Goal: Task Accomplishment & Management: Use online tool/utility

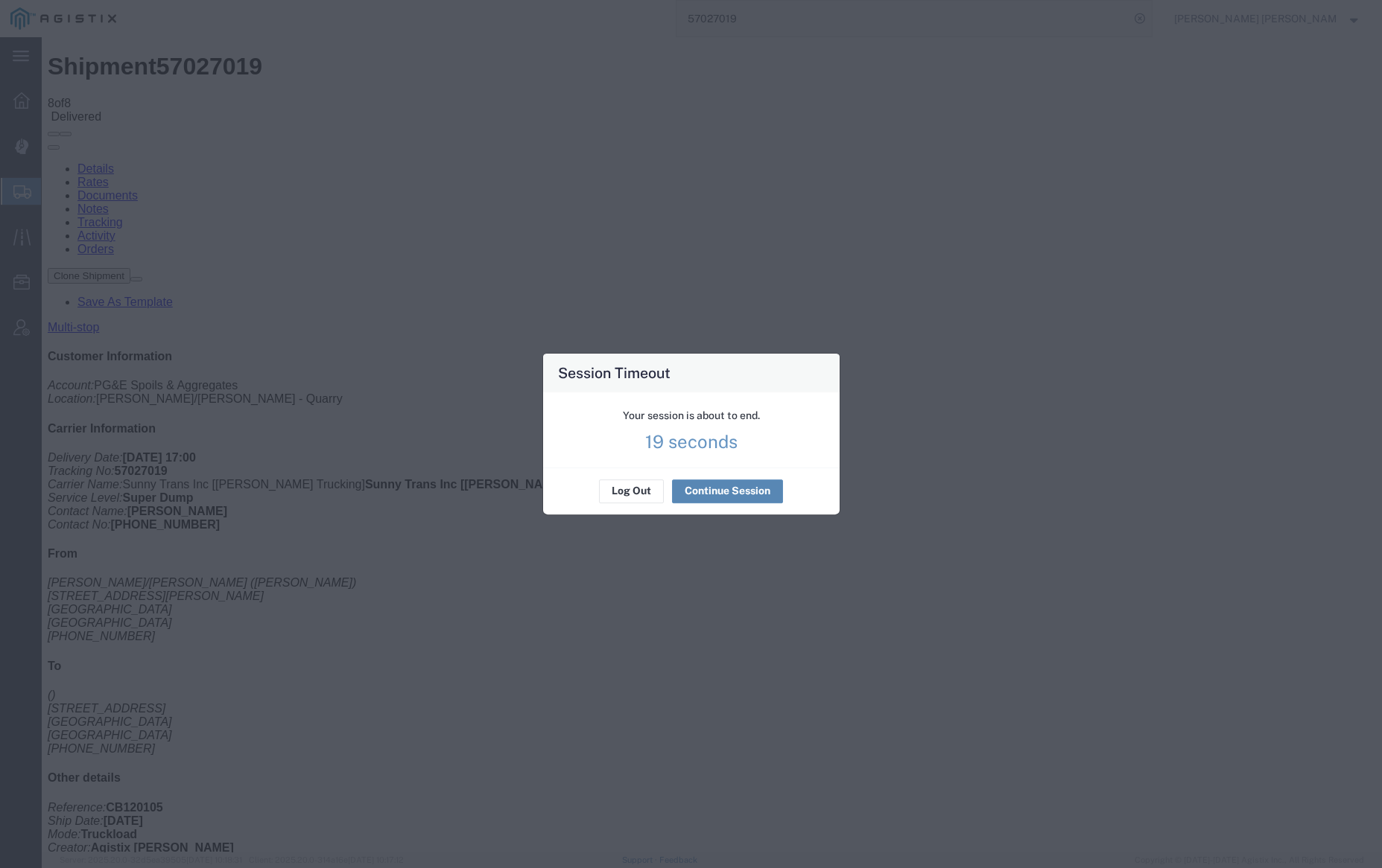
click at [739, 487] on button "Continue Session" at bounding box center [727, 491] width 111 height 24
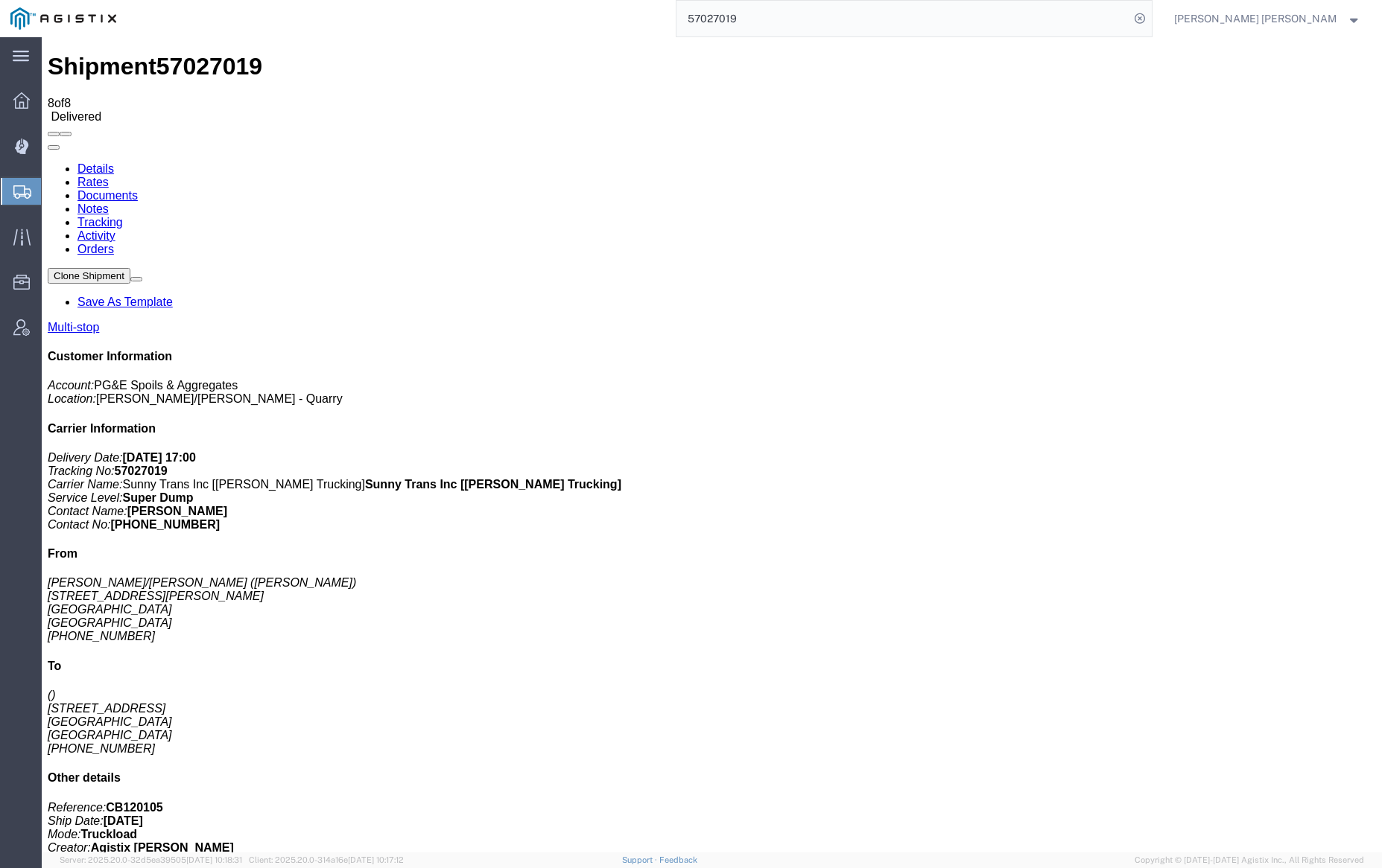
click at [773, 17] on input "57027019" at bounding box center [902, 18] width 453 height 36
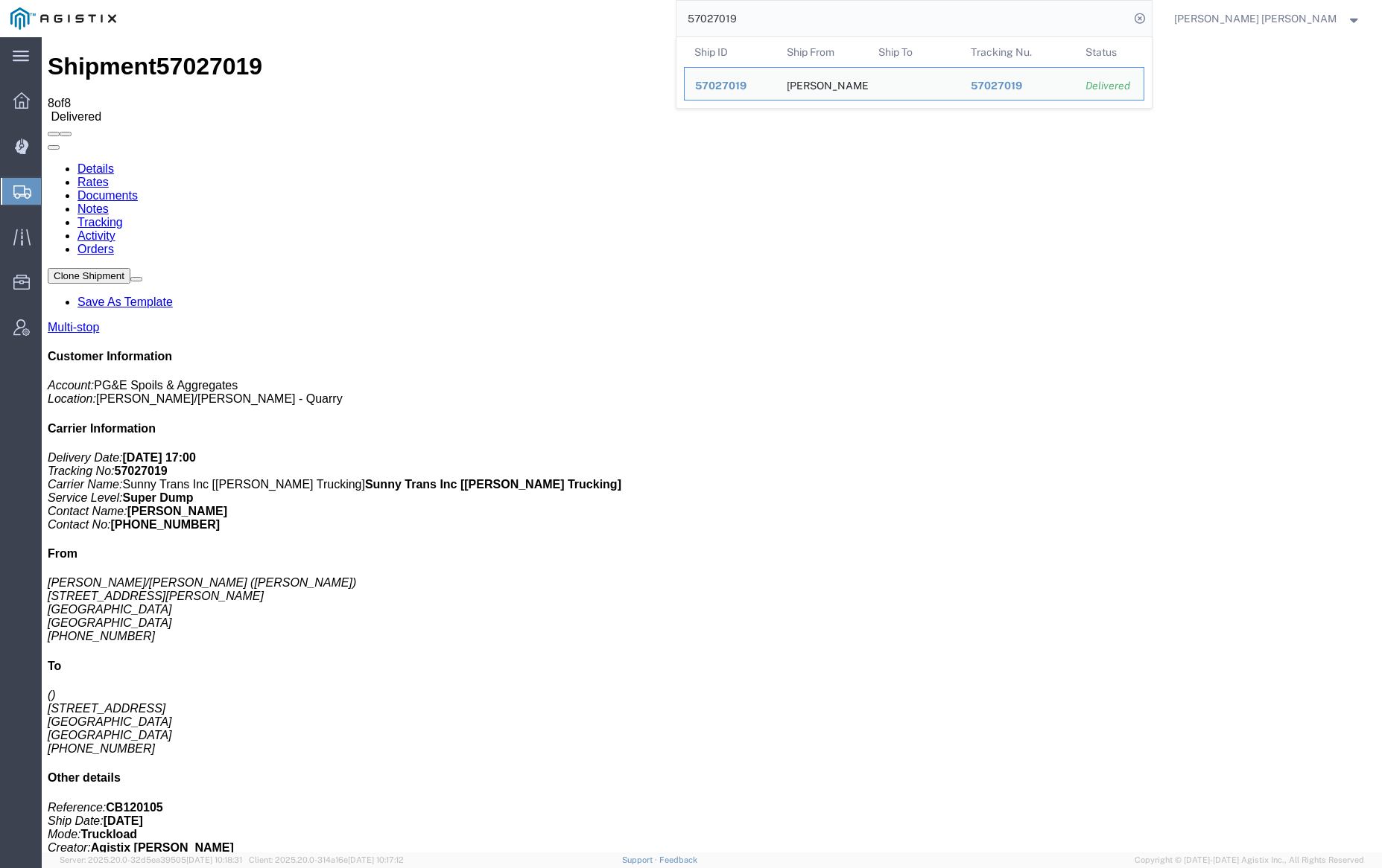
click at [773, 17] on input "57027019" at bounding box center [902, 18] width 453 height 36
paste input "6527915"
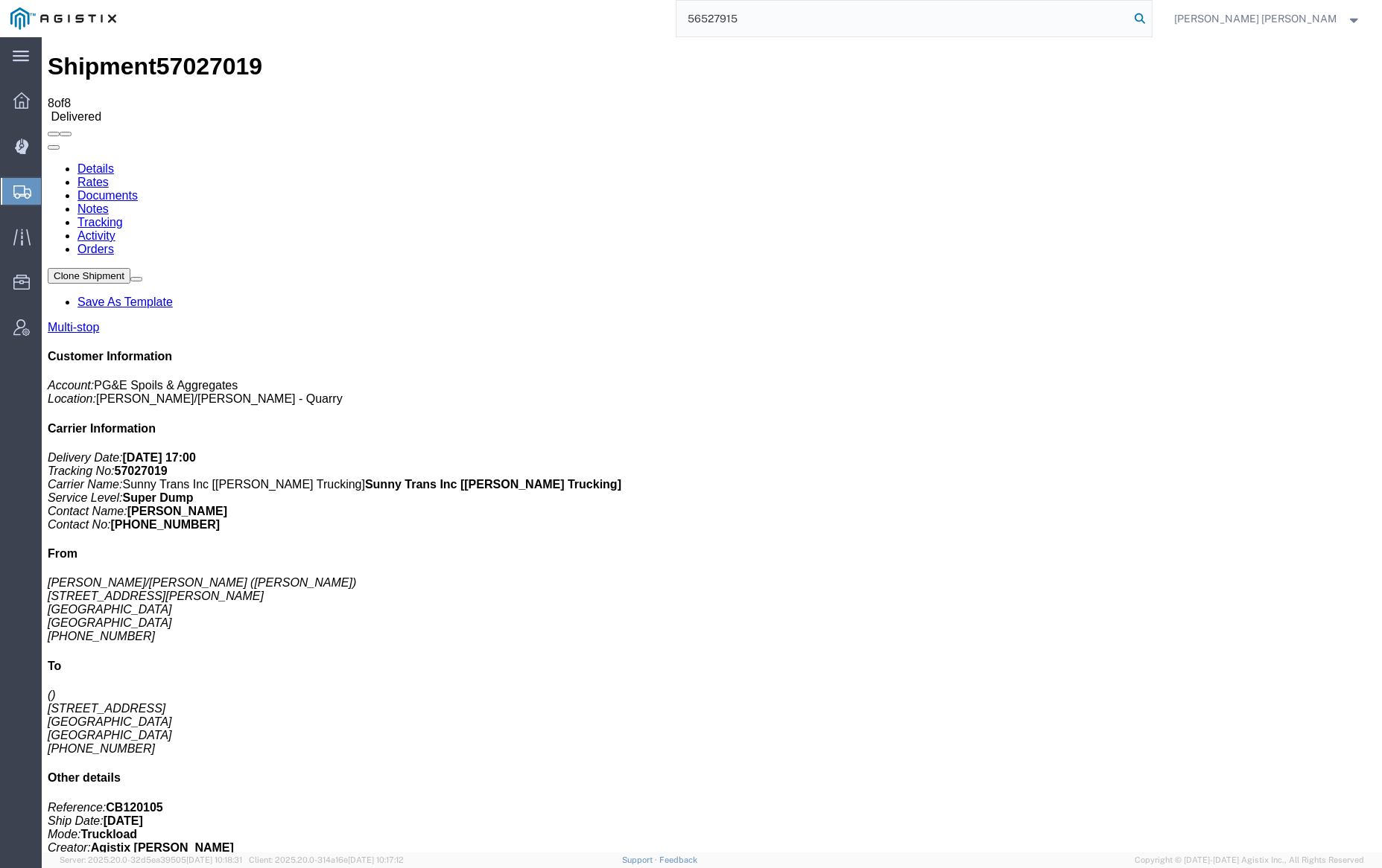
click at [1150, 15] on icon at bounding box center [1140, 18] width 21 height 21
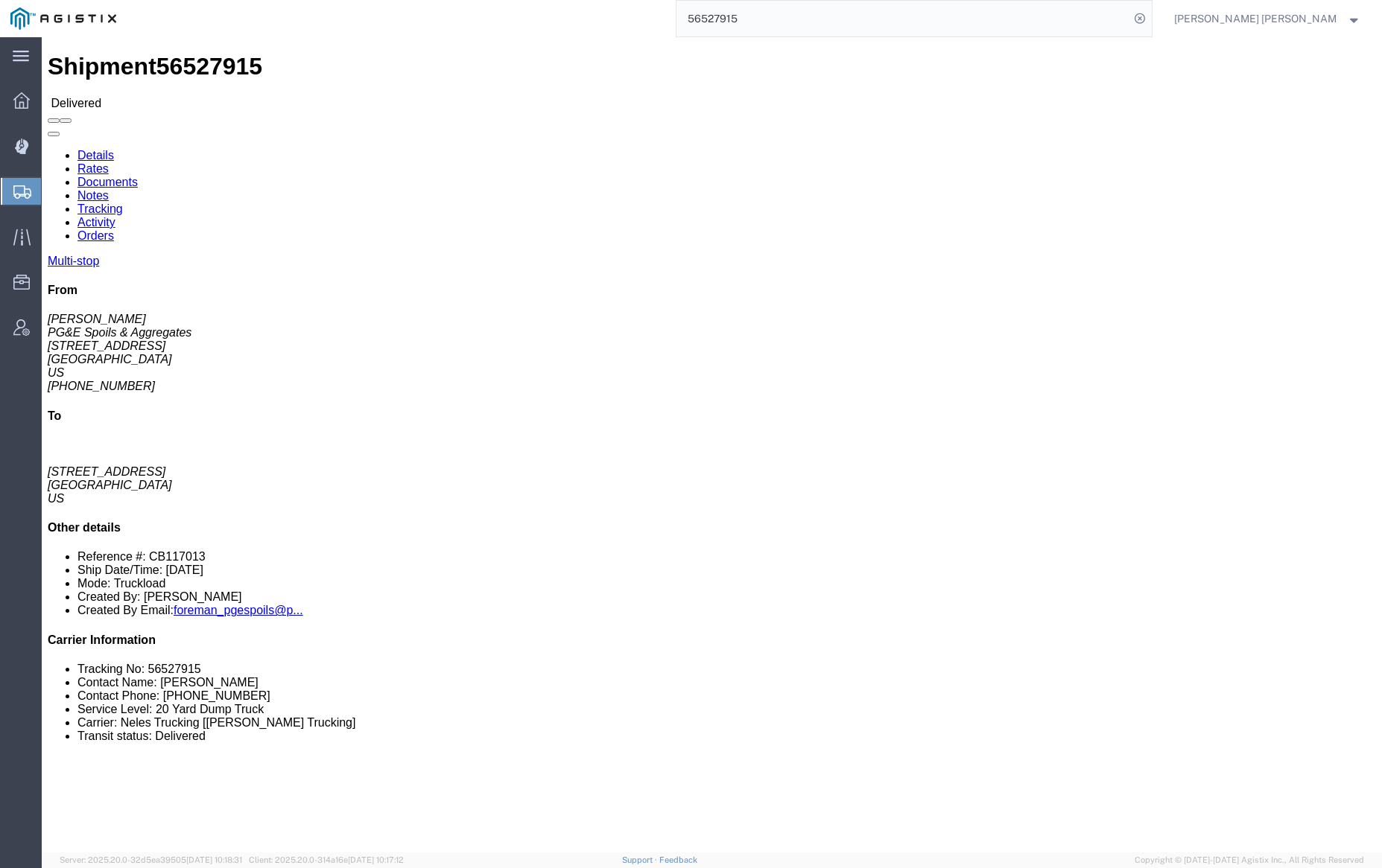
click link "Documents"
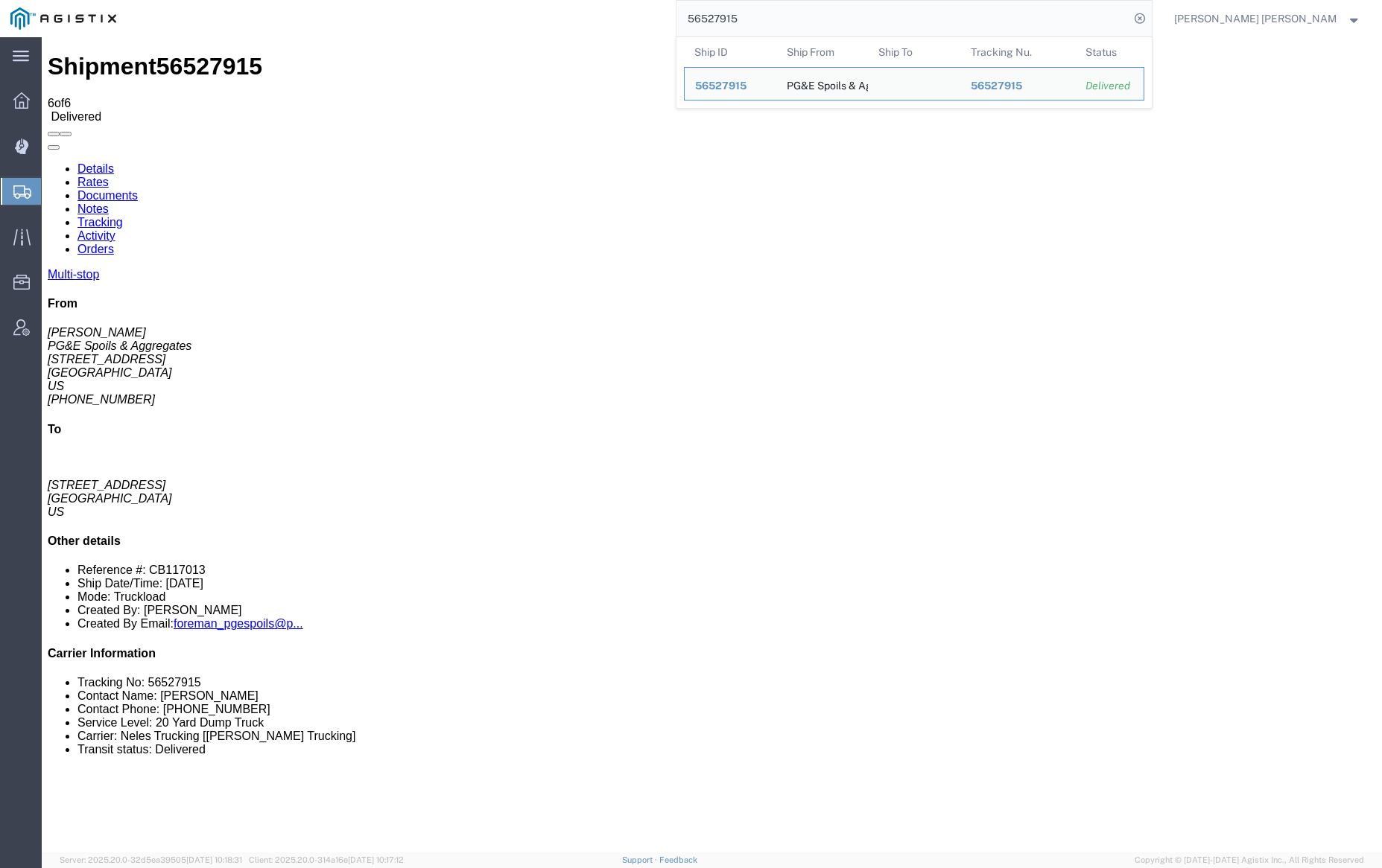
click at [787, 15] on input "56527915" at bounding box center [902, 18] width 453 height 36
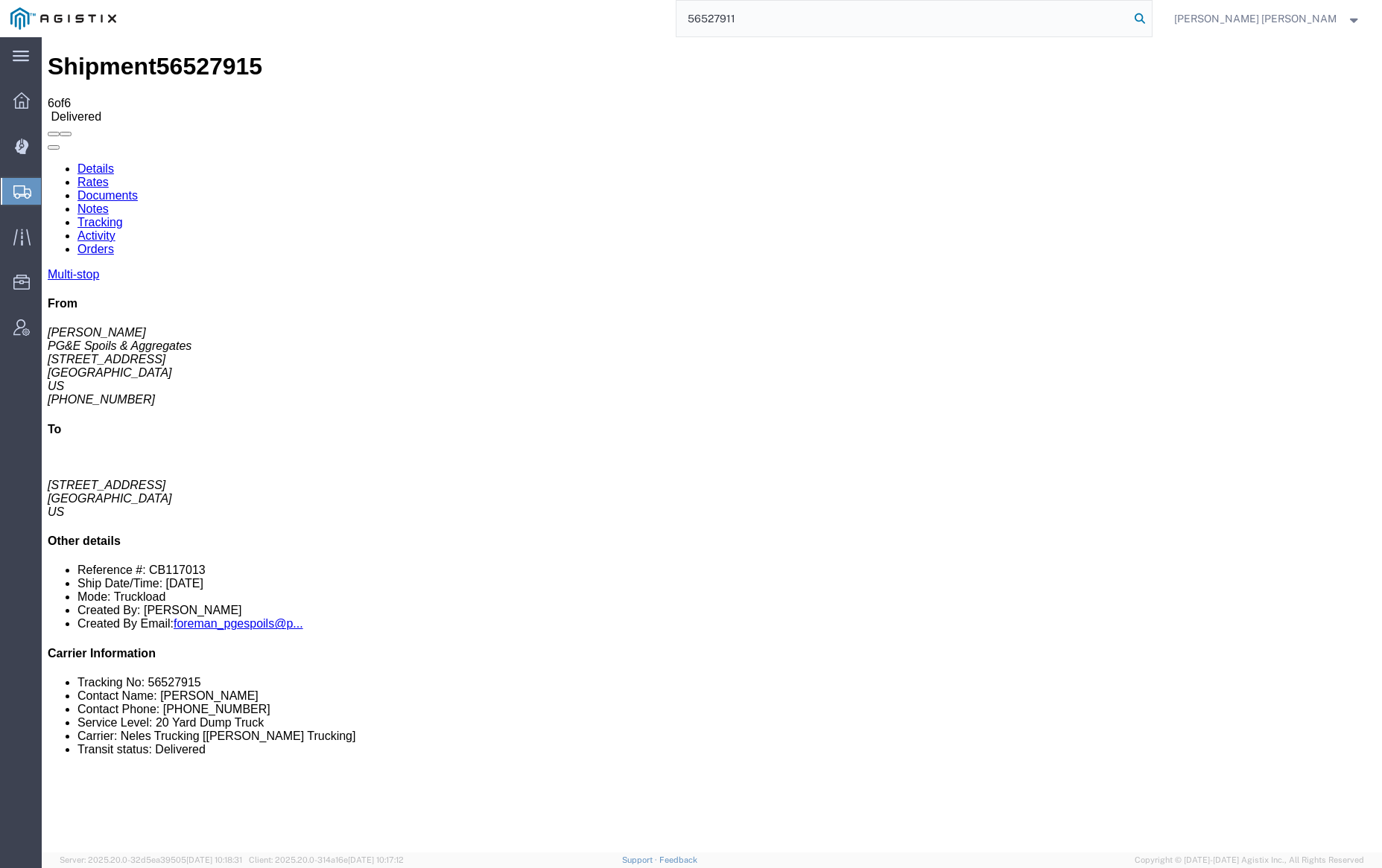
type input "56527911"
click at [1150, 14] on icon at bounding box center [1140, 18] width 21 height 21
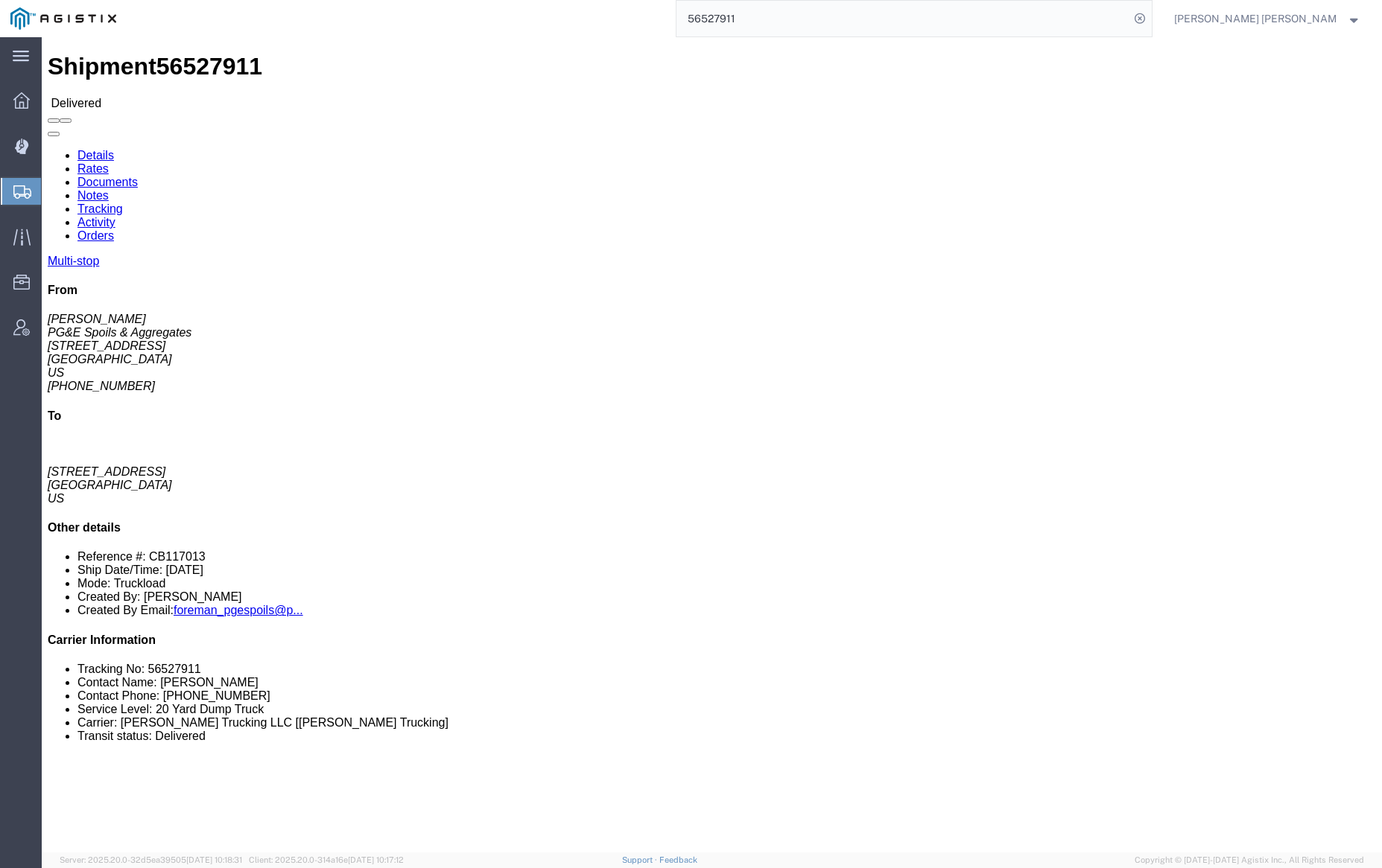
click link "Documents"
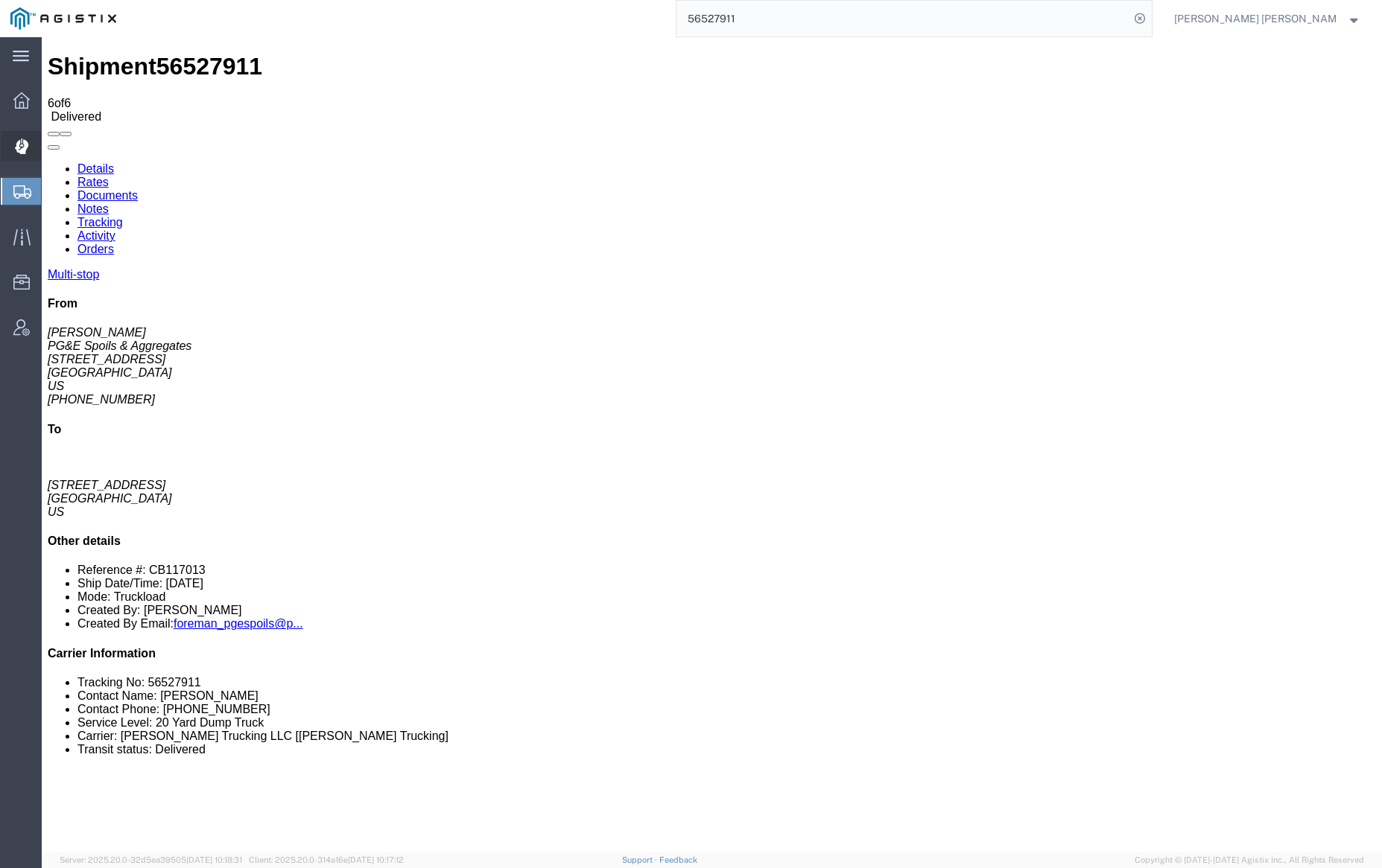
click at [51, 141] on span "Dispatch Manager" at bounding box center [45, 146] width 11 height 30
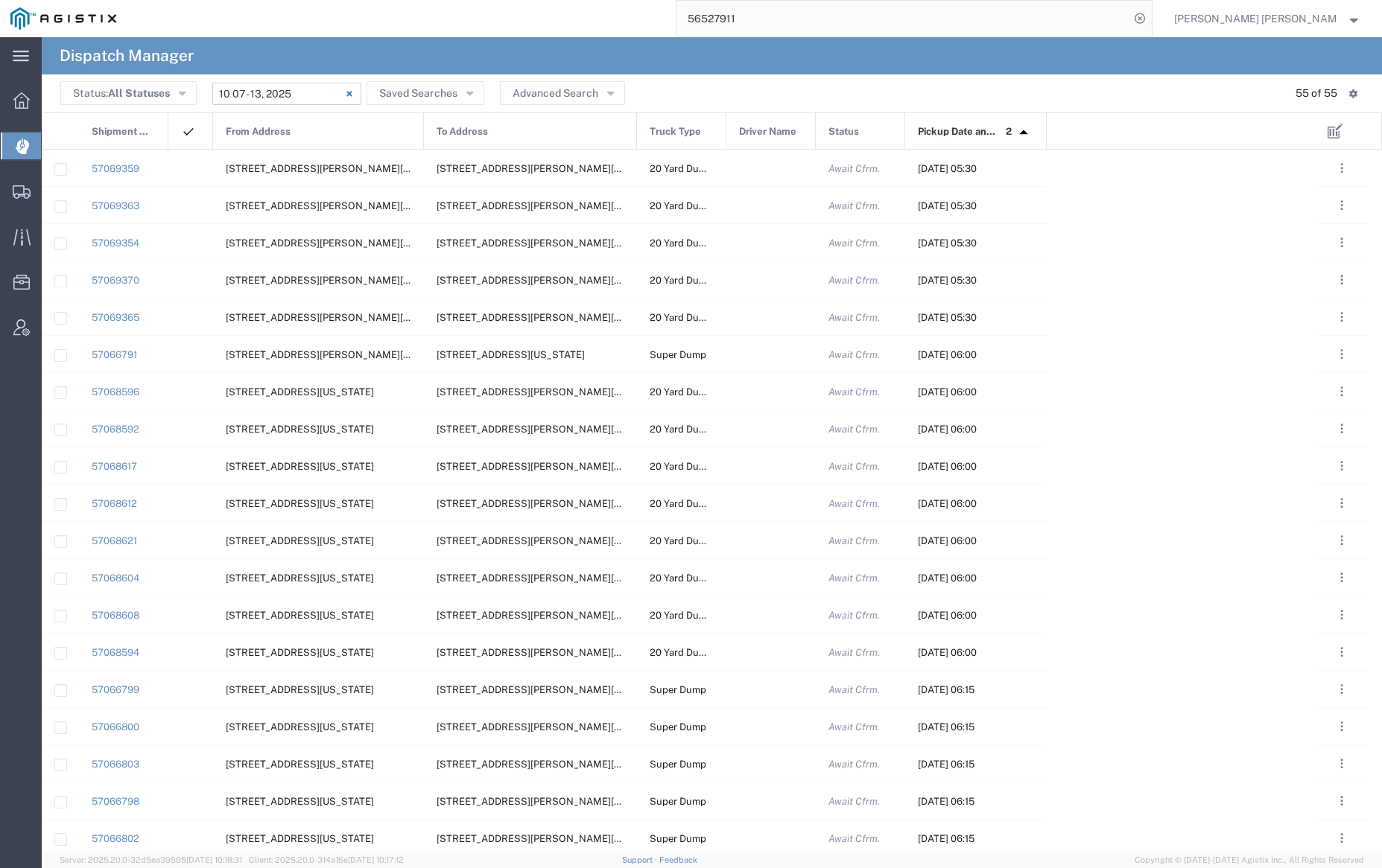
click at [282, 100] on input "[DATE] - [DATE]" at bounding box center [287, 94] width 149 height 22
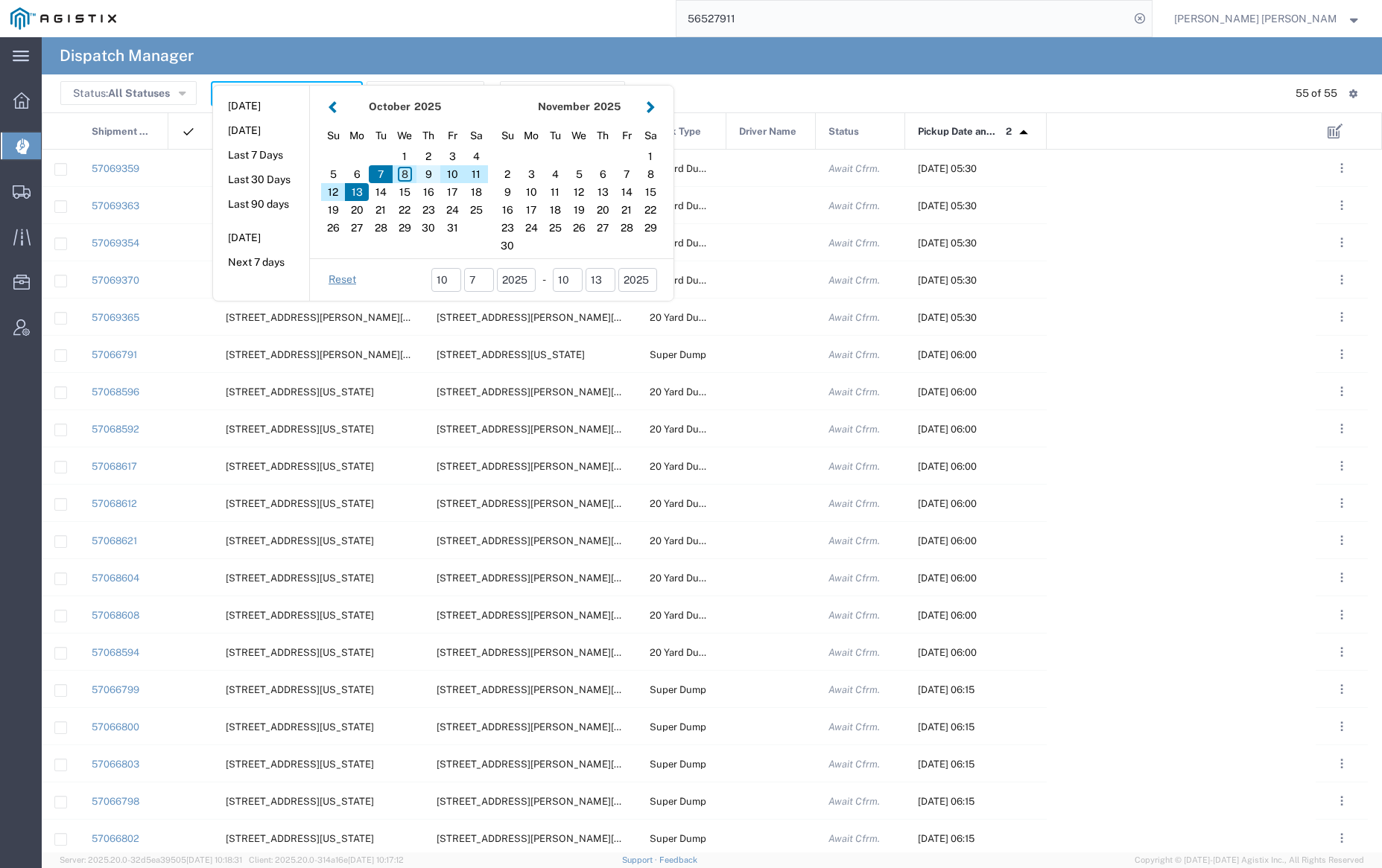
click at [432, 169] on div "9" at bounding box center [428, 174] width 24 height 17
type input "[DATE]"
type input "[DATE] - [DATE]"
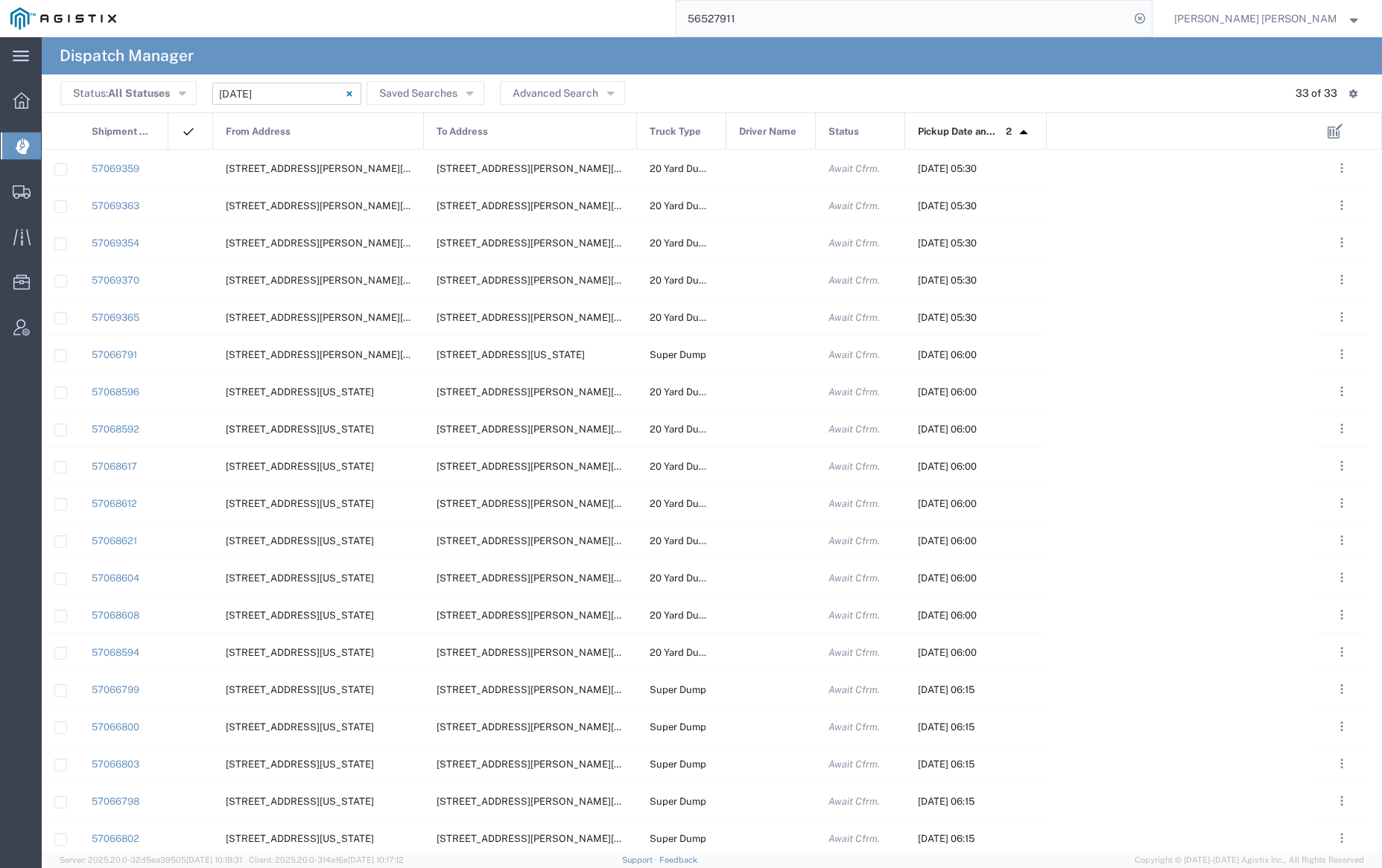
click at [316, 128] on div "From Address" at bounding box center [319, 131] width 211 height 38
click at [585, 50] on agx-page-header "Dispatch Manager" at bounding box center [712, 56] width 1340 height 38
click at [269, 96] on input "[DATE] - [DATE]" at bounding box center [287, 94] width 149 height 22
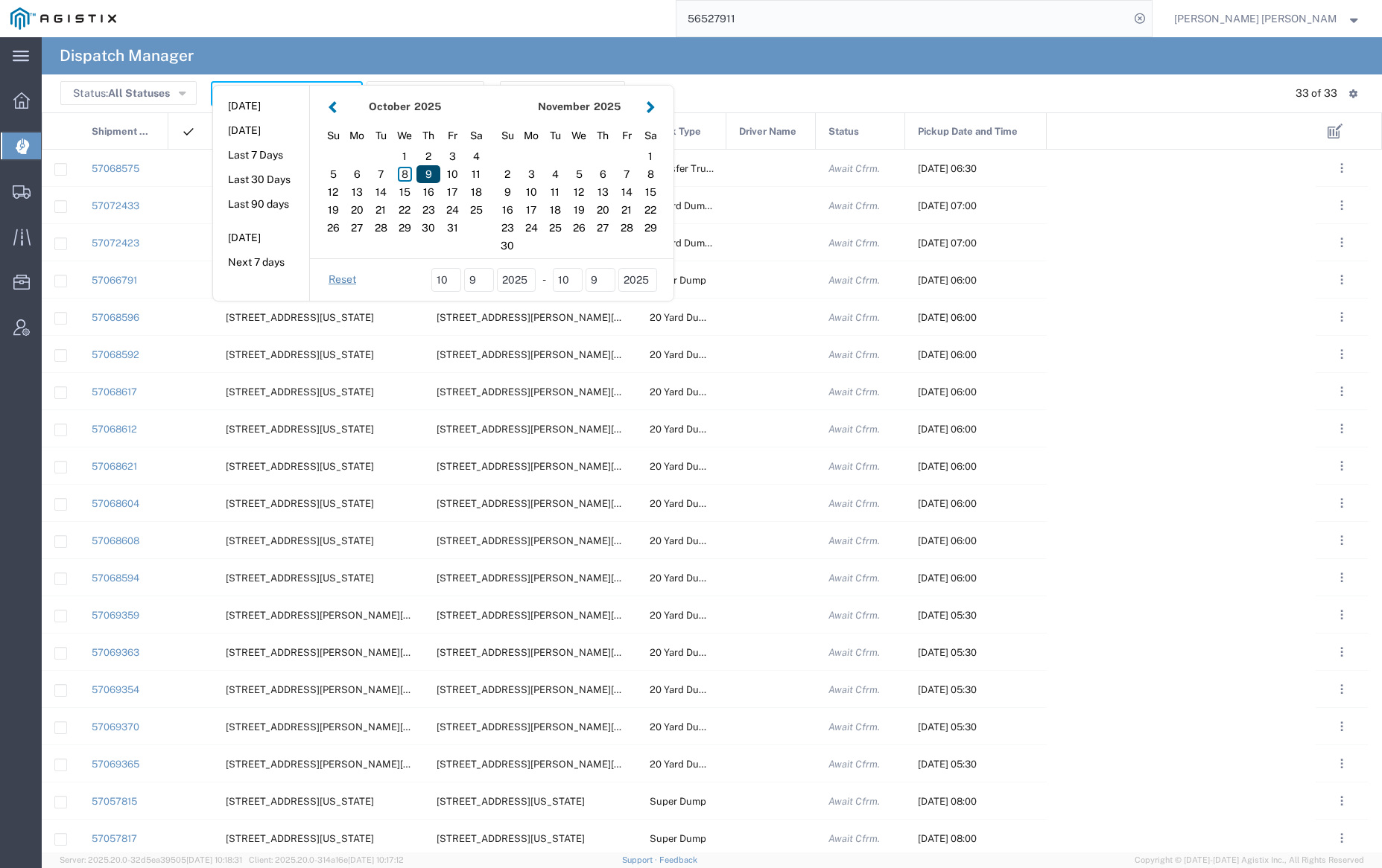
click at [425, 173] on div "9" at bounding box center [428, 174] width 24 height 17
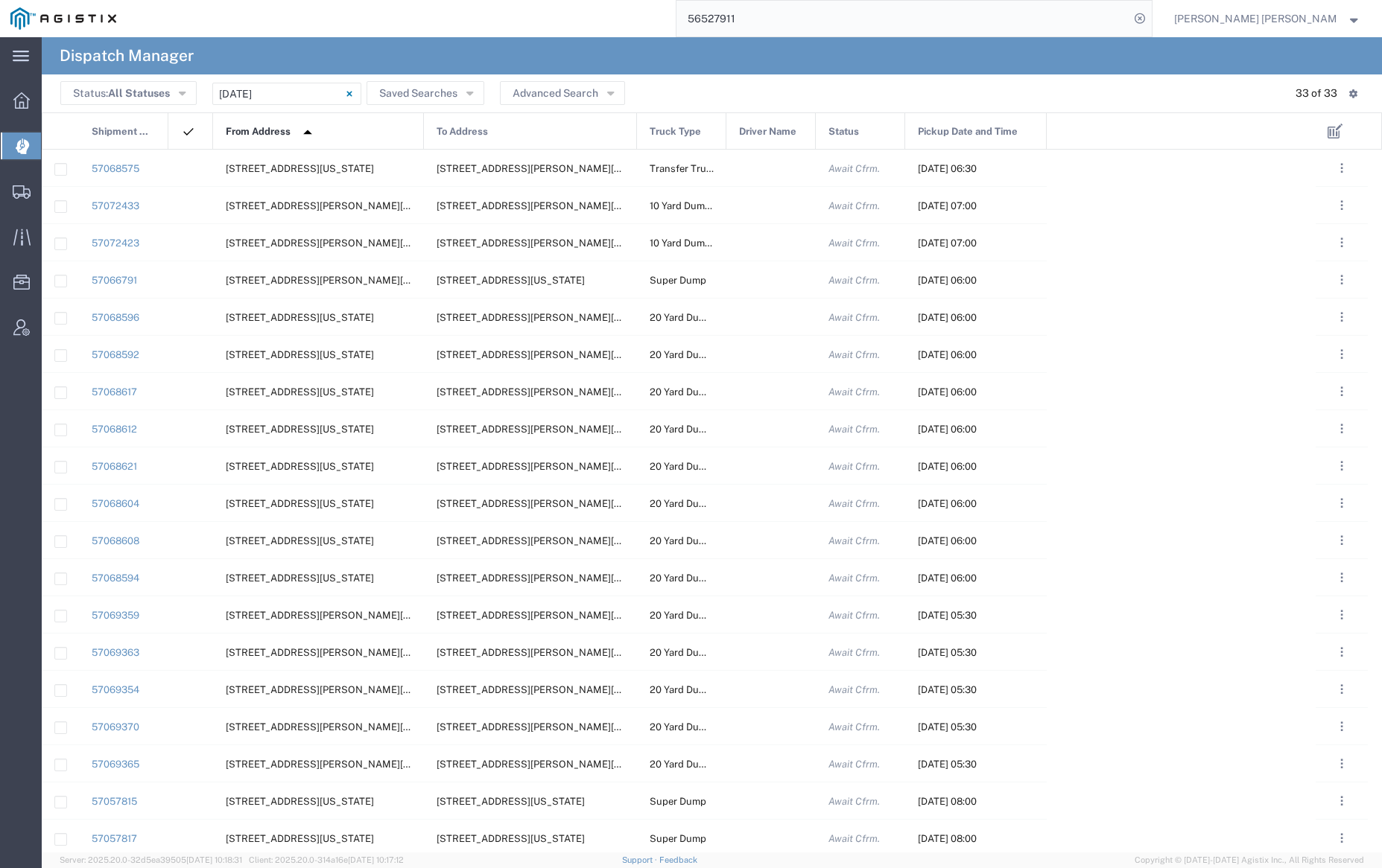
click at [280, 137] on span "From Address" at bounding box center [257, 131] width 65 height 38
click at [767, 167] on div at bounding box center [771, 168] width 89 height 37
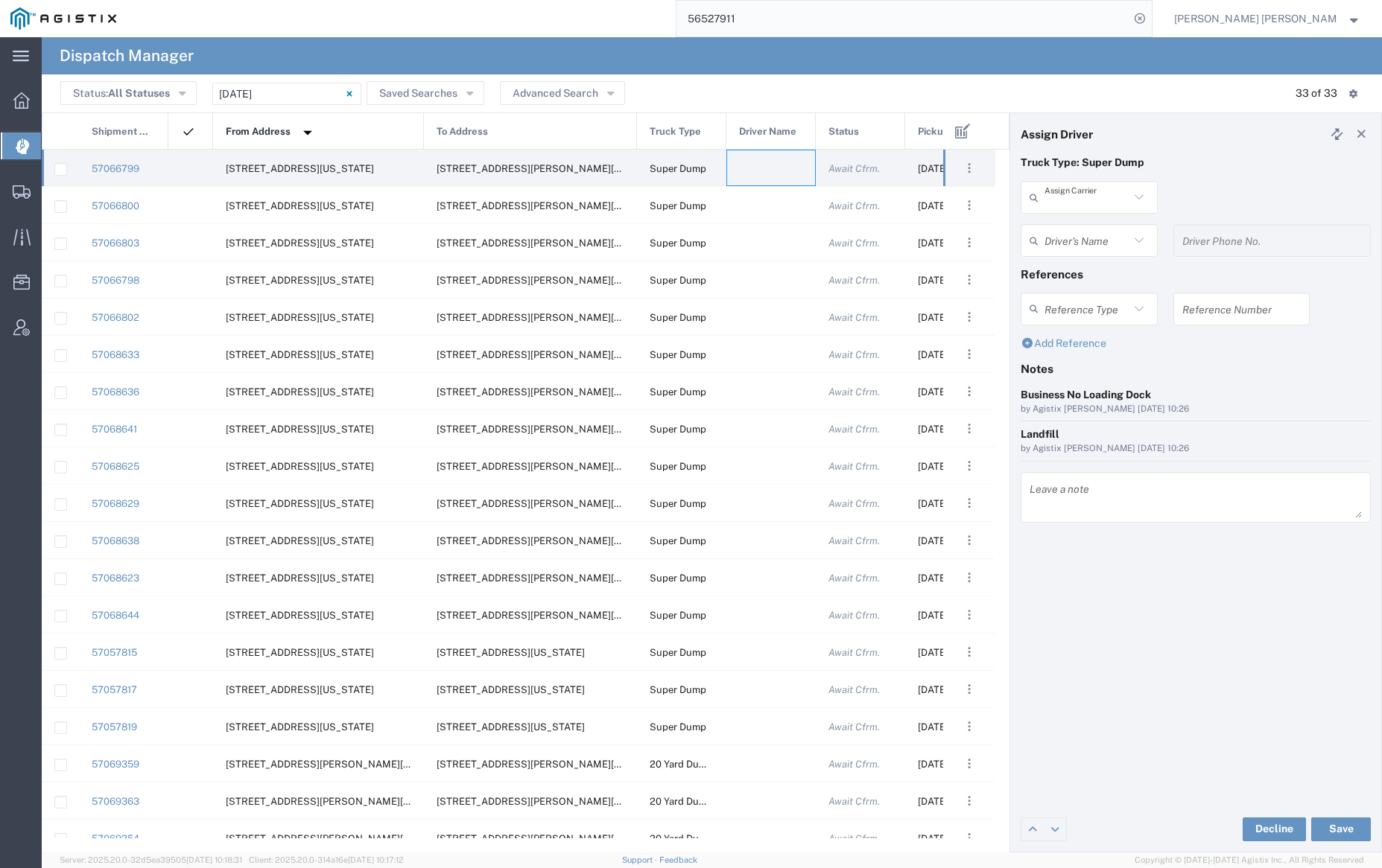
click at [1090, 196] on input "text" at bounding box center [1087, 197] width 85 height 26
click at [1079, 232] on span "[PERSON_NAME] Trans Services" at bounding box center [1089, 242] width 133 height 46
type input "[PERSON_NAME] Trans Services"
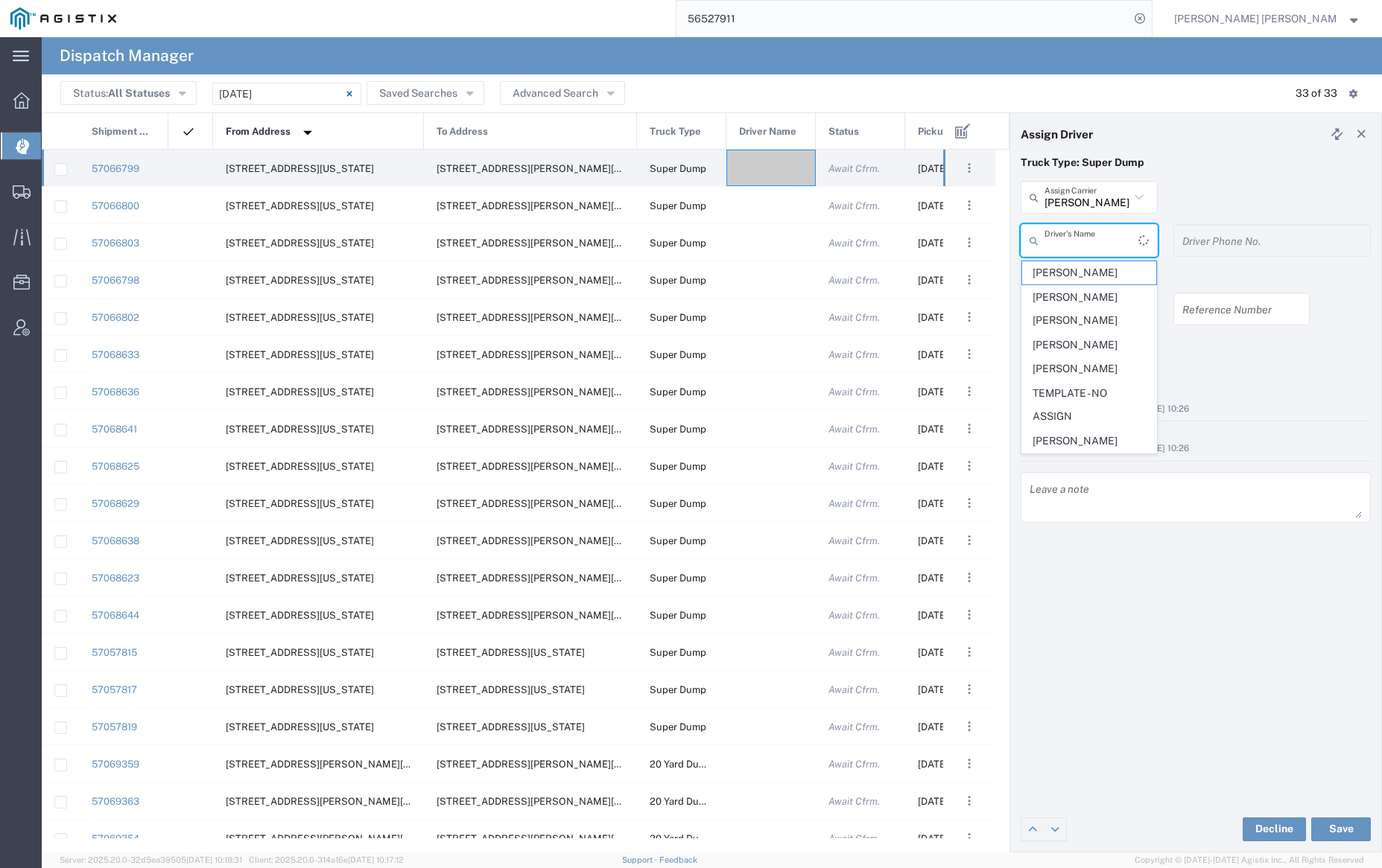
click at [1081, 234] on input "text" at bounding box center [1091, 241] width 94 height 26
click at [1075, 355] on span "[PERSON_NAME]" at bounding box center [1089, 366] width 133 height 23
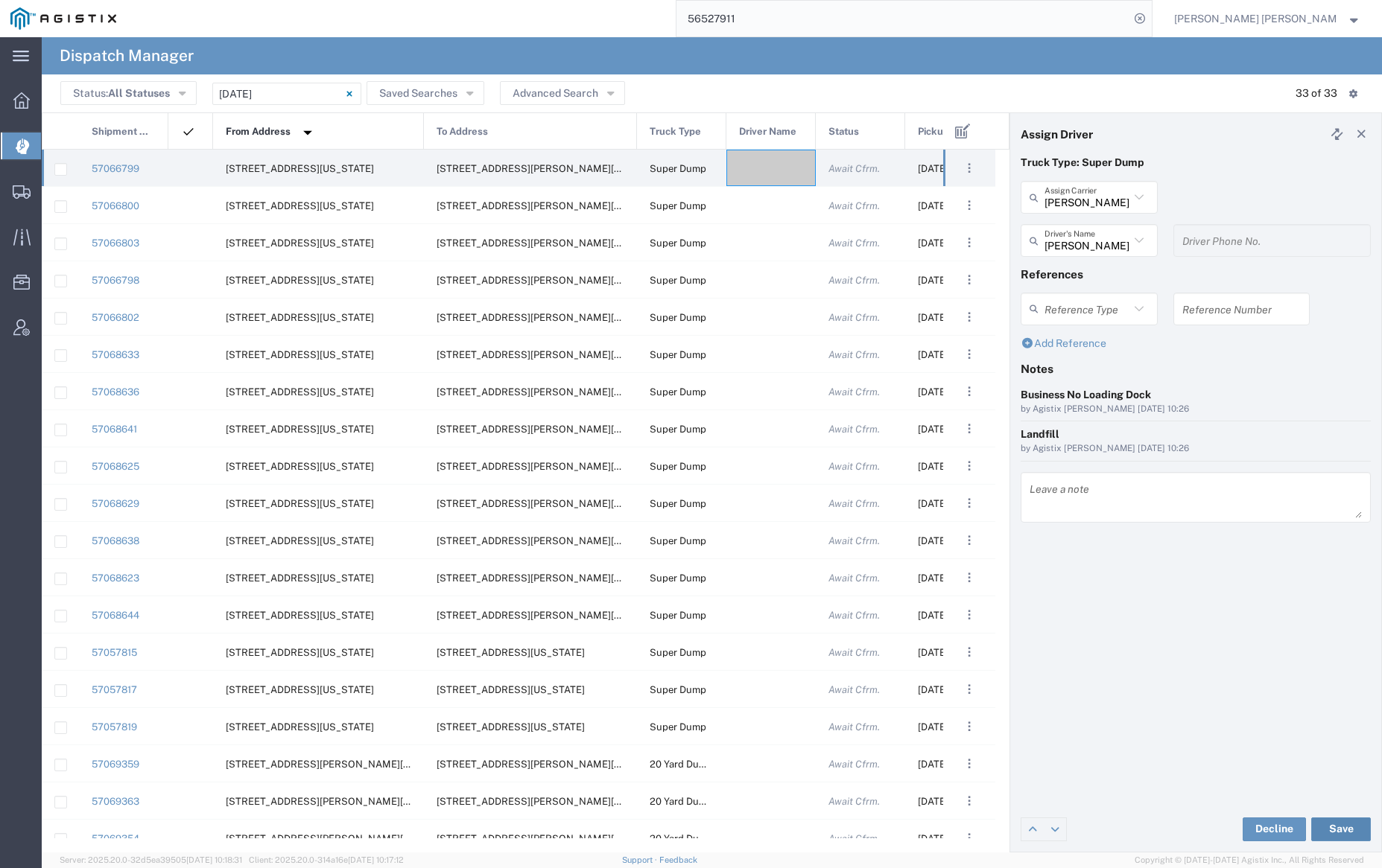
click at [1341, 833] on button "Save" at bounding box center [1341, 829] width 60 height 24
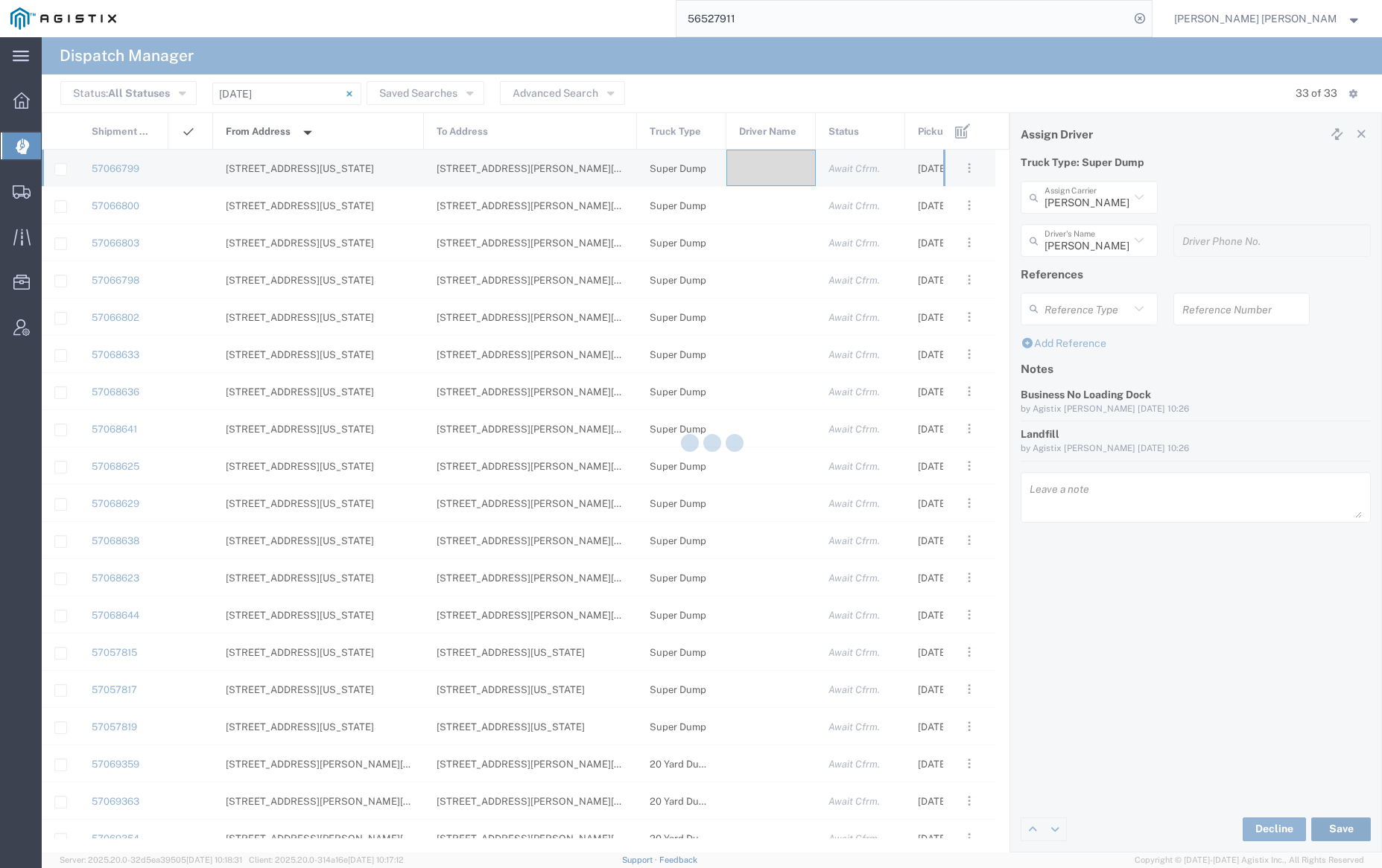
type input "[PERSON_NAME]"
type input "[PERSON_NAME] Trans Services"
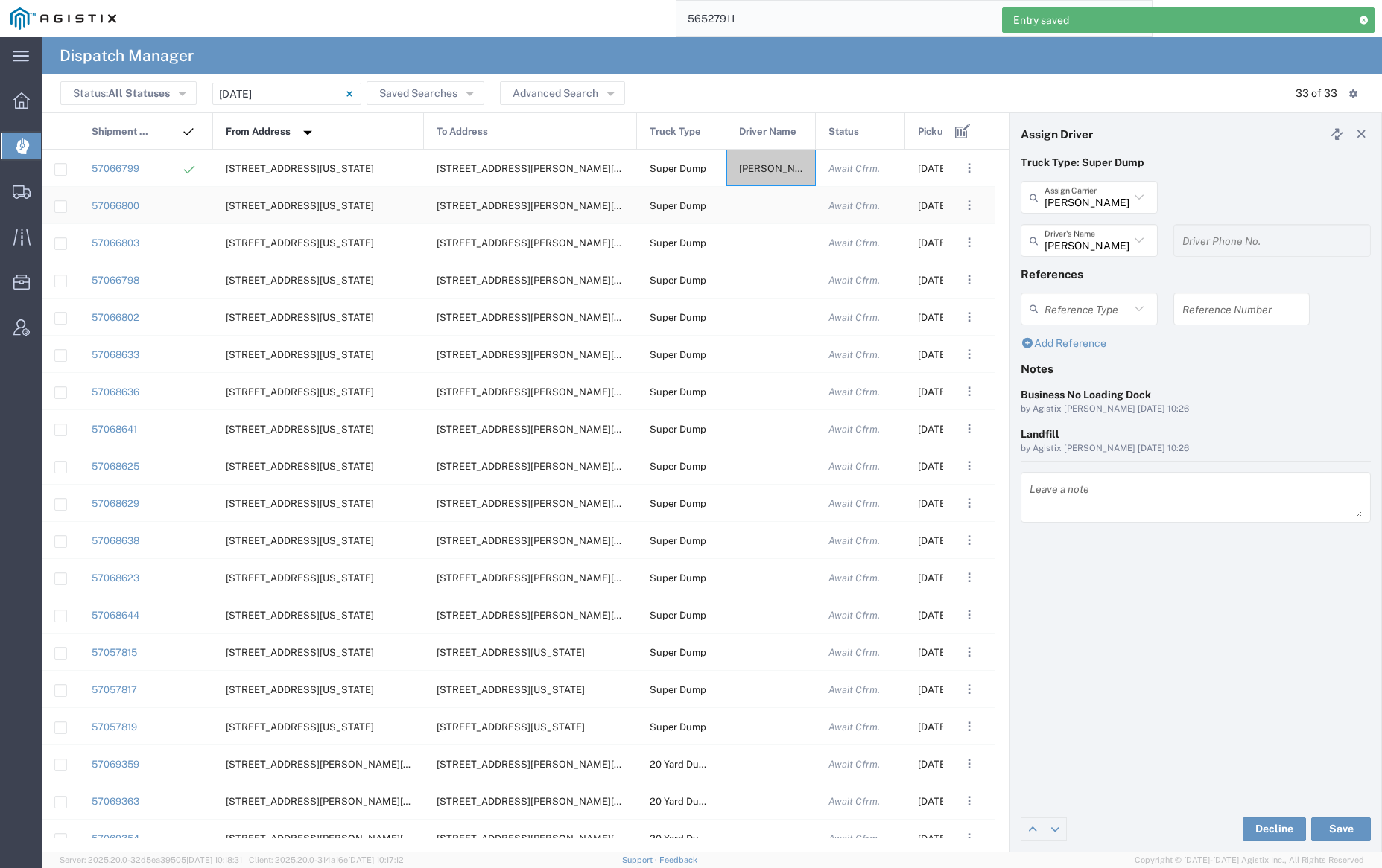
click at [764, 208] on div at bounding box center [771, 205] width 89 height 37
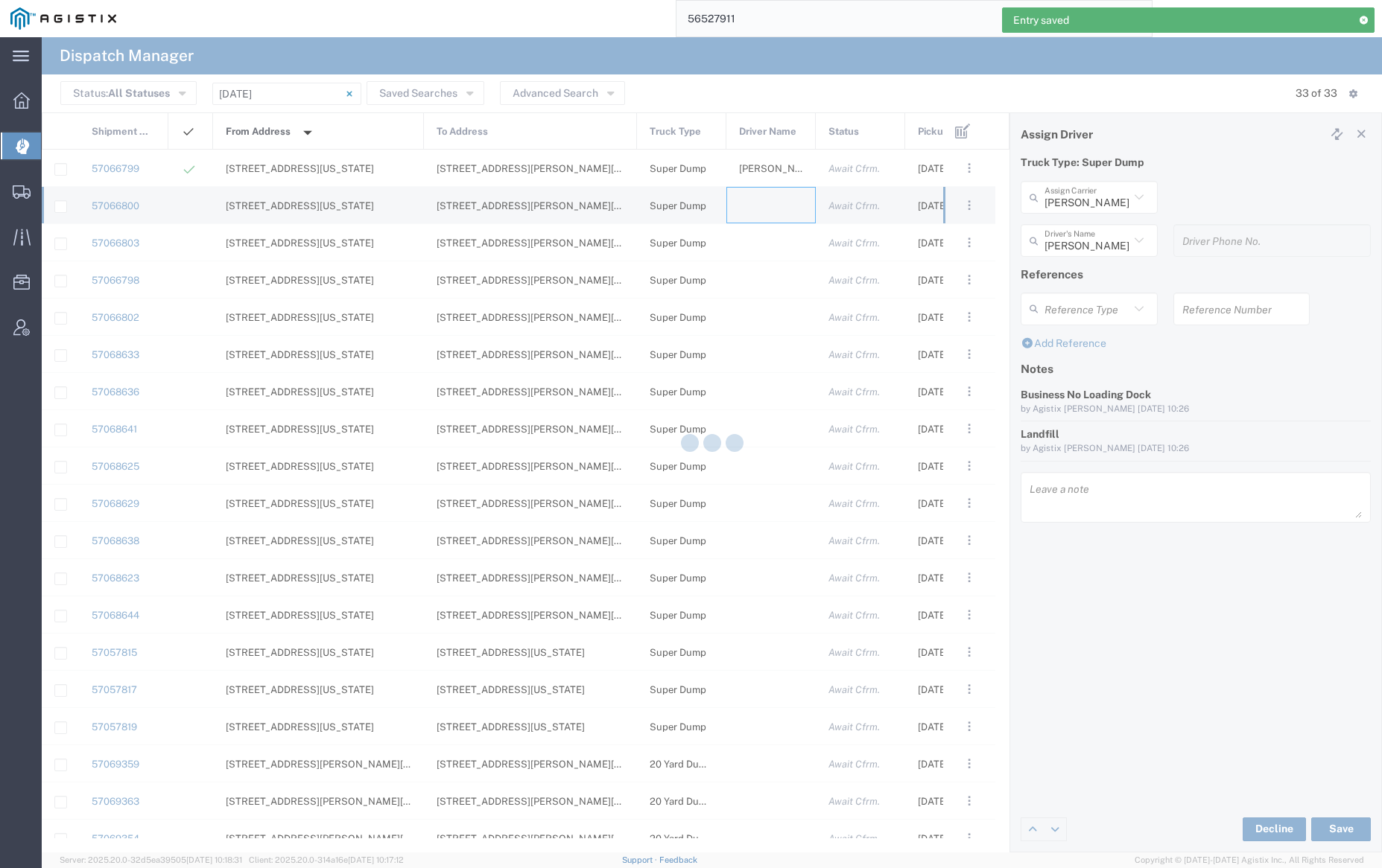
type input "[PERSON_NAME] Trucking"
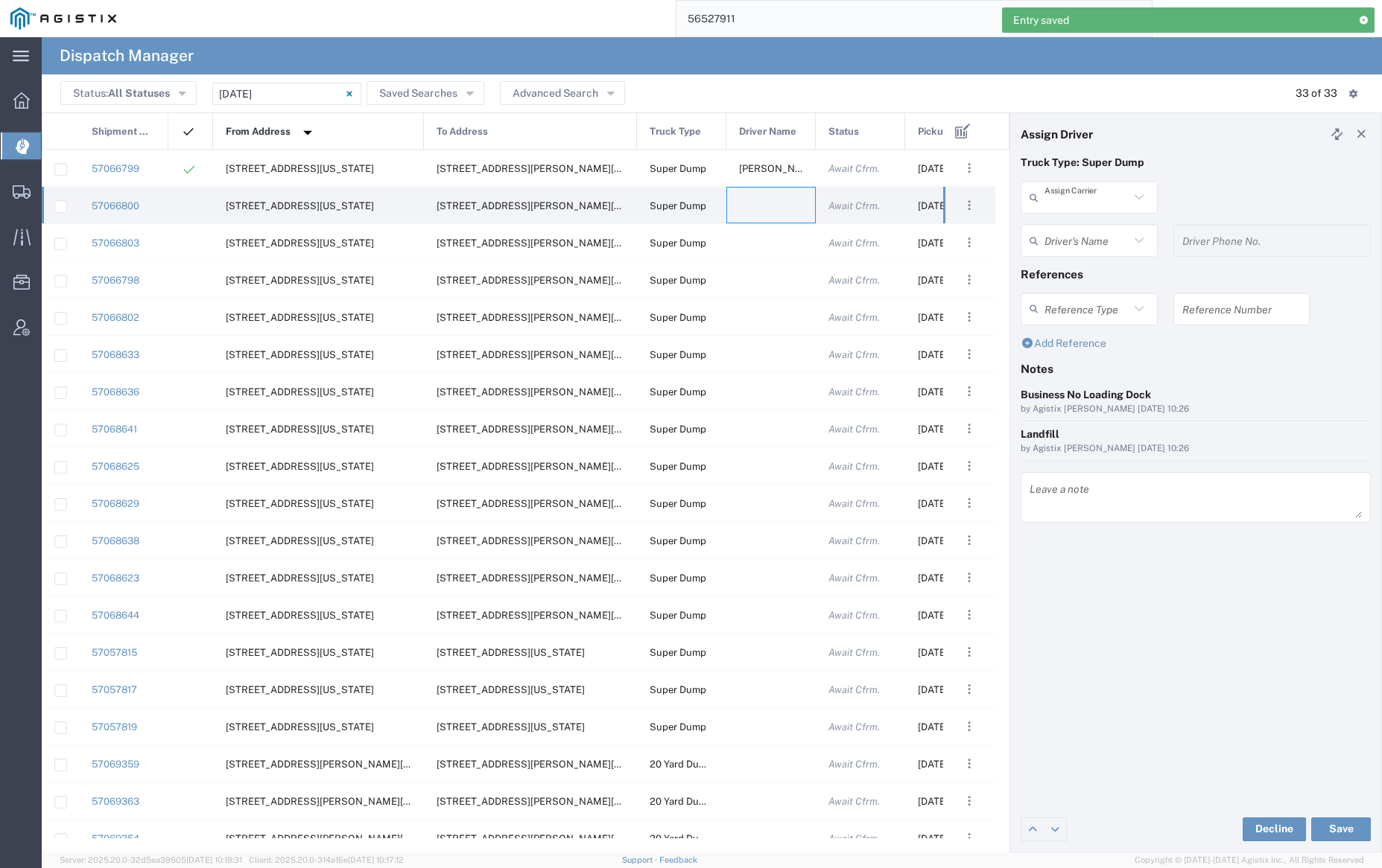
click at [1075, 198] on input "text" at bounding box center [1087, 197] width 85 height 26
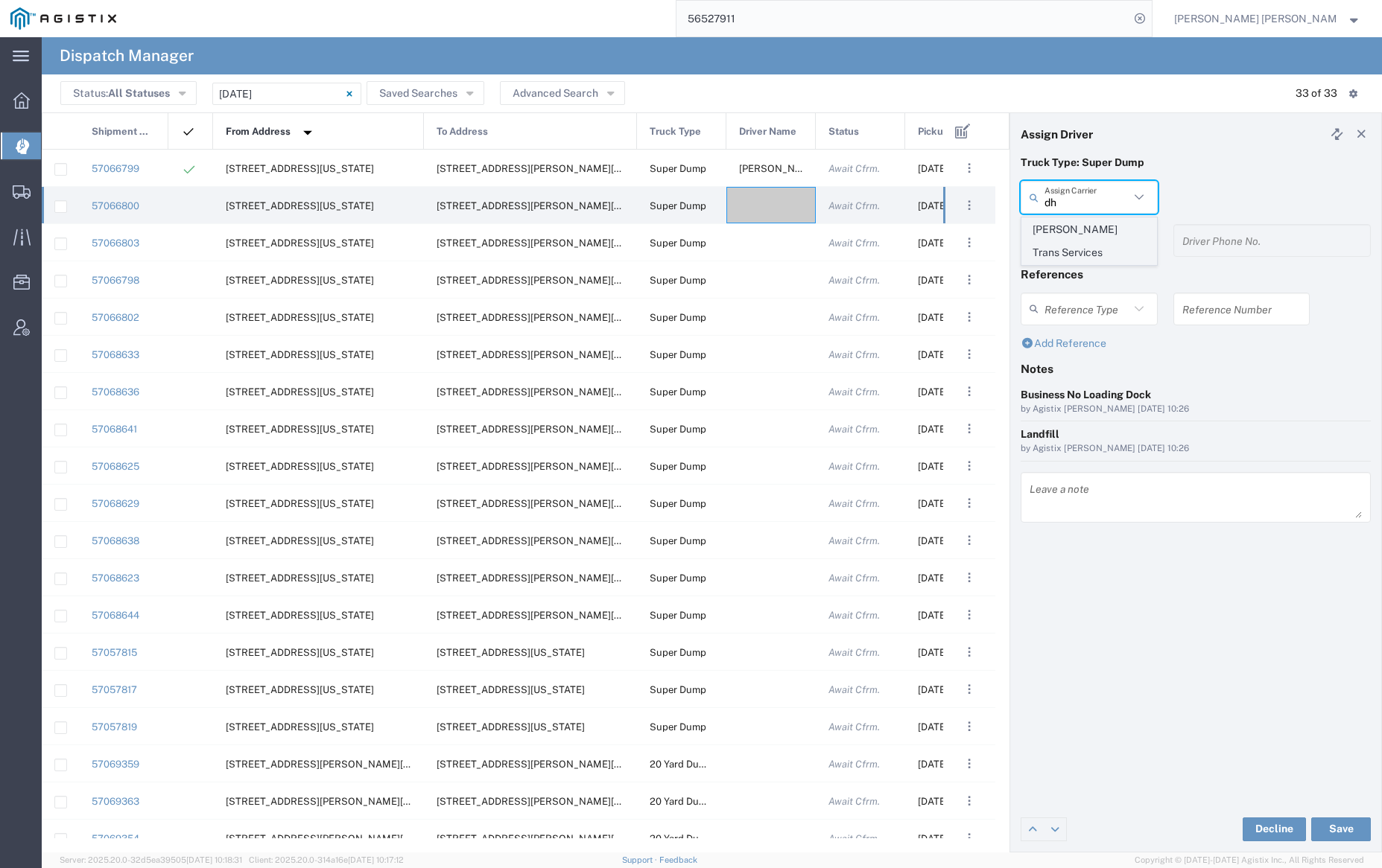
click at [1073, 228] on span "[PERSON_NAME] Trans Services" at bounding box center [1089, 242] width 133 height 46
type input "[PERSON_NAME] Trans Services"
click at [1079, 239] on input "text" at bounding box center [1091, 241] width 94 height 26
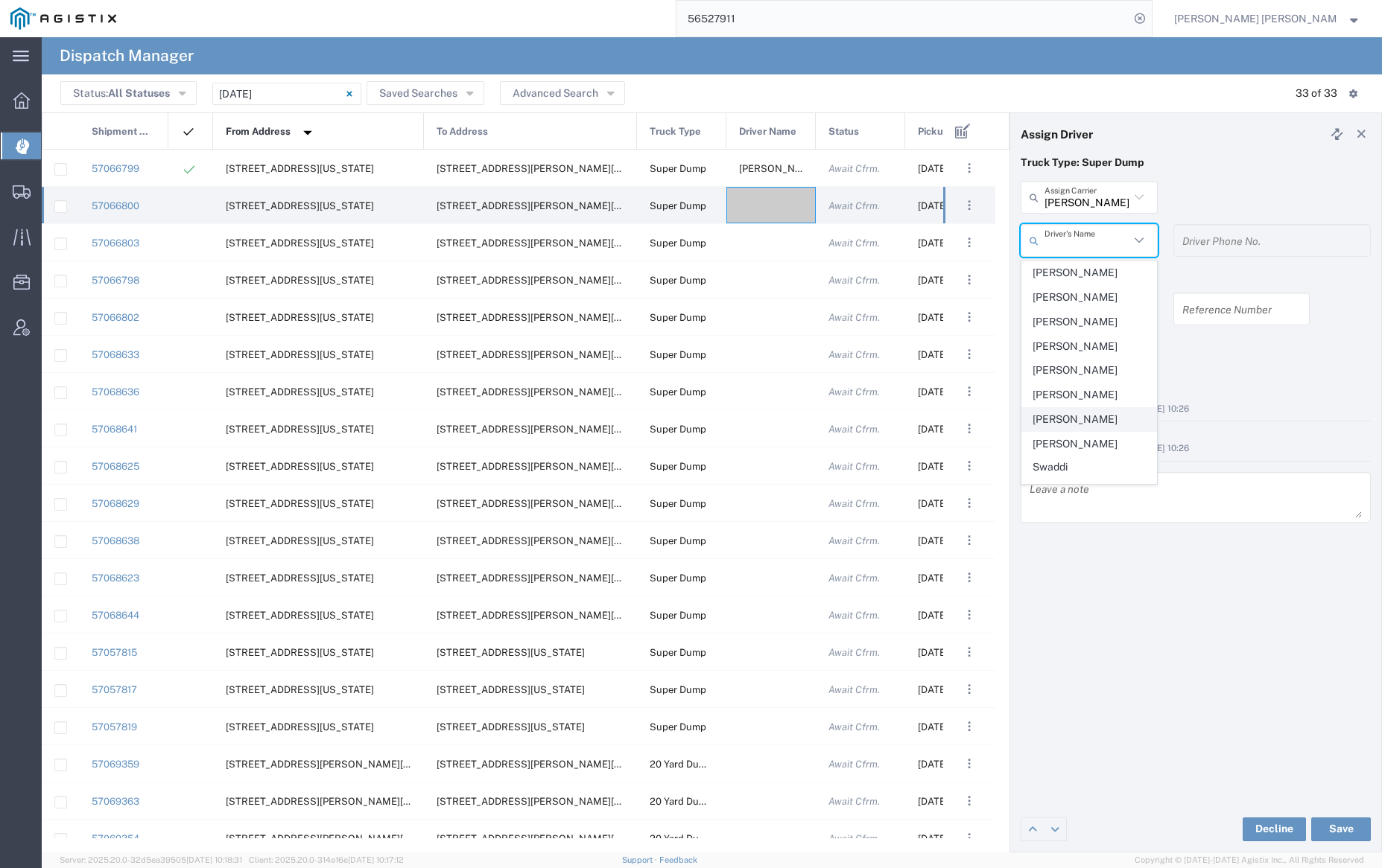
click at [1096, 417] on span "[PERSON_NAME]" at bounding box center [1089, 420] width 133 height 23
type input "[PERSON_NAME]"
type input "9255650374"
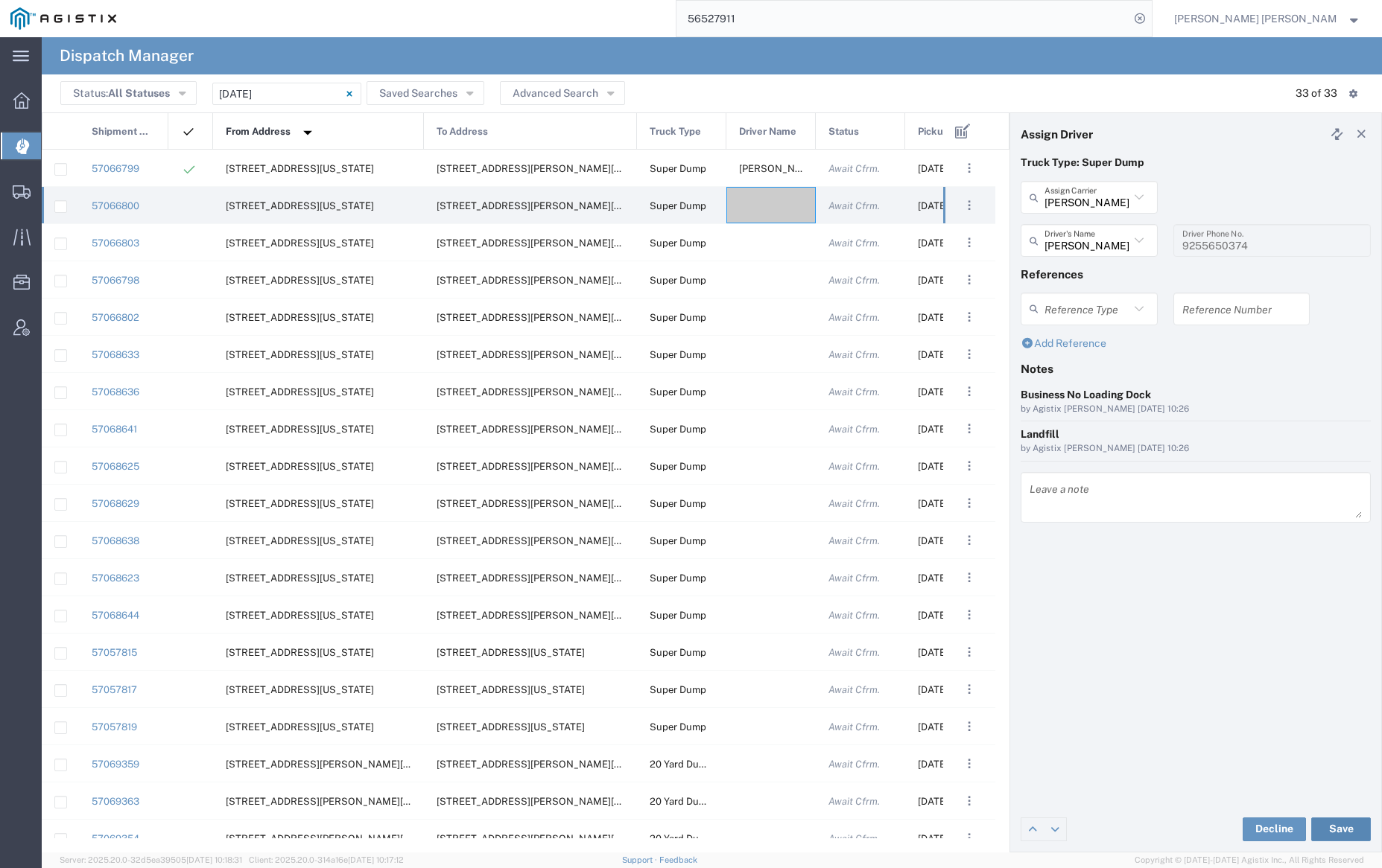
click at [1333, 832] on button "Save" at bounding box center [1341, 829] width 60 height 24
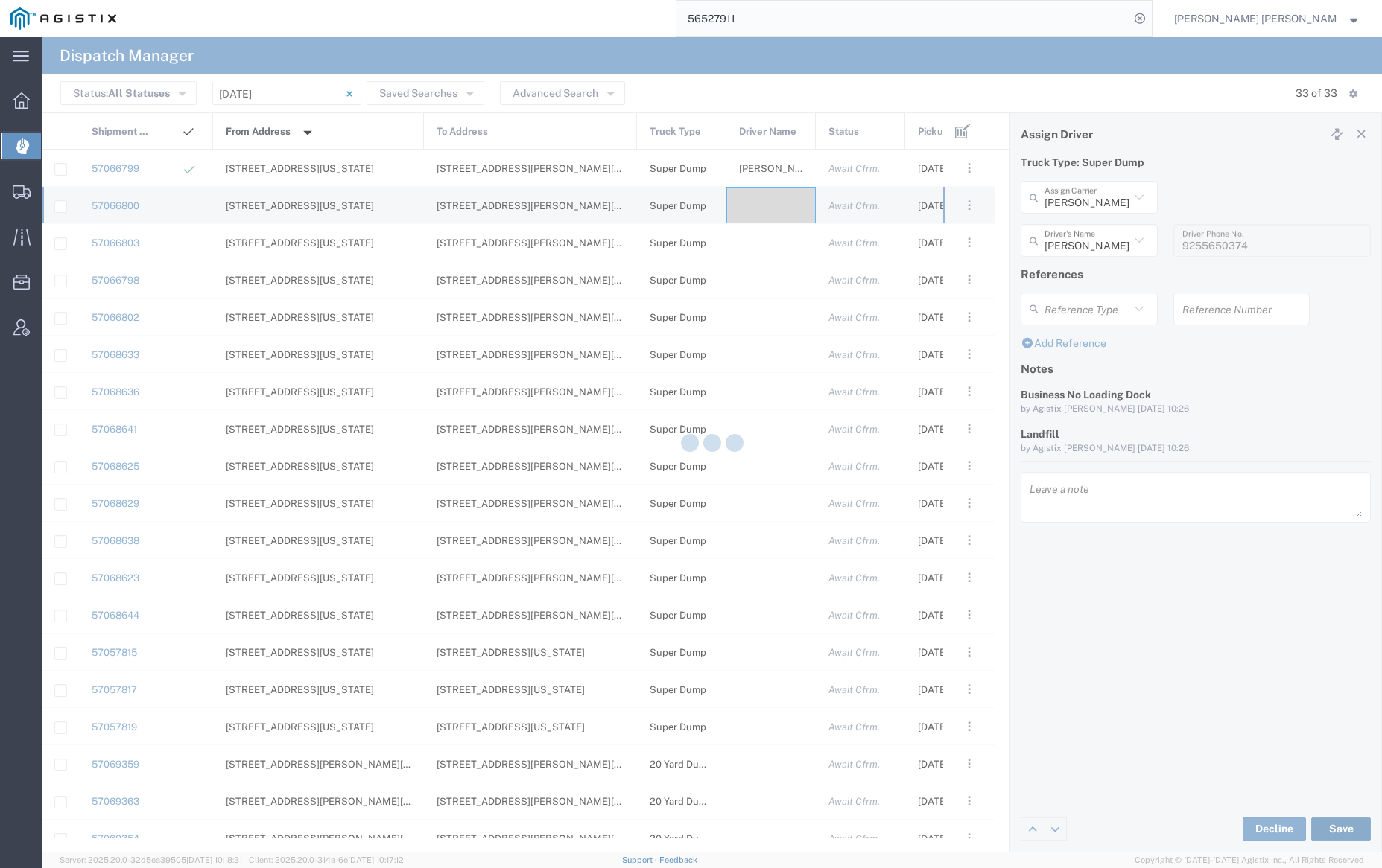
type input "[PERSON_NAME]"
type input "[PERSON_NAME] Trans Services"
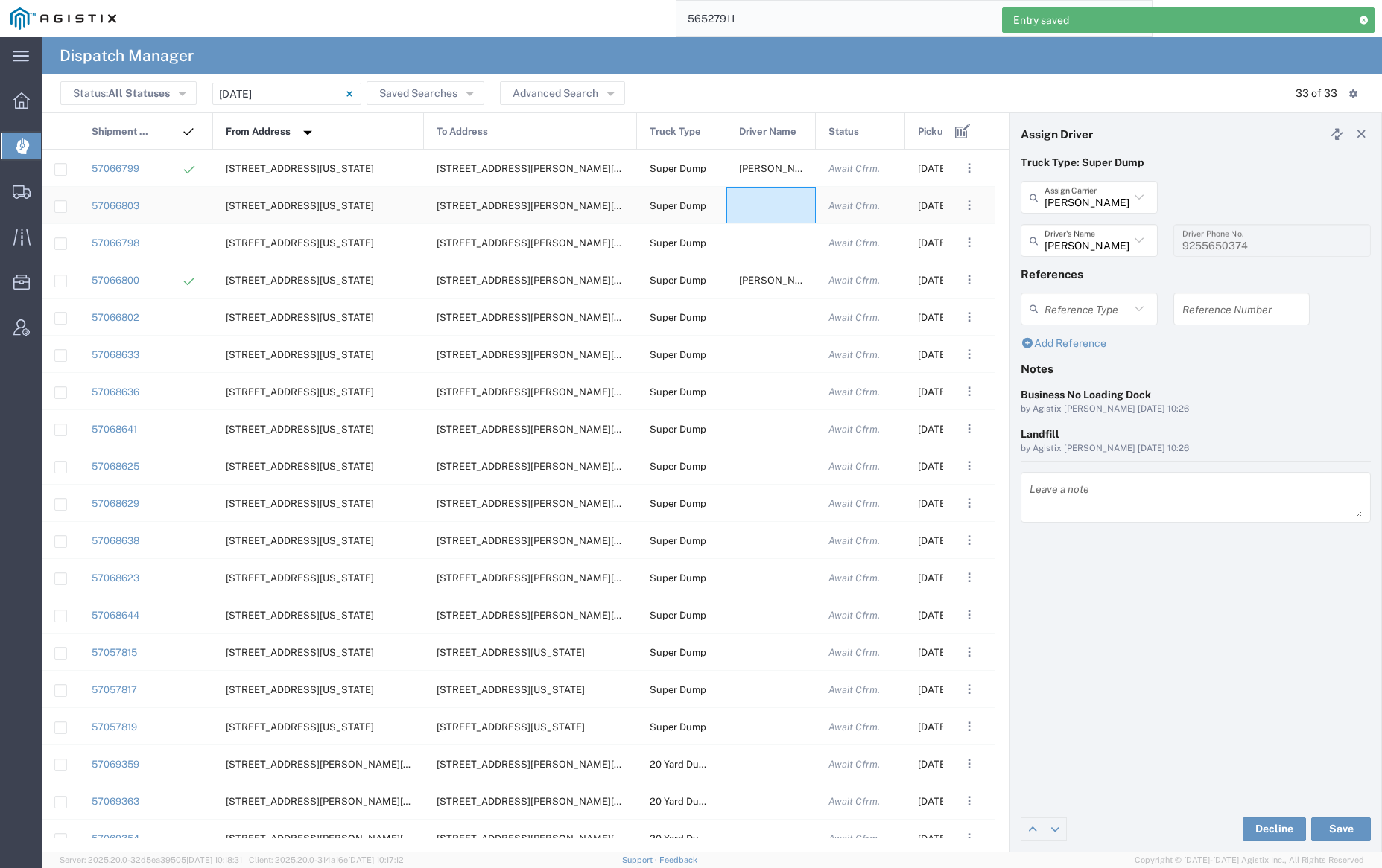
click at [774, 200] on div at bounding box center [771, 205] width 89 height 37
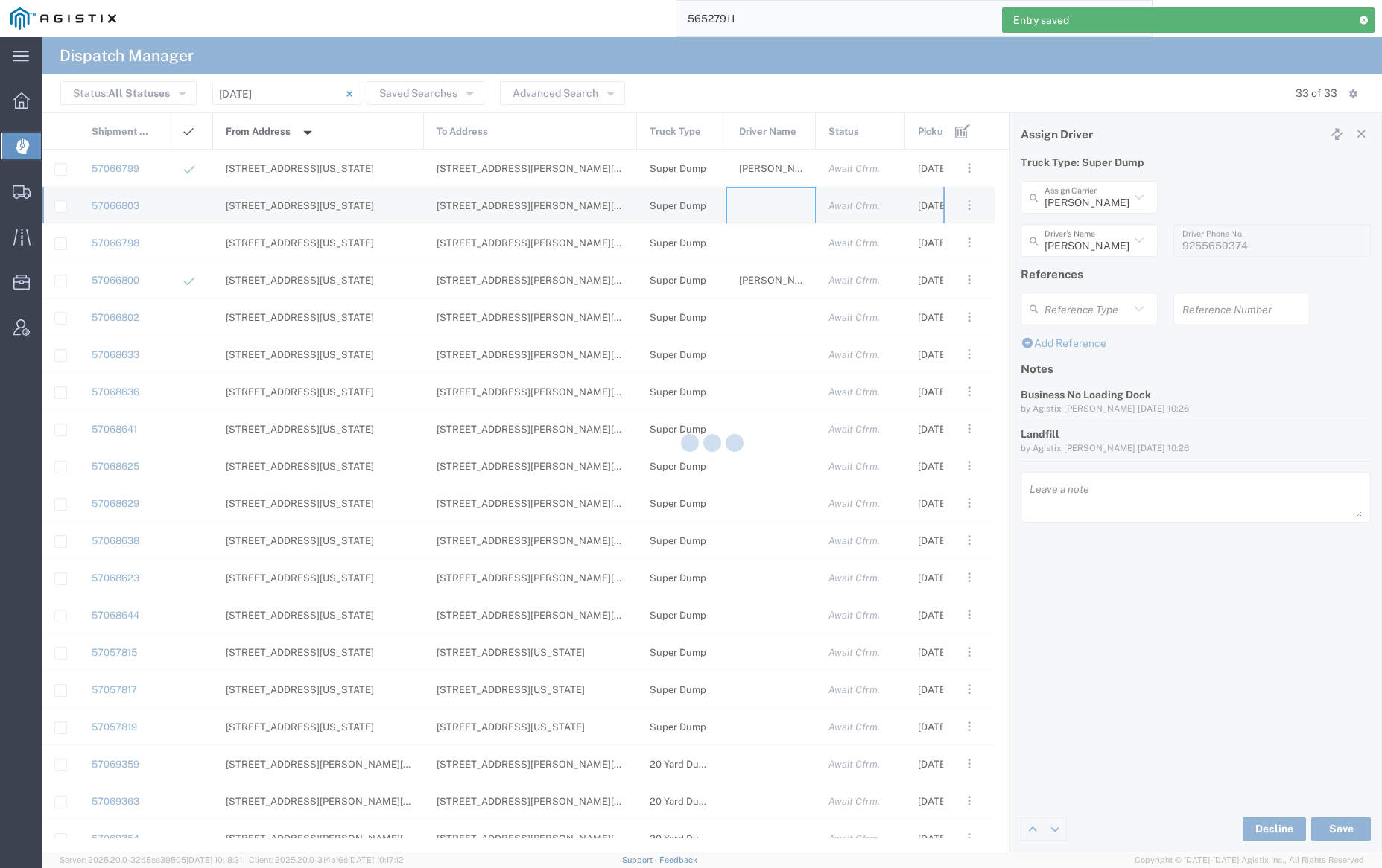
type input "[PERSON_NAME] Trucking"
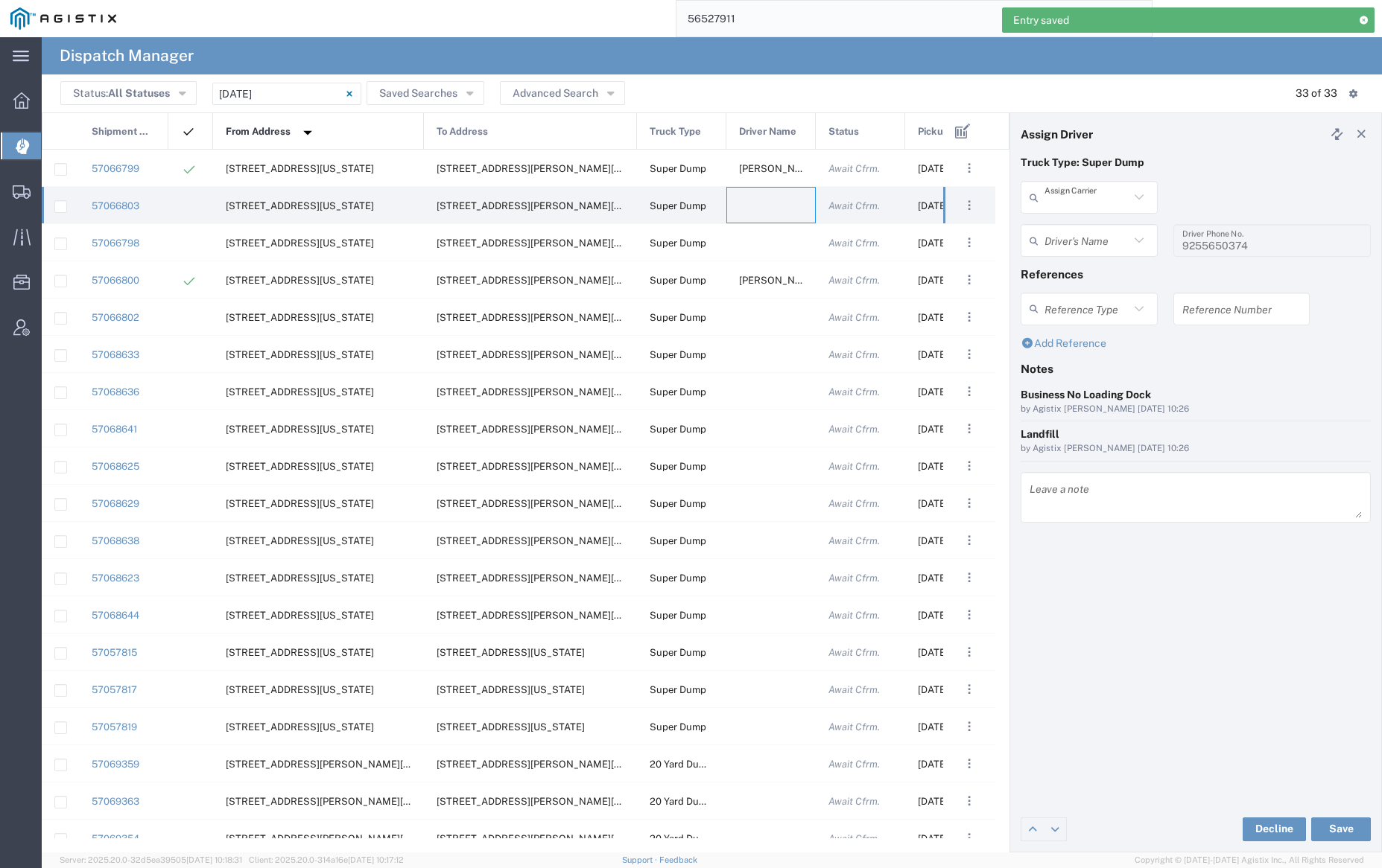
click at [1082, 195] on input "text" at bounding box center [1087, 197] width 85 height 26
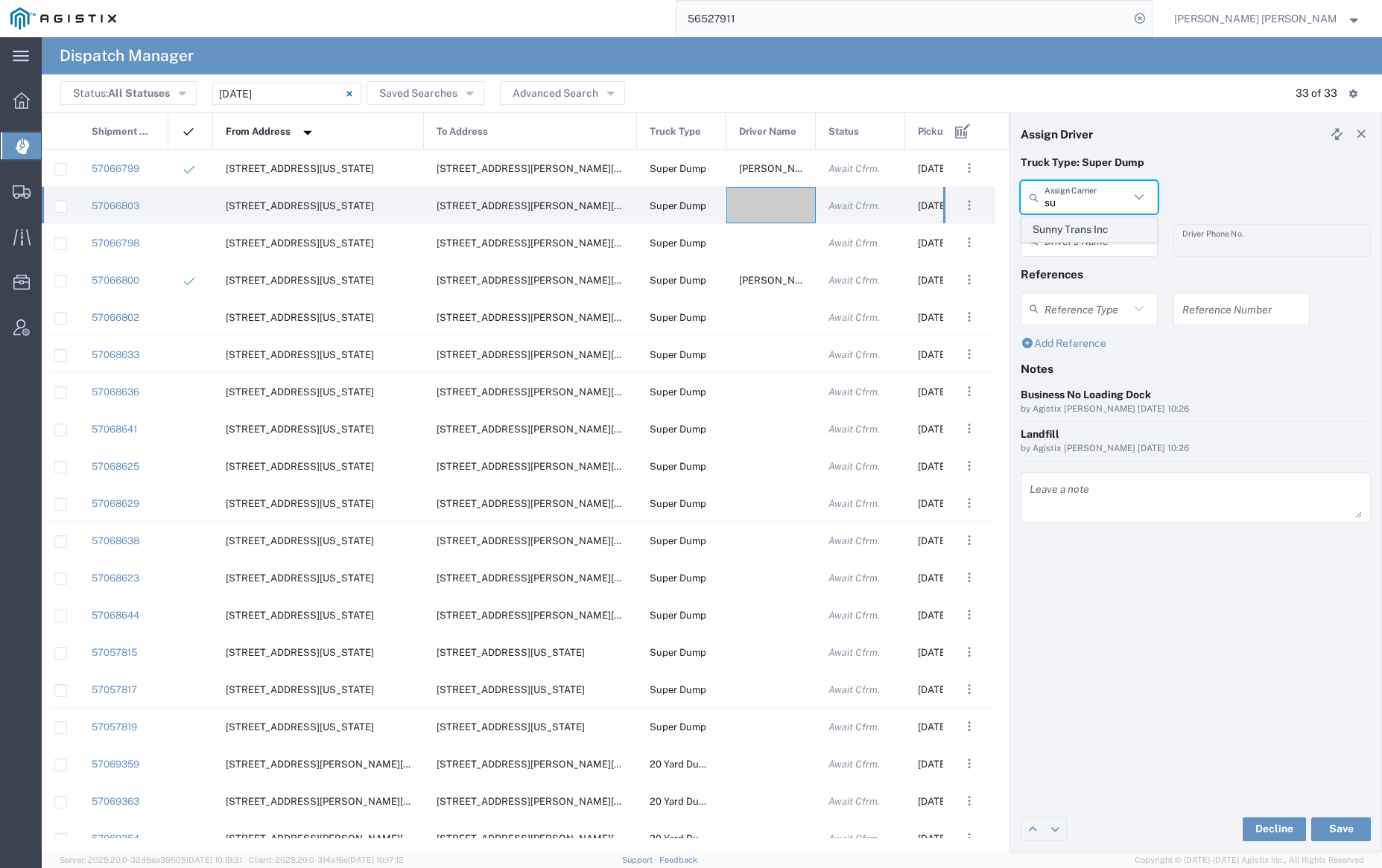
click at [1072, 225] on span "Sunny Trans Inc" at bounding box center [1089, 230] width 133 height 23
type input "Sunny Trans Inc"
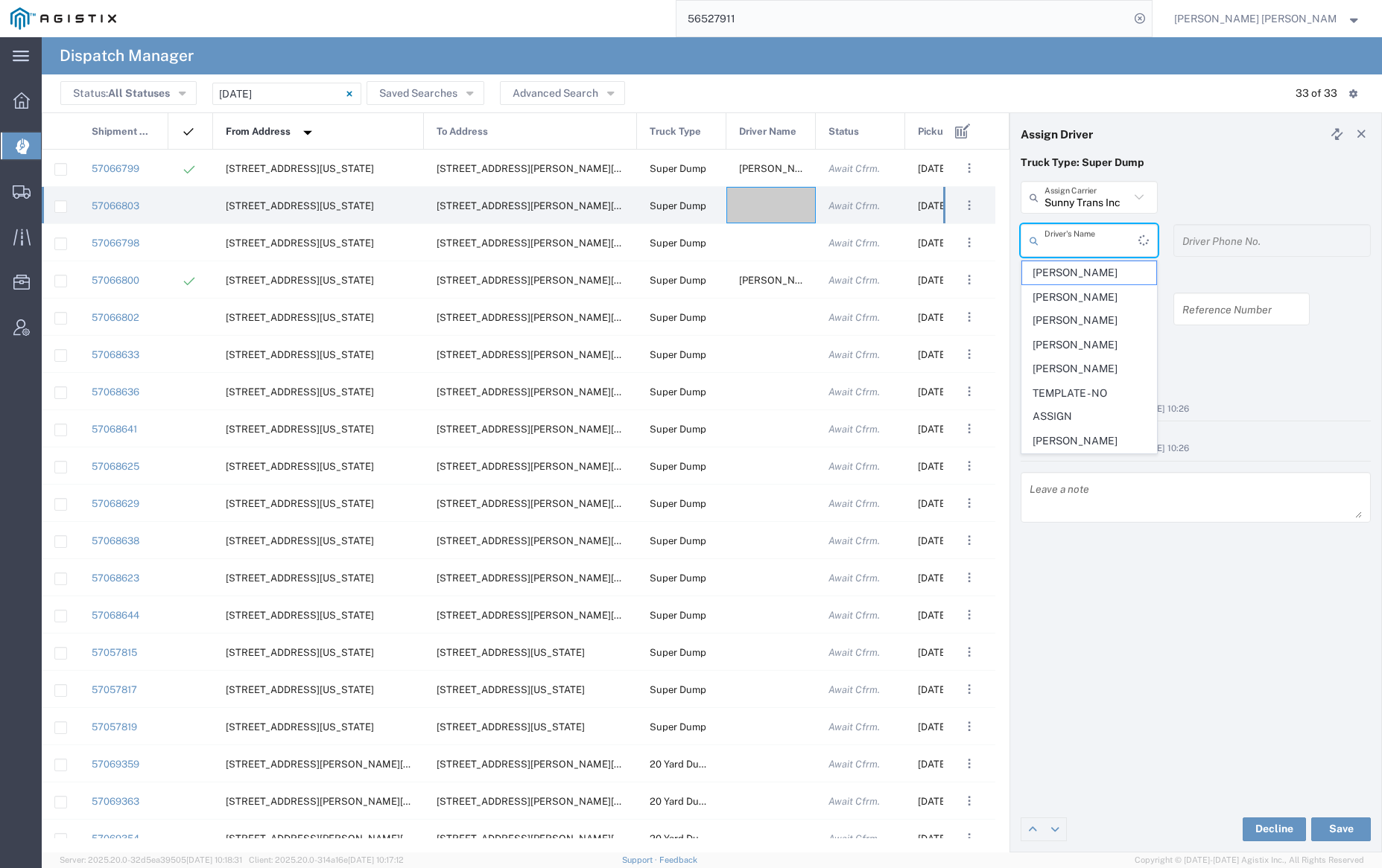
click at [1080, 238] on input "text" at bounding box center [1091, 241] width 94 height 26
click at [1084, 324] on span "[PERSON_NAME]" at bounding box center [1089, 322] width 133 height 23
type input "[PERSON_NAME]"
type input "[PHONE_NUMBER]"
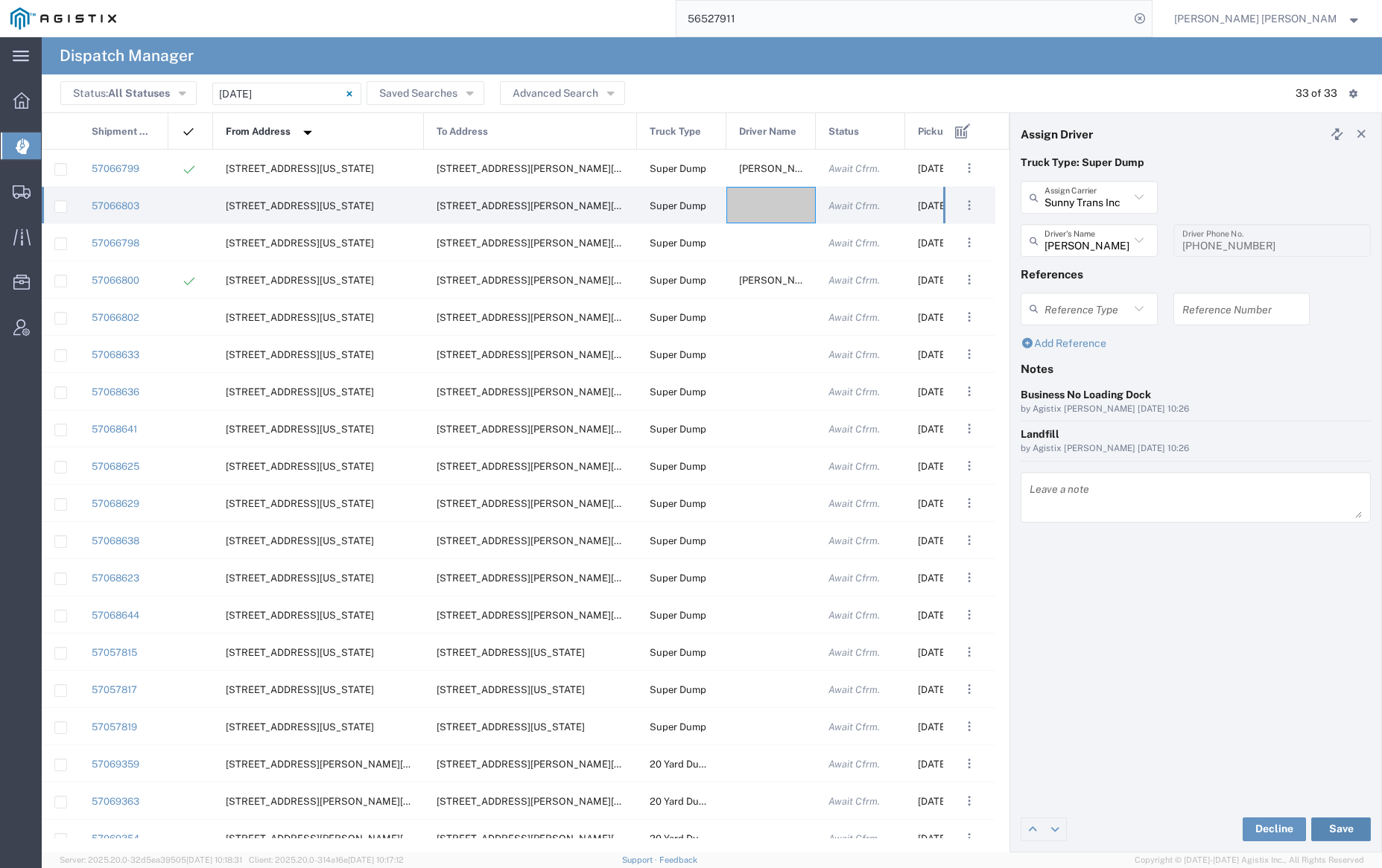
click at [1338, 829] on button "Save" at bounding box center [1341, 829] width 60 height 24
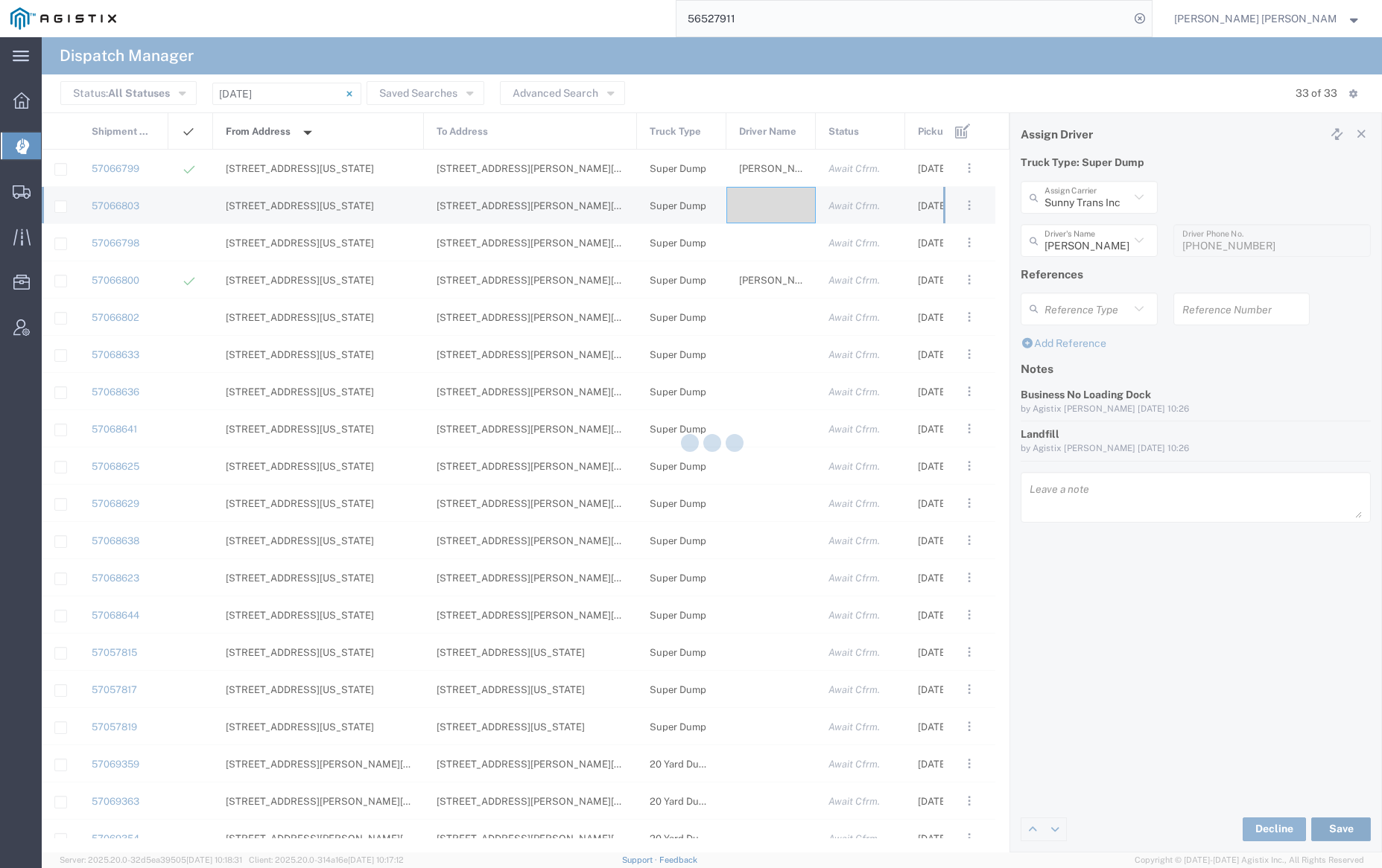
type input "[PERSON_NAME]"
type input "Sunny Trans Inc"
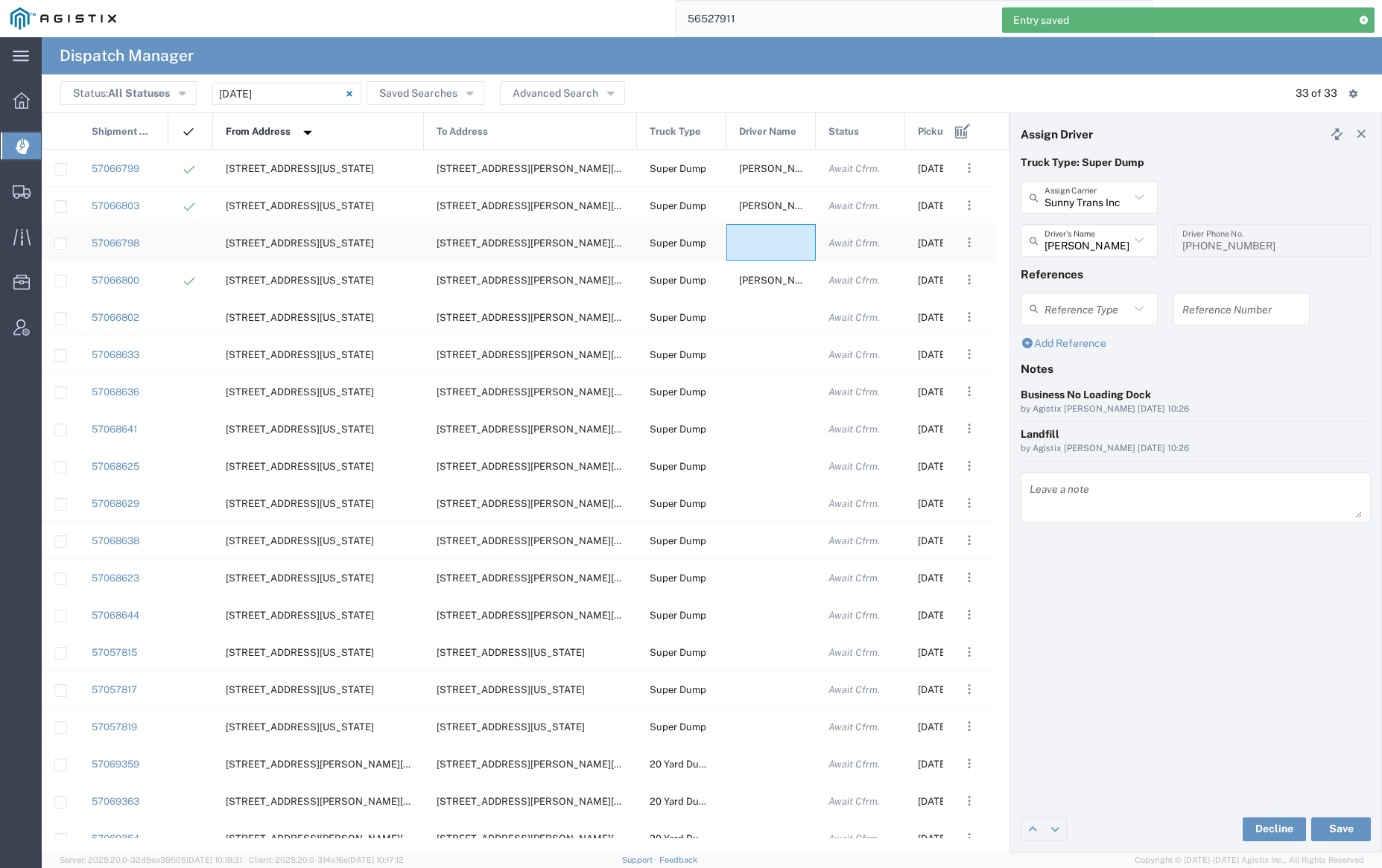
click at [770, 241] on div at bounding box center [771, 243] width 89 height 37
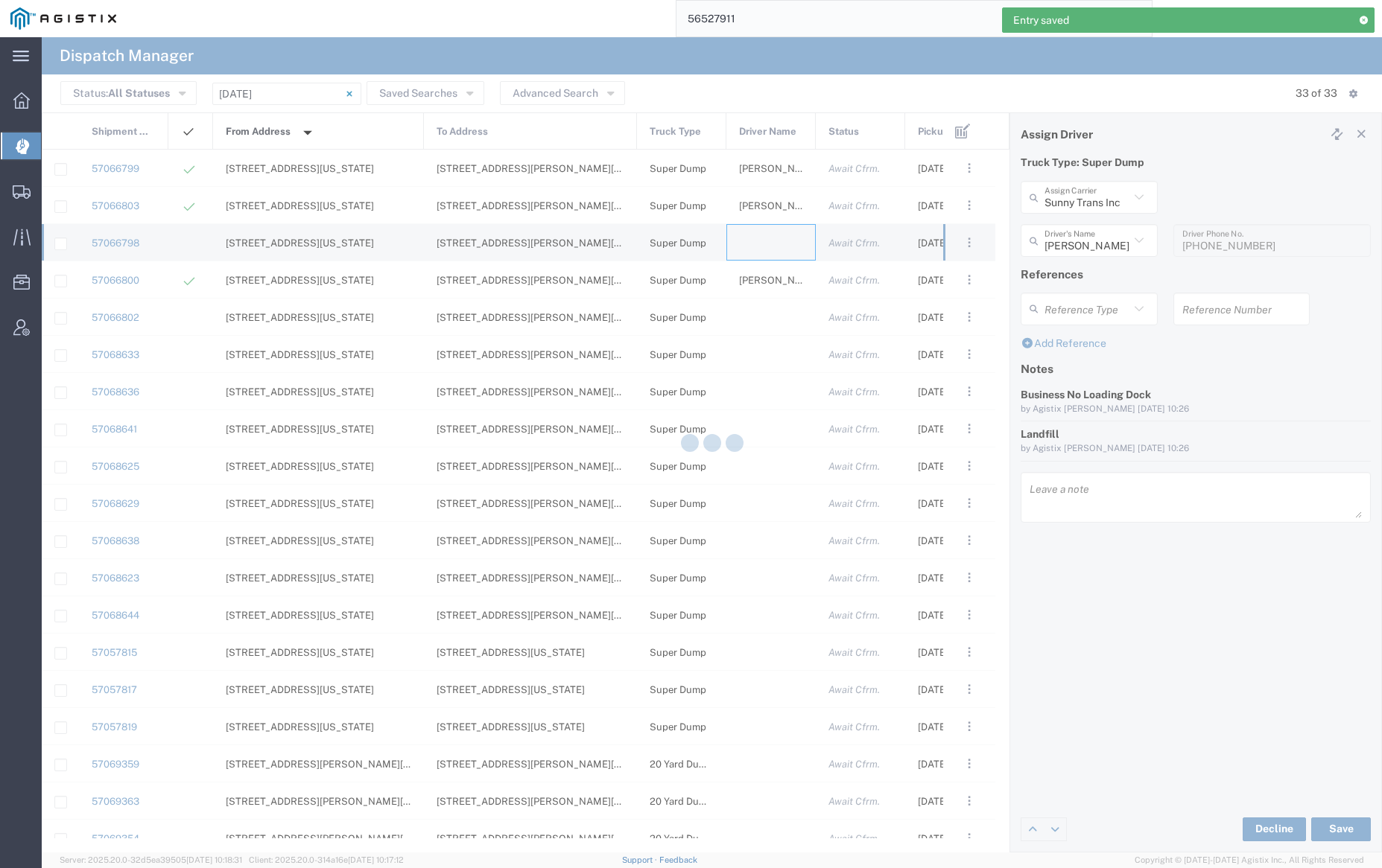
type input "[PERSON_NAME] Trucking"
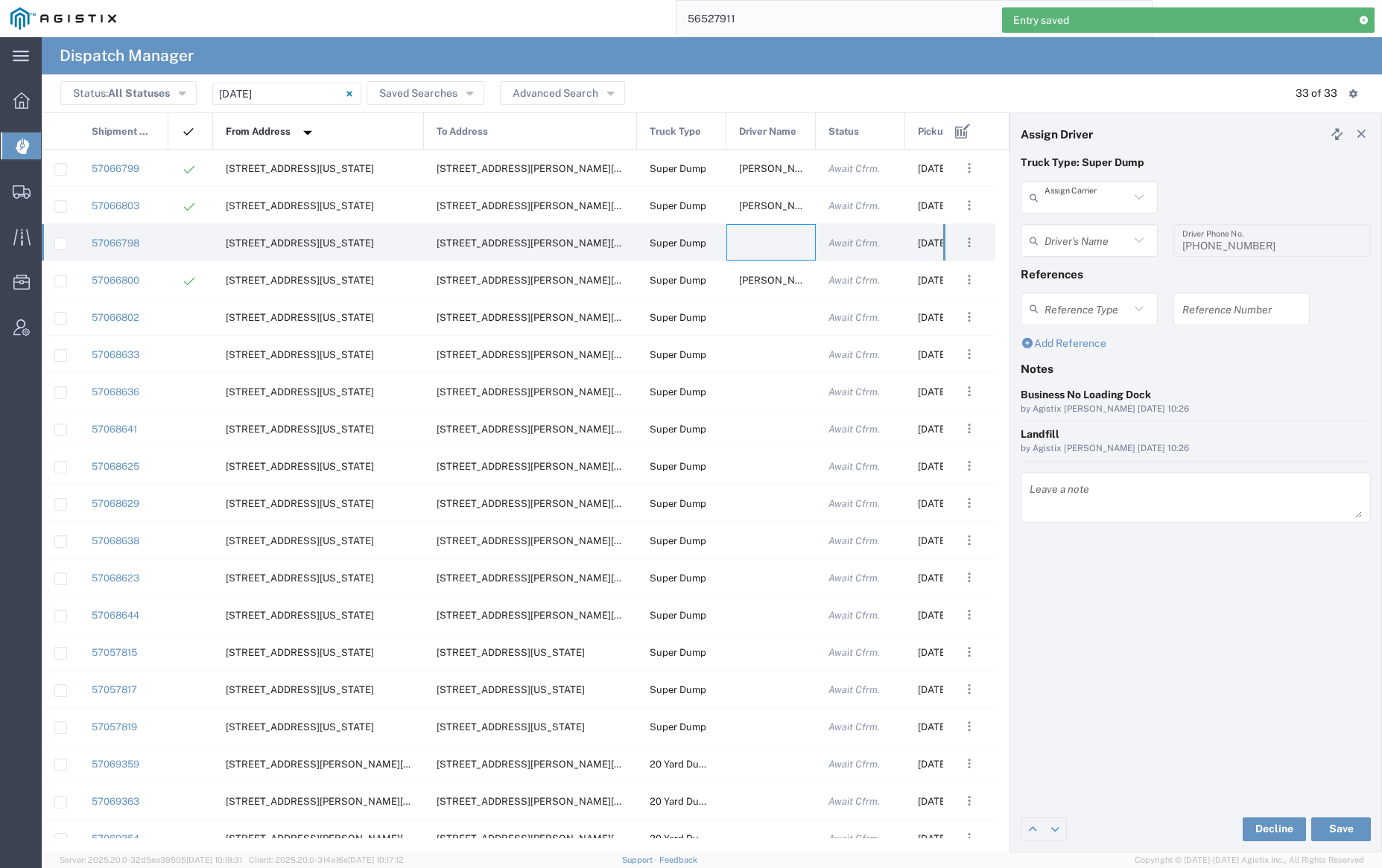
click at [1063, 199] on input "text" at bounding box center [1087, 197] width 85 height 26
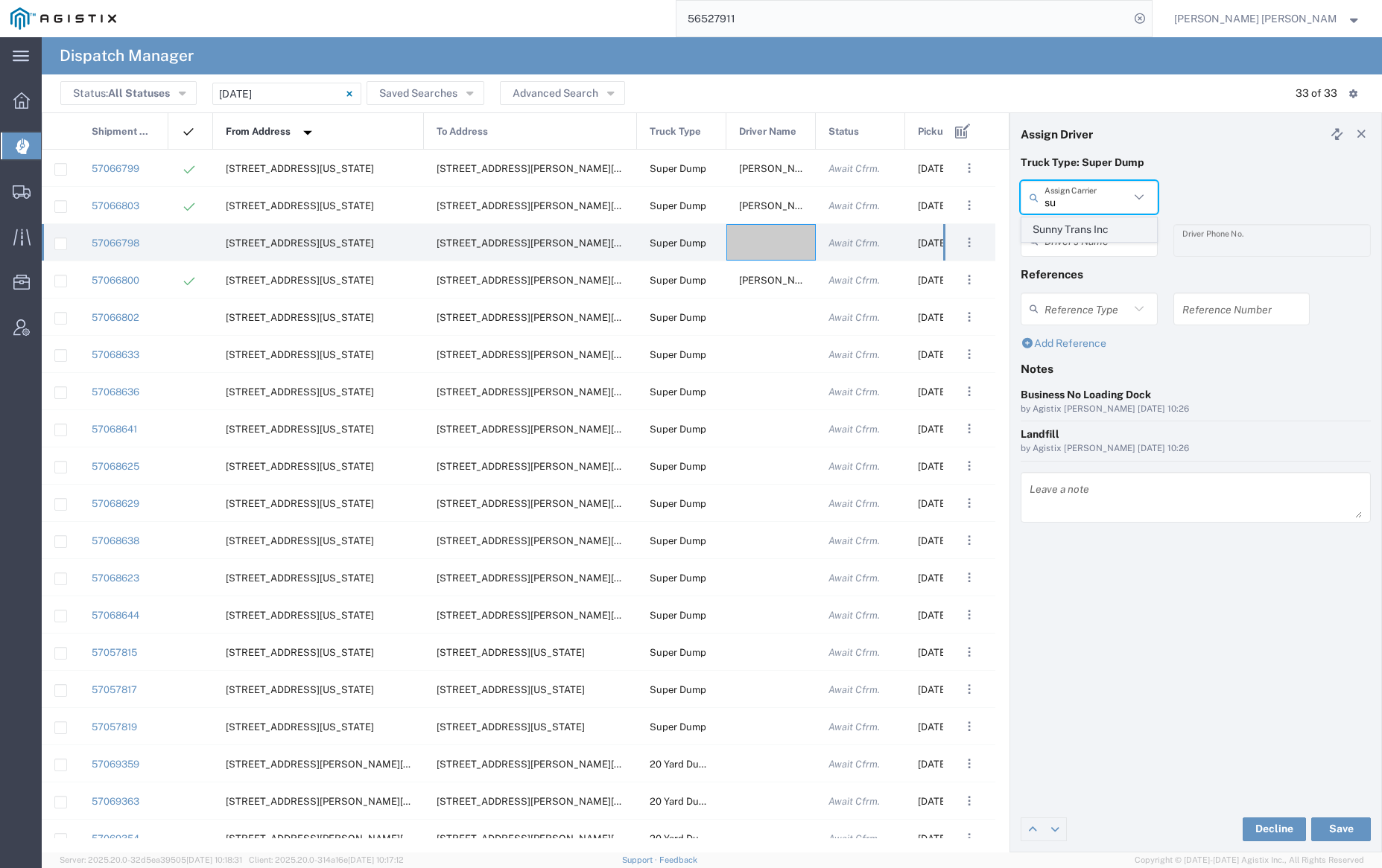
click at [1068, 228] on span "Sunny Trans Inc" at bounding box center [1089, 230] width 133 height 23
type input "Sunny Trans Inc"
click at [1073, 241] on input "text" at bounding box center [1091, 241] width 94 height 26
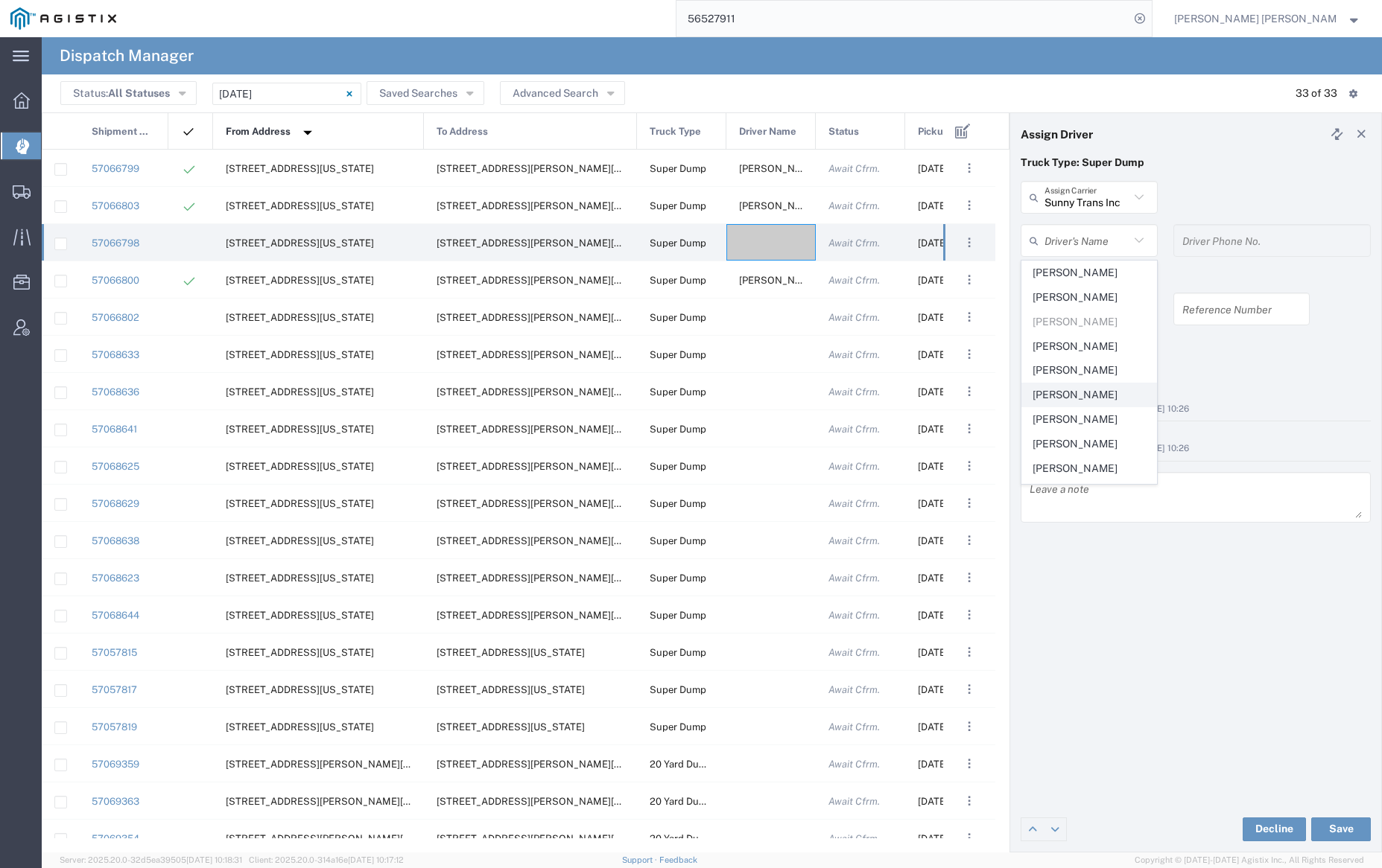
click at [1091, 396] on span "[PERSON_NAME]" at bounding box center [1089, 395] width 133 height 23
type input "[PERSON_NAME]"
type input "[PHONE_NUMBER]"
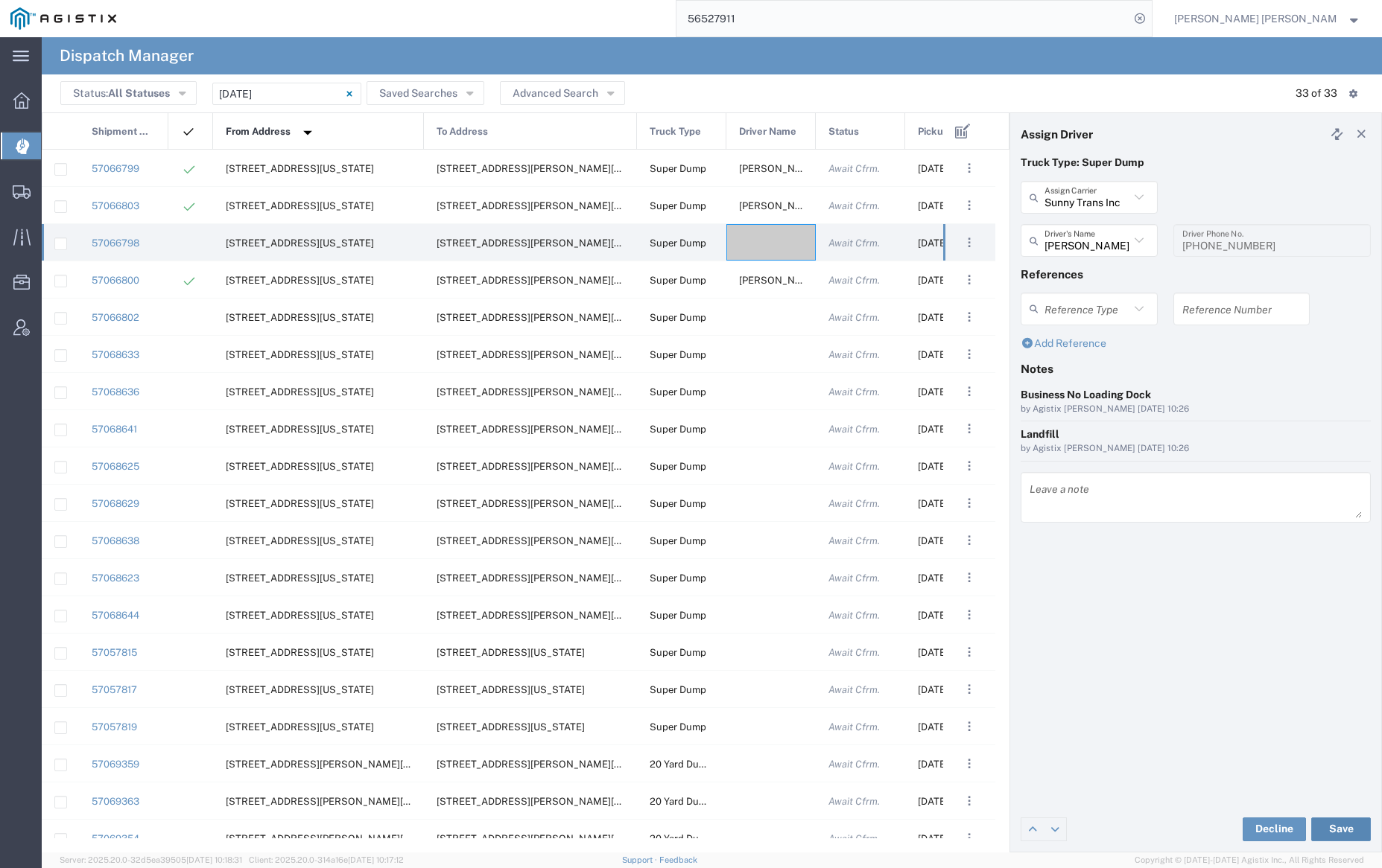
click at [1339, 827] on button "Save" at bounding box center [1341, 829] width 60 height 24
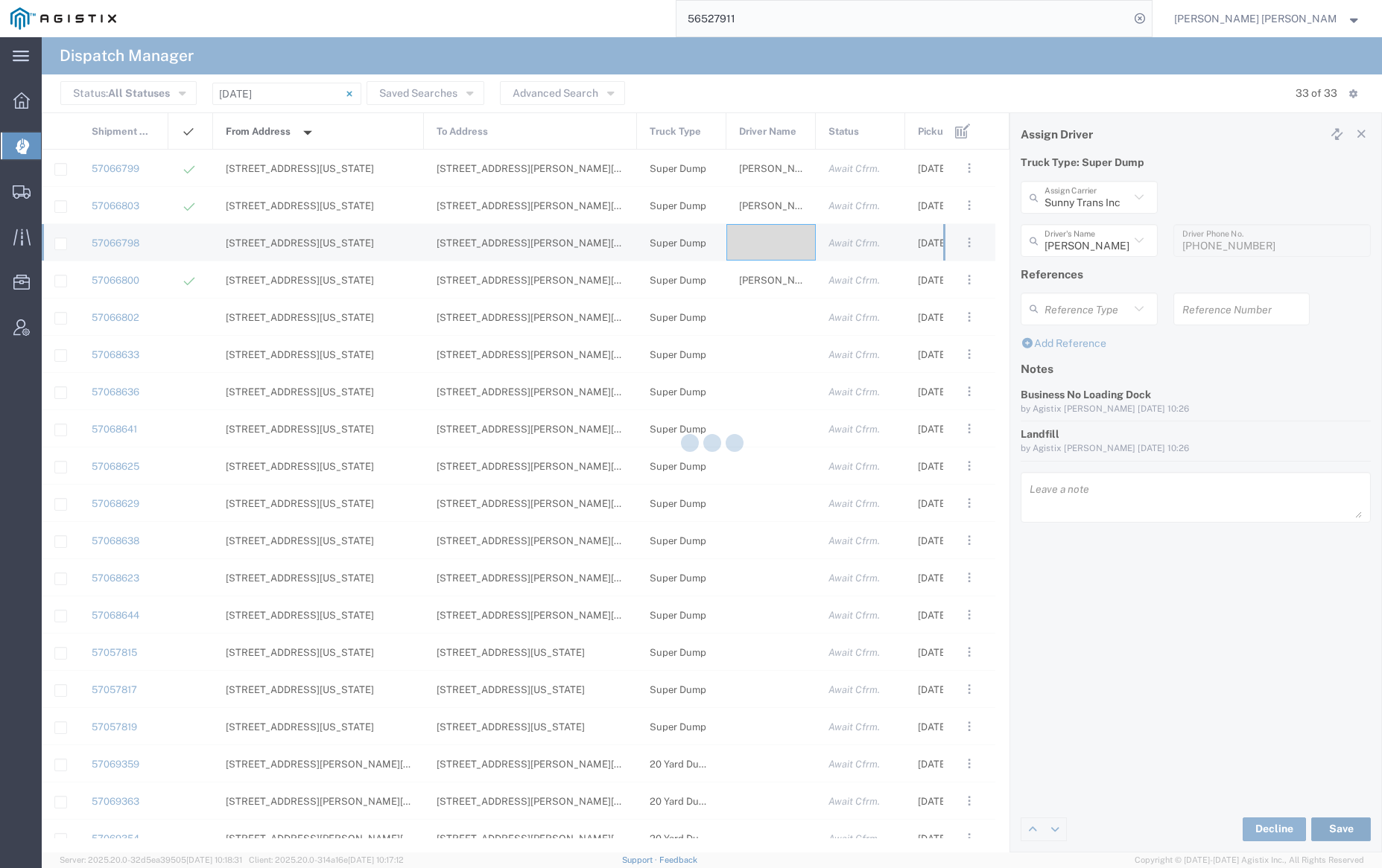
type input "[PERSON_NAME]"
type input "Sunny Trans Inc"
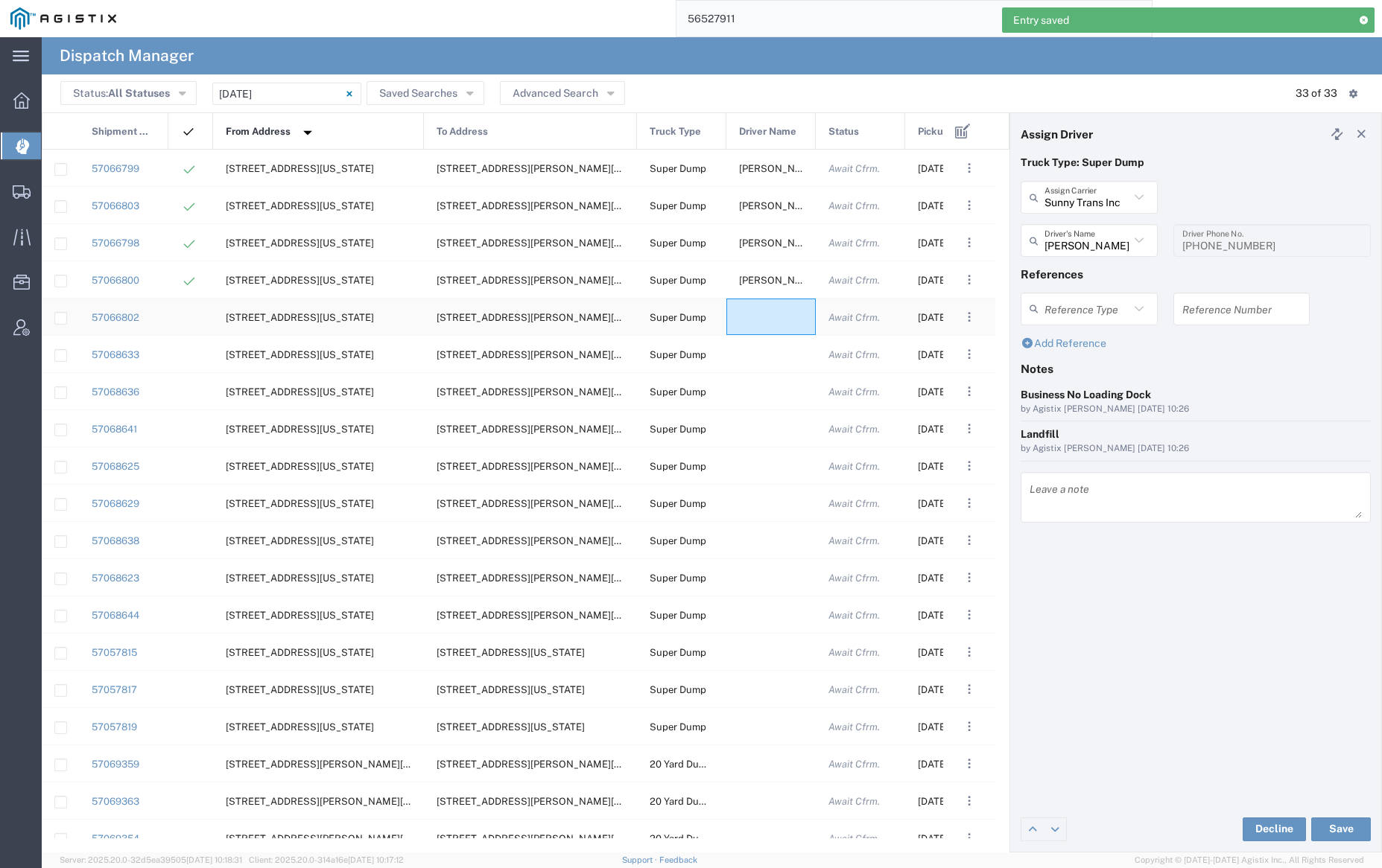
click at [768, 321] on div at bounding box center [771, 317] width 89 height 37
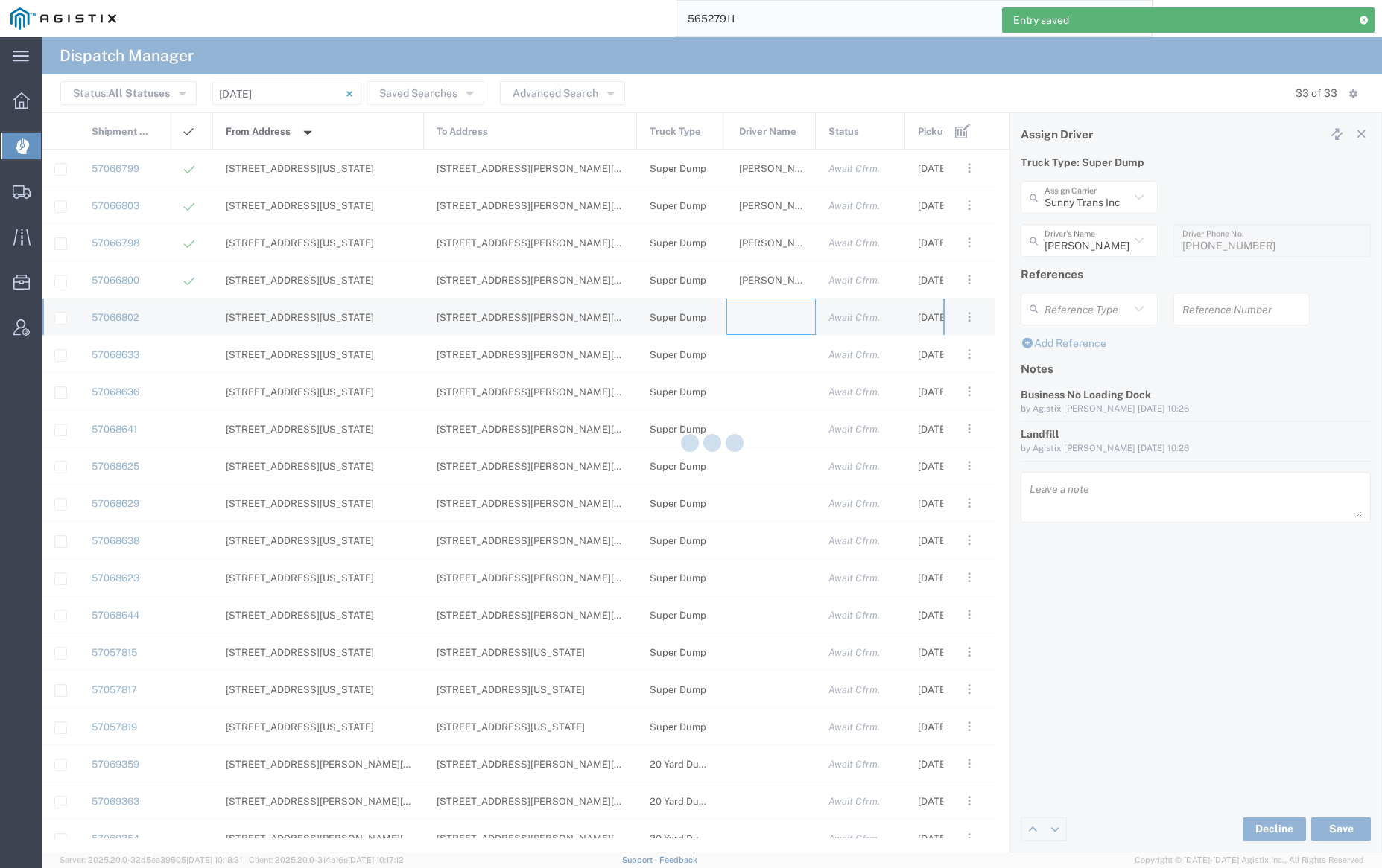
type input "[PERSON_NAME] Trucking"
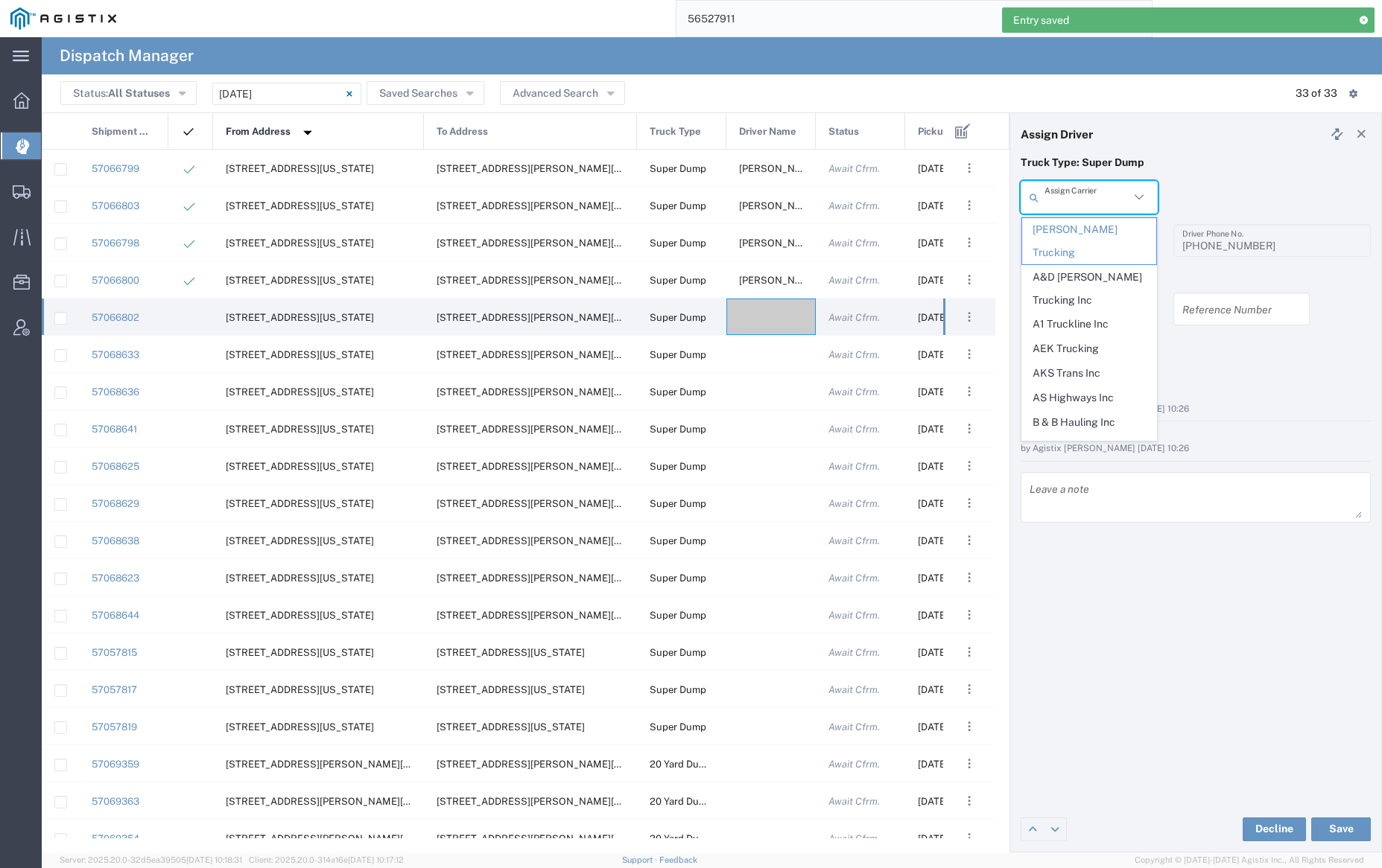
click at [1066, 199] on input "text" at bounding box center [1087, 197] width 85 height 26
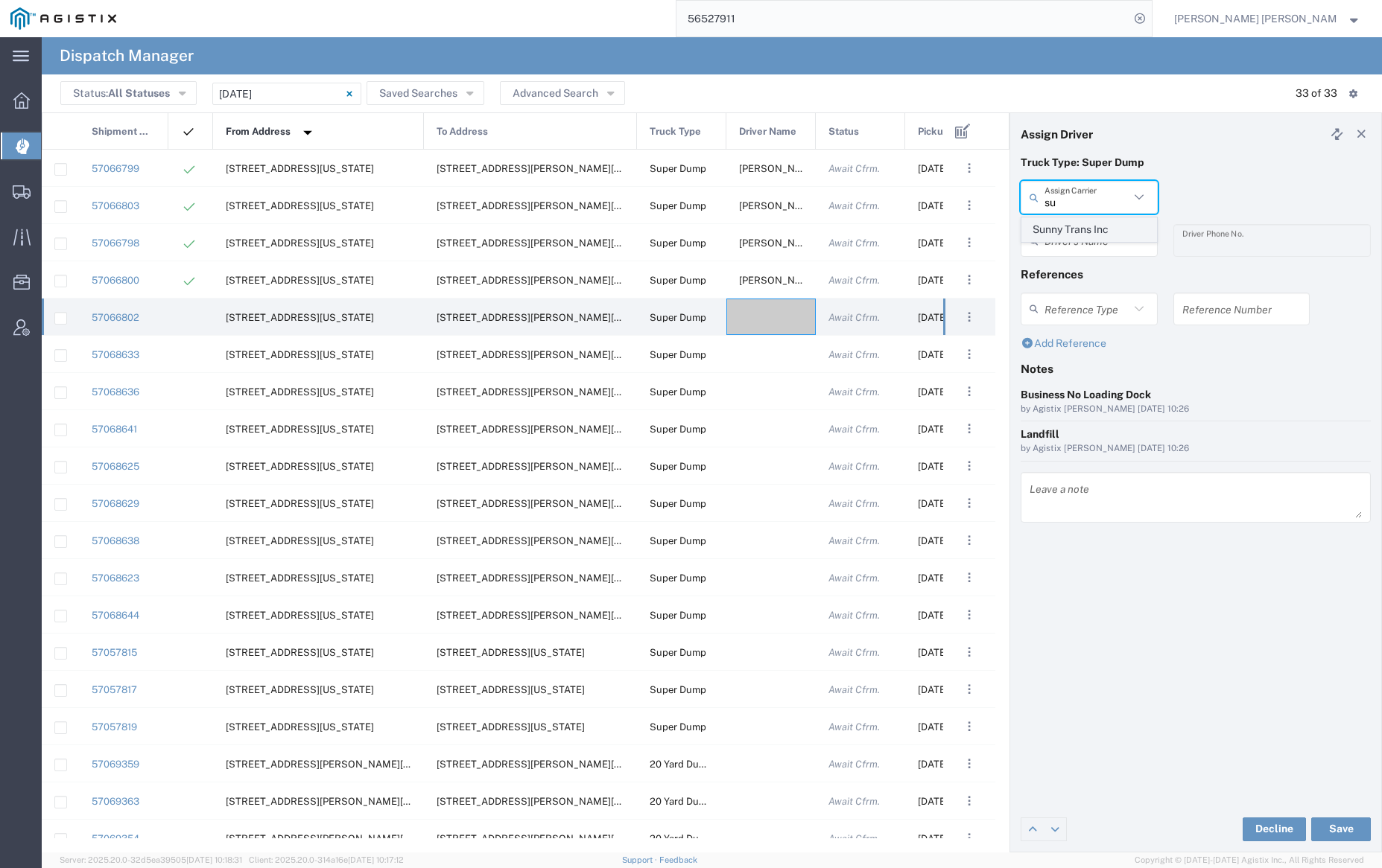
click at [1073, 229] on span "Sunny Trans Inc" at bounding box center [1089, 230] width 133 height 23
type input "Sunny Trans Inc"
click at [1077, 242] on input "text" at bounding box center [1091, 241] width 94 height 26
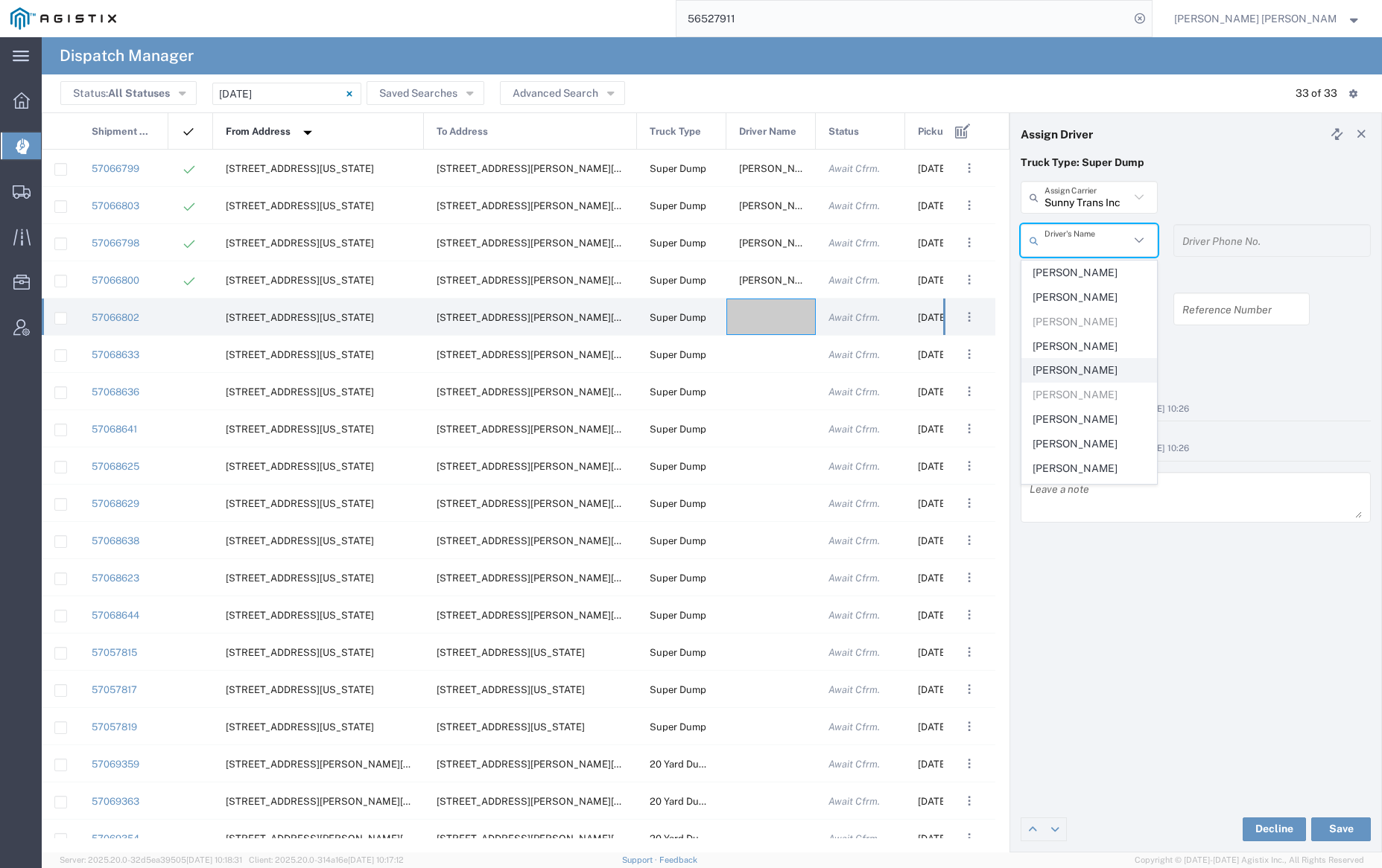
click at [1093, 378] on span "[PERSON_NAME]" at bounding box center [1089, 370] width 133 height 23
type input "[PERSON_NAME]"
type input "[PHONE_NUMBER]"
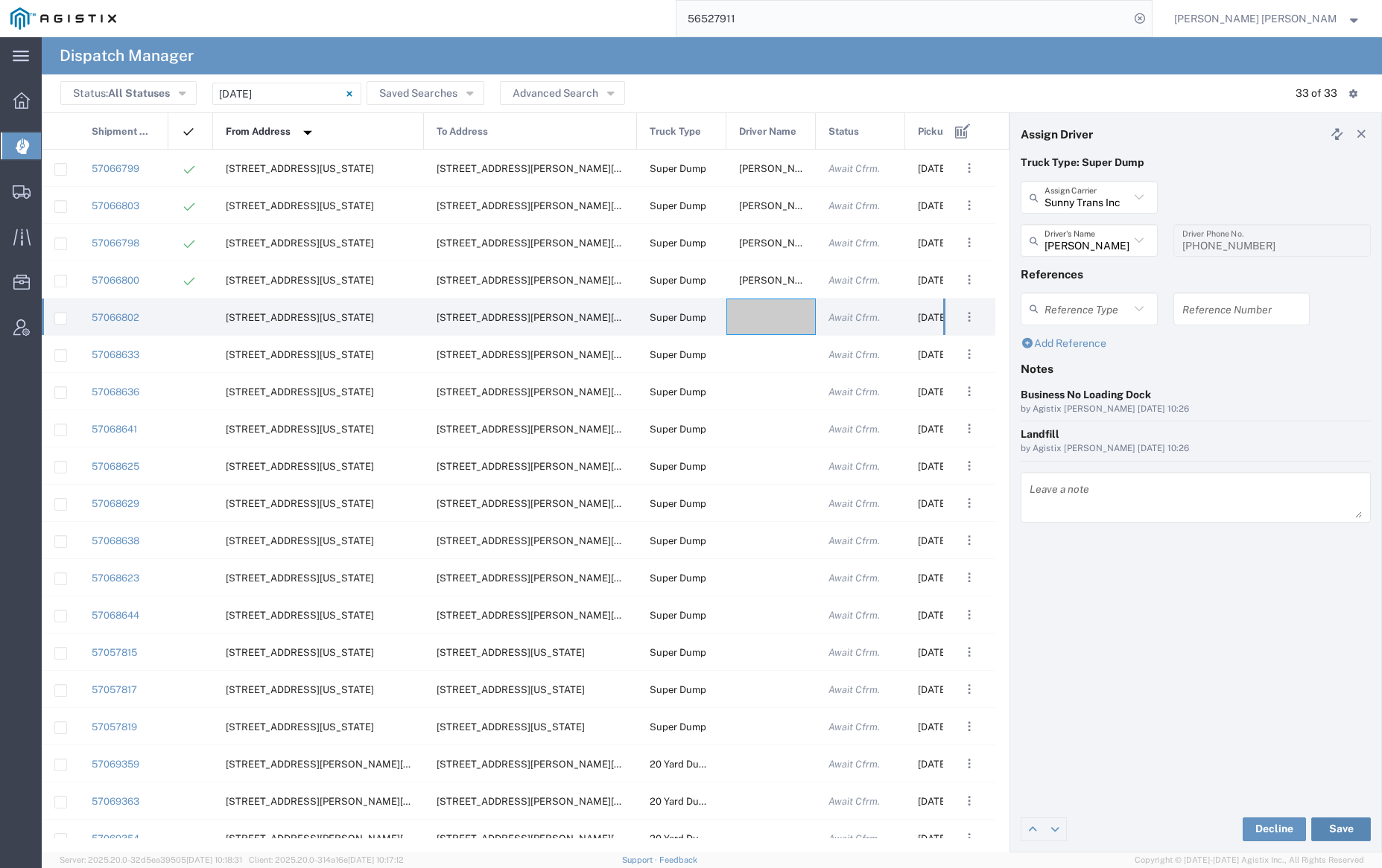
click at [1338, 828] on button "Save" at bounding box center [1341, 829] width 60 height 24
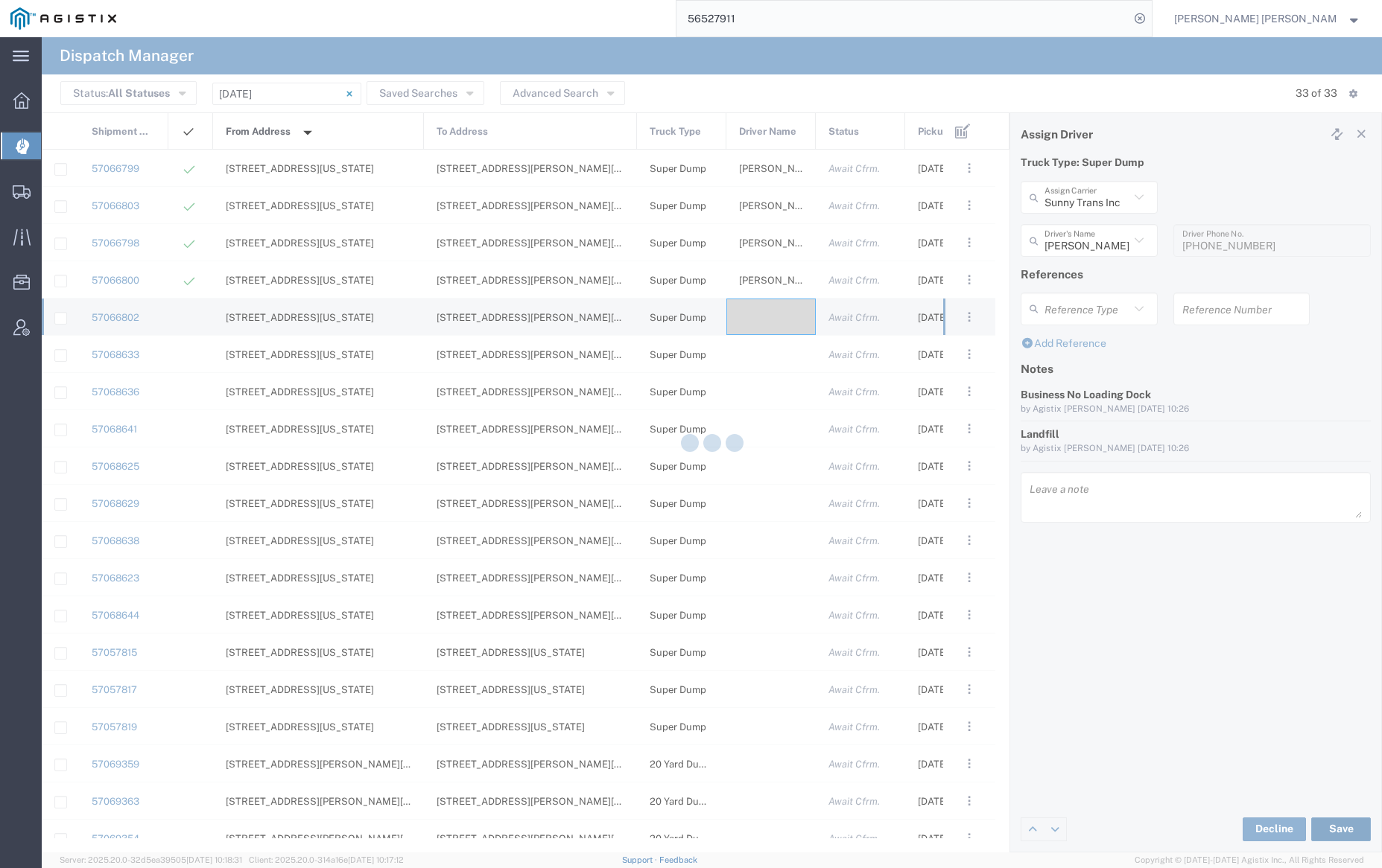
type input "[PERSON_NAME]"
type input "Sunny Trans Inc"
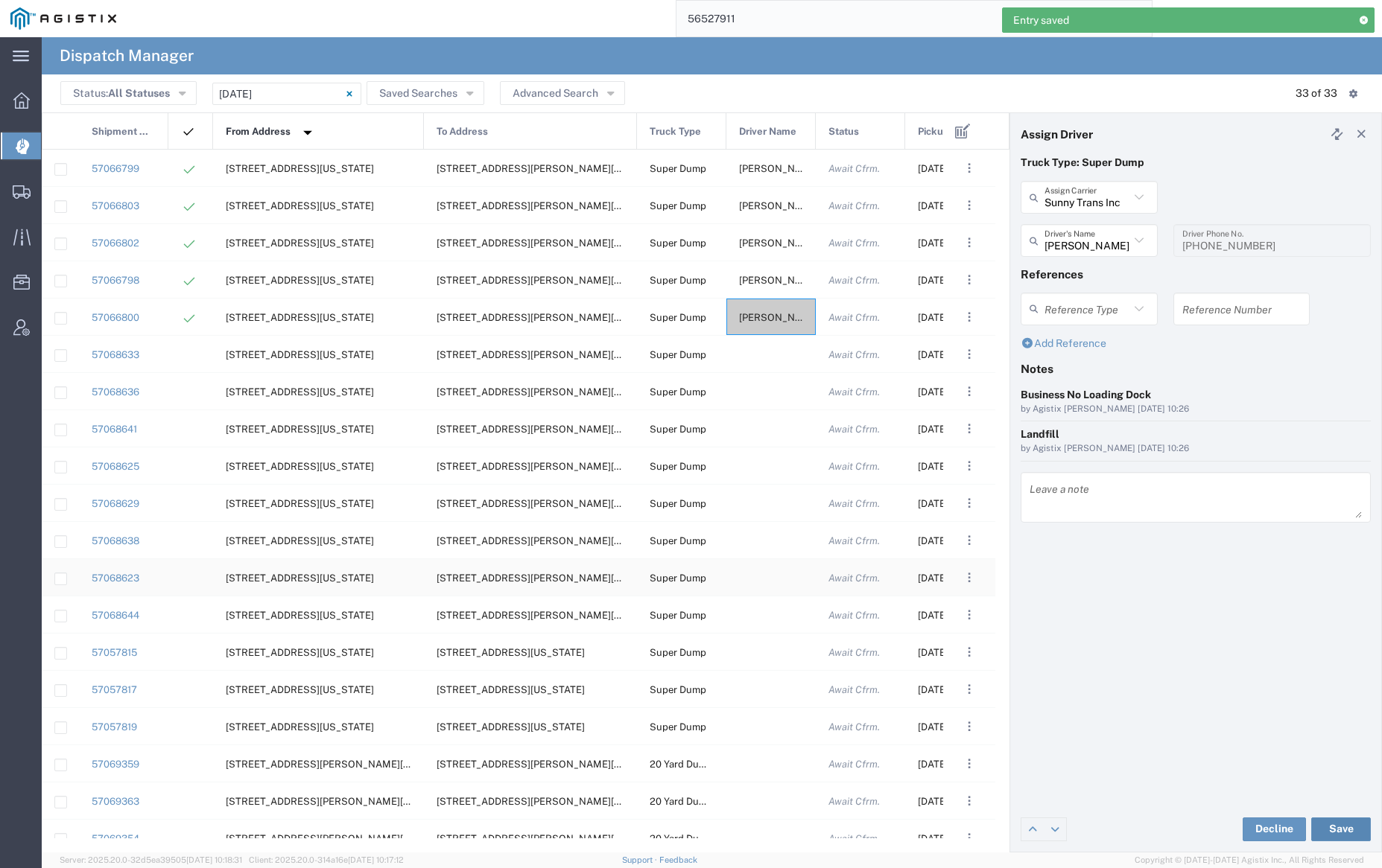
scroll to position [539, 0]
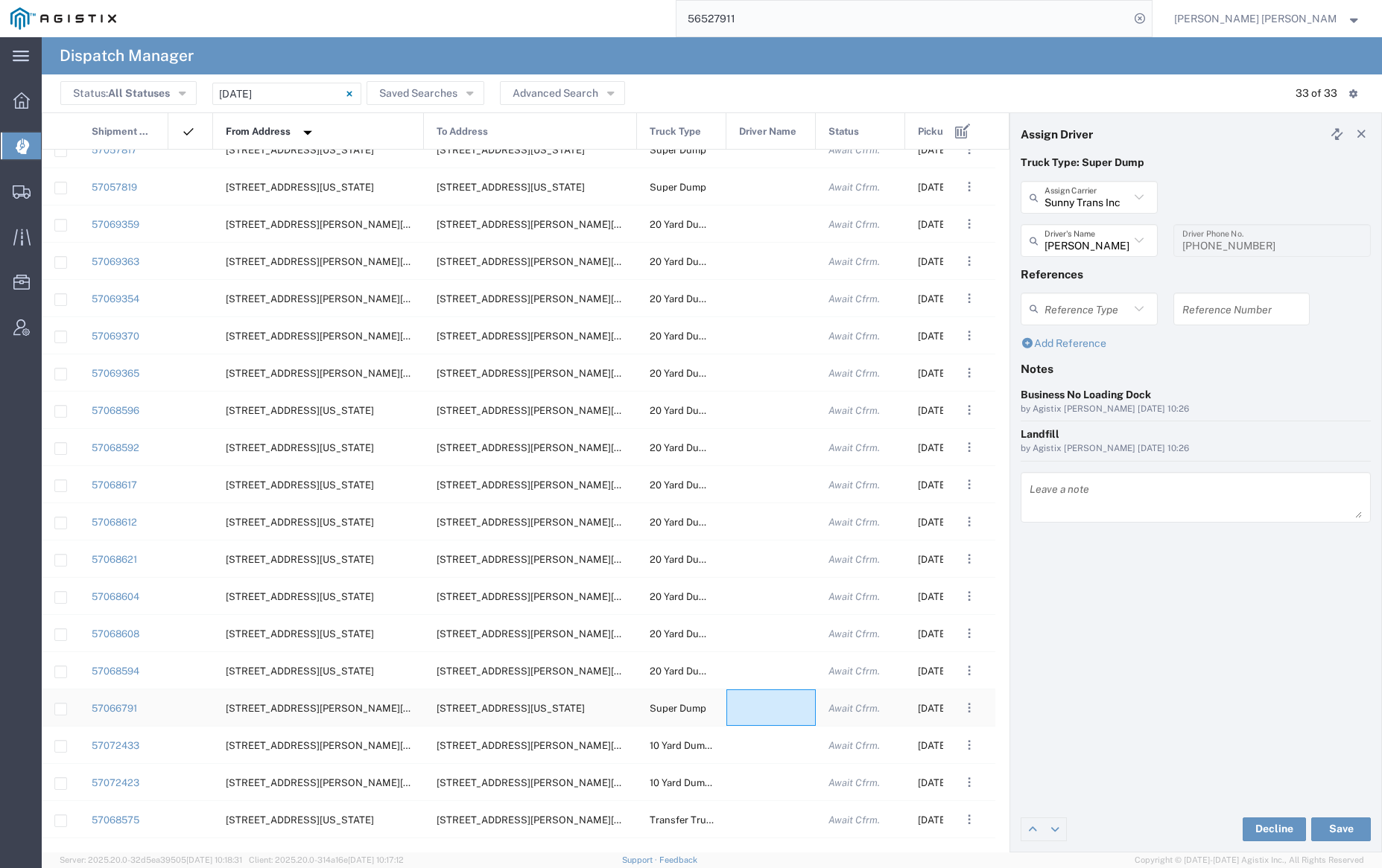
click at [764, 712] on div at bounding box center [771, 708] width 89 height 37
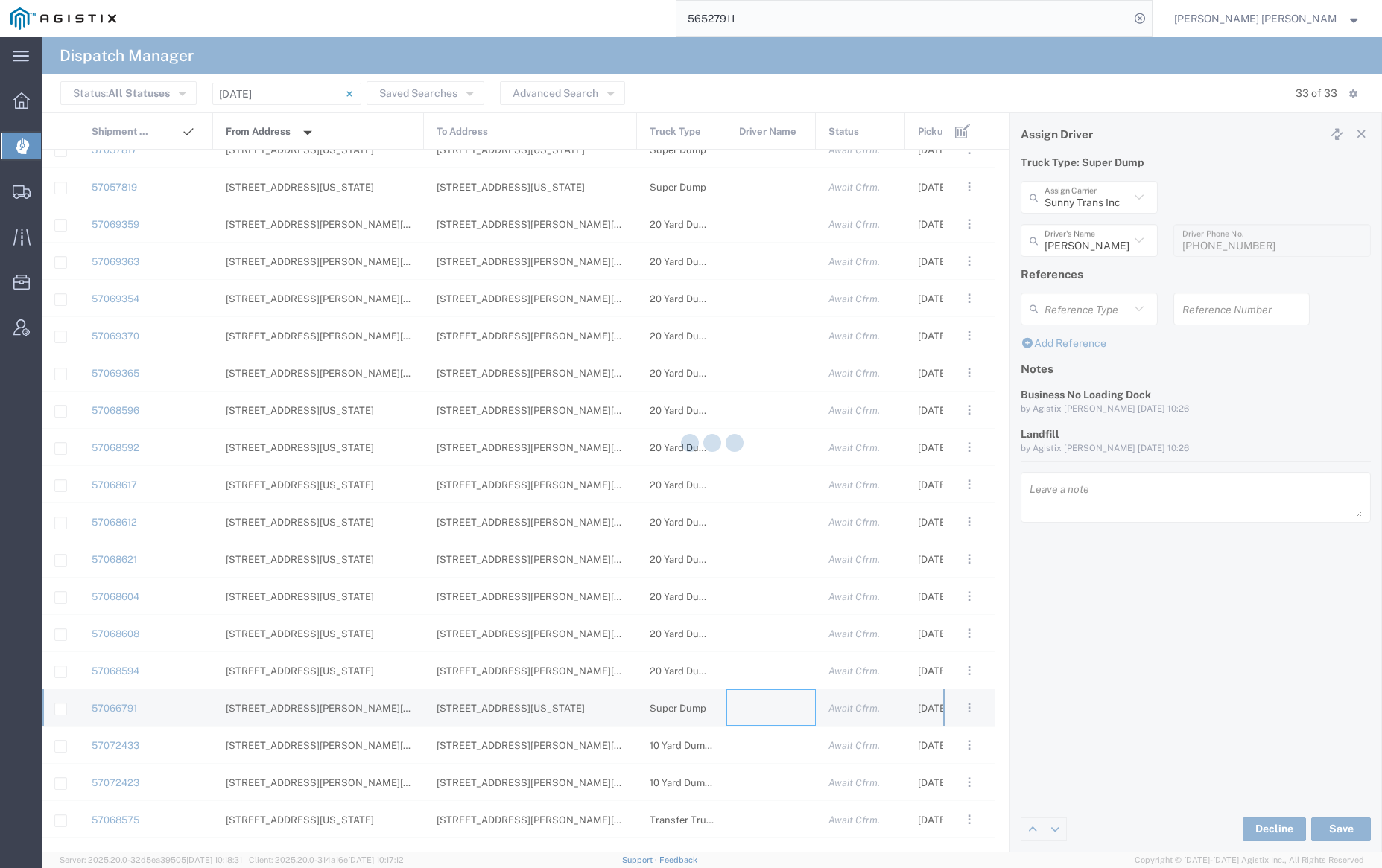
type input "[PERSON_NAME] Trucking"
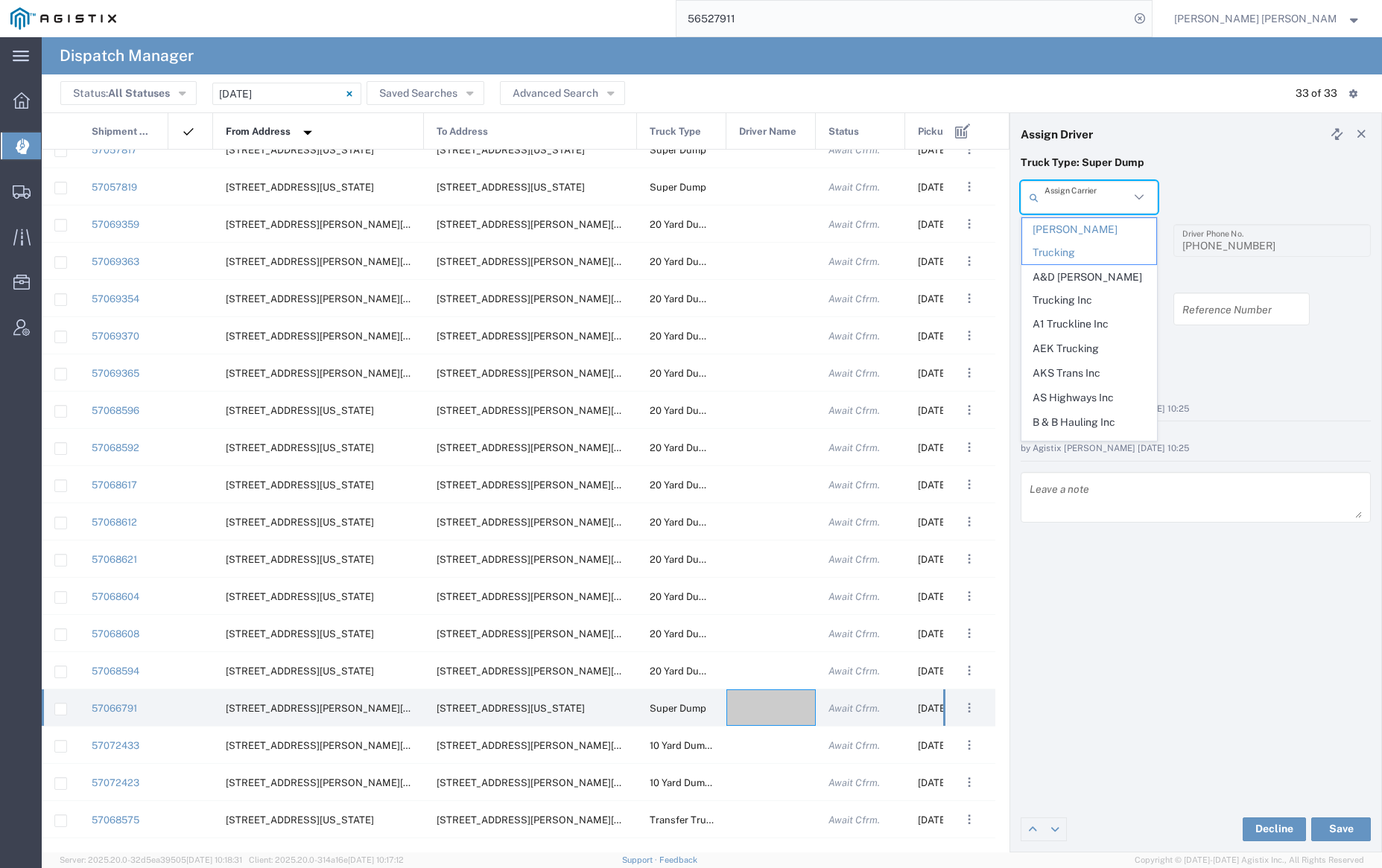
click at [1097, 198] on input "text" at bounding box center [1087, 197] width 85 height 26
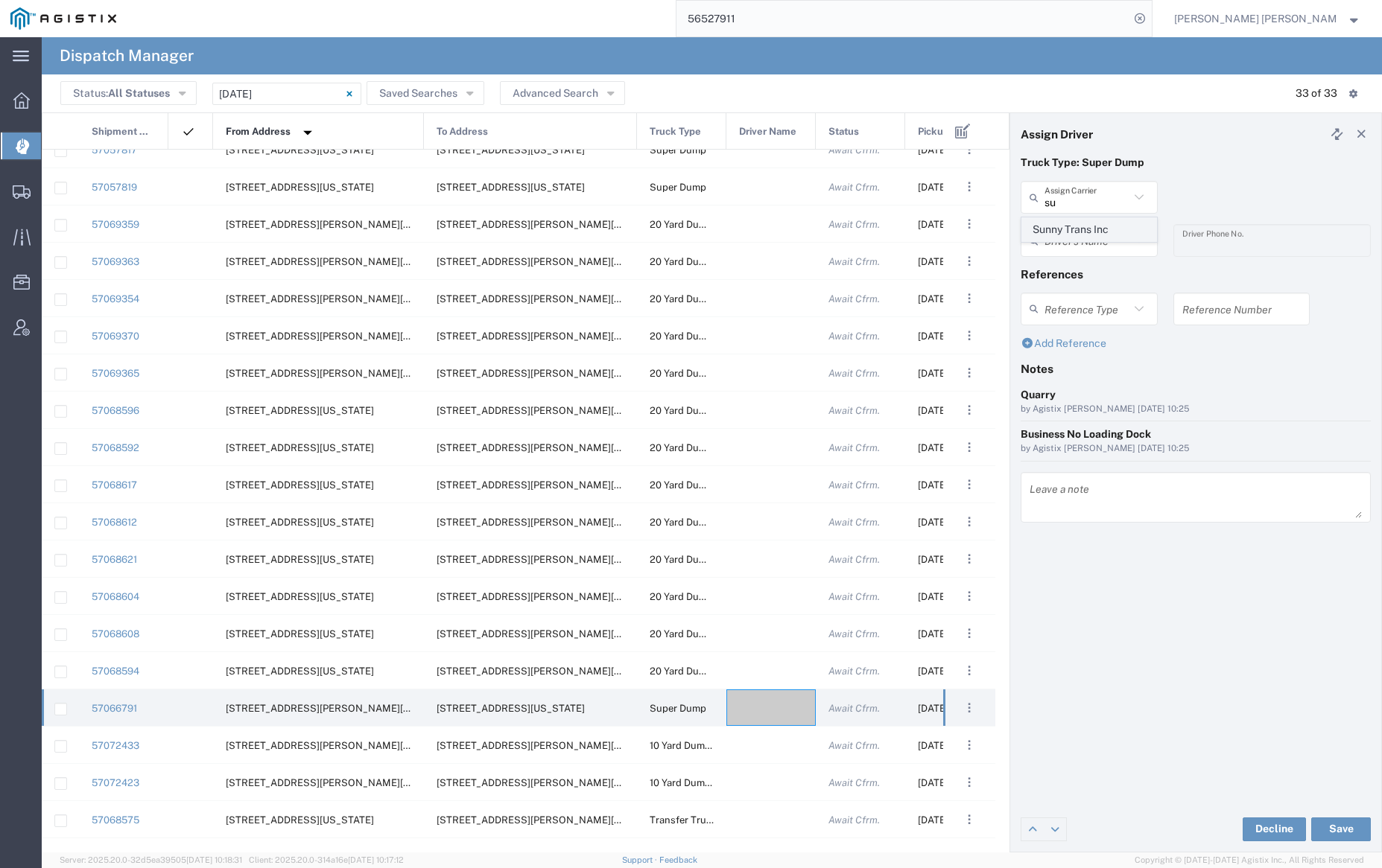
click at [1098, 230] on span "Sunny Trans Inc" at bounding box center [1089, 230] width 133 height 23
type input "Sunny Trans Inc"
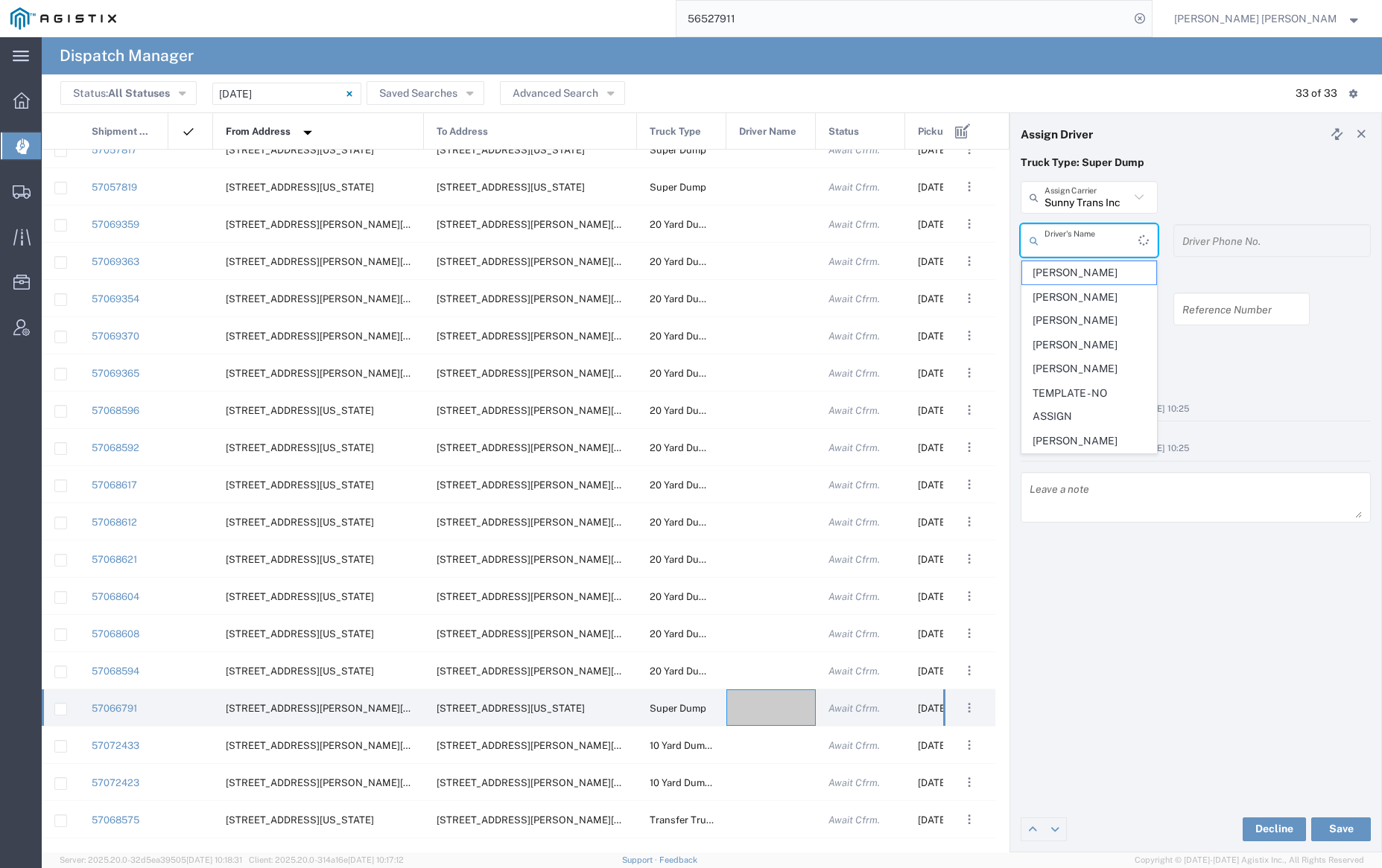
click at [1099, 242] on input "text" at bounding box center [1091, 241] width 94 height 26
click at [1086, 465] on span "[PERSON_NAME]" at bounding box center [1089, 472] width 133 height 23
type input "[PERSON_NAME]"
type input "[PHONE_NUMBER]"
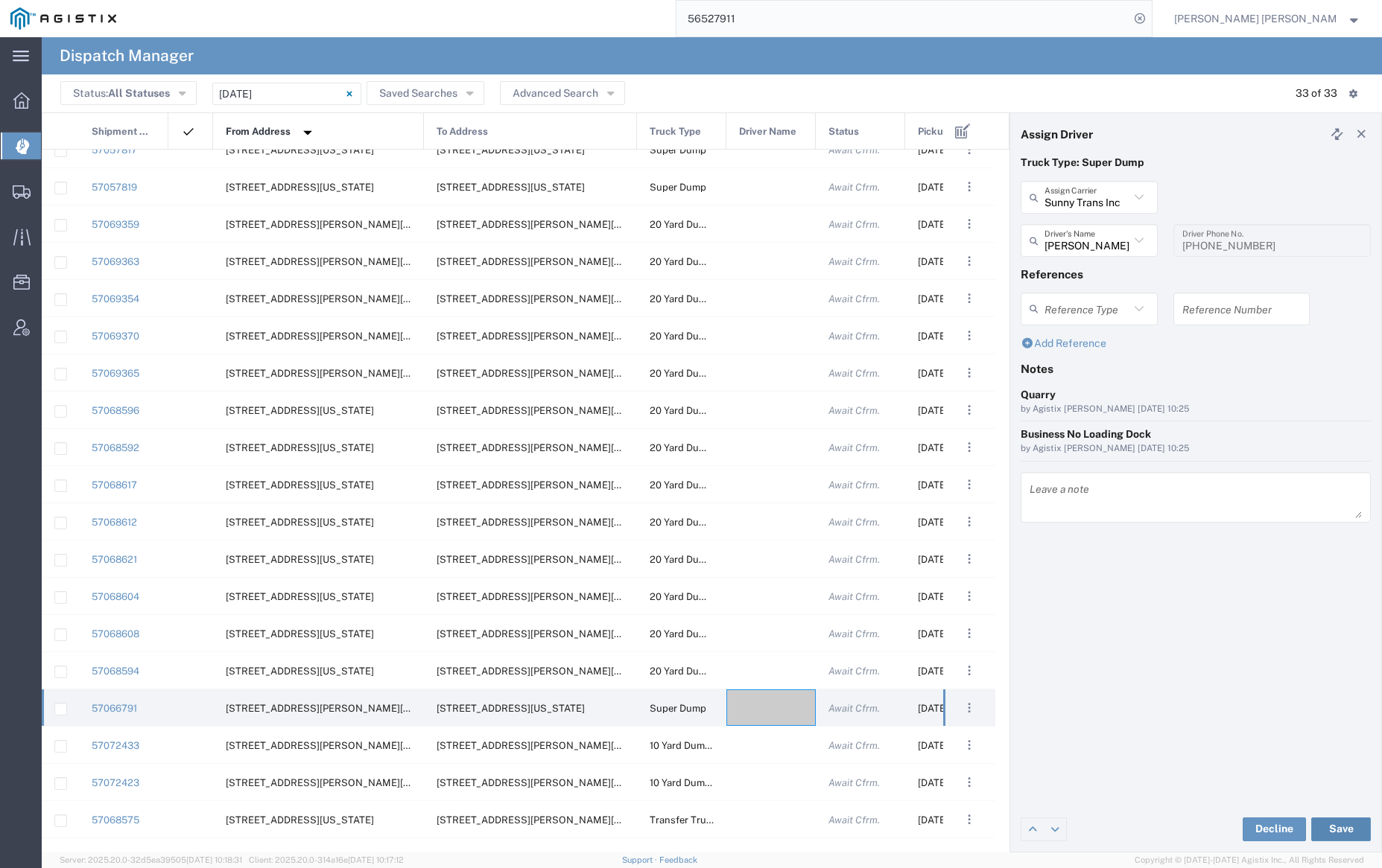
click at [1345, 824] on button "Save" at bounding box center [1341, 829] width 60 height 24
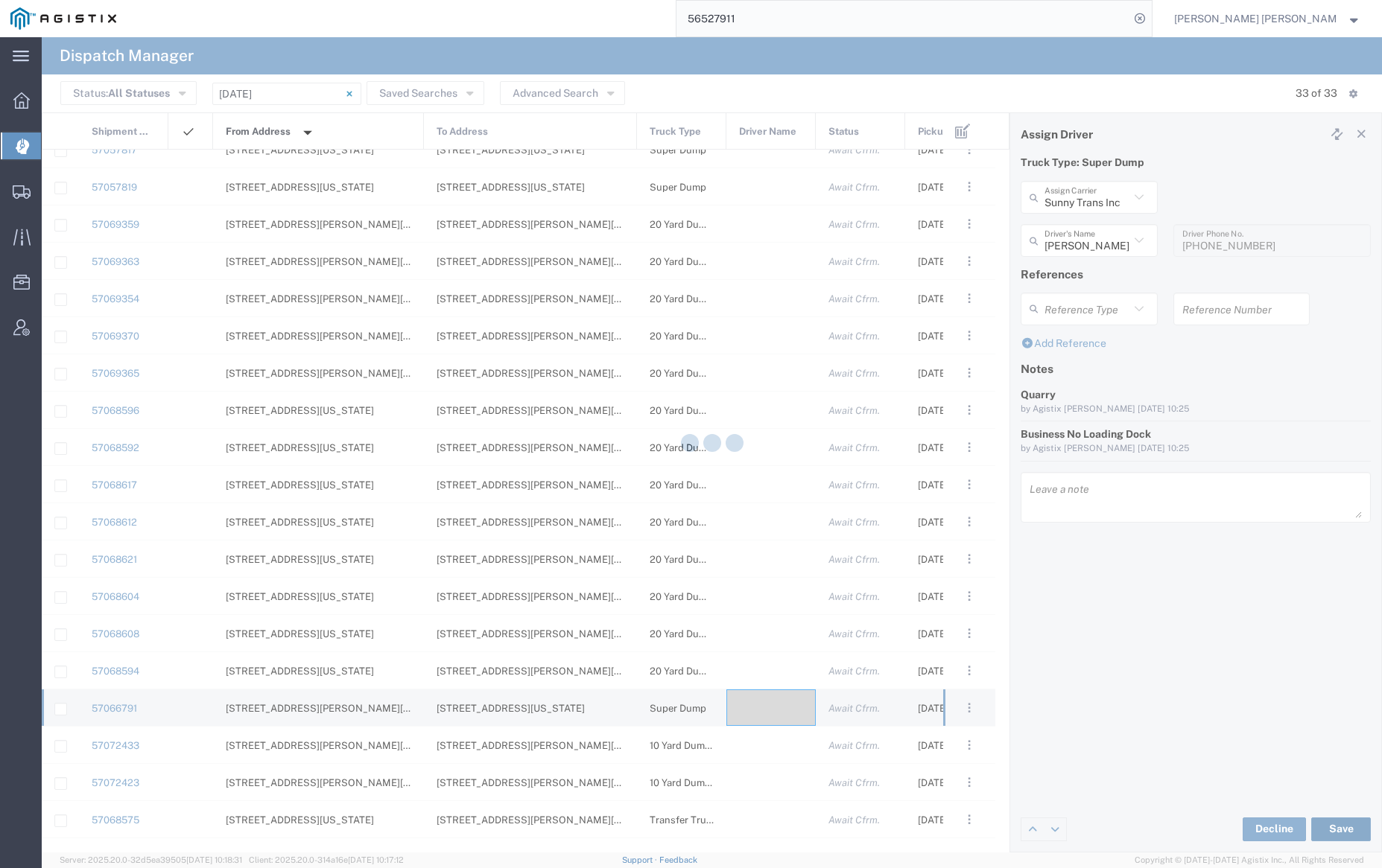
type input "[PERSON_NAME]"
type input "Sunny Trans Inc"
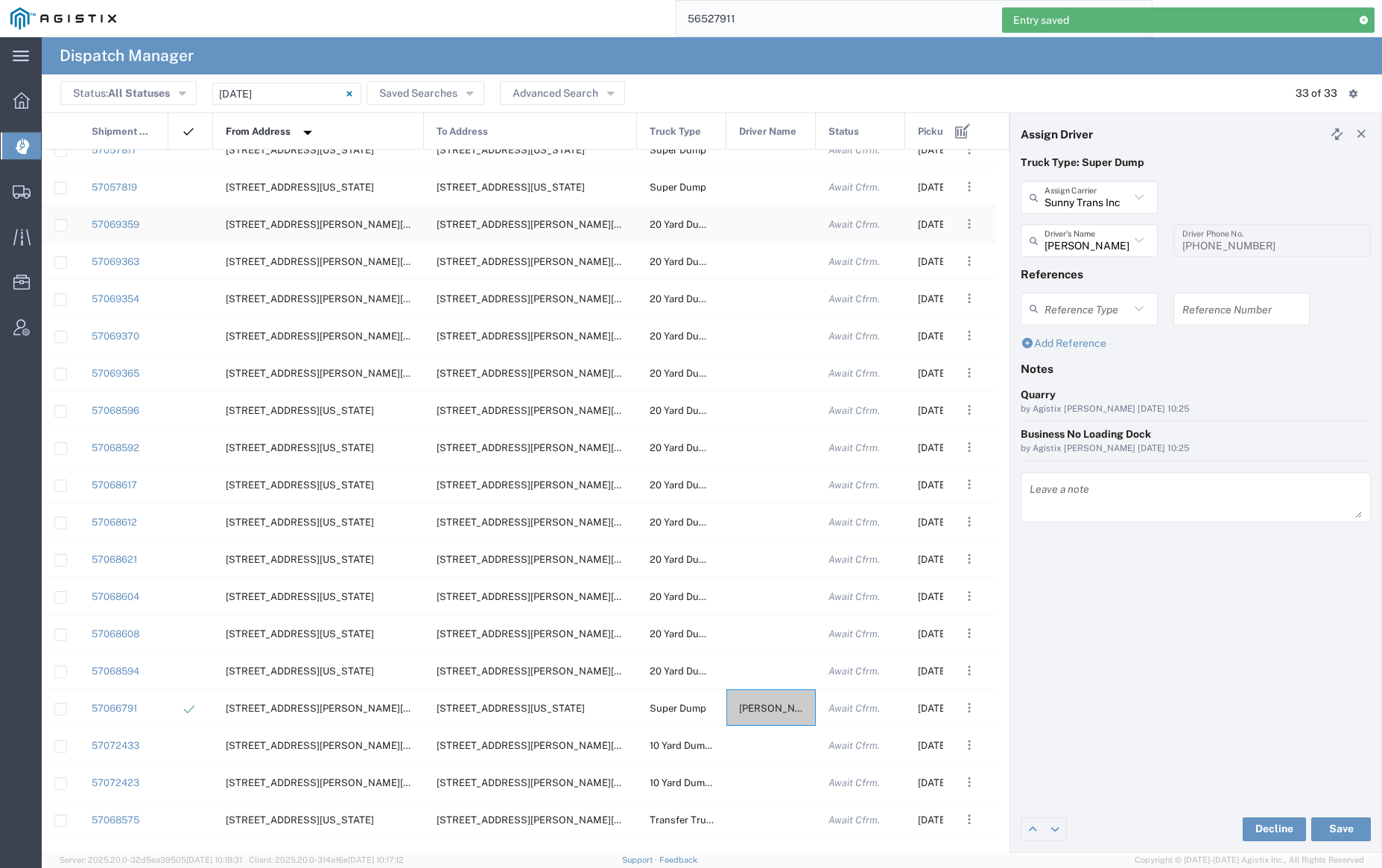
click at [763, 223] on div at bounding box center [771, 224] width 89 height 37
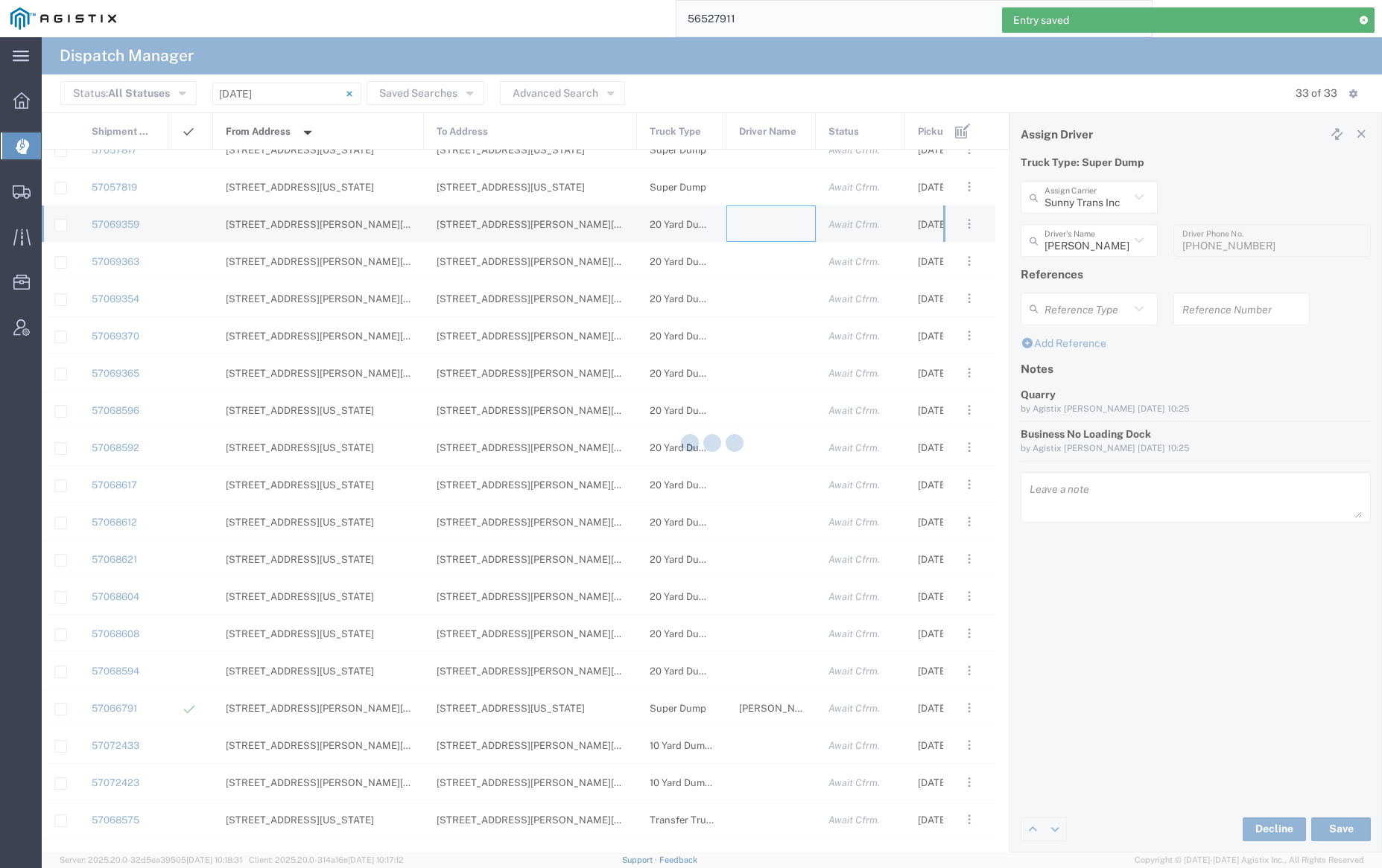
type input "[PERSON_NAME] Trucking"
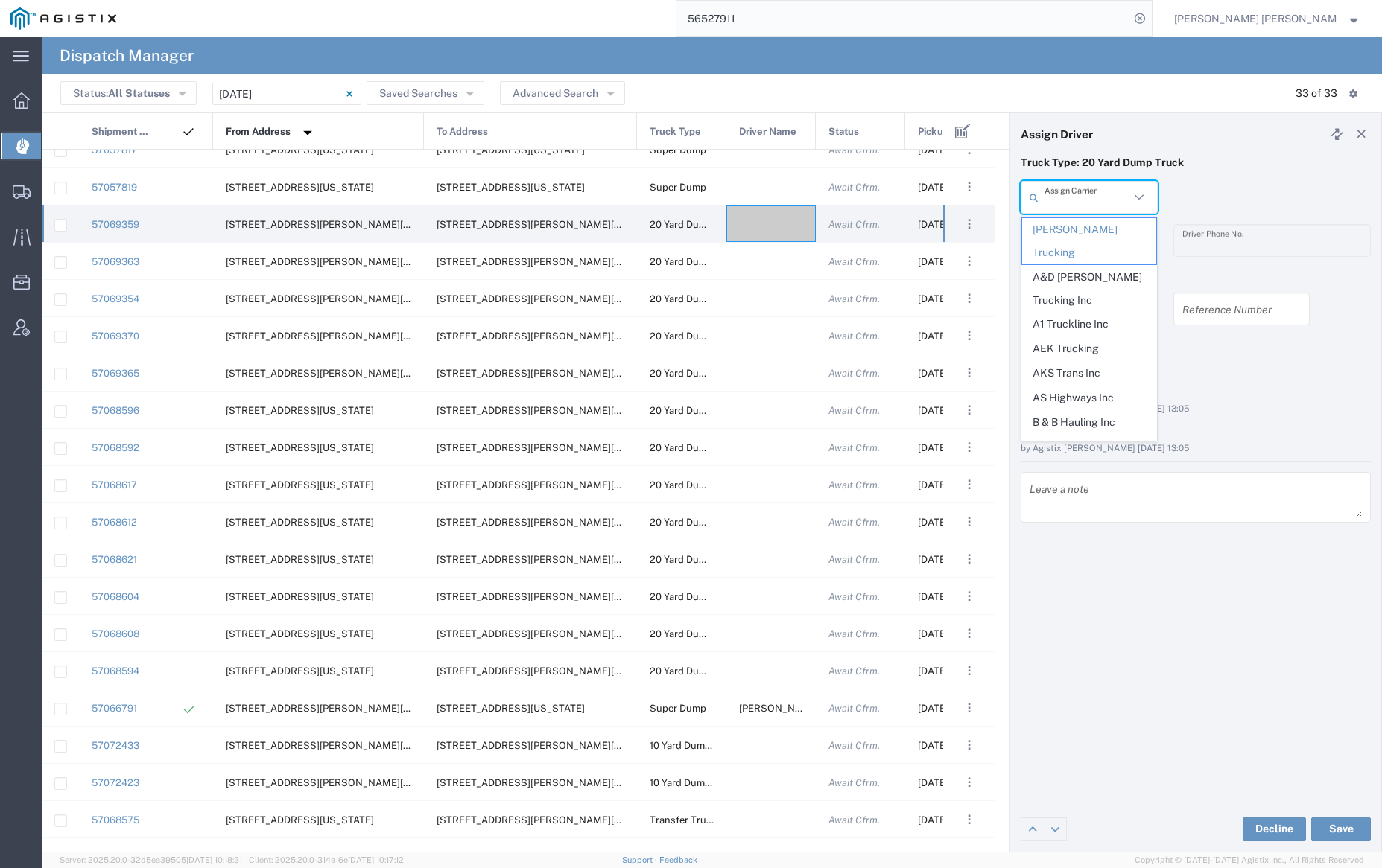
click at [1099, 194] on input "text" at bounding box center [1087, 197] width 85 height 26
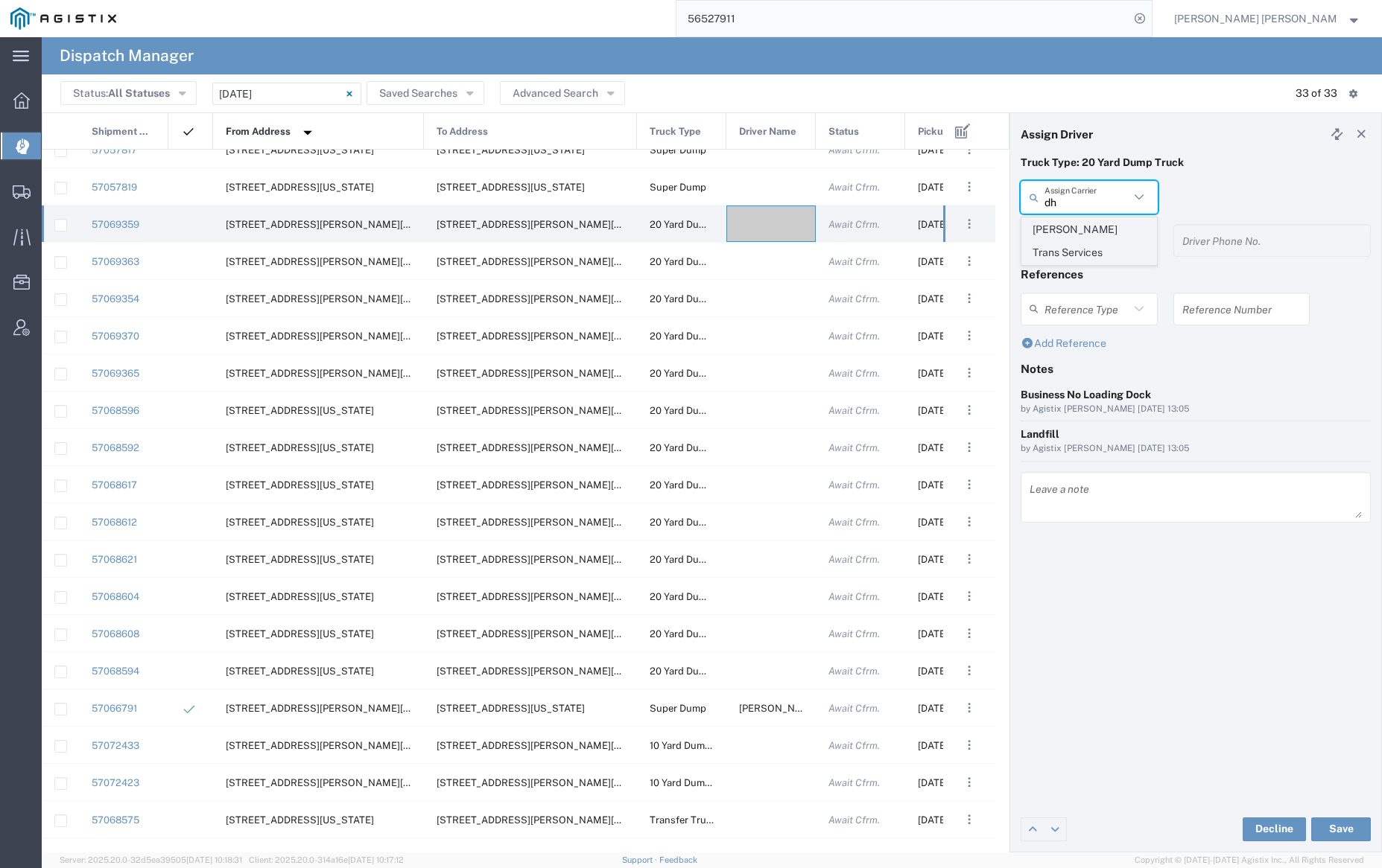
click at [1101, 231] on span "[PERSON_NAME] Trans Services" at bounding box center [1089, 242] width 133 height 46
type input "[PERSON_NAME] Trans Services"
click at [1101, 232] on input "text" at bounding box center [1091, 241] width 94 height 26
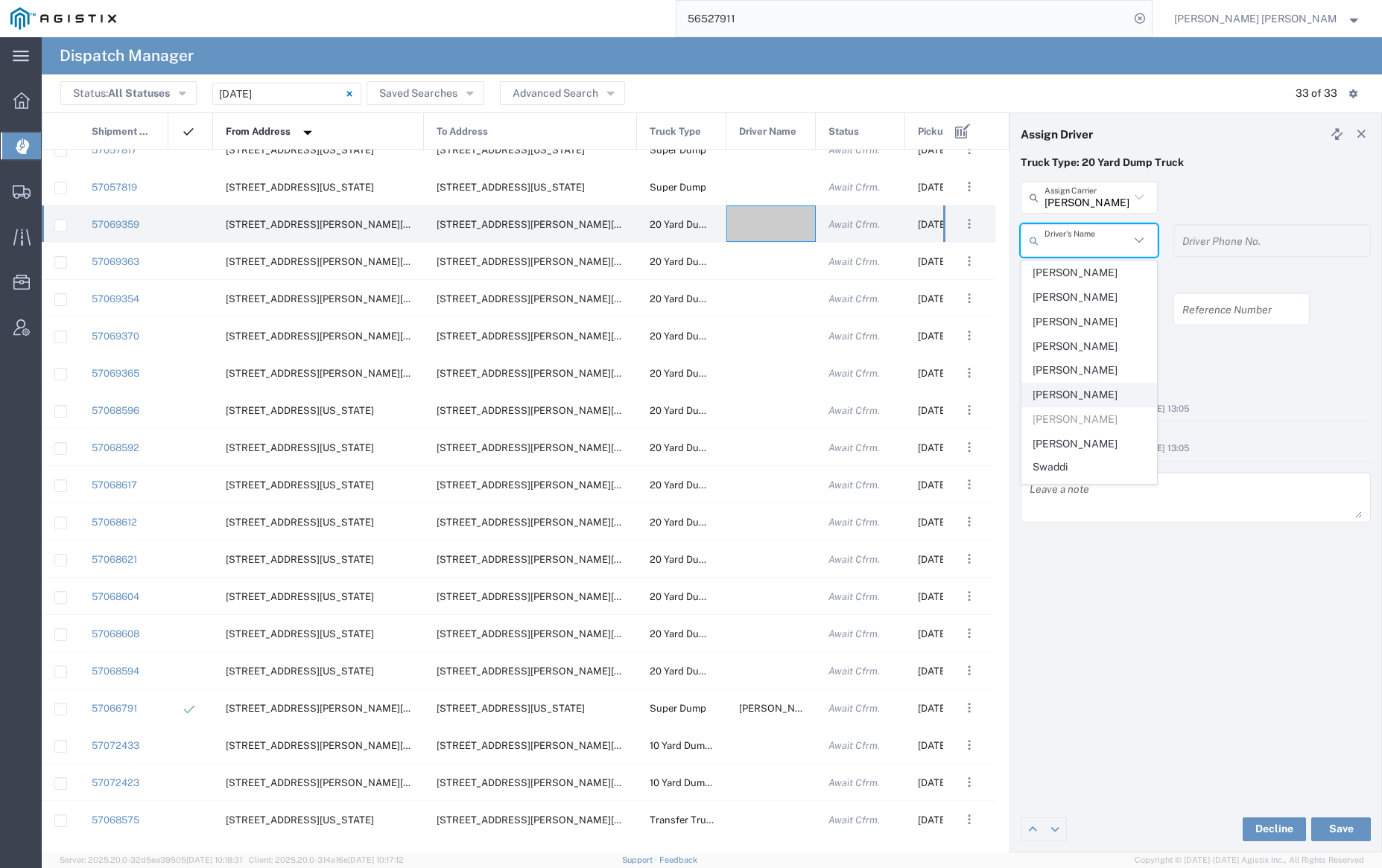
click at [1107, 391] on span "[PERSON_NAME]" at bounding box center [1089, 395] width 133 height 23
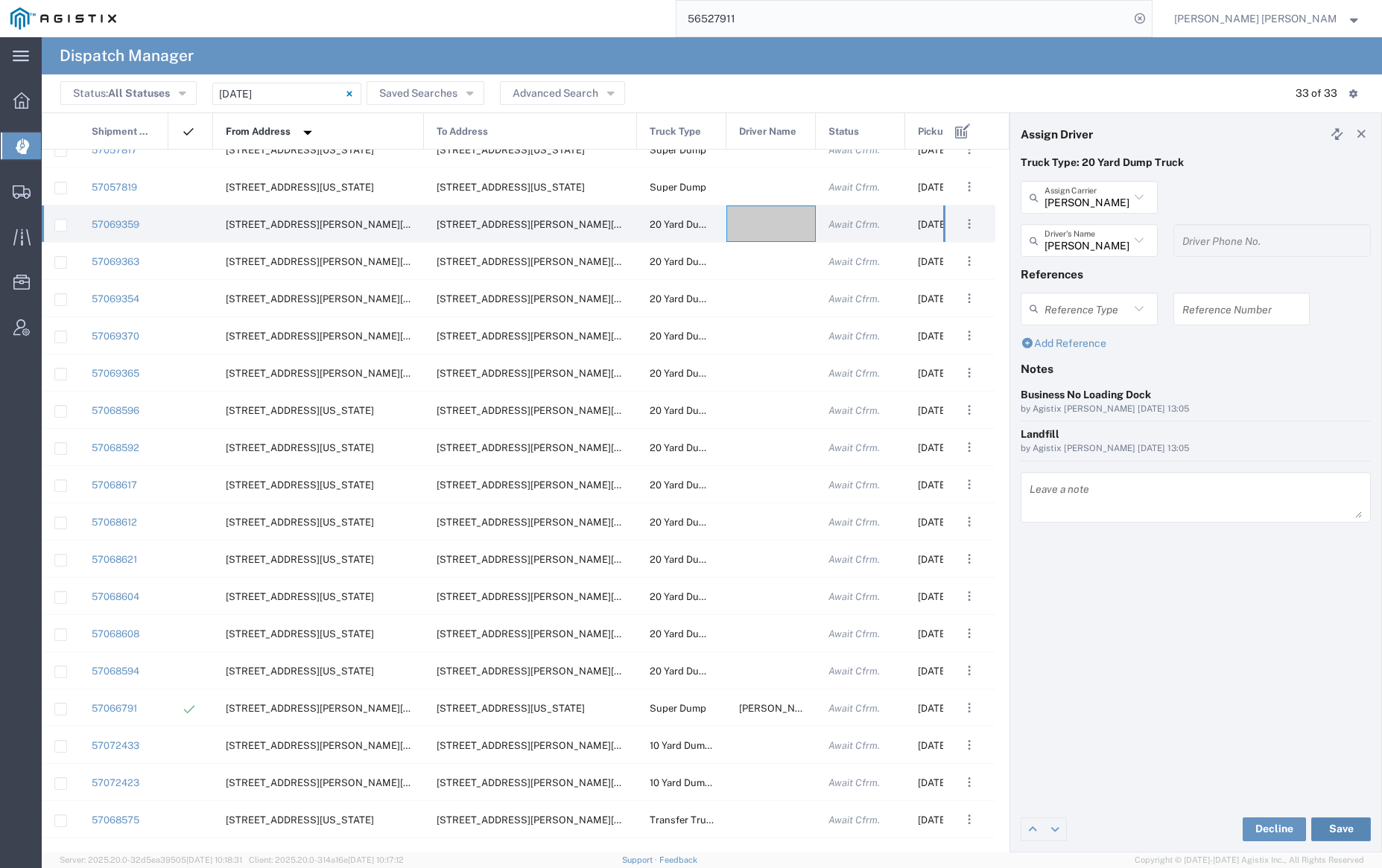
click at [1341, 828] on button "Save" at bounding box center [1341, 829] width 60 height 24
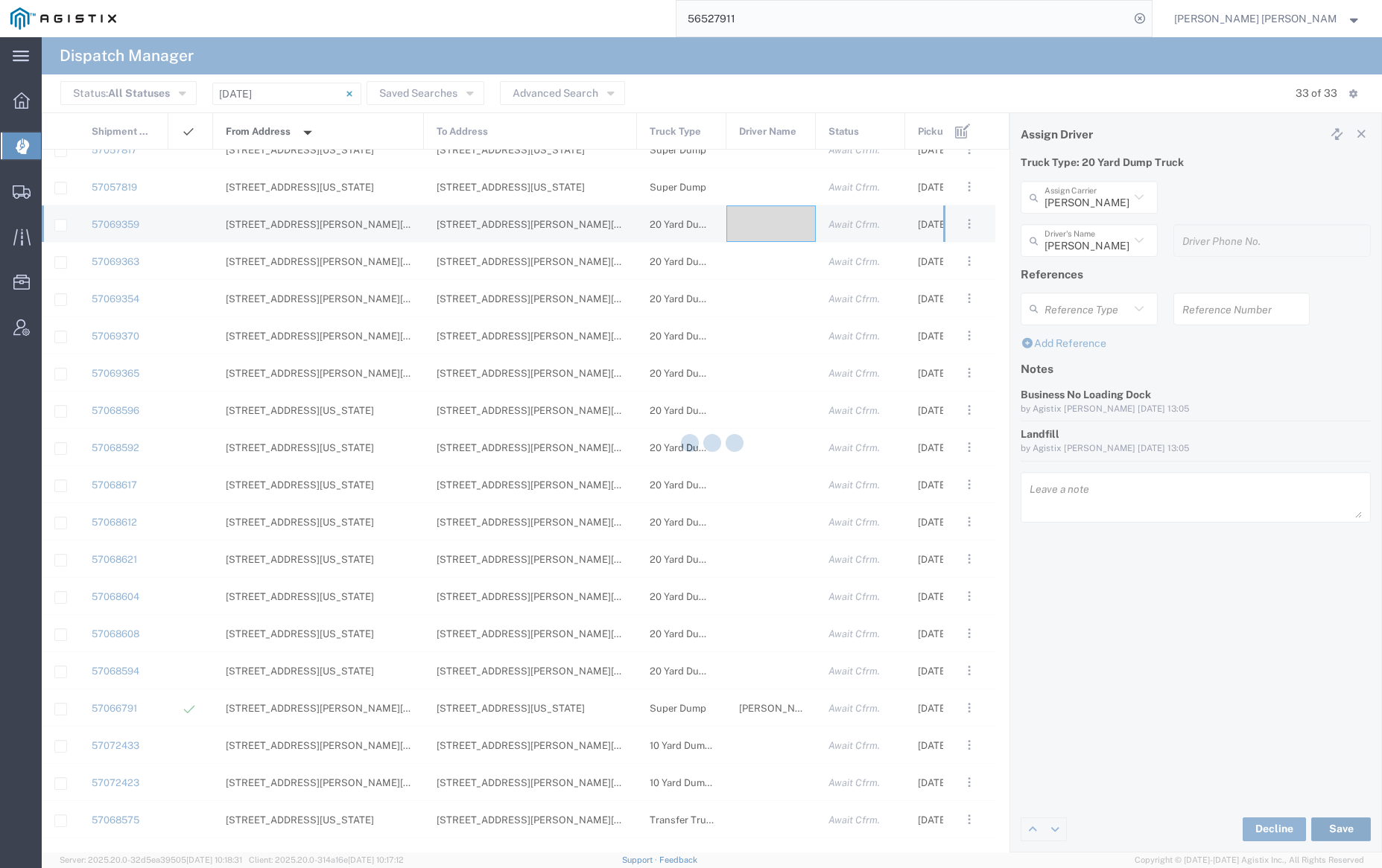
type input "[PERSON_NAME]"
type input "[PERSON_NAME] Trans Services"
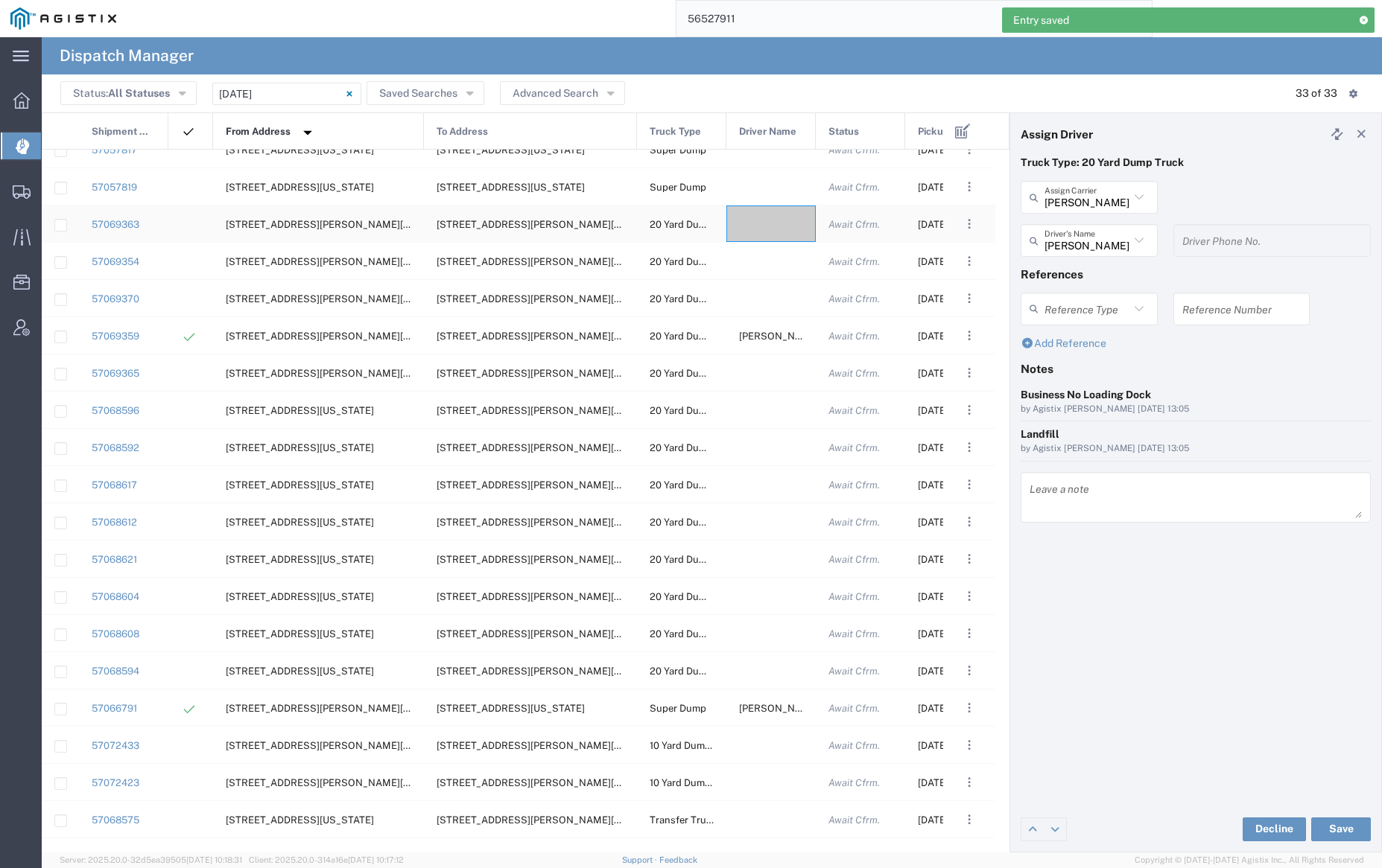
click at [768, 240] on div at bounding box center [771, 224] width 89 height 37
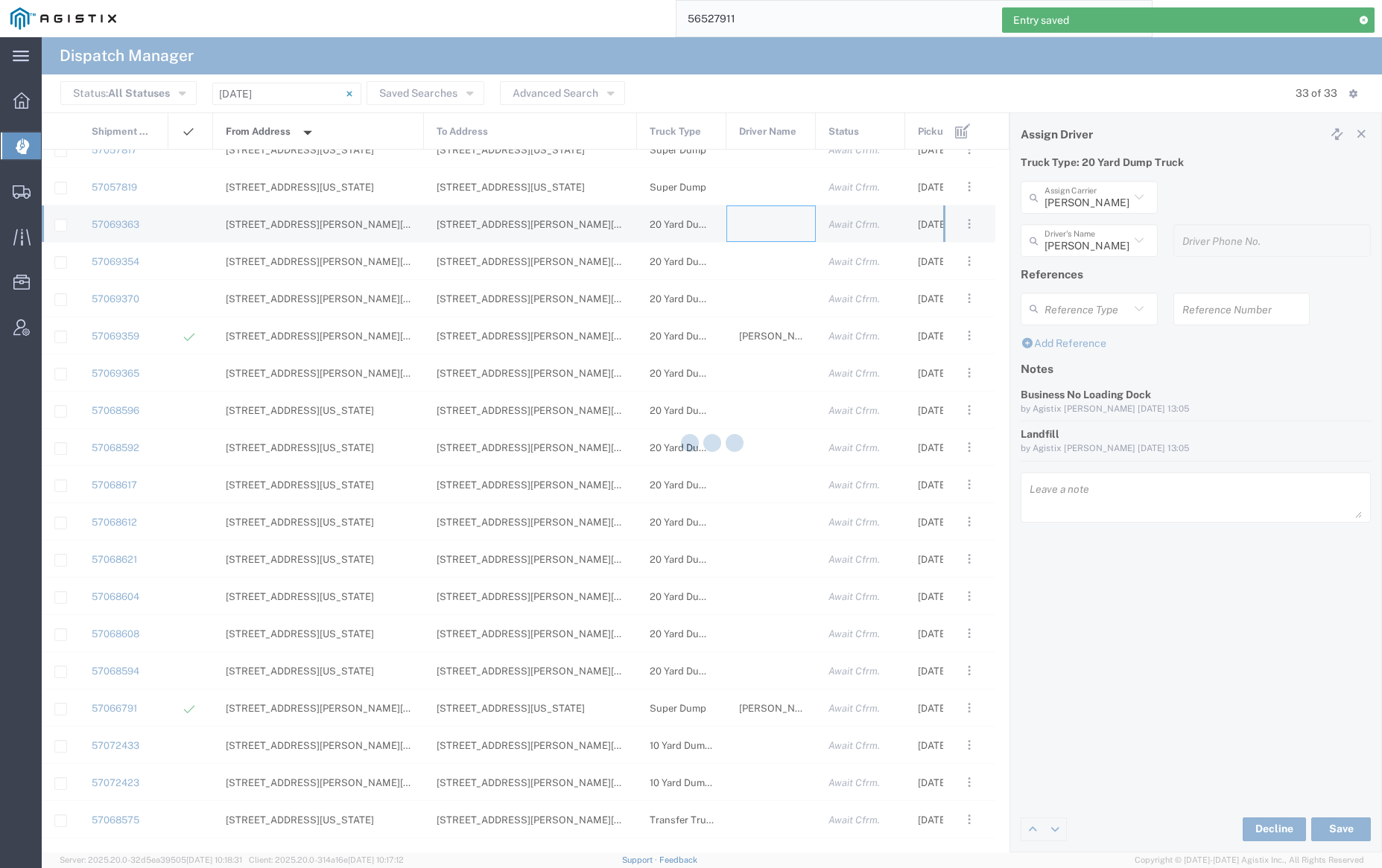
type input "[PERSON_NAME] Trucking"
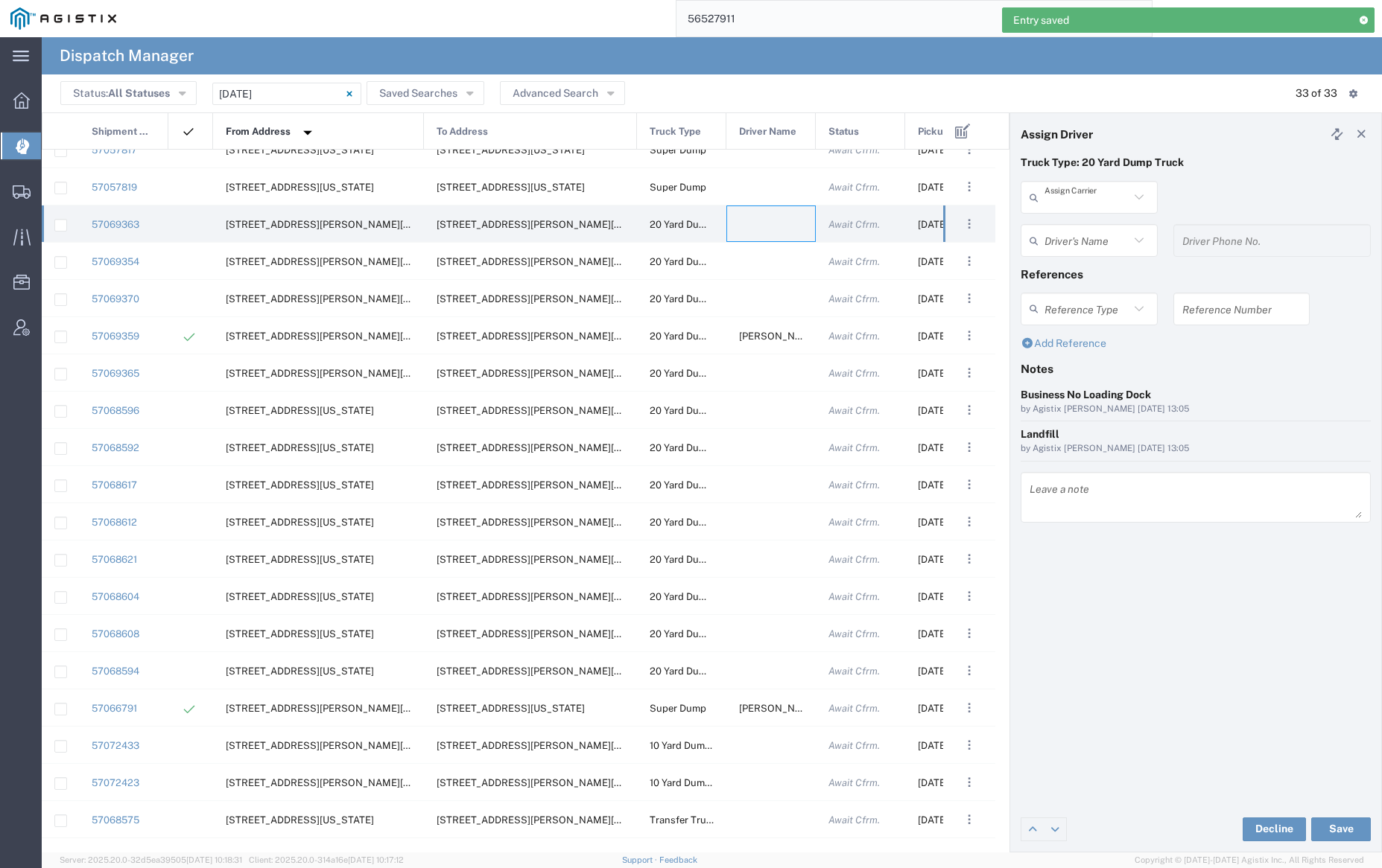
click at [1066, 203] on input "text" at bounding box center [1087, 197] width 85 height 26
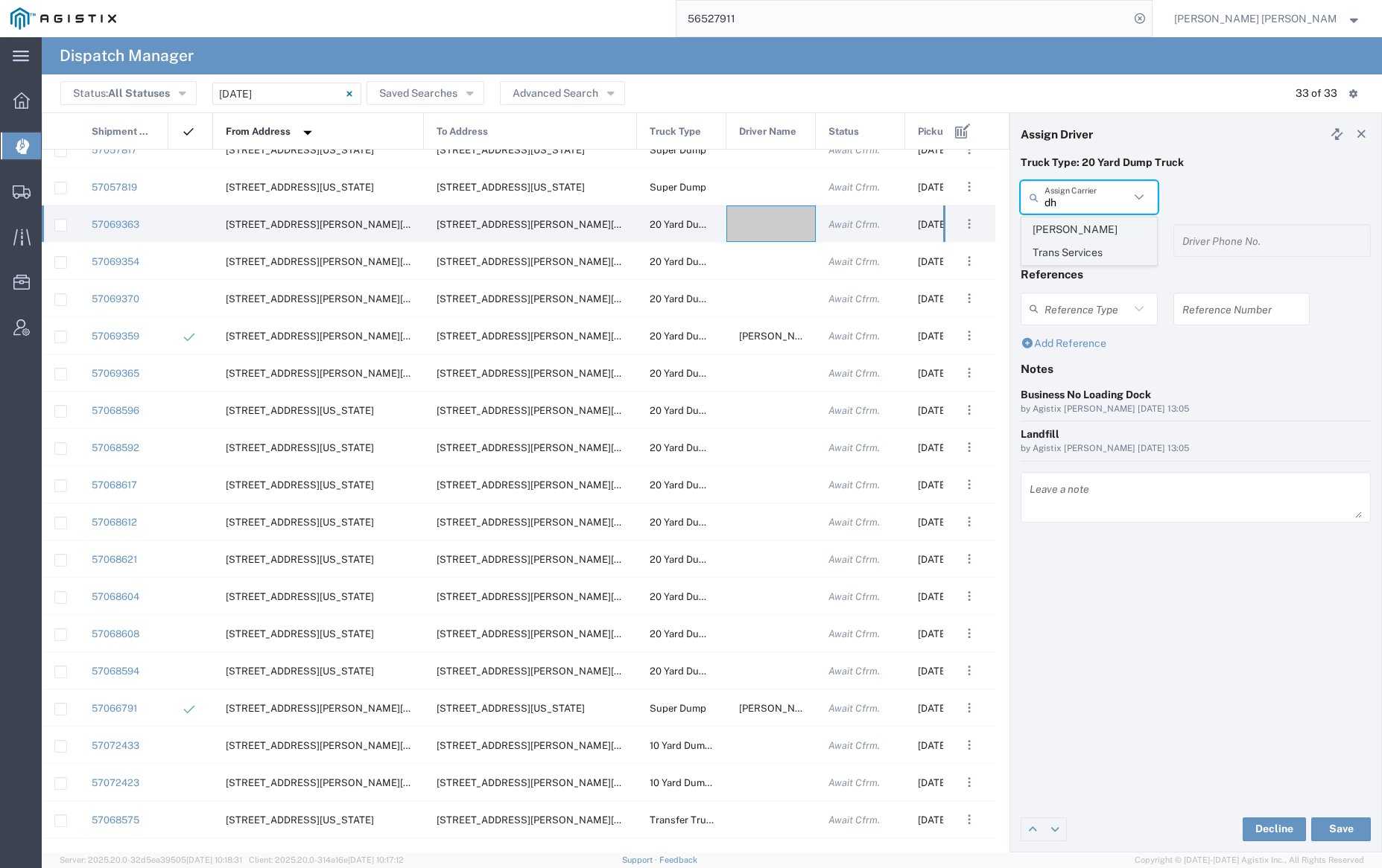
click at [1071, 232] on span "[PERSON_NAME] Trans Services" at bounding box center [1089, 242] width 133 height 46
type input "[PERSON_NAME] Trans Services"
click at [1081, 246] on input "text" at bounding box center [1091, 241] width 94 height 26
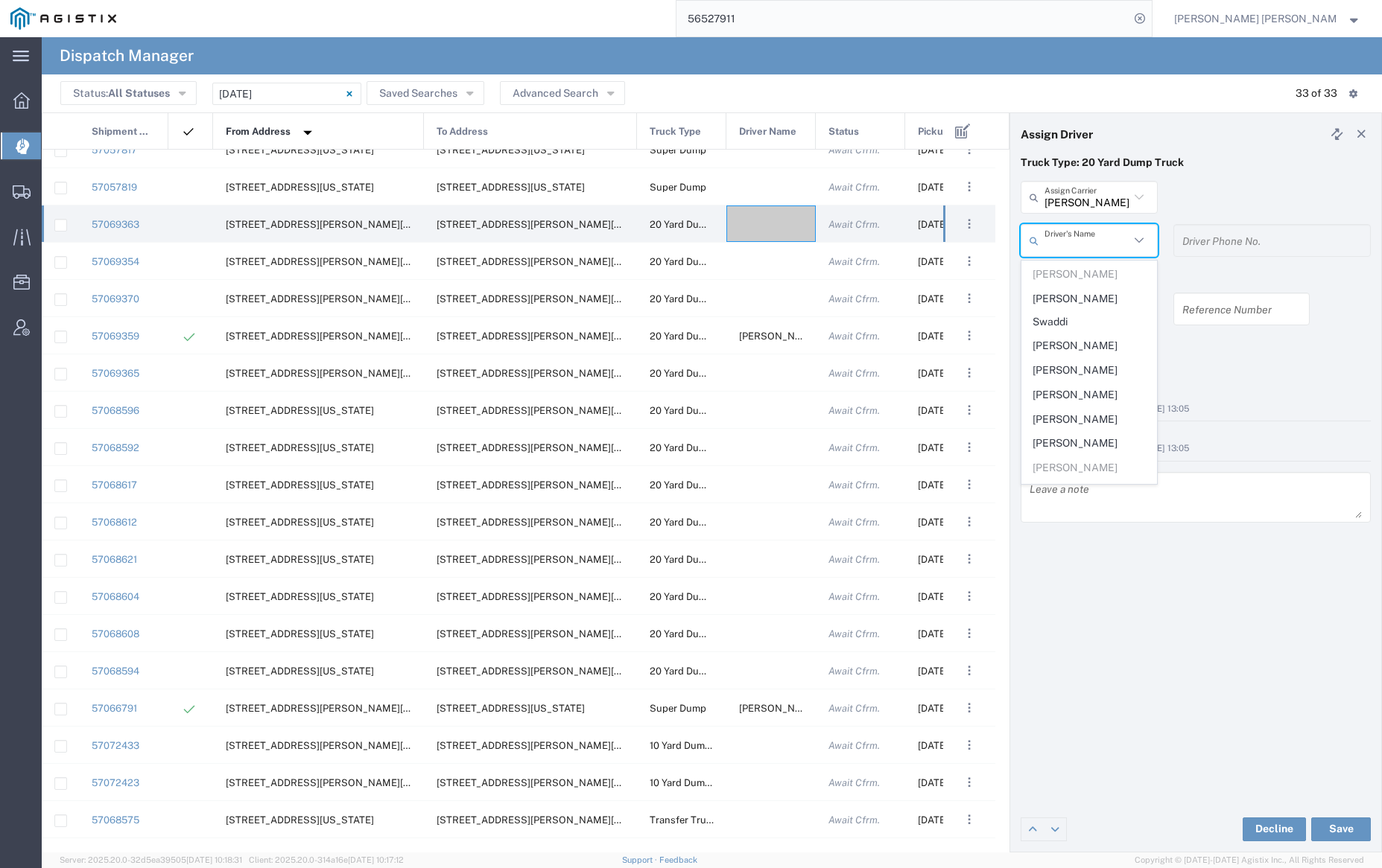
scroll to position [247, 0]
click at [1098, 379] on span "[PERSON_NAME]" at bounding box center [1089, 391] width 133 height 23
type input "[PERSON_NAME]"
type input "9255655299"
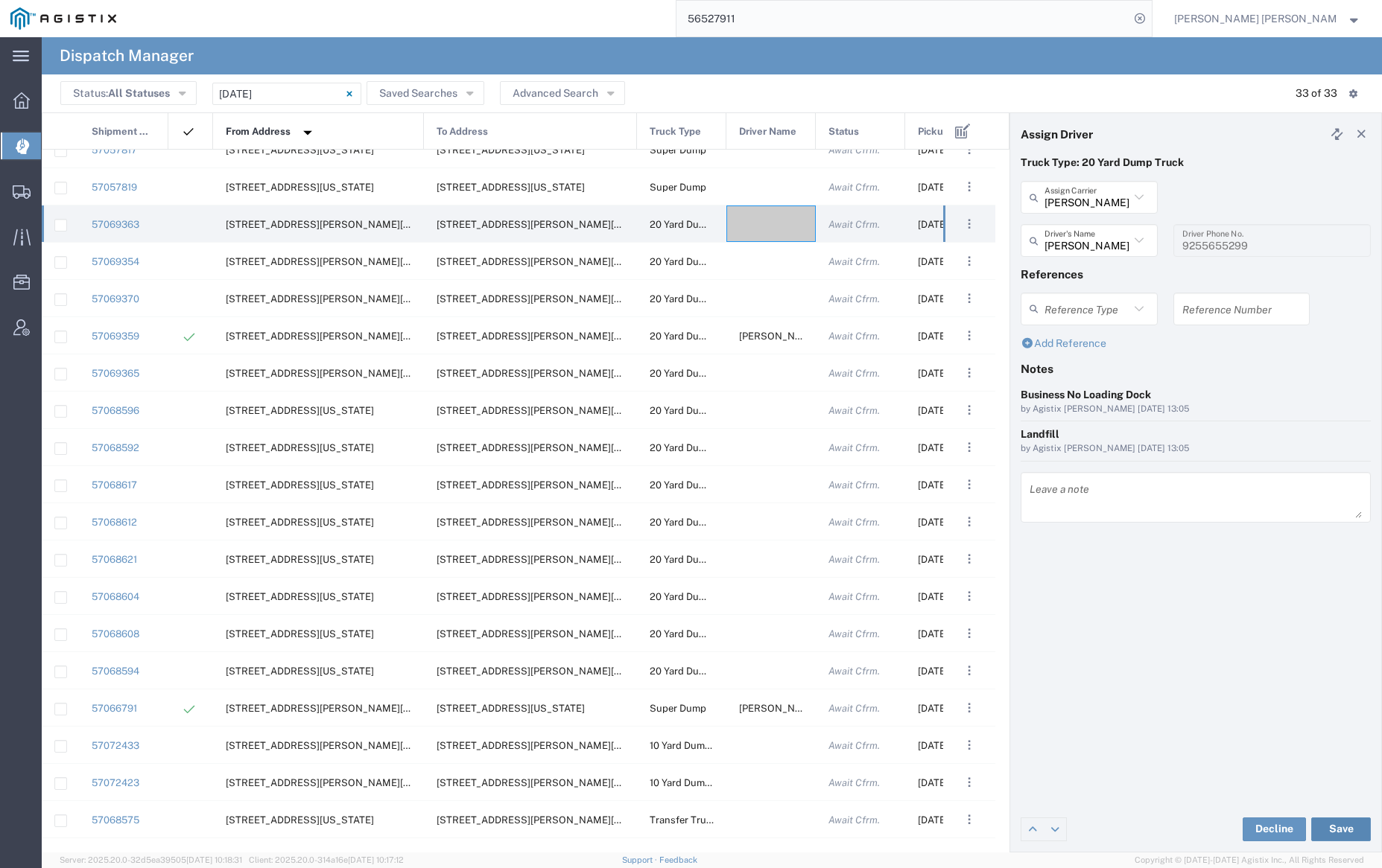
click at [1344, 823] on button "Save" at bounding box center [1341, 829] width 60 height 24
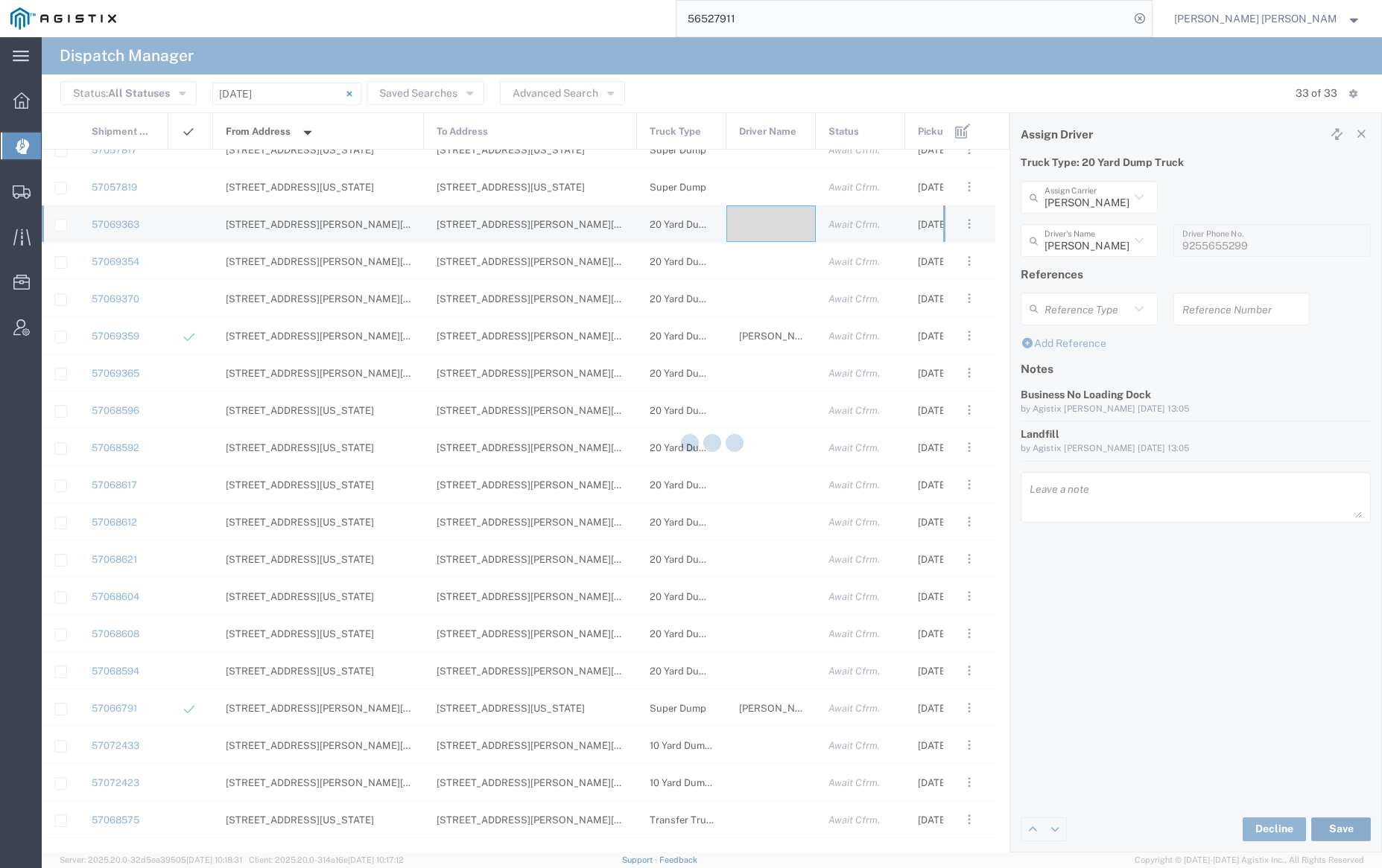
type input "[PERSON_NAME]"
type input "[PERSON_NAME] Trans Services"
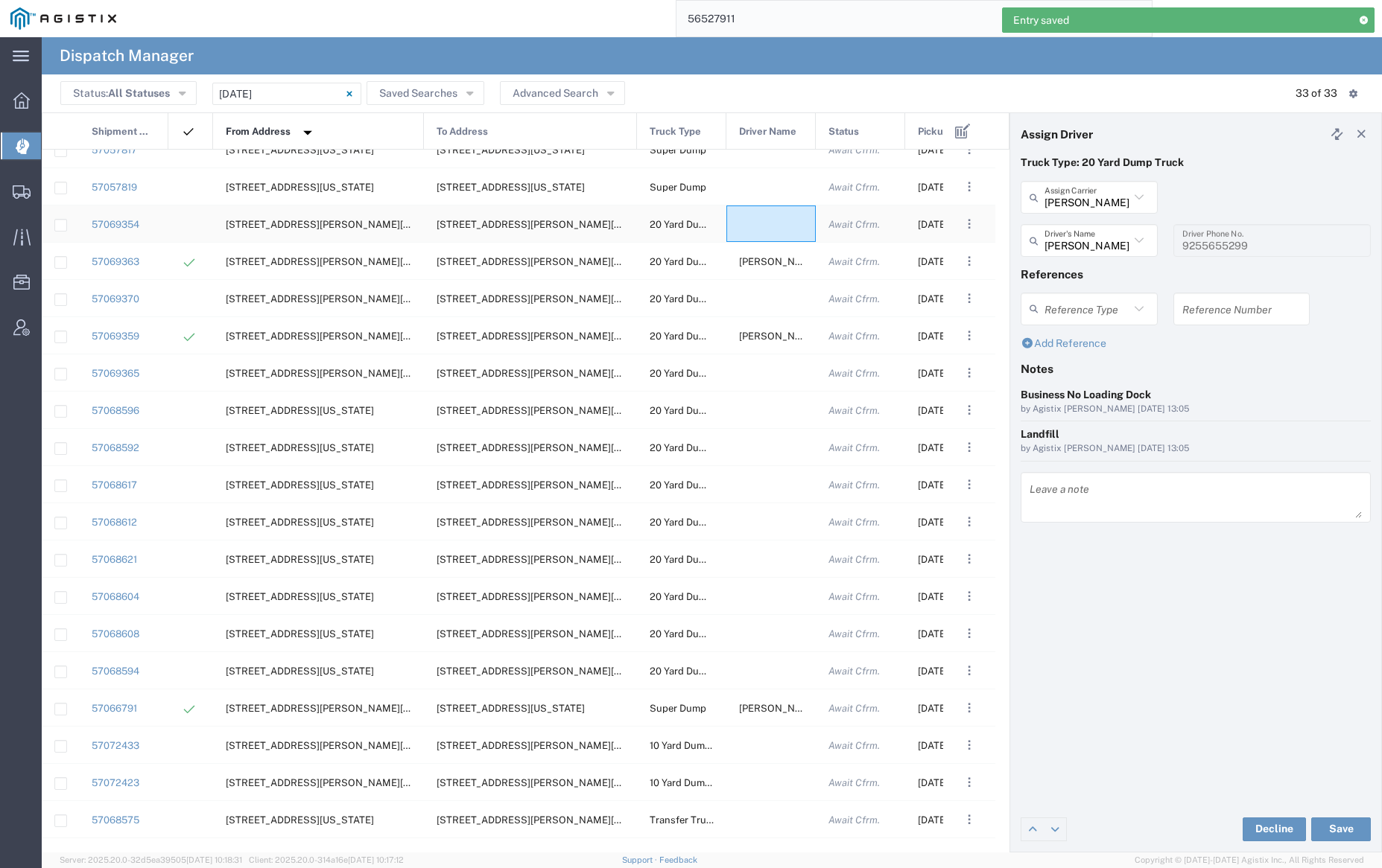
click at [764, 223] on div at bounding box center [771, 224] width 89 height 37
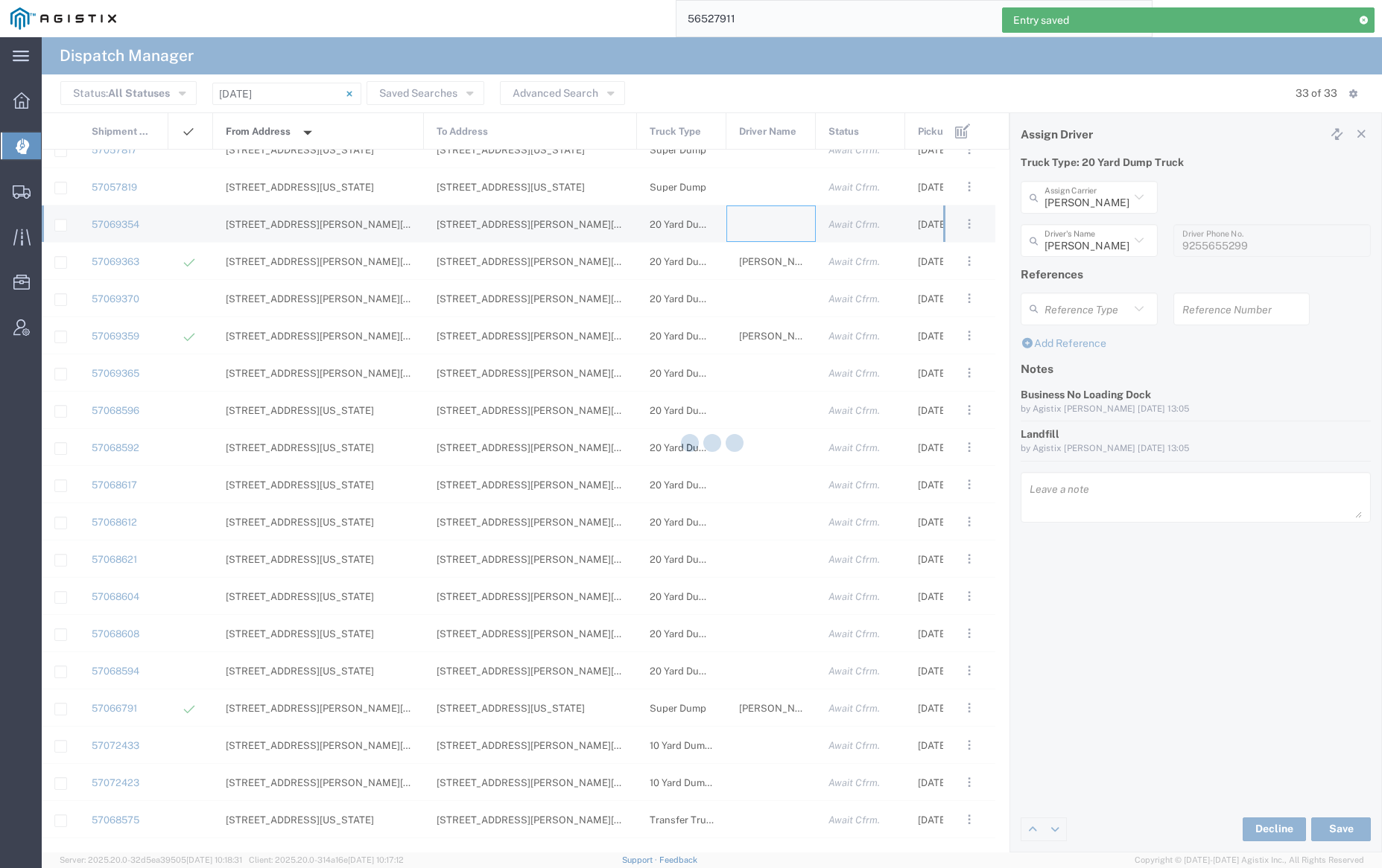
type input "[PERSON_NAME] Trucking"
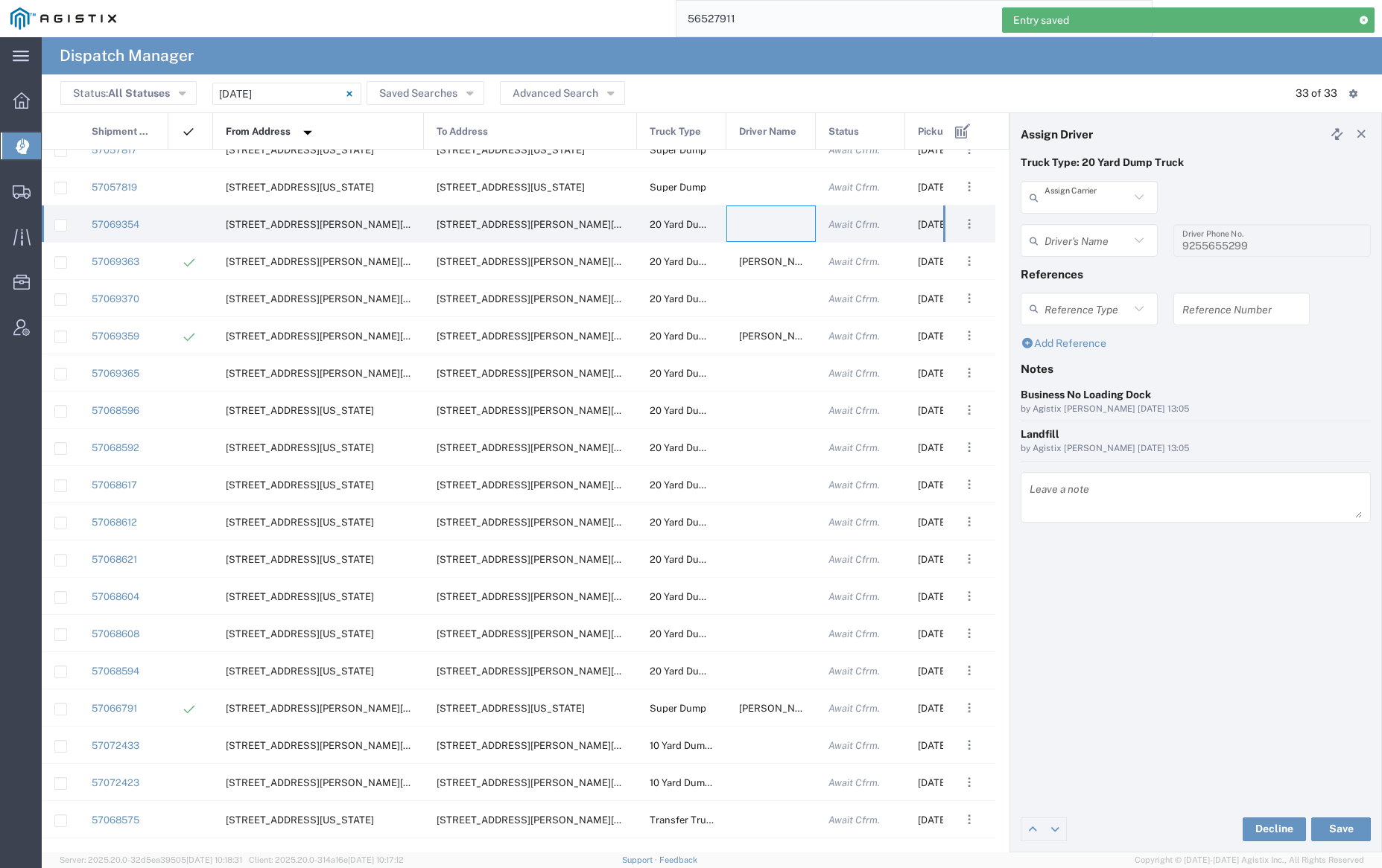
click at [1067, 200] on input "text" at bounding box center [1087, 197] width 85 height 26
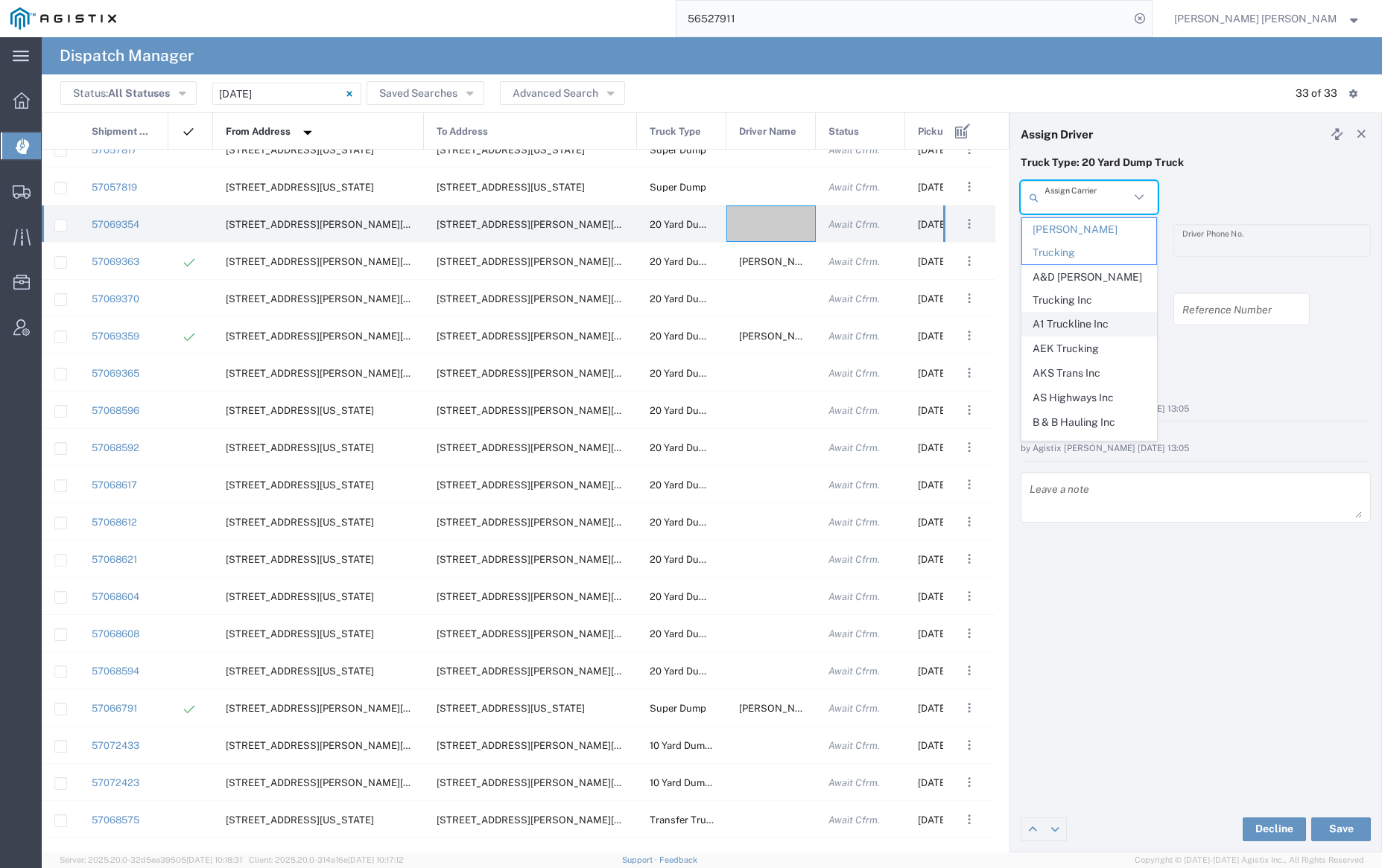
click at [1082, 313] on span "A1 Truckline Inc" at bounding box center [1089, 325] width 133 height 23
type input "A1 Truckline Inc"
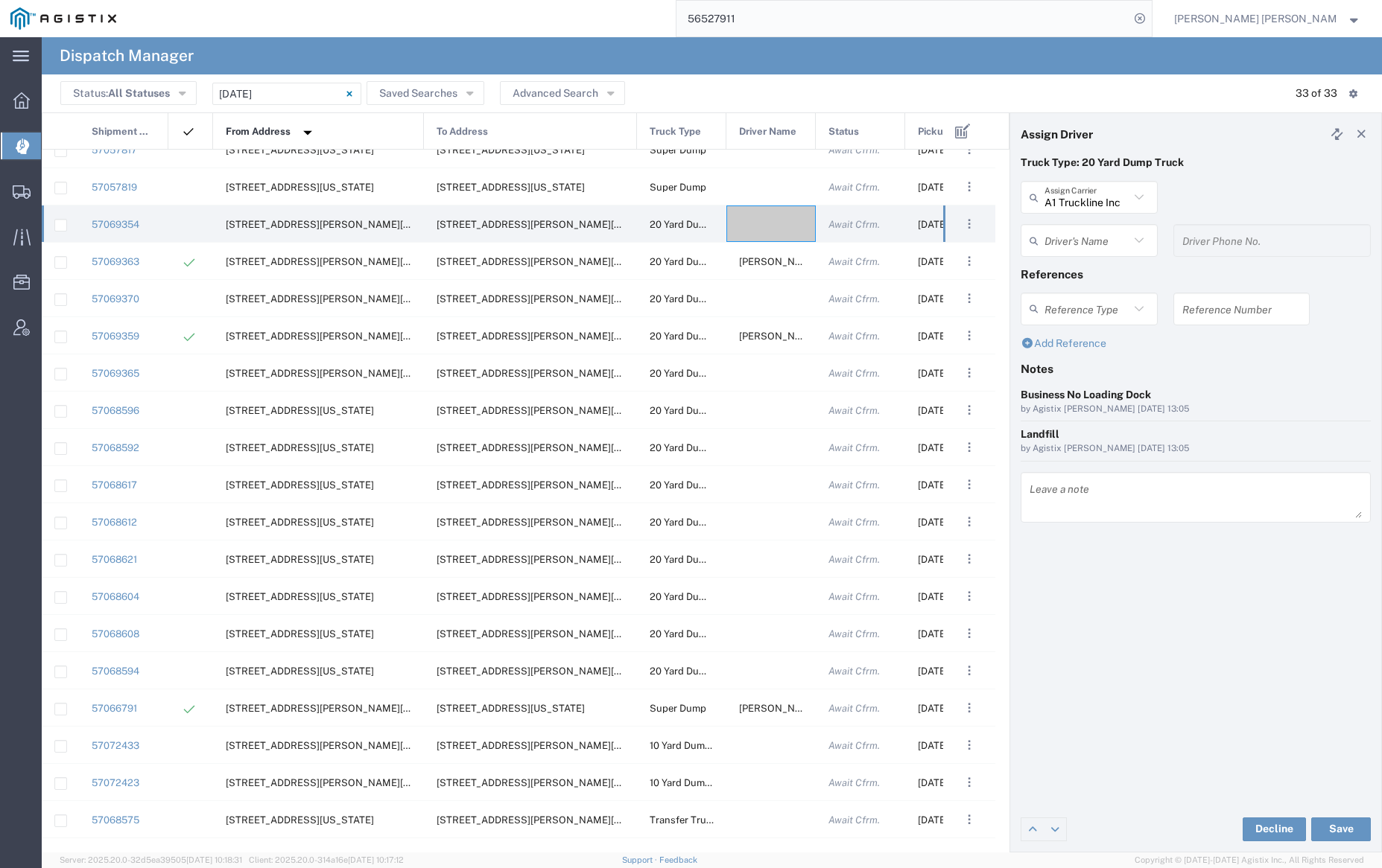
click at [1078, 239] on input "text" at bounding box center [1087, 241] width 85 height 26
click at [1085, 271] on span "[PERSON_NAME]" at bounding box center [1089, 273] width 133 height 23
type input "[PERSON_NAME]"
type input "7076997422"
click at [1348, 832] on button "Save" at bounding box center [1341, 829] width 60 height 24
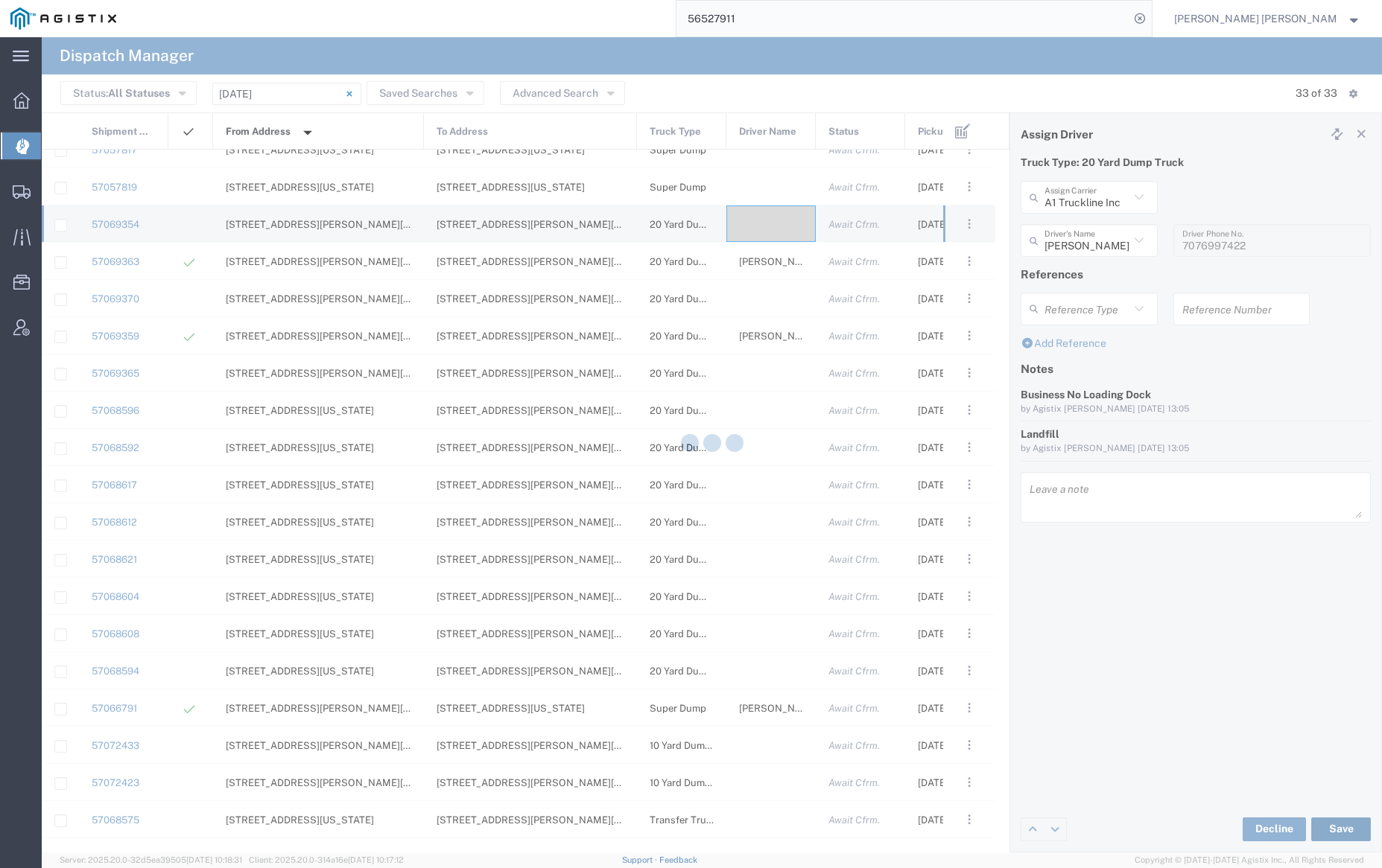
type input "[PERSON_NAME]"
type input "A1 Truckline Inc"
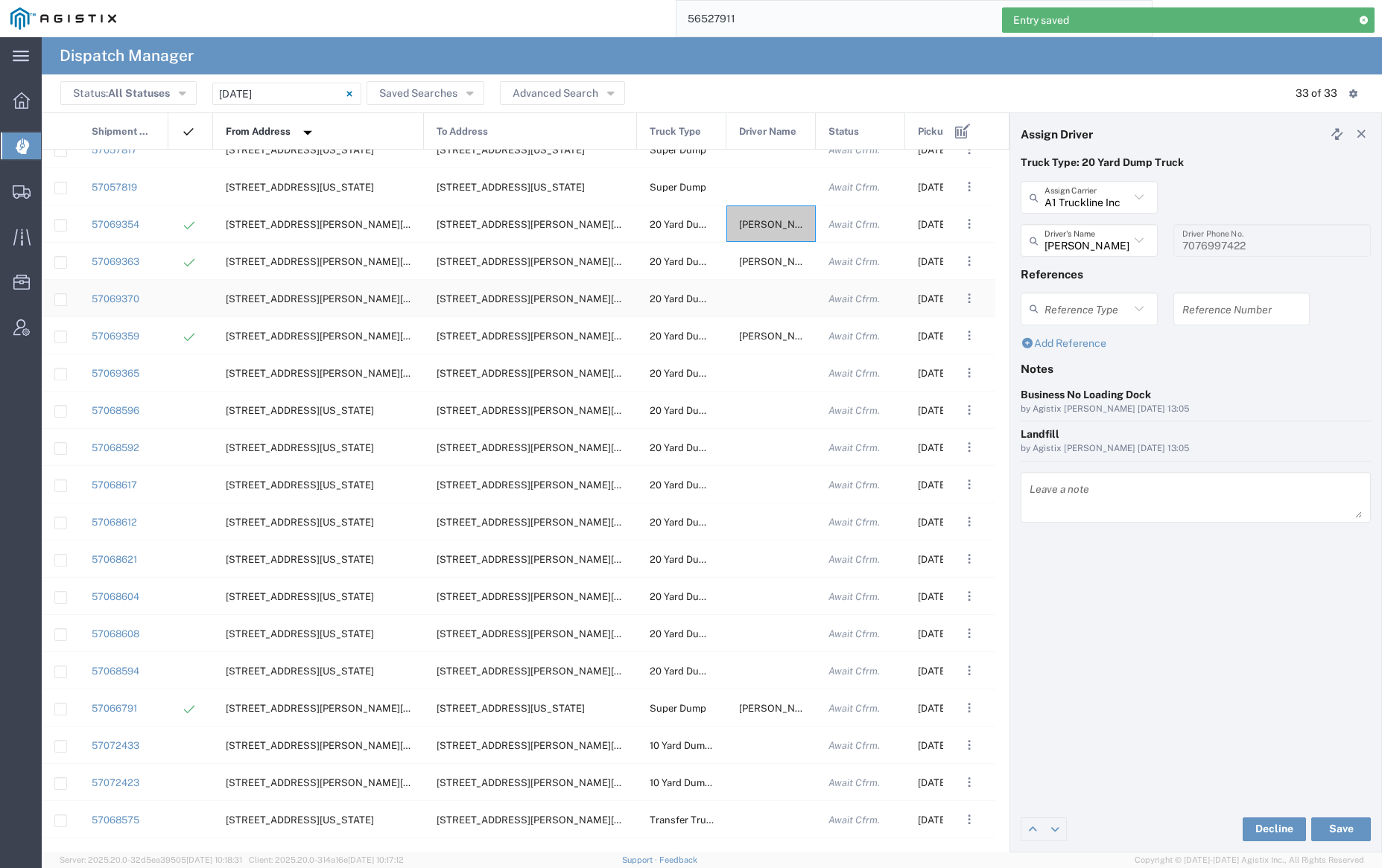
click at [770, 307] on div at bounding box center [771, 299] width 89 height 37
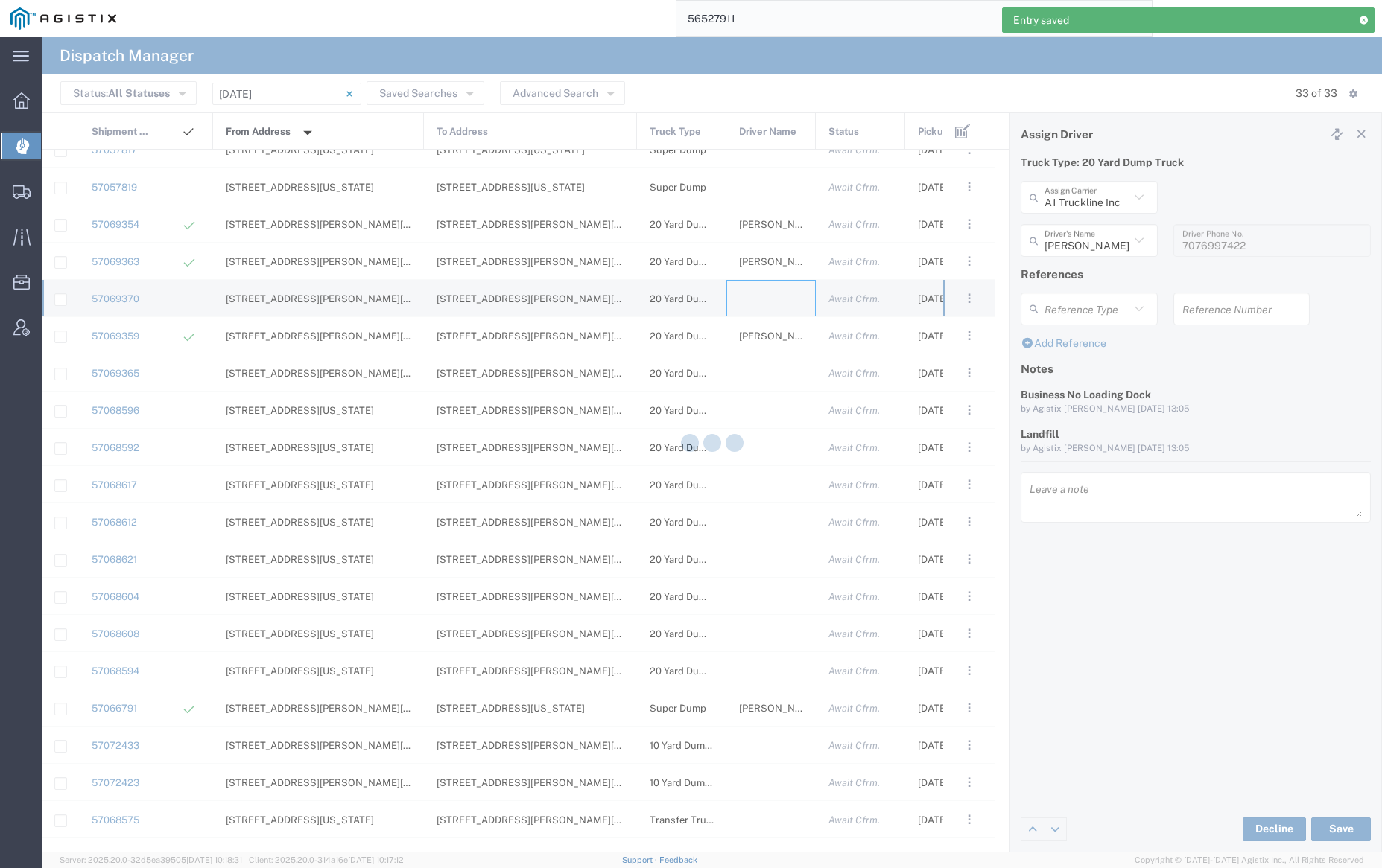
type input "[PERSON_NAME] Trucking"
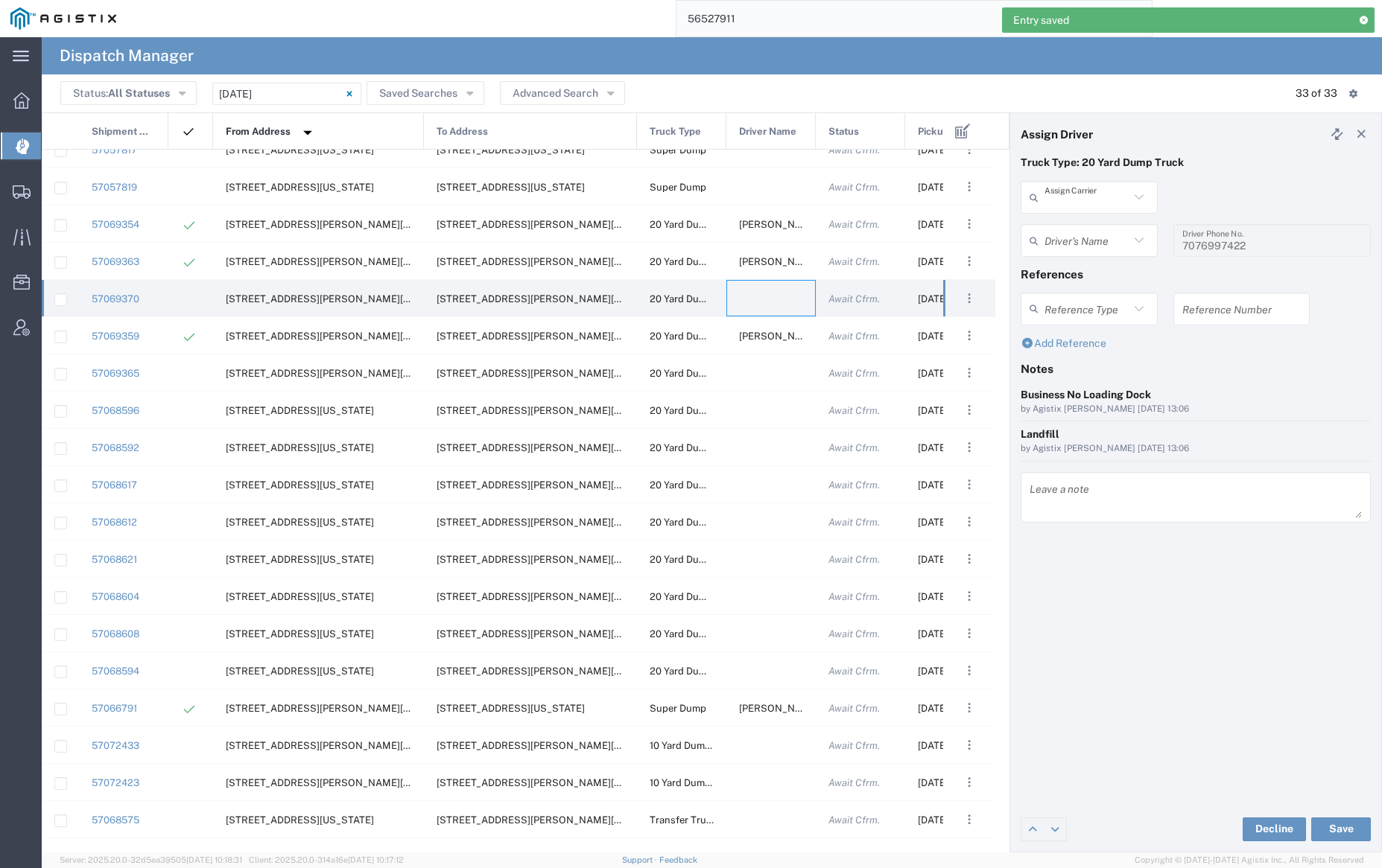
click at [1060, 202] on input "text" at bounding box center [1087, 197] width 85 height 26
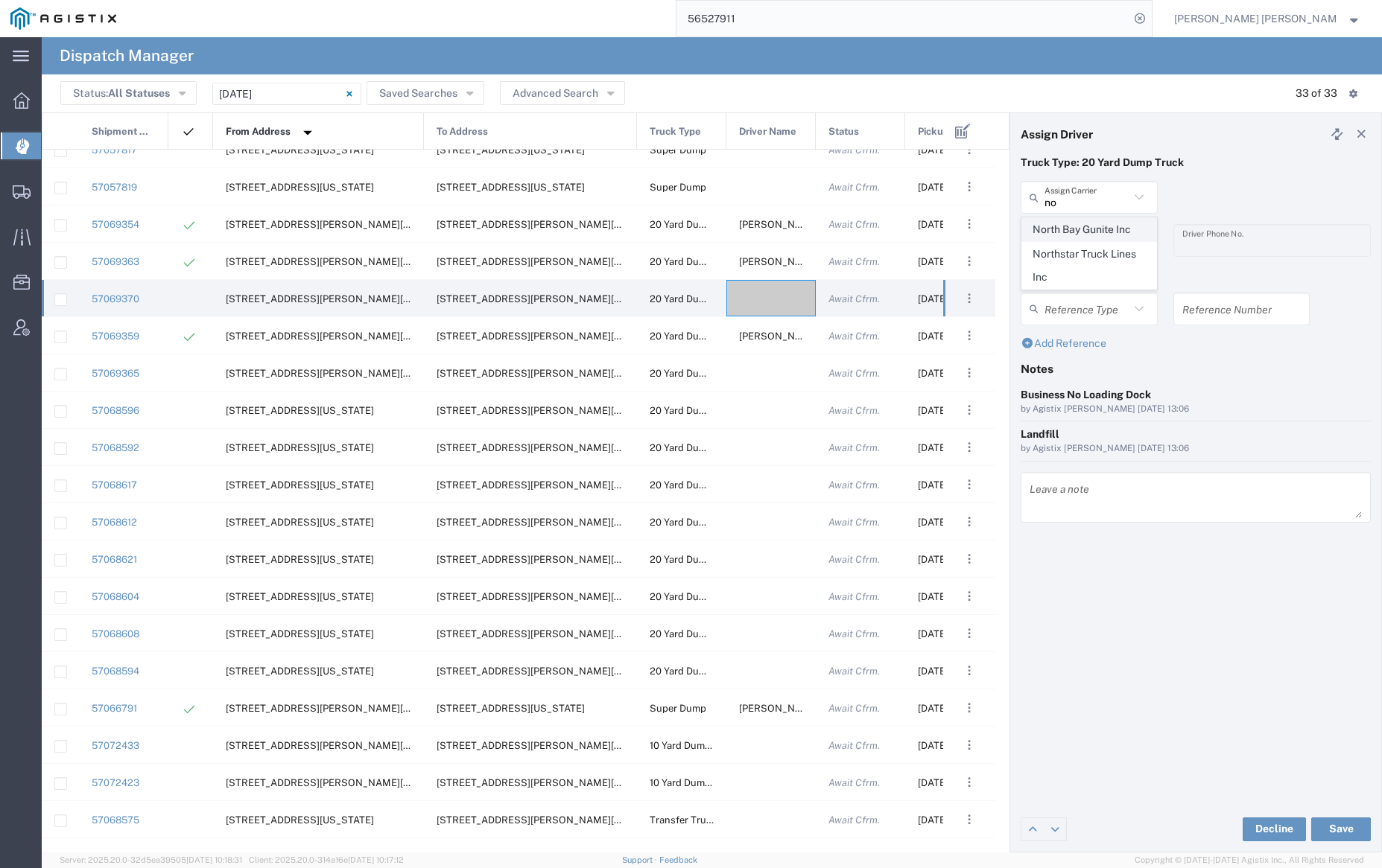
click at [1078, 224] on span "North Bay Gunite Inc" at bounding box center [1089, 230] width 133 height 23
type input "North Bay Gunite Inc"
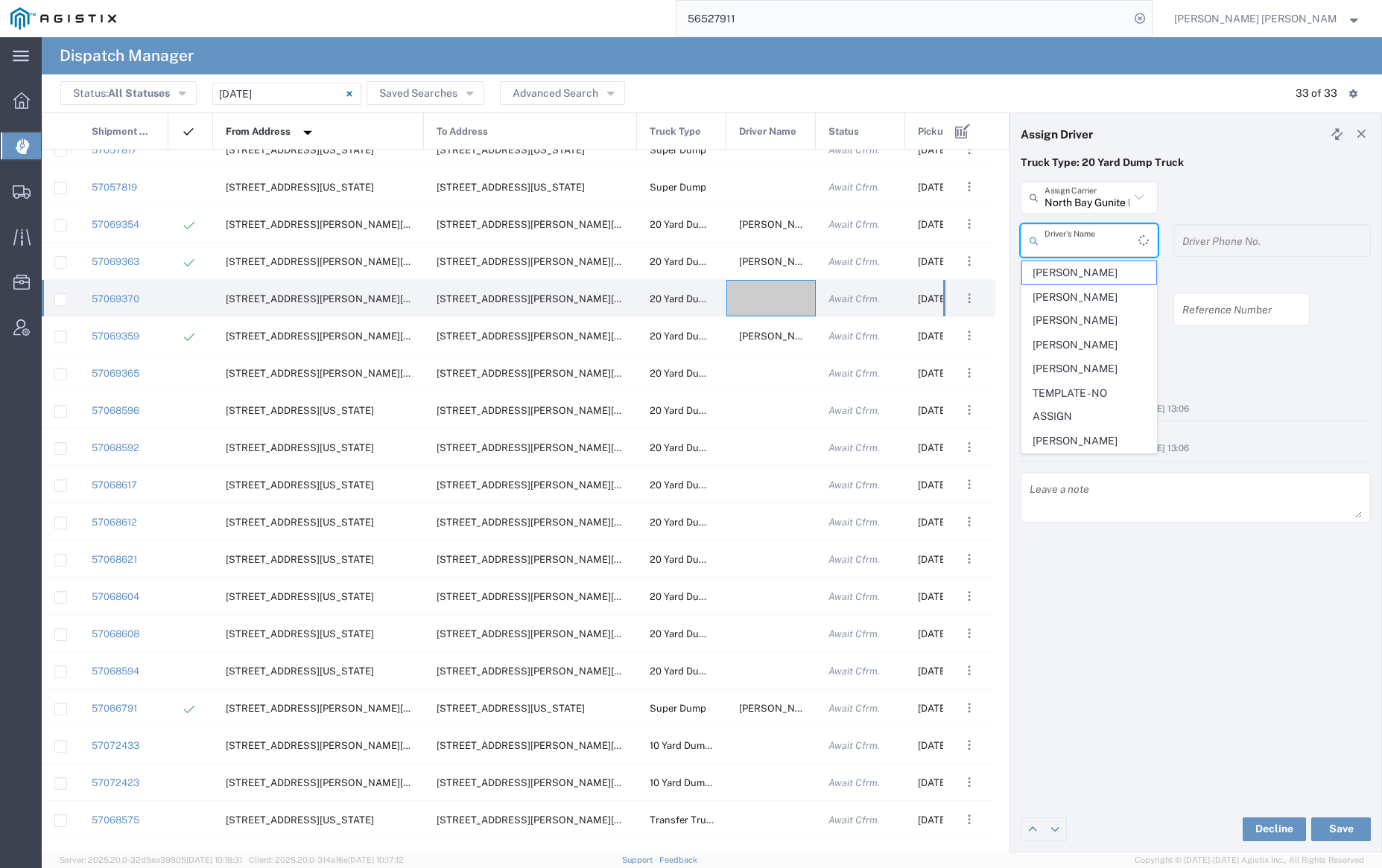
click at [1080, 228] on input "text" at bounding box center [1091, 241] width 94 height 26
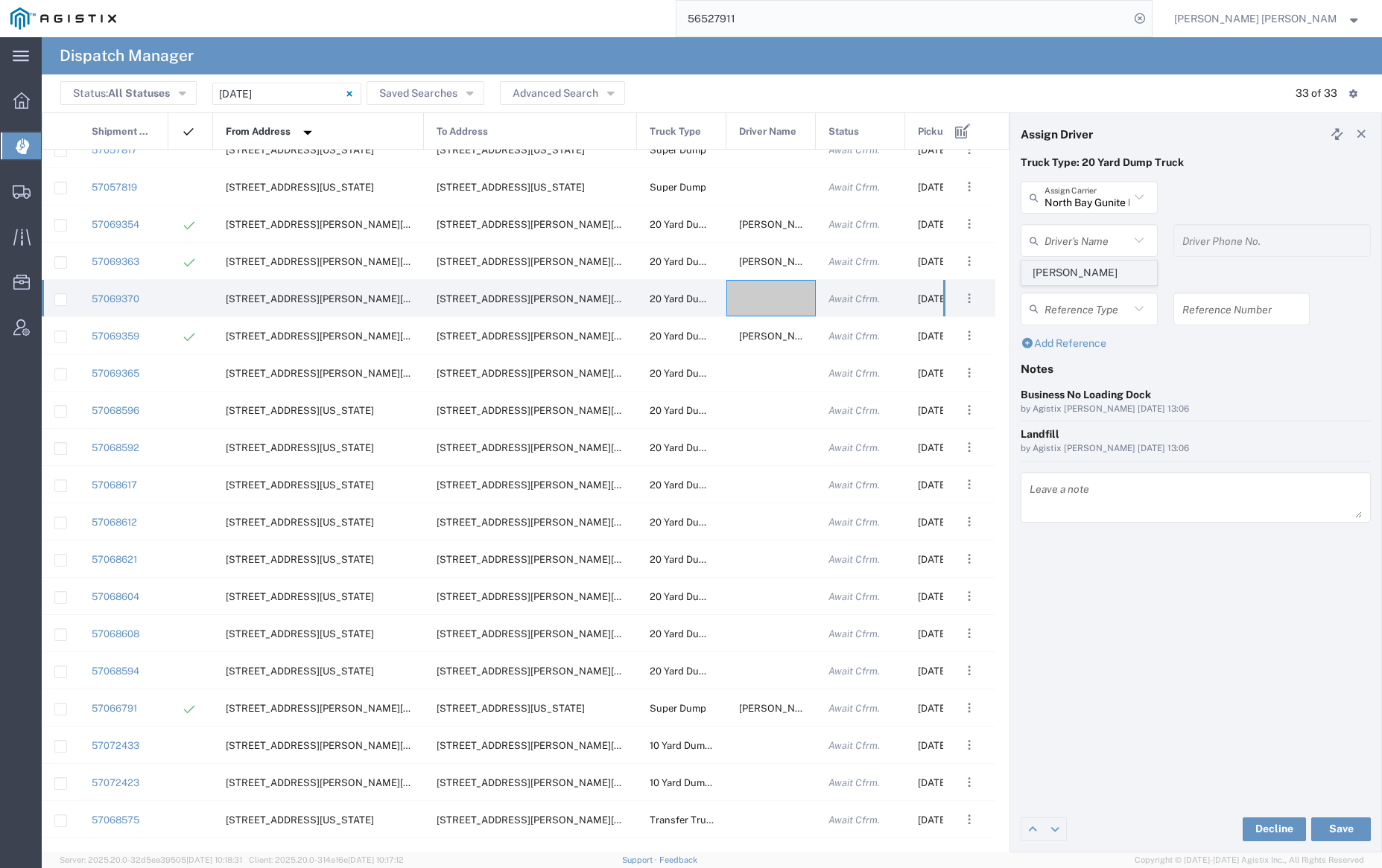
click at [1088, 277] on span "[PERSON_NAME]" at bounding box center [1089, 273] width 133 height 23
type input "[PERSON_NAME]"
type input "7077584968"
click at [1348, 827] on button "Save" at bounding box center [1341, 829] width 60 height 24
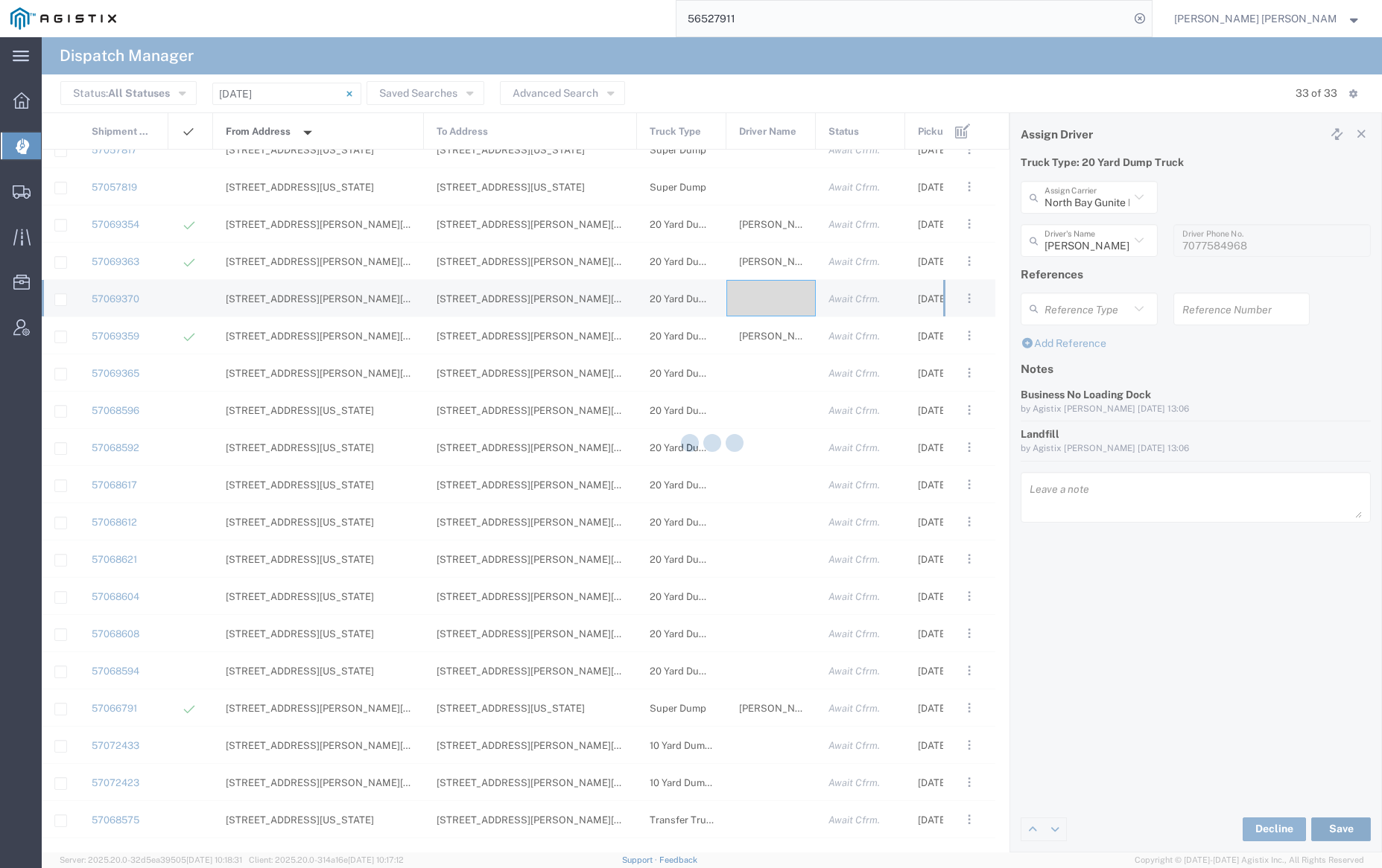
type input "[PERSON_NAME]"
type input "North Bay Gunite Inc"
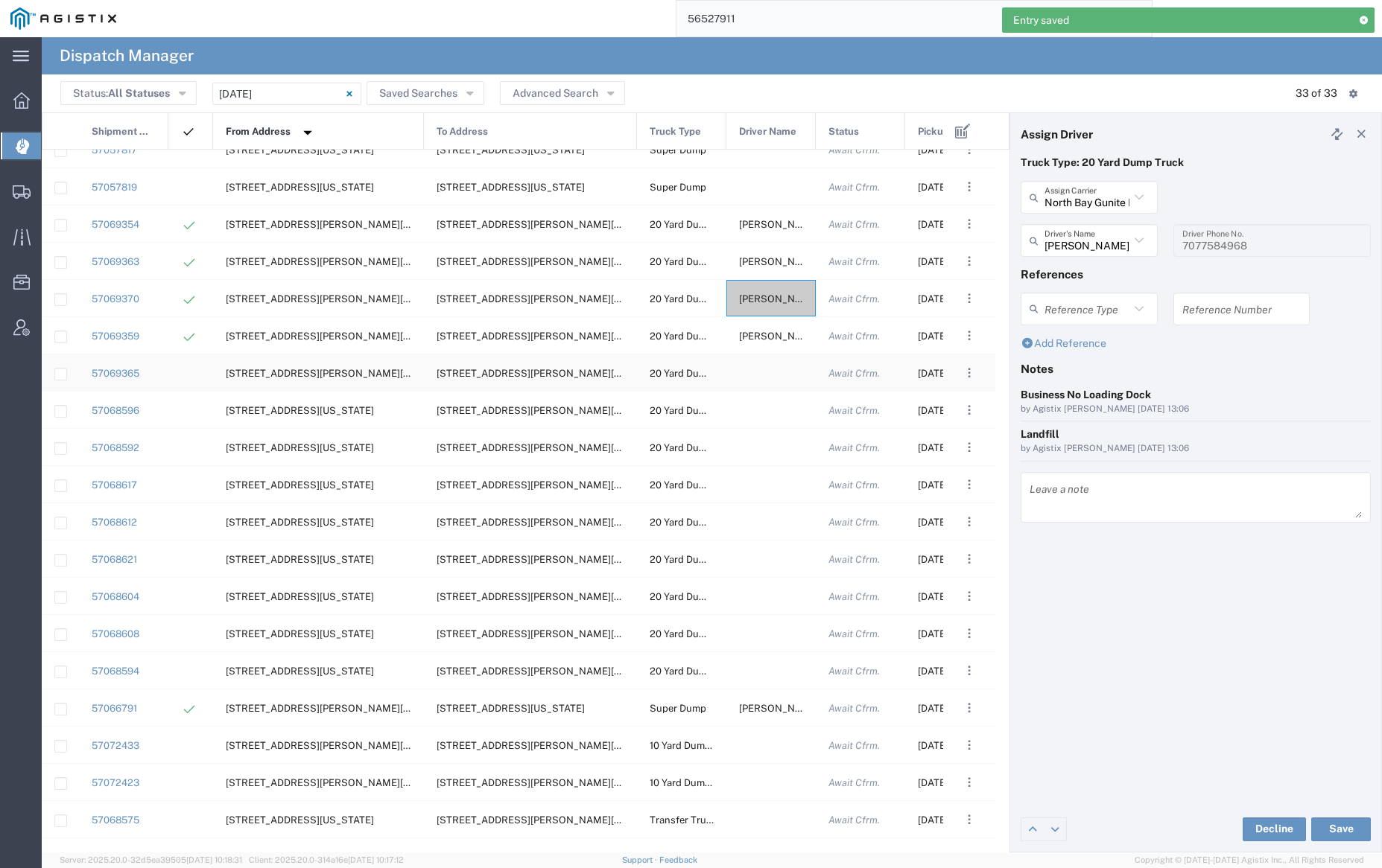
click at [767, 372] on div at bounding box center [771, 373] width 89 height 37
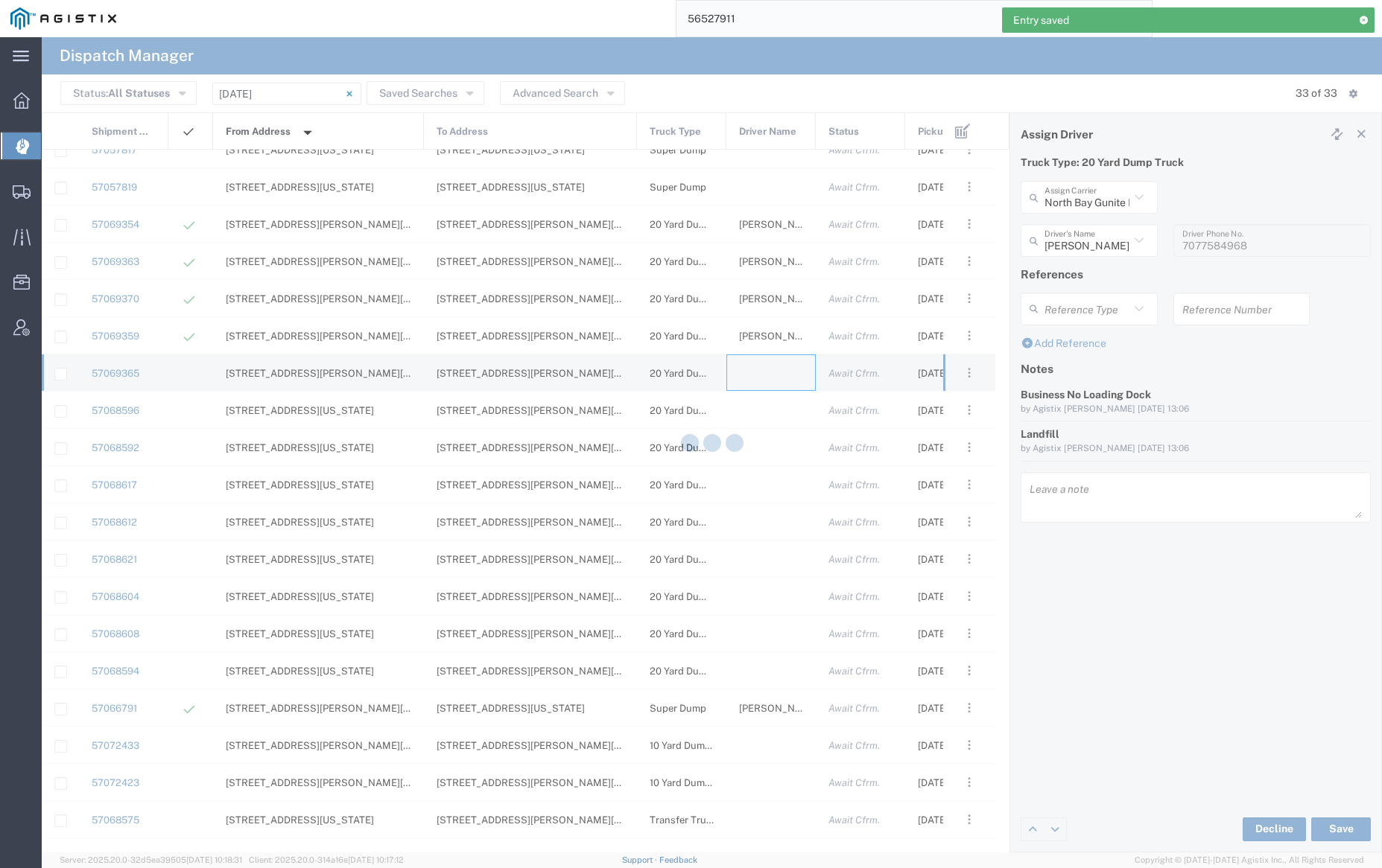
type input "[PERSON_NAME] Trucking"
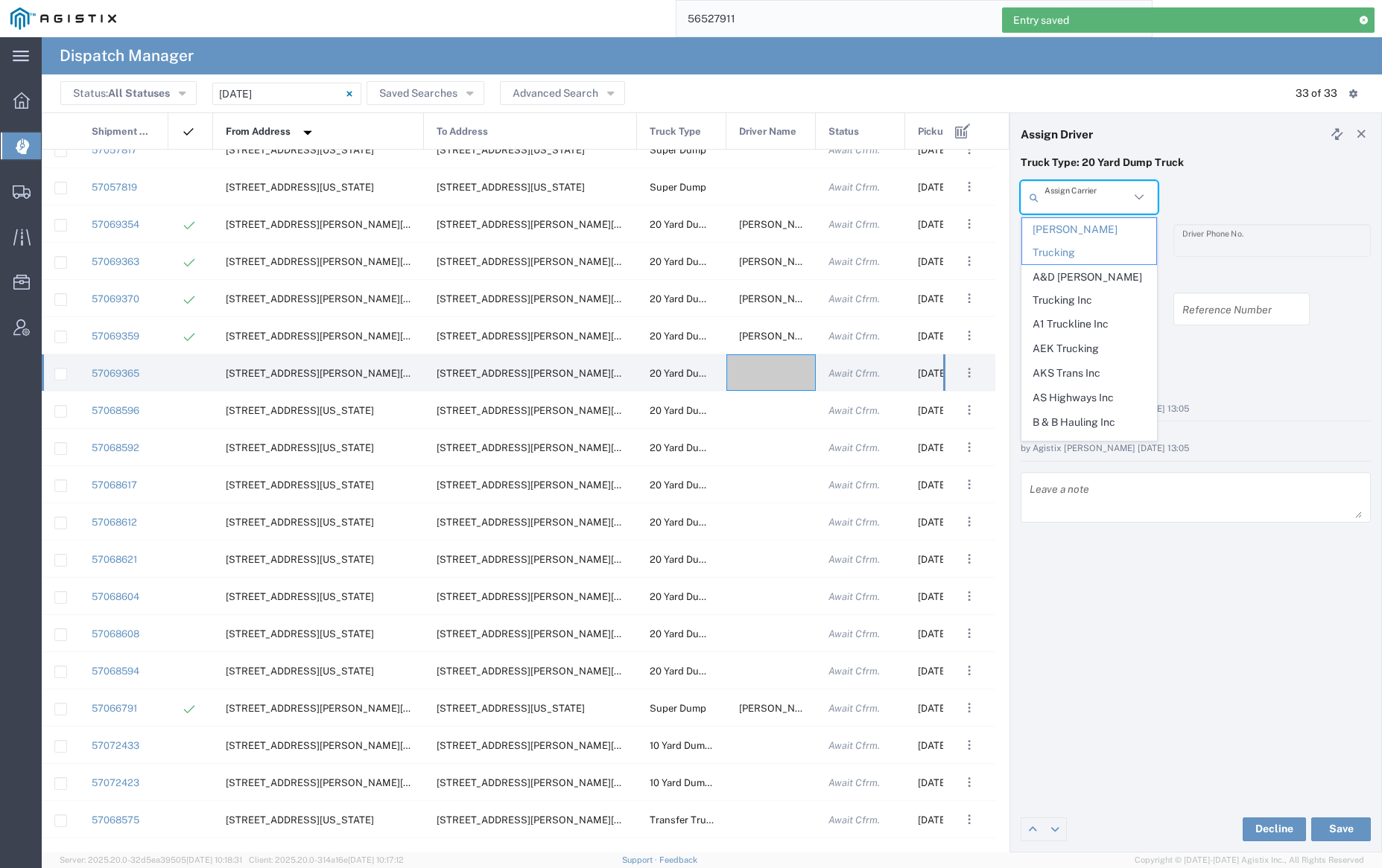
click at [1095, 189] on input "text" at bounding box center [1087, 197] width 85 height 26
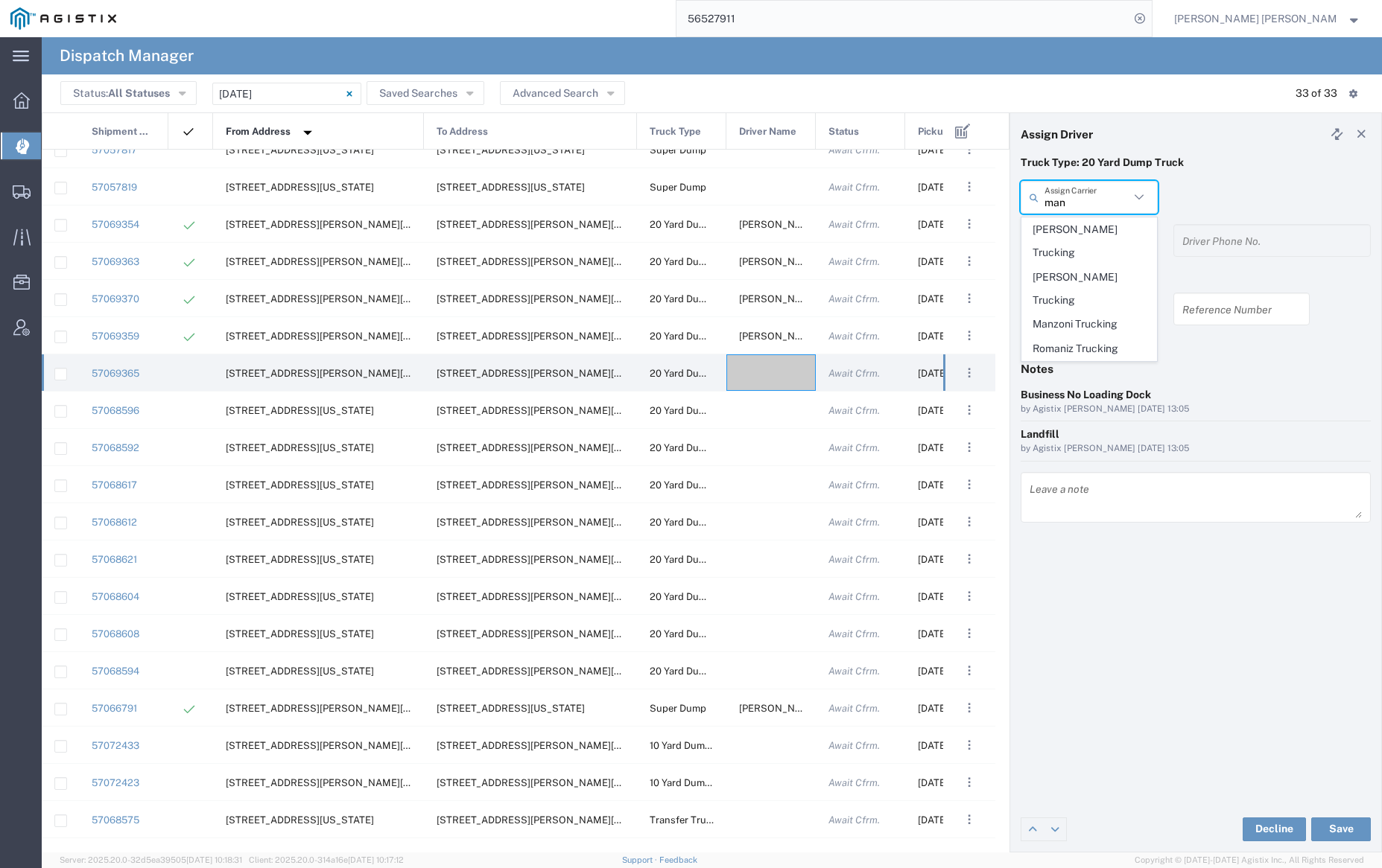
click at [1075, 313] on span "Manzoni Trucking" at bounding box center [1089, 325] width 133 height 23
type input "Manzoni Trucking"
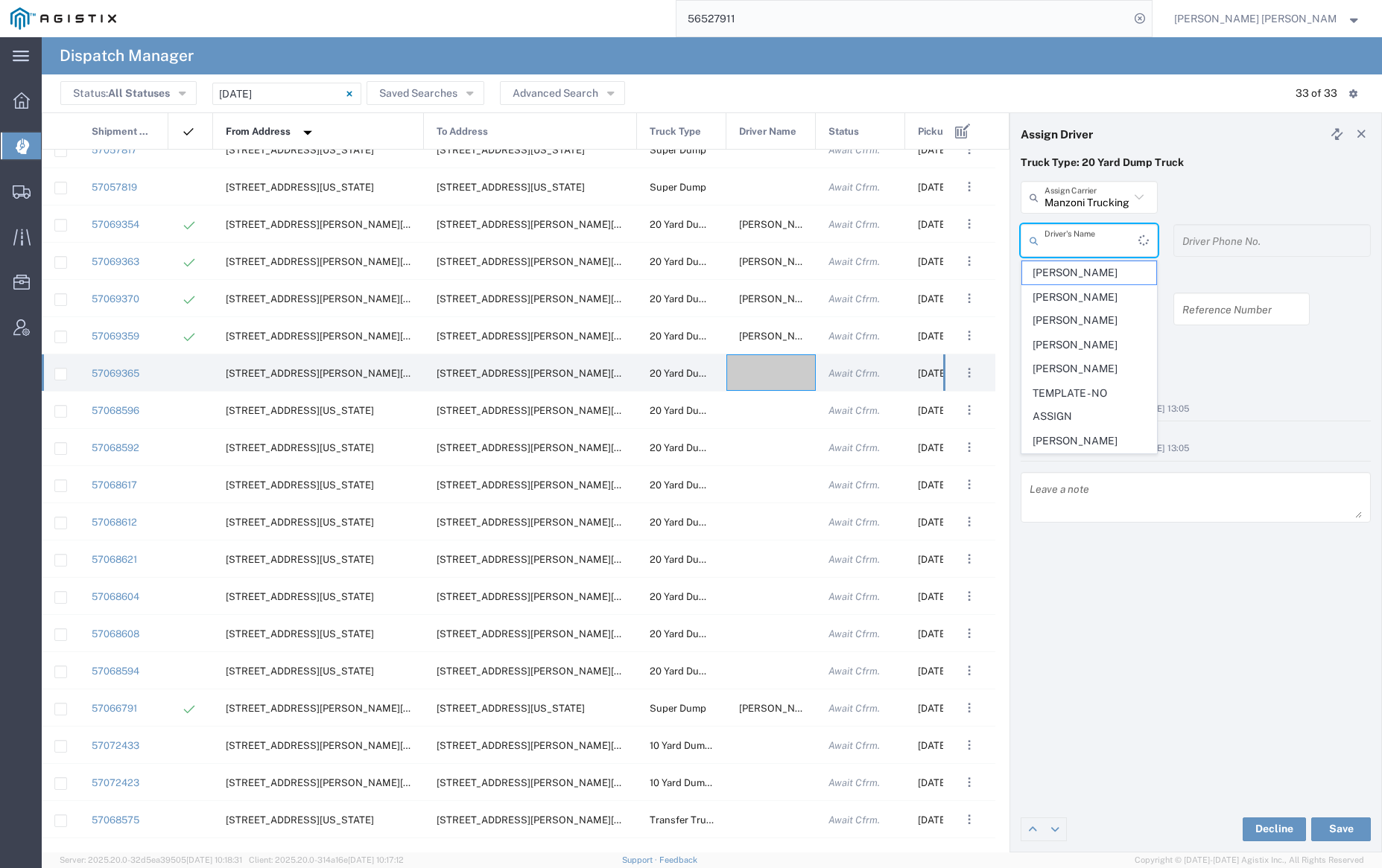
click at [1082, 238] on input "text" at bounding box center [1091, 241] width 94 height 26
click at [1092, 268] on span "[PERSON_NAME]" at bounding box center [1089, 273] width 133 height 23
type input "[PERSON_NAME]"
type input "[PHONE_NUMBER]"
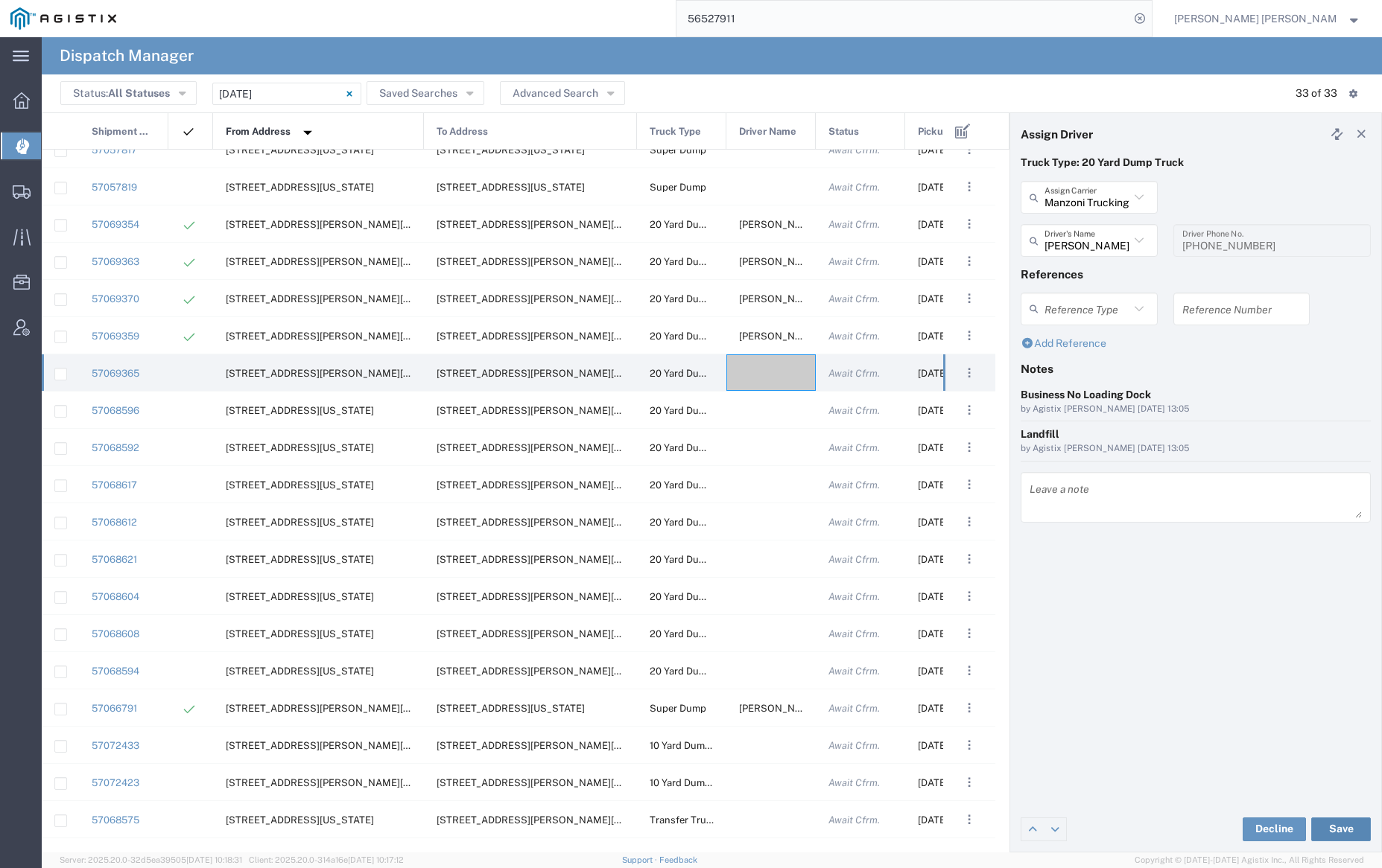
click at [1344, 831] on button "Save" at bounding box center [1341, 829] width 60 height 24
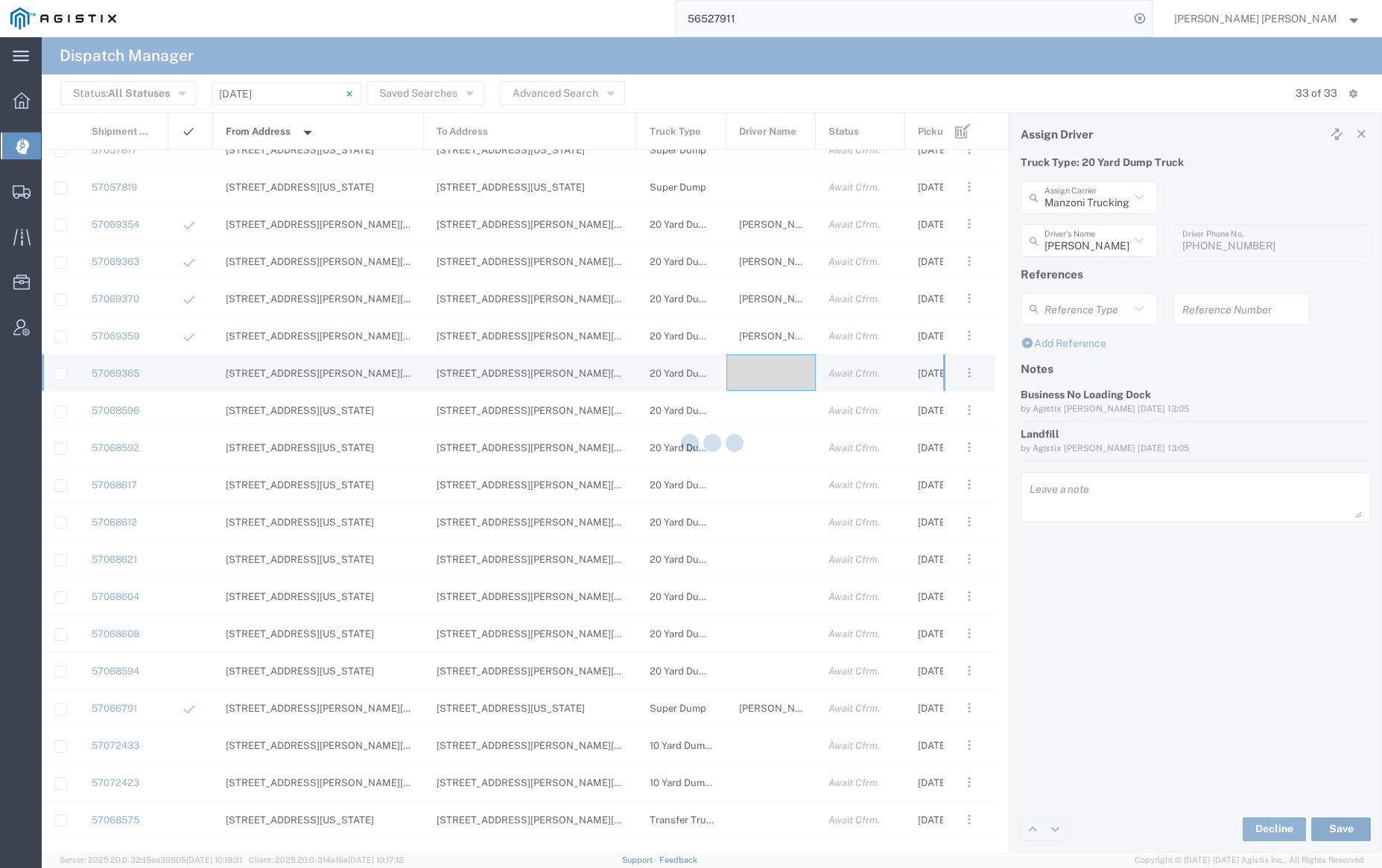
type input "[PERSON_NAME]"
type input "Manzoni Trucking"
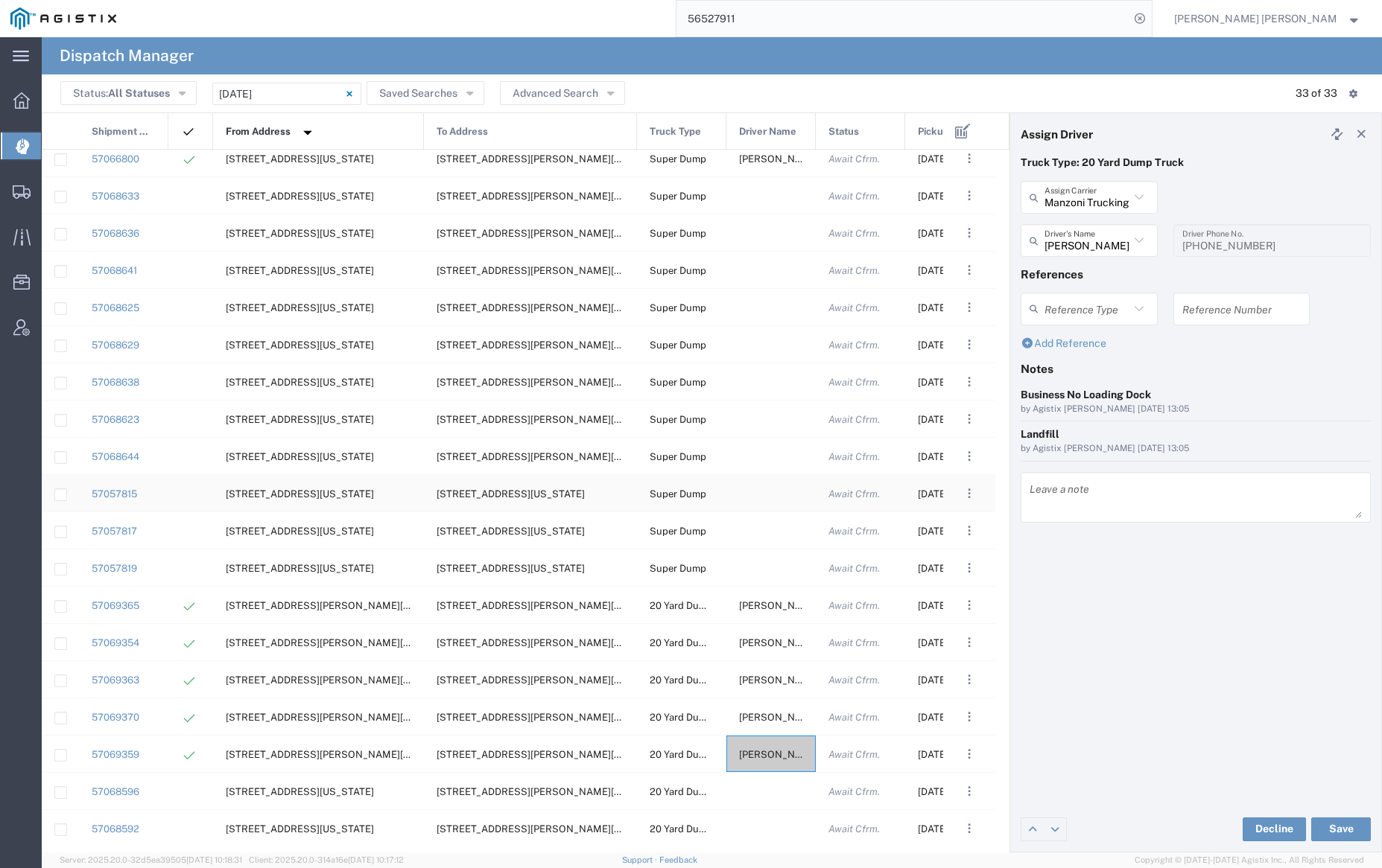
click at [769, 492] on div at bounding box center [771, 493] width 89 height 37
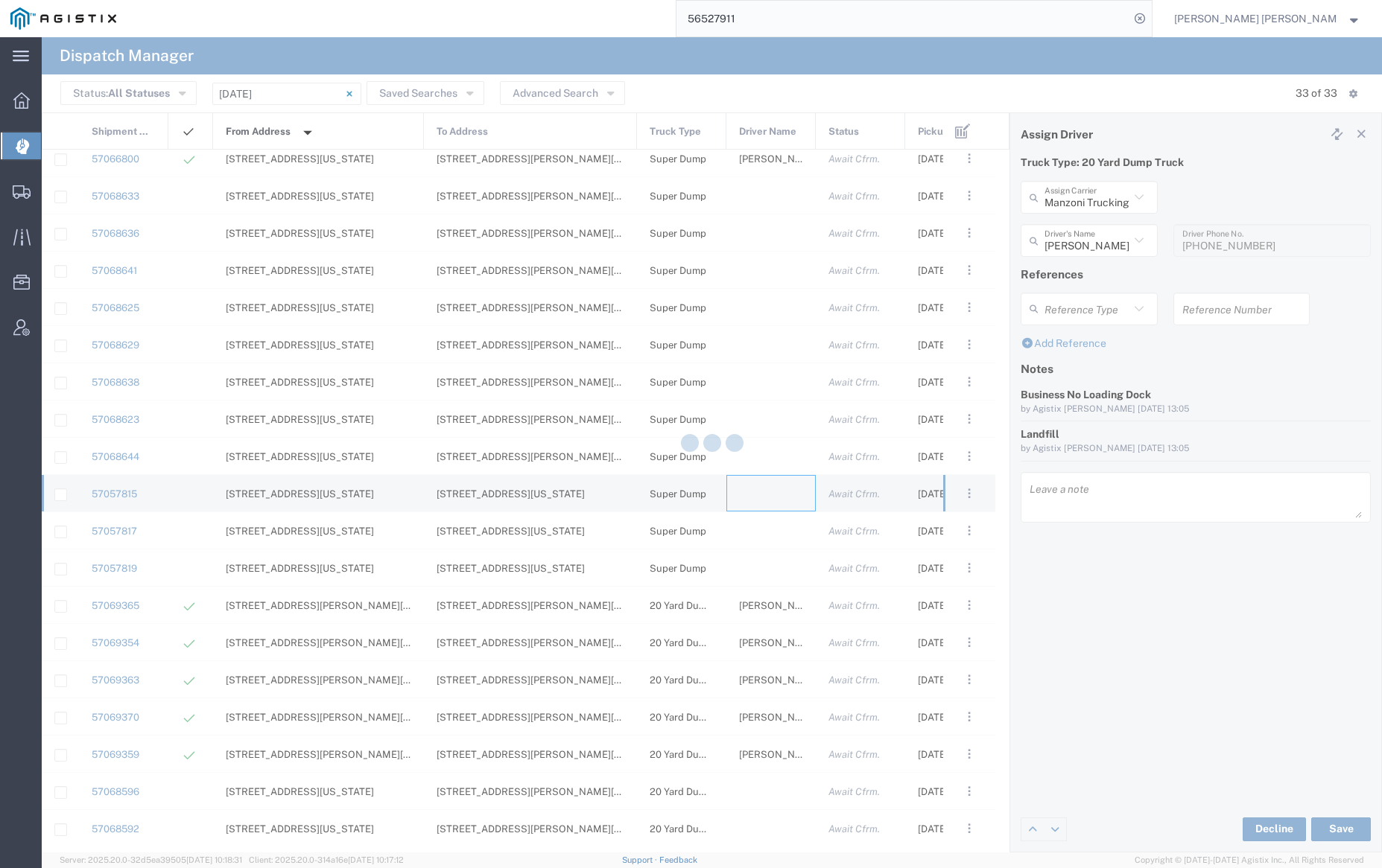
type input "[PERSON_NAME] Trucking"
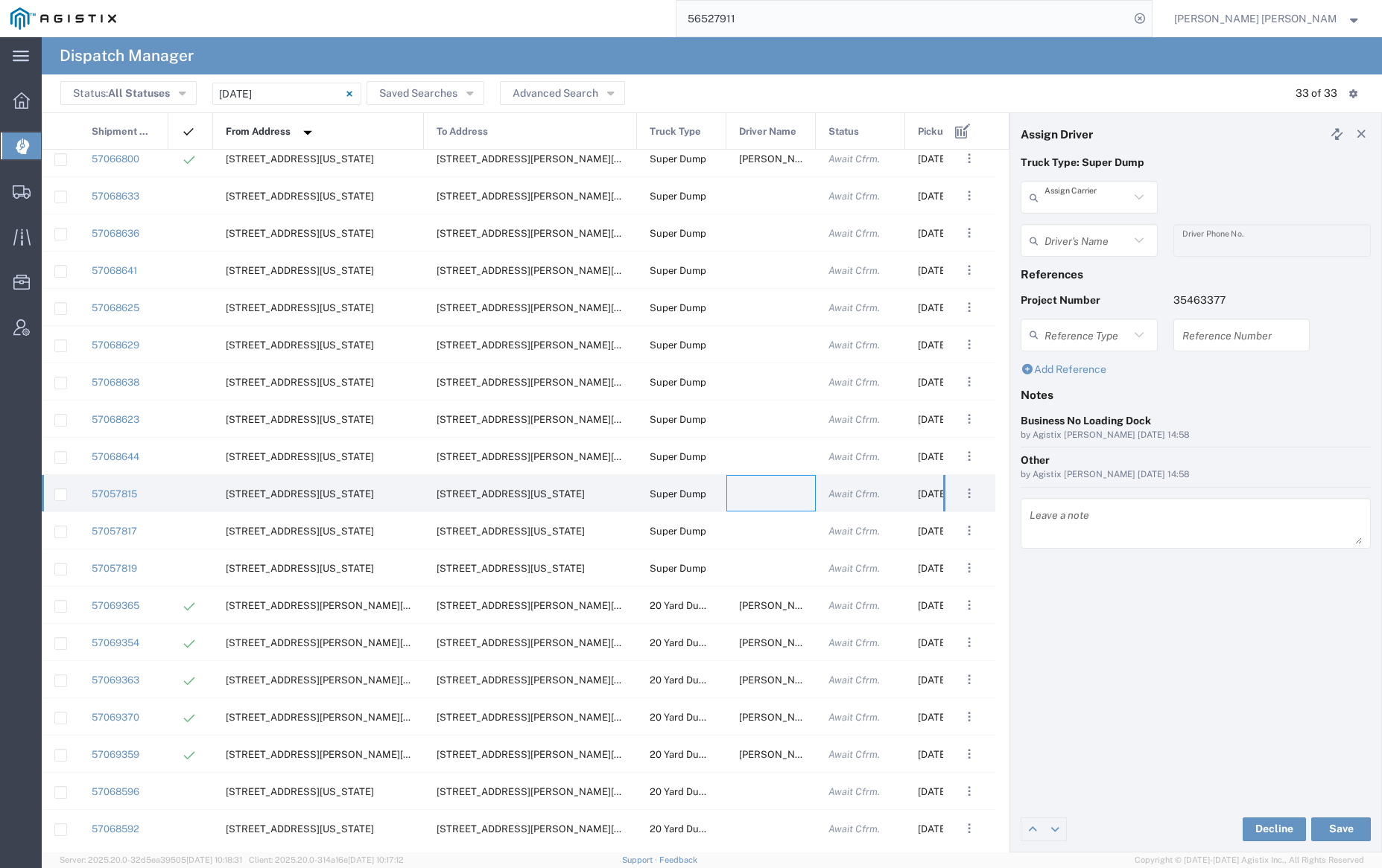
click at [1069, 196] on input "text" at bounding box center [1087, 197] width 85 height 26
click at [1062, 254] on span "[PERSON_NAME] & Sons" at bounding box center [1089, 266] width 133 height 46
type input "[PERSON_NAME] & Sons"
click at [1069, 235] on input "text" at bounding box center [1087, 241] width 85 height 26
click at [1081, 271] on span "[PERSON_NAME]" at bounding box center [1089, 273] width 133 height 23
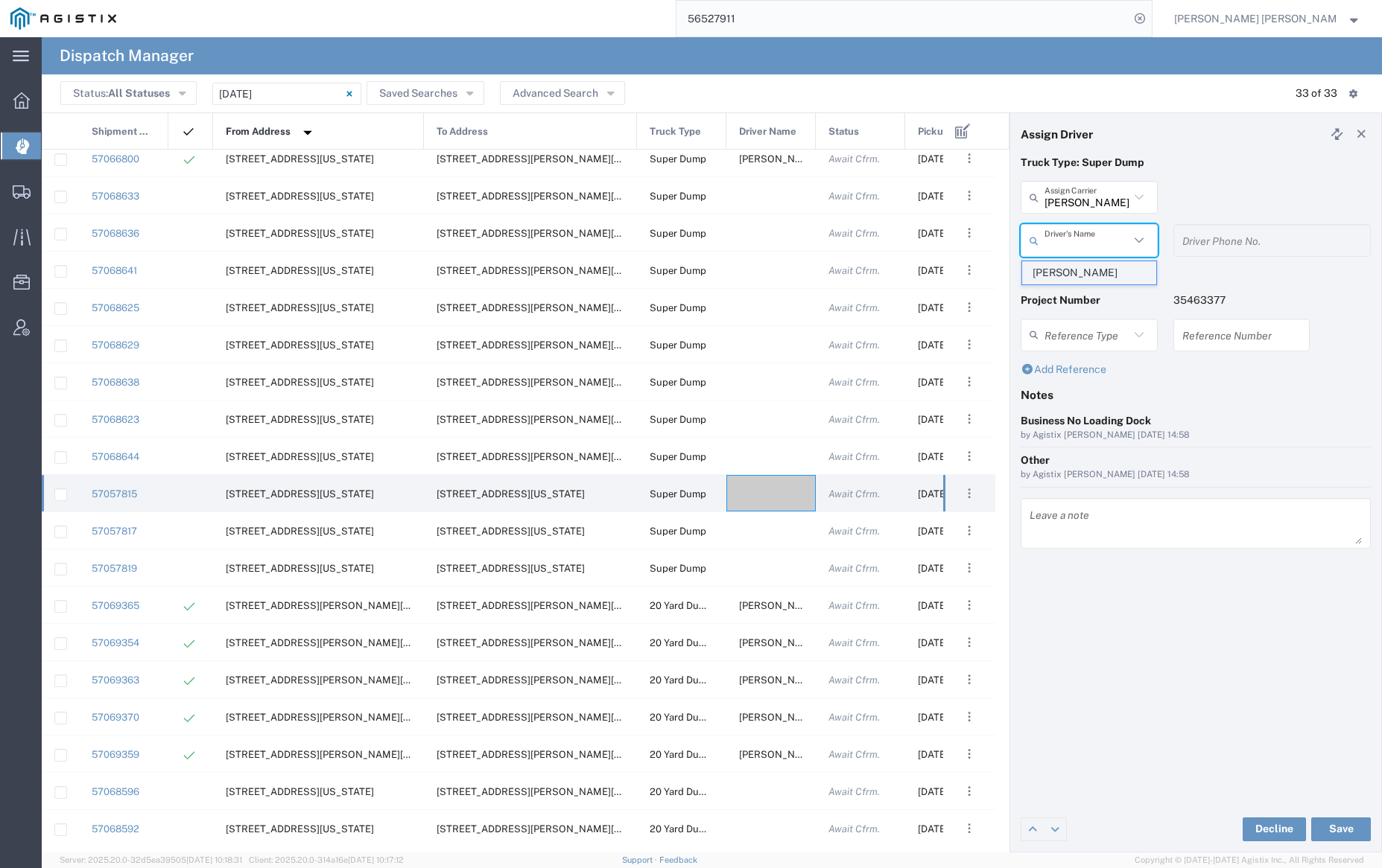
type input "[PERSON_NAME]"
type input "[PHONE_NUMBER]"
click at [1339, 830] on button "Save" at bounding box center [1341, 829] width 60 height 24
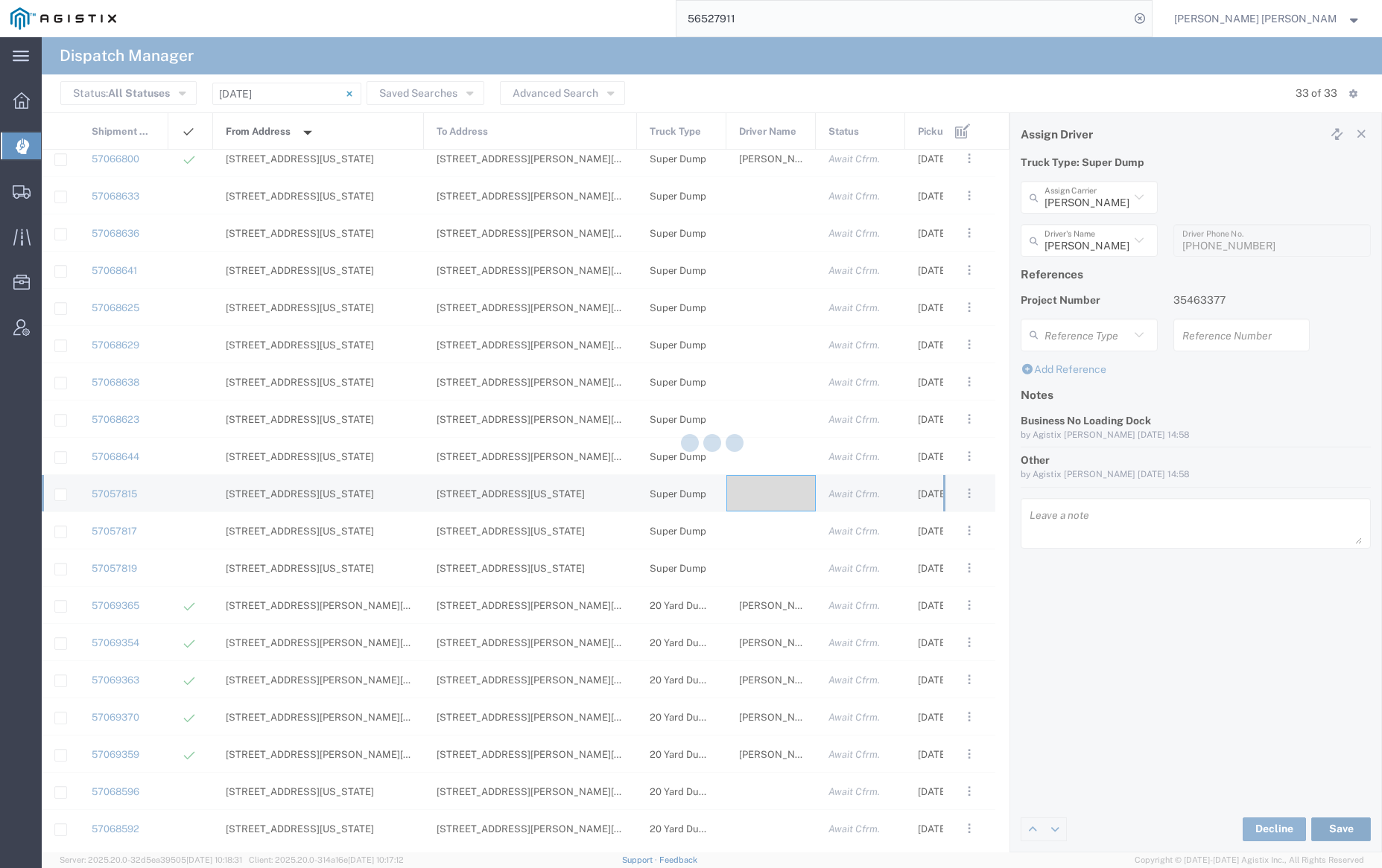
type input "[PERSON_NAME]"
type input "[PERSON_NAME] & Sons"
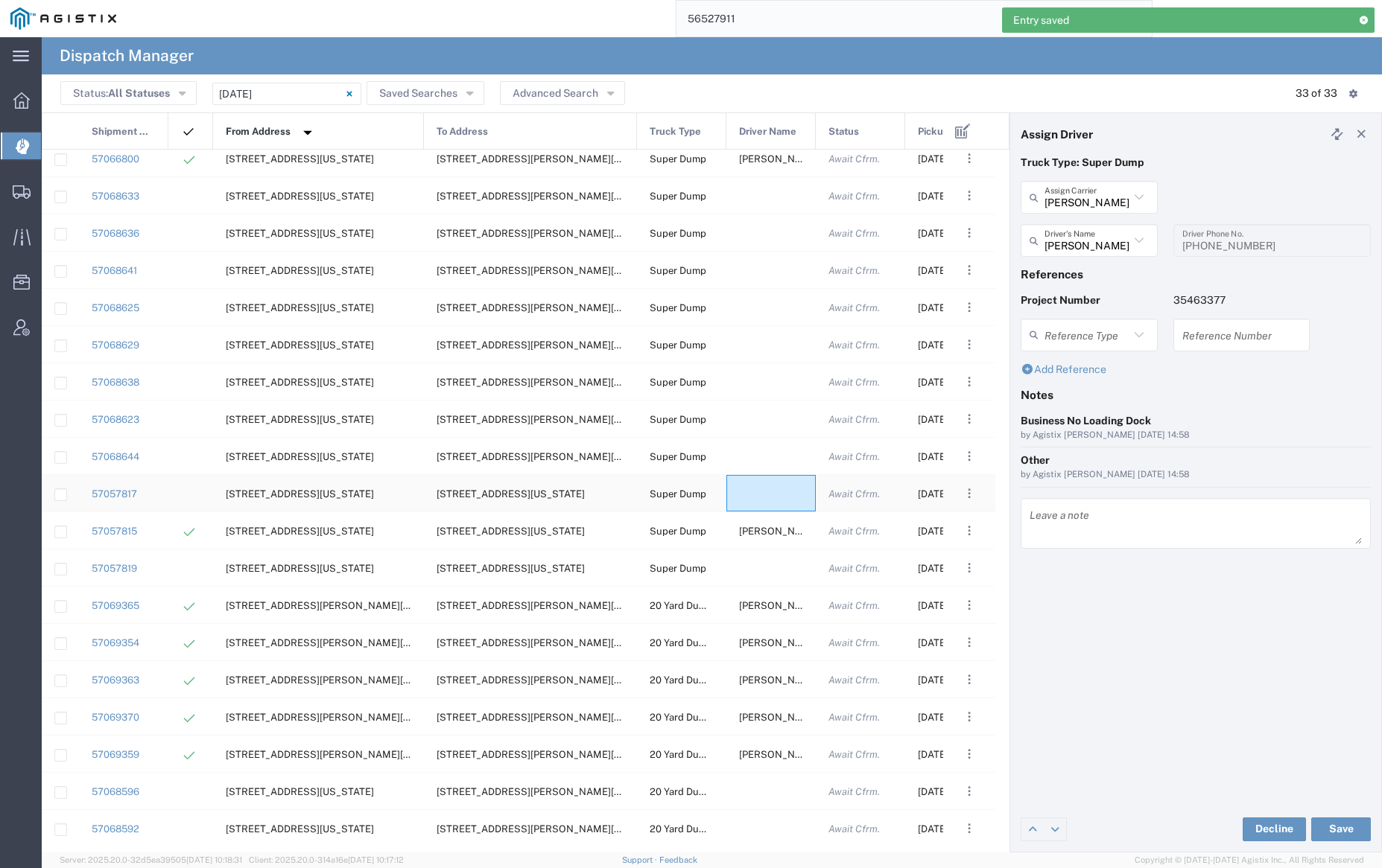
click at [759, 488] on div at bounding box center [771, 493] width 89 height 37
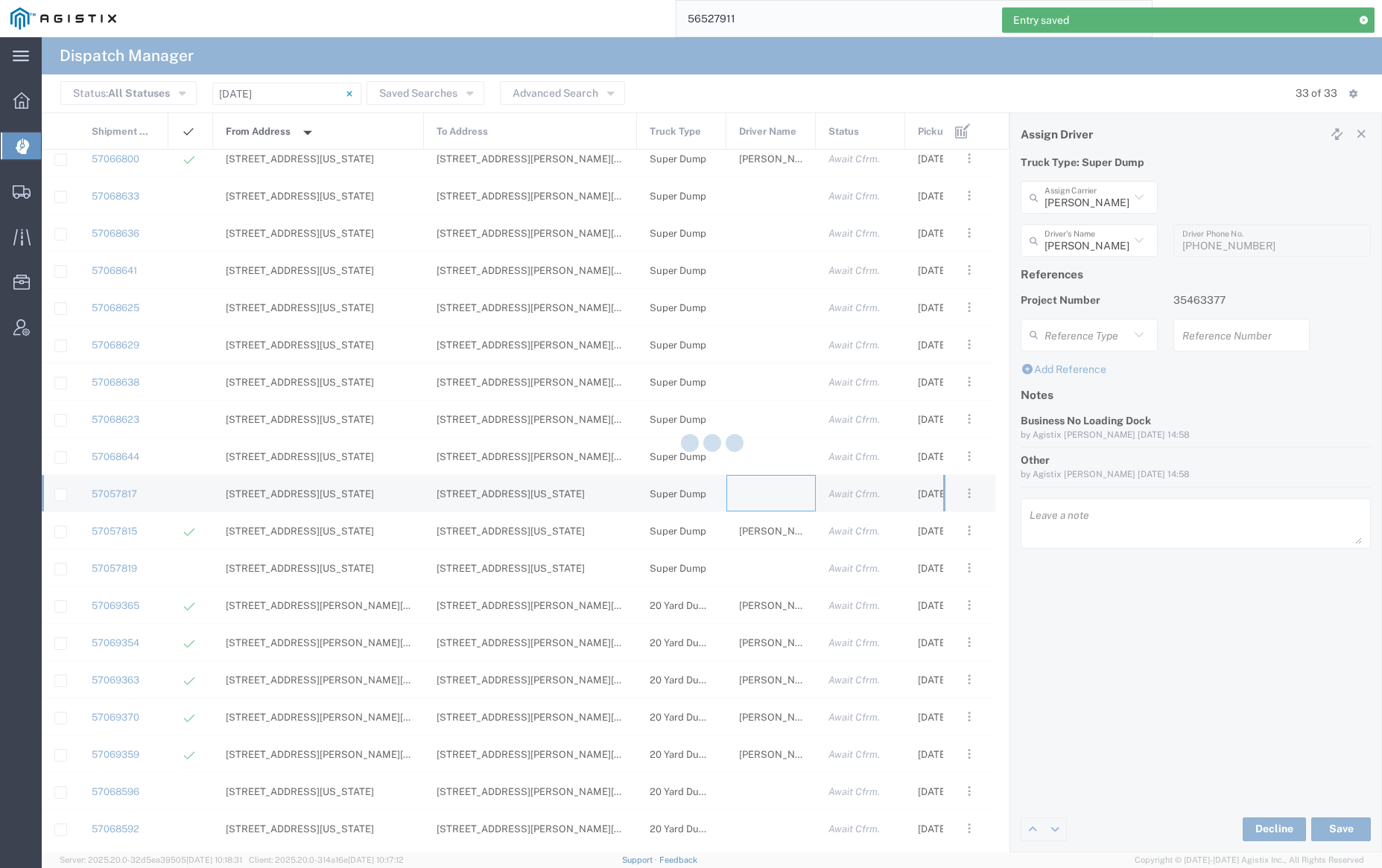
type input "[PERSON_NAME] Trucking"
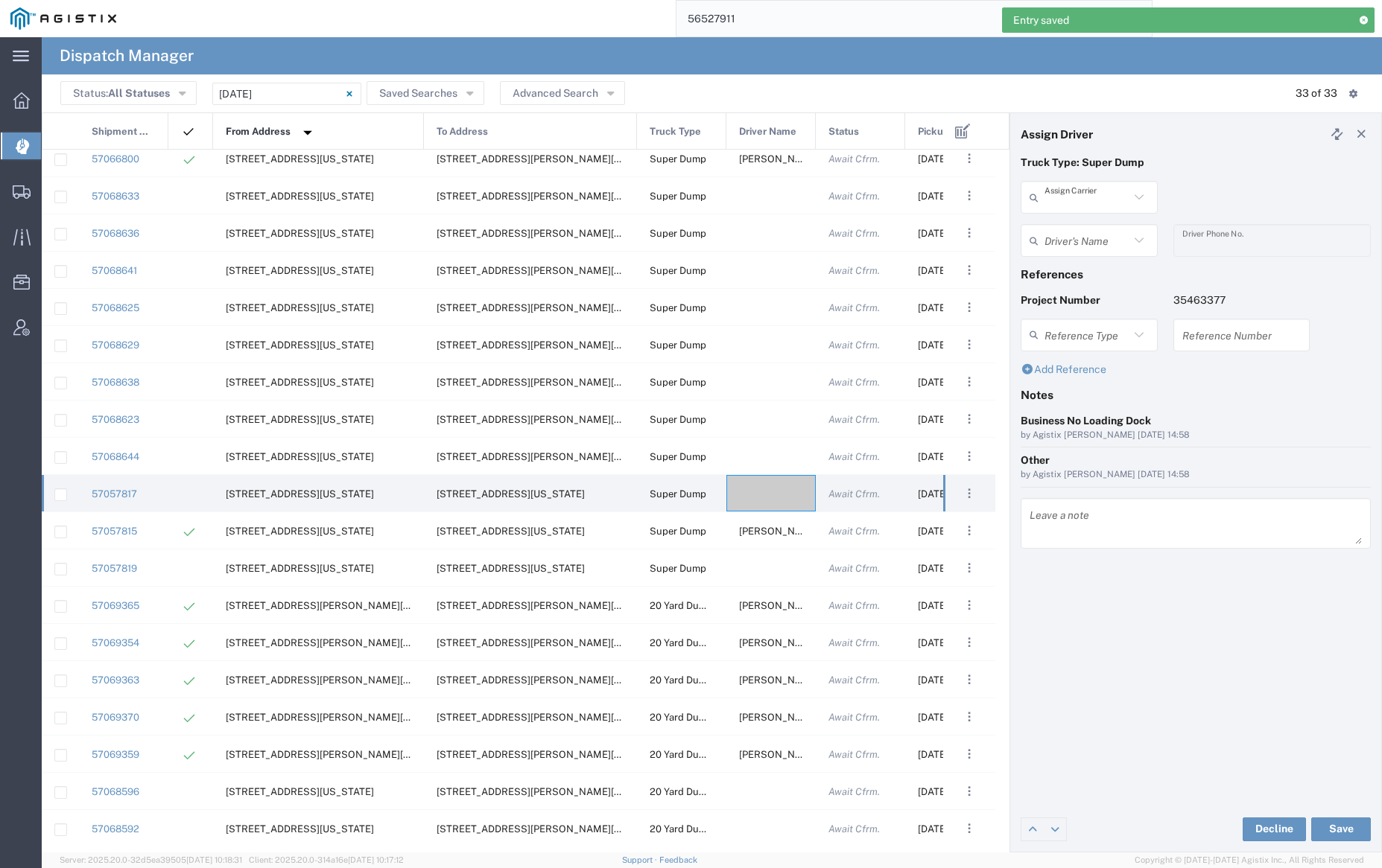
click at [1083, 208] on input "text" at bounding box center [1087, 197] width 85 height 26
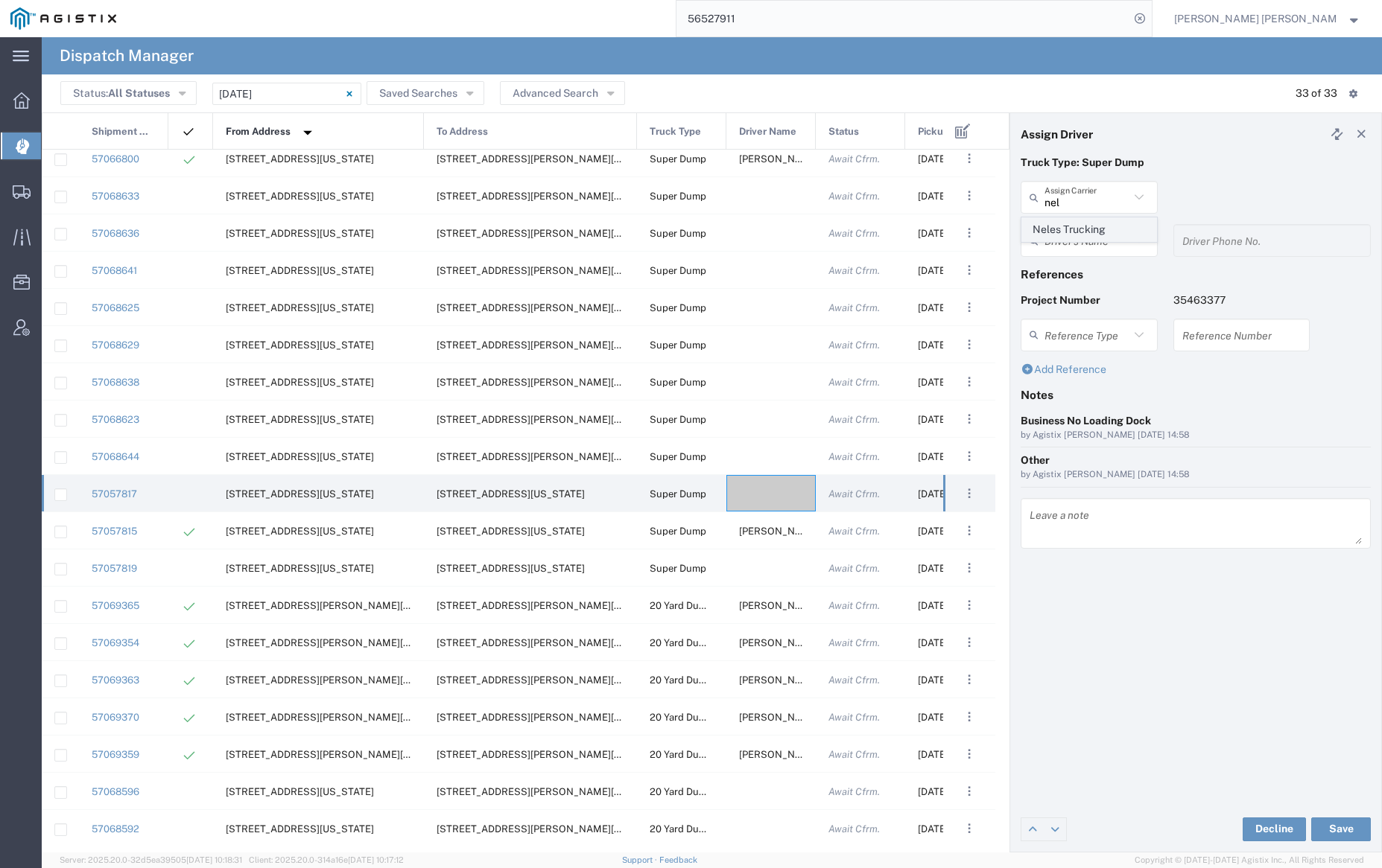
click at [1089, 232] on span "Neles Trucking" at bounding box center [1089, 230] width 133 height 23
type input "Neles Trucking"
click at [1089, 231] on input "text" at bounding box center [1091, 241] width 94 height 26
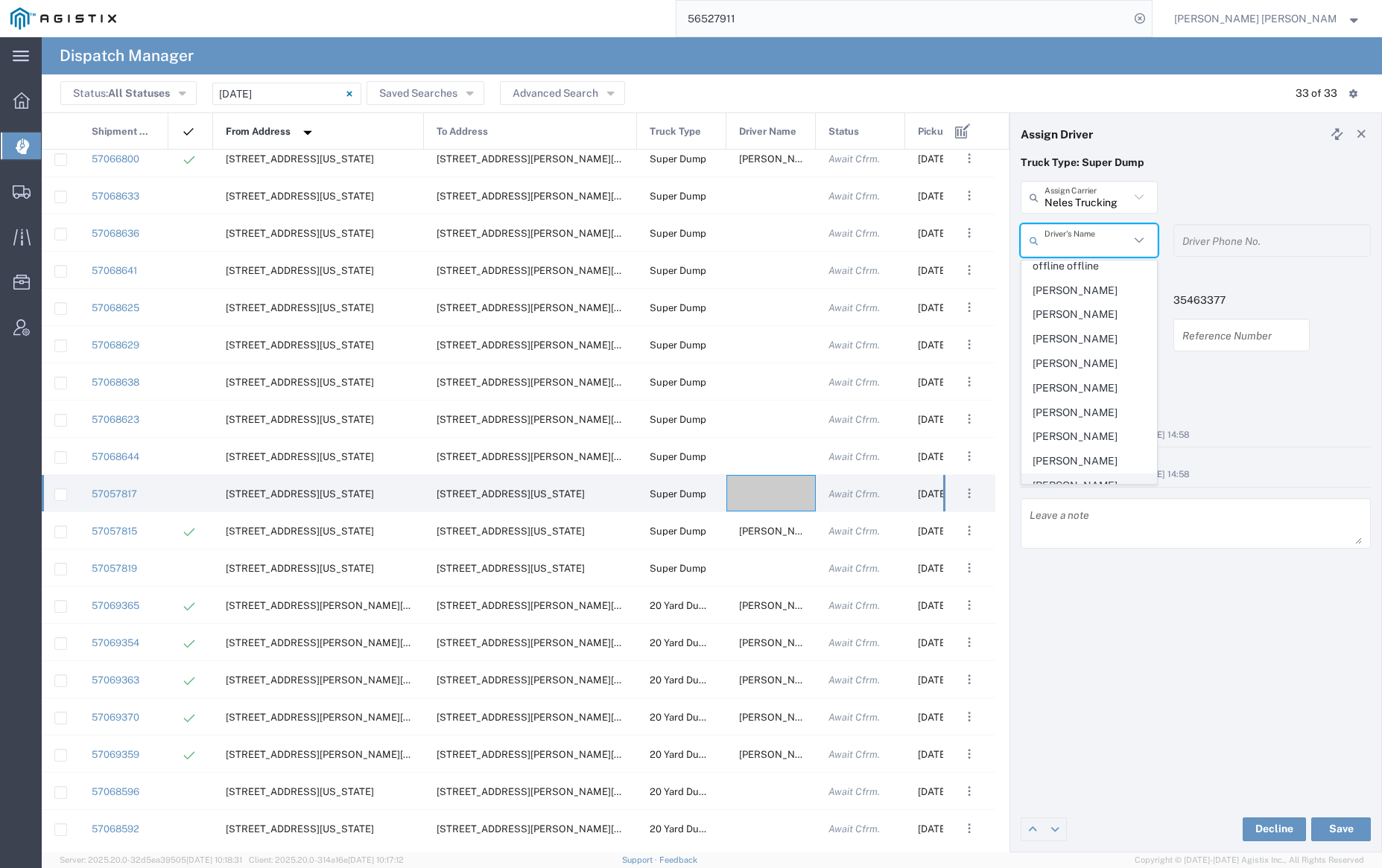
scroll to position [629, 0]
click at [1083, 290] on span "[PERSON_NAME]" at bounding box center [1089, 279] width 133 height 23
type input "[PERSON_NAME]"
type input "[PHONE_NUMBER]"
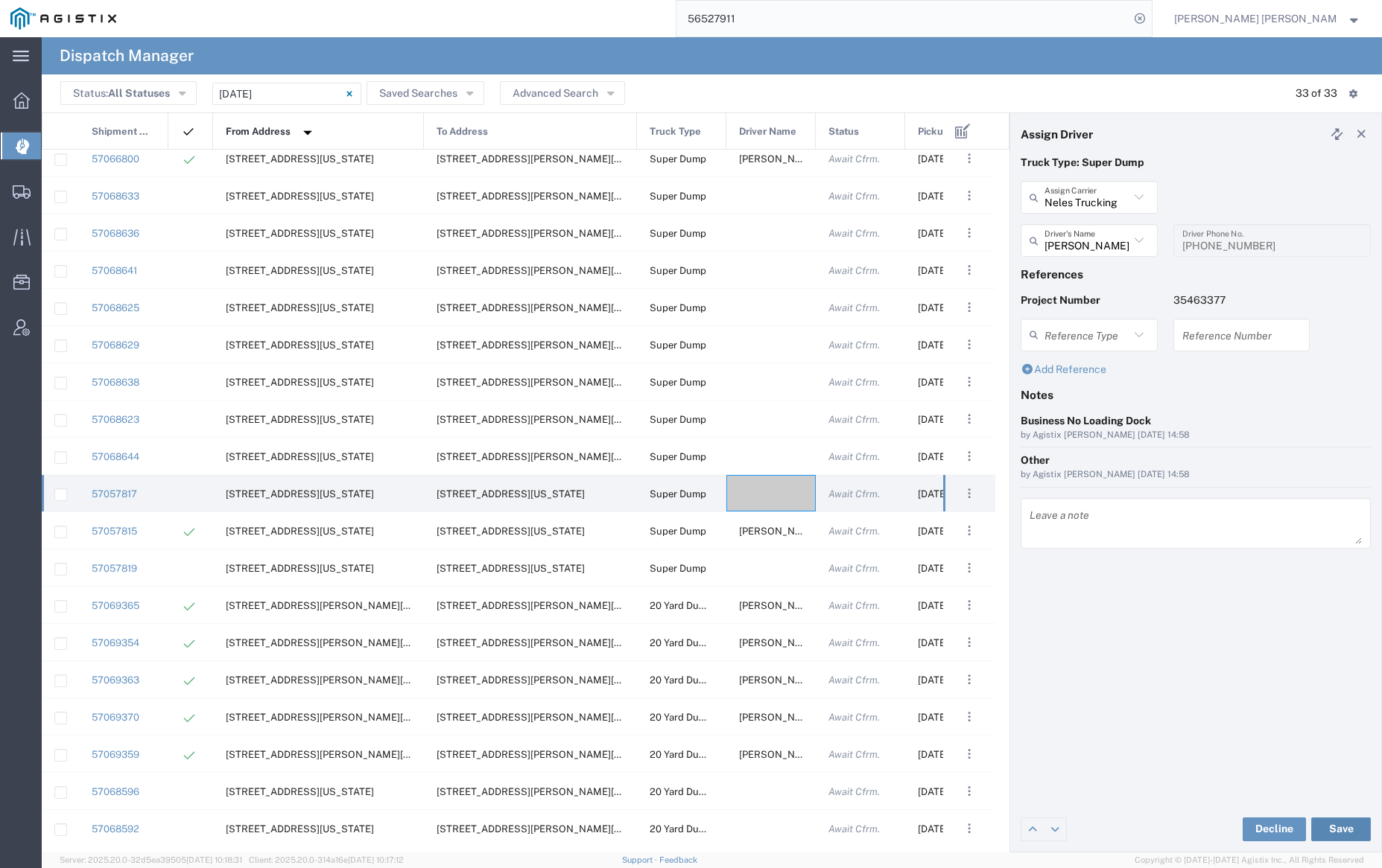
click at [1346, 825] on button "Save" at bounding box center [1341, 829] width 60 height 24
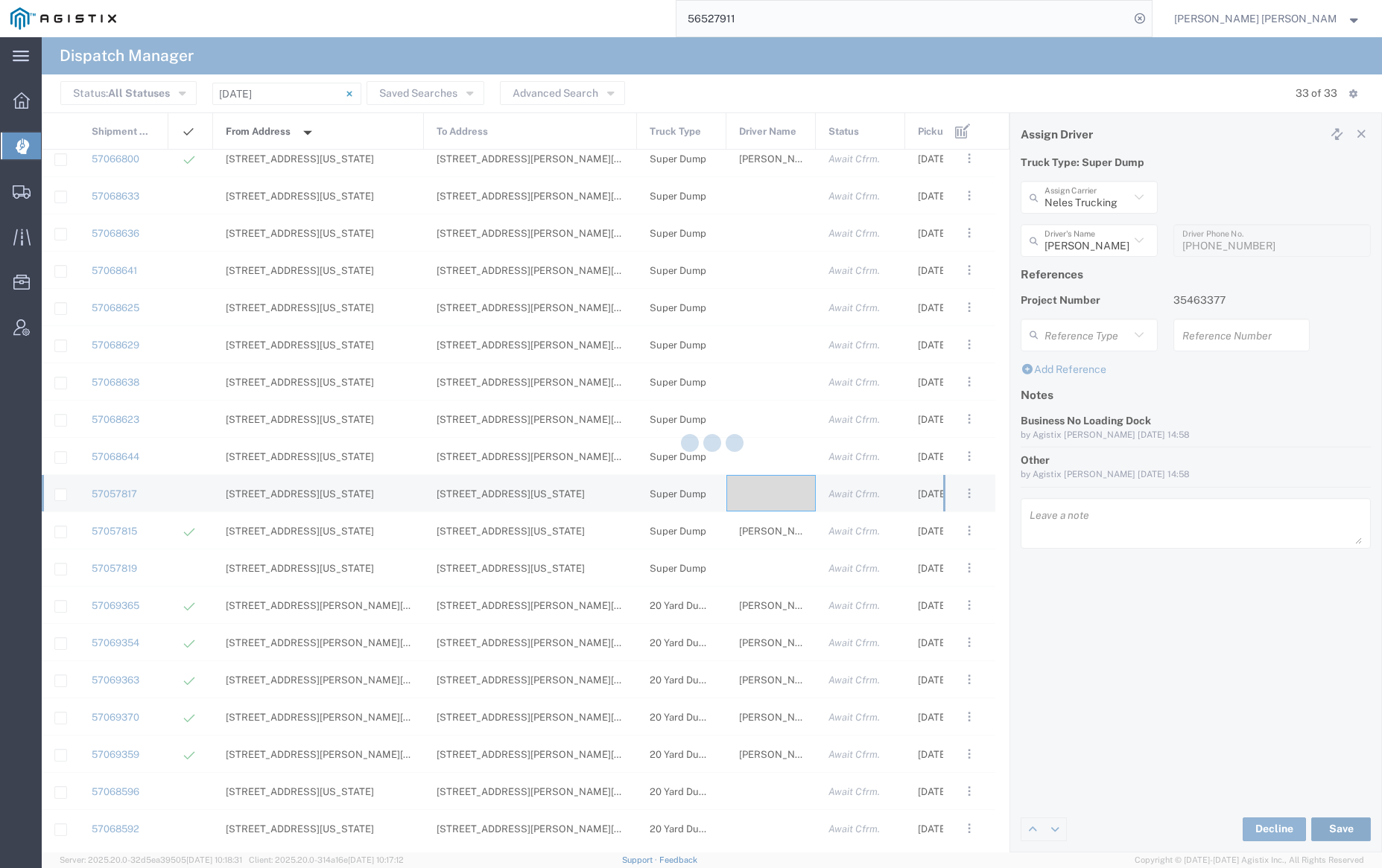
type input "[PERSON_NAME]"
type input "Neles Trucking"
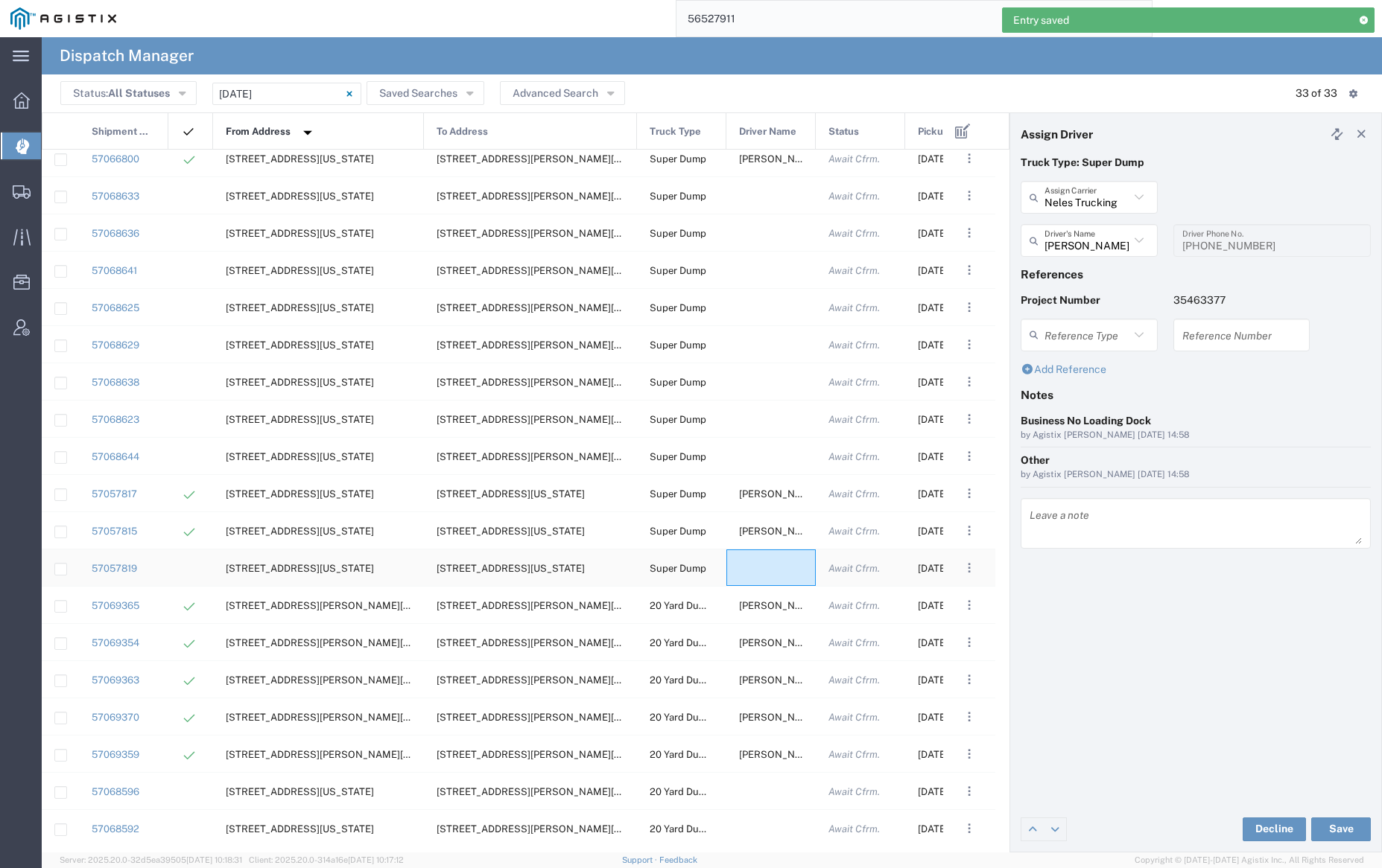
click at [782, 561] on div at bounding box center [771, 567] width 89 height 37
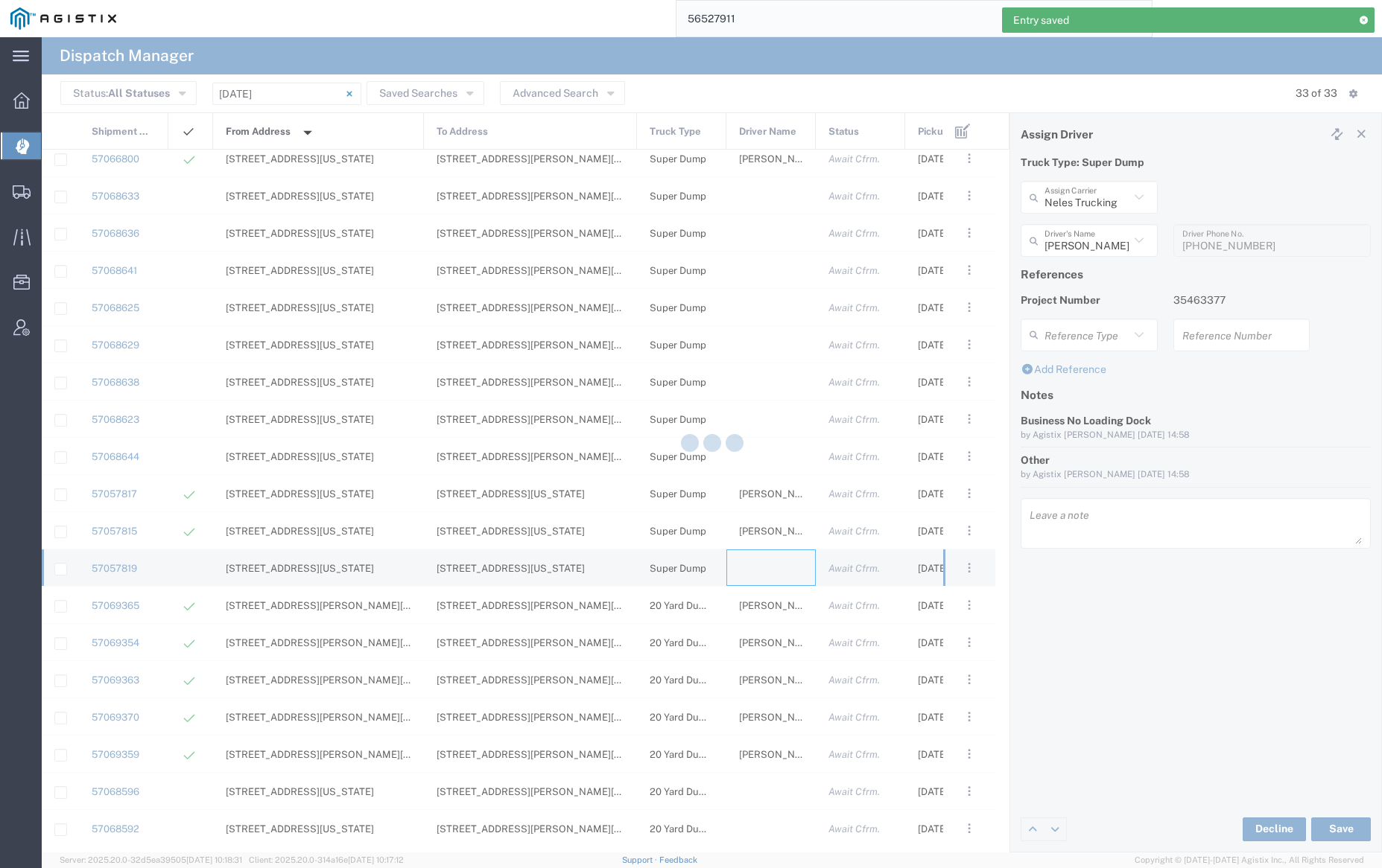
type input "[PERSON_NAME] Trucking"
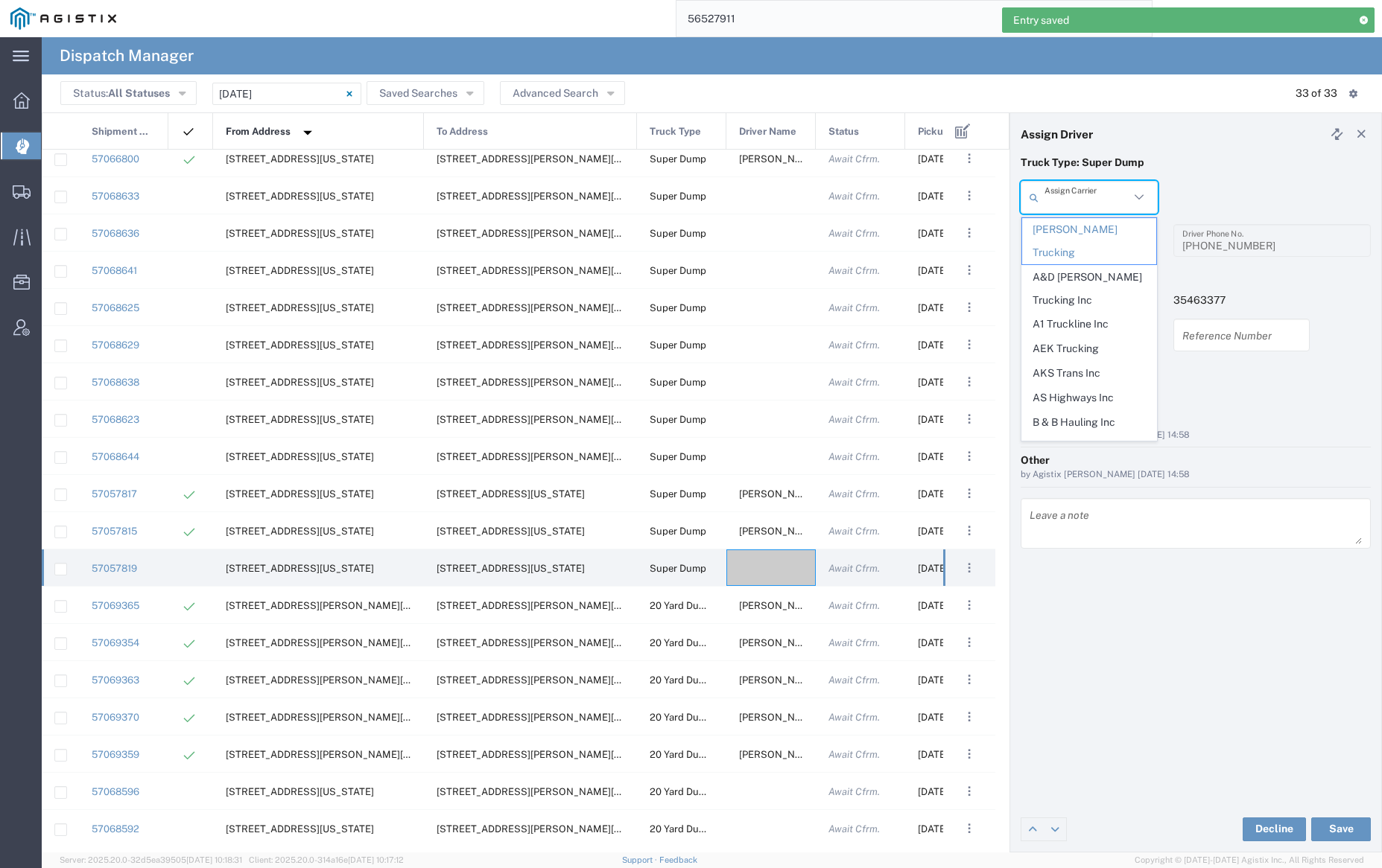
click at [1094, 196] on input "text" at bounding box center [1087, 197] width 85 height 26
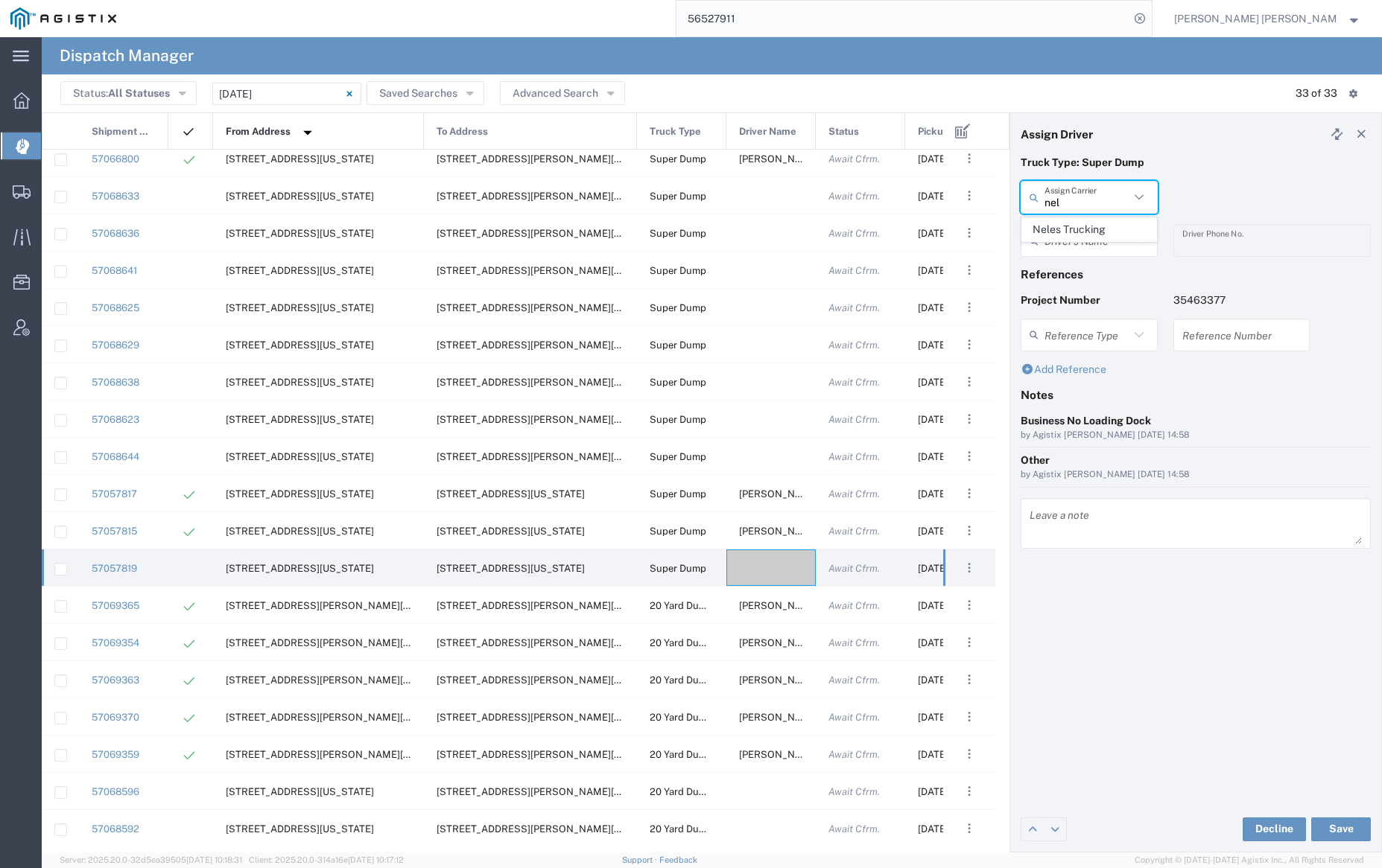
drag, startPoint x: 1098, startPoint y: 223, endPoint x: 1102, endPoint y: 238, distance: 15.5
click at [1098, 223] on span "Neles Trucking" at bounding box center [1089, 230] width 133 height 23
type input "Neles Trucking"
click at [1102, 238] on input "text" at bounding box center [1091, 241] width 94 height 26
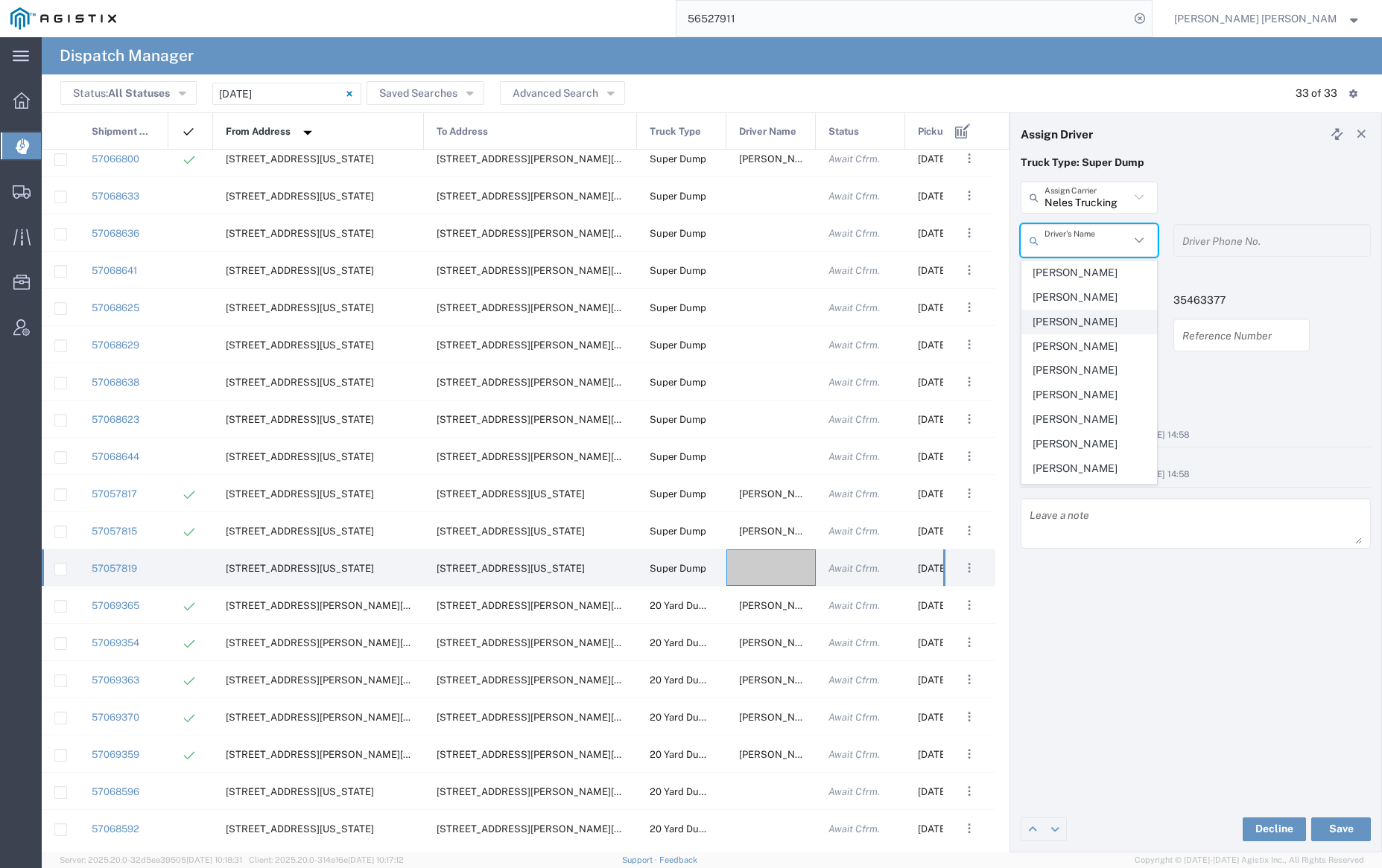
click at [1101, 326] on span "[PERSON_NAME]" at bounding box center [1089, 322] width 133 height 23
type input "[PERSON_NAME]"
type input "[PHONE_NUMBER]"
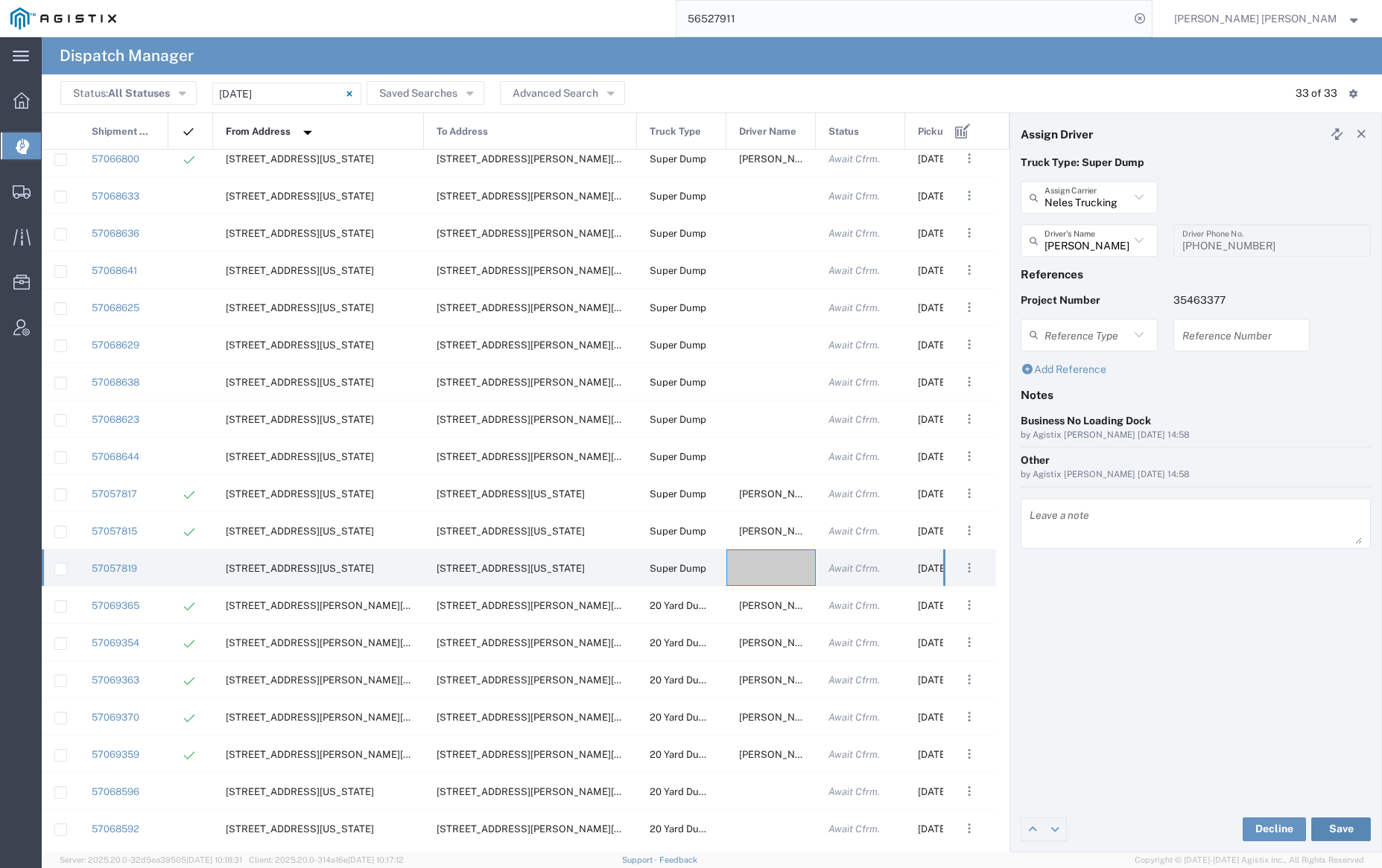
click at [1344, 830] on button "Save" at bounding box center [1341, 829] width 60 height 24
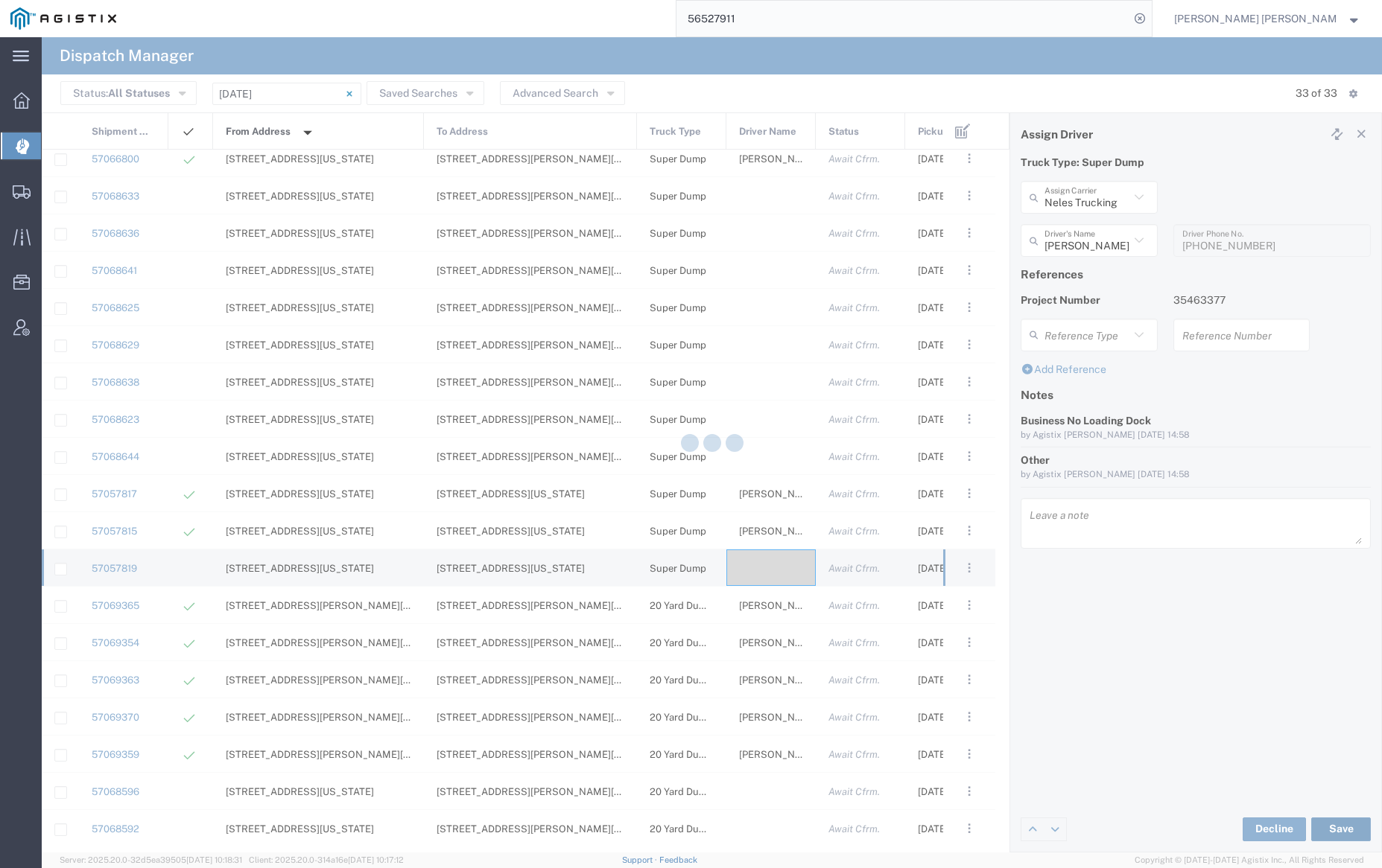
type input "[PERSON_NAME]"
type input "Neles Trucking"
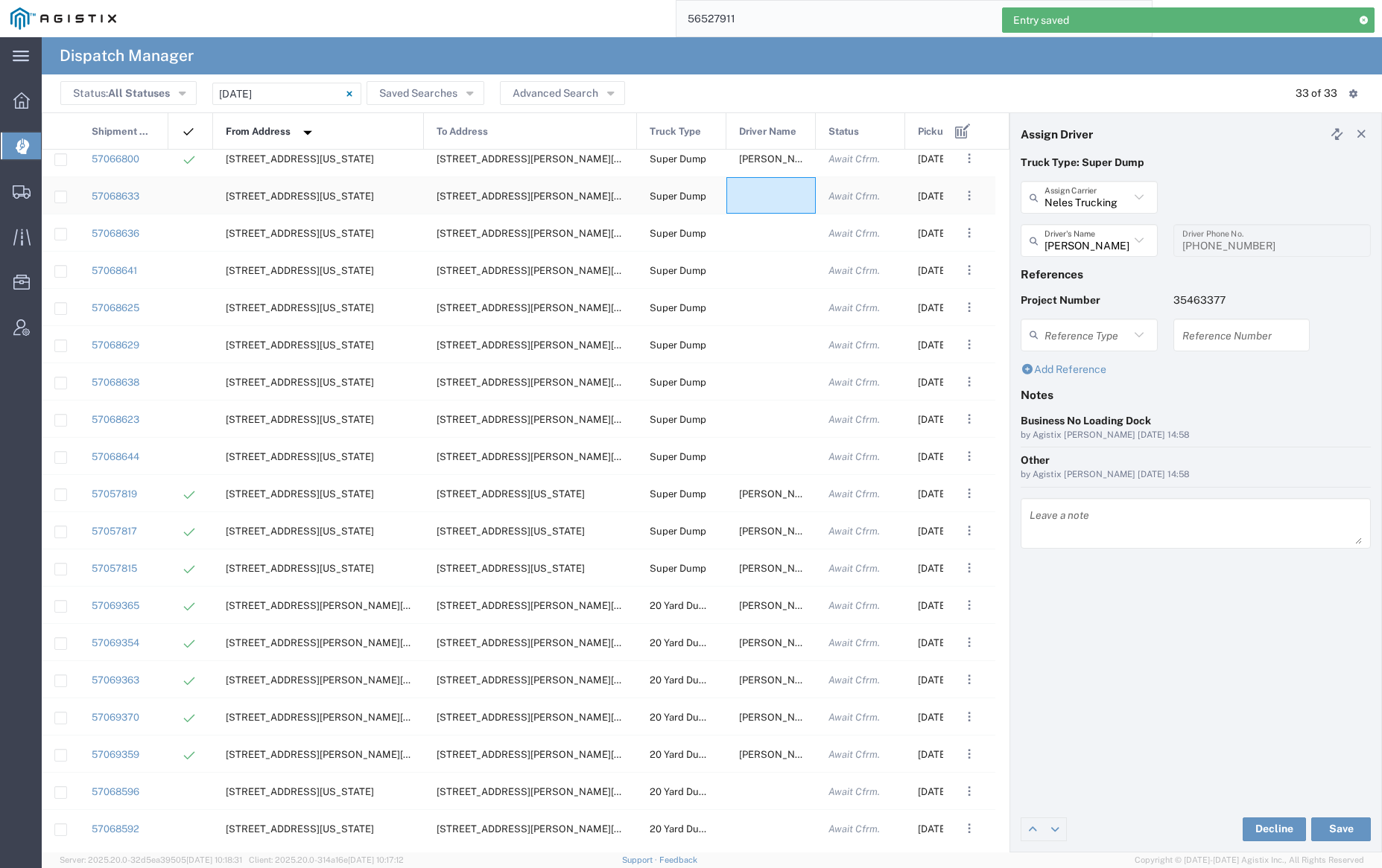
click at [772, 196] on div at bounding box center [771, 195] width 89 height 37
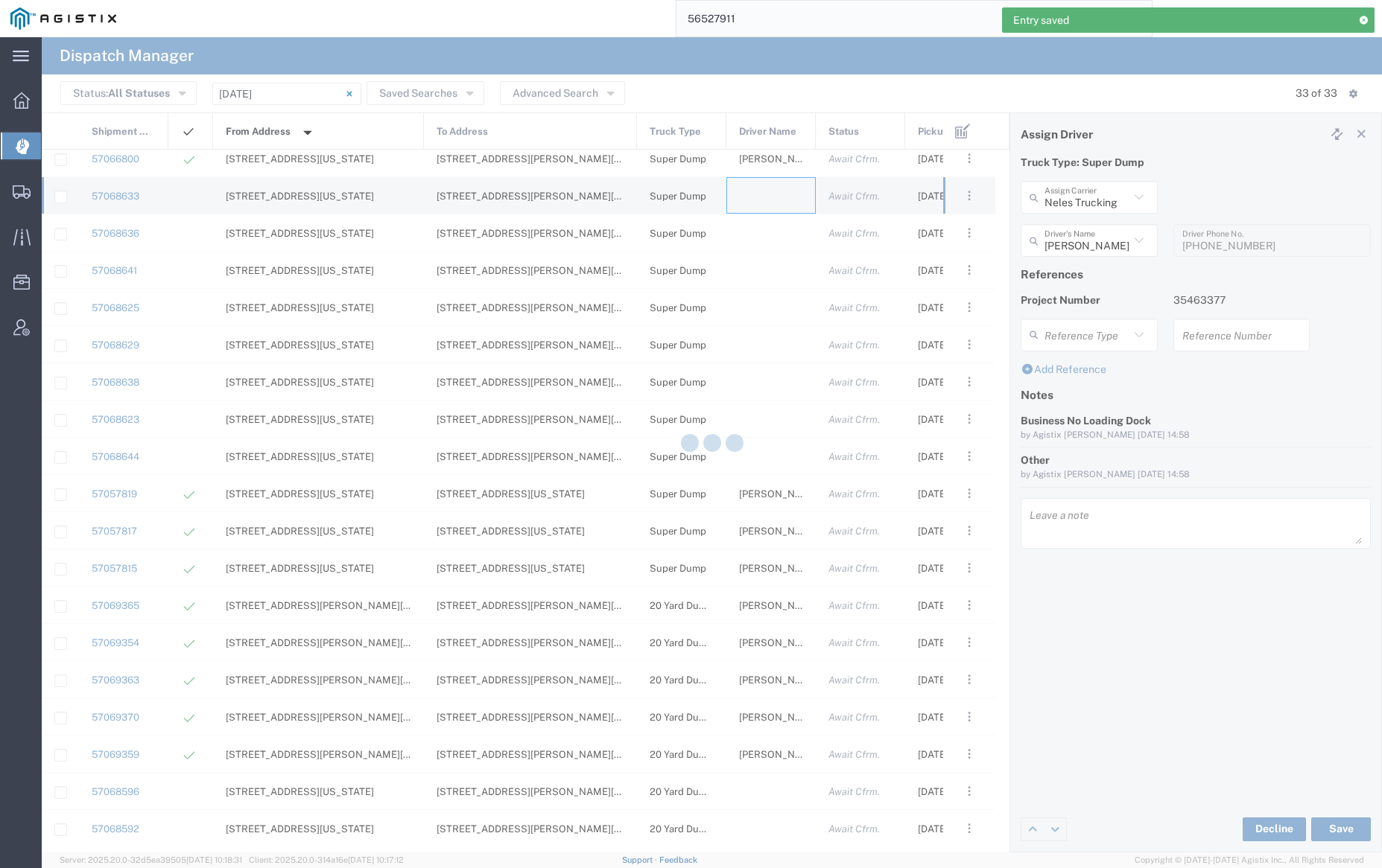
type input "[PERSON_NAME] Trucking"
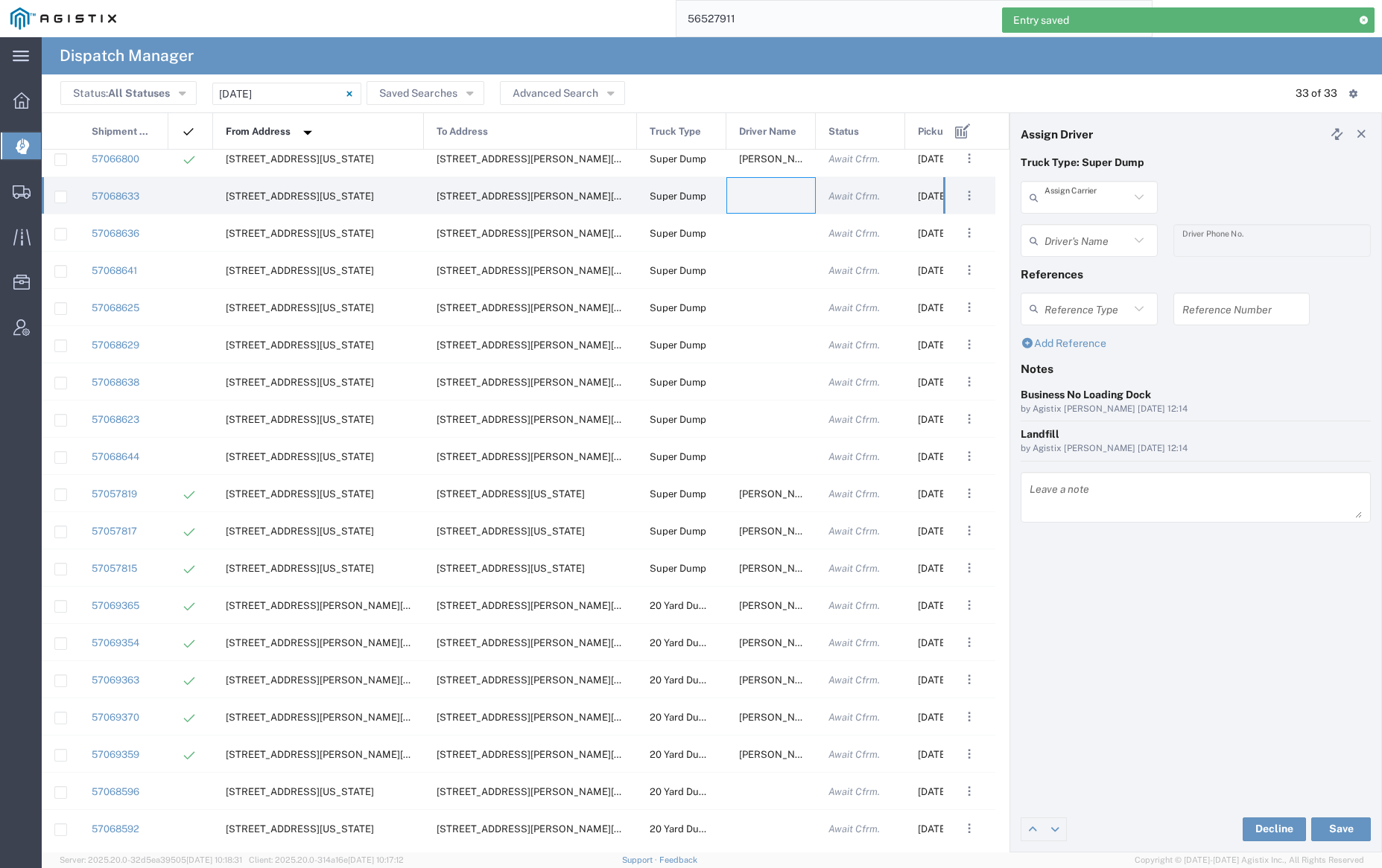
click at [1071, 196] on input "text" at bounding box center [1087, 197] width 85 height 26
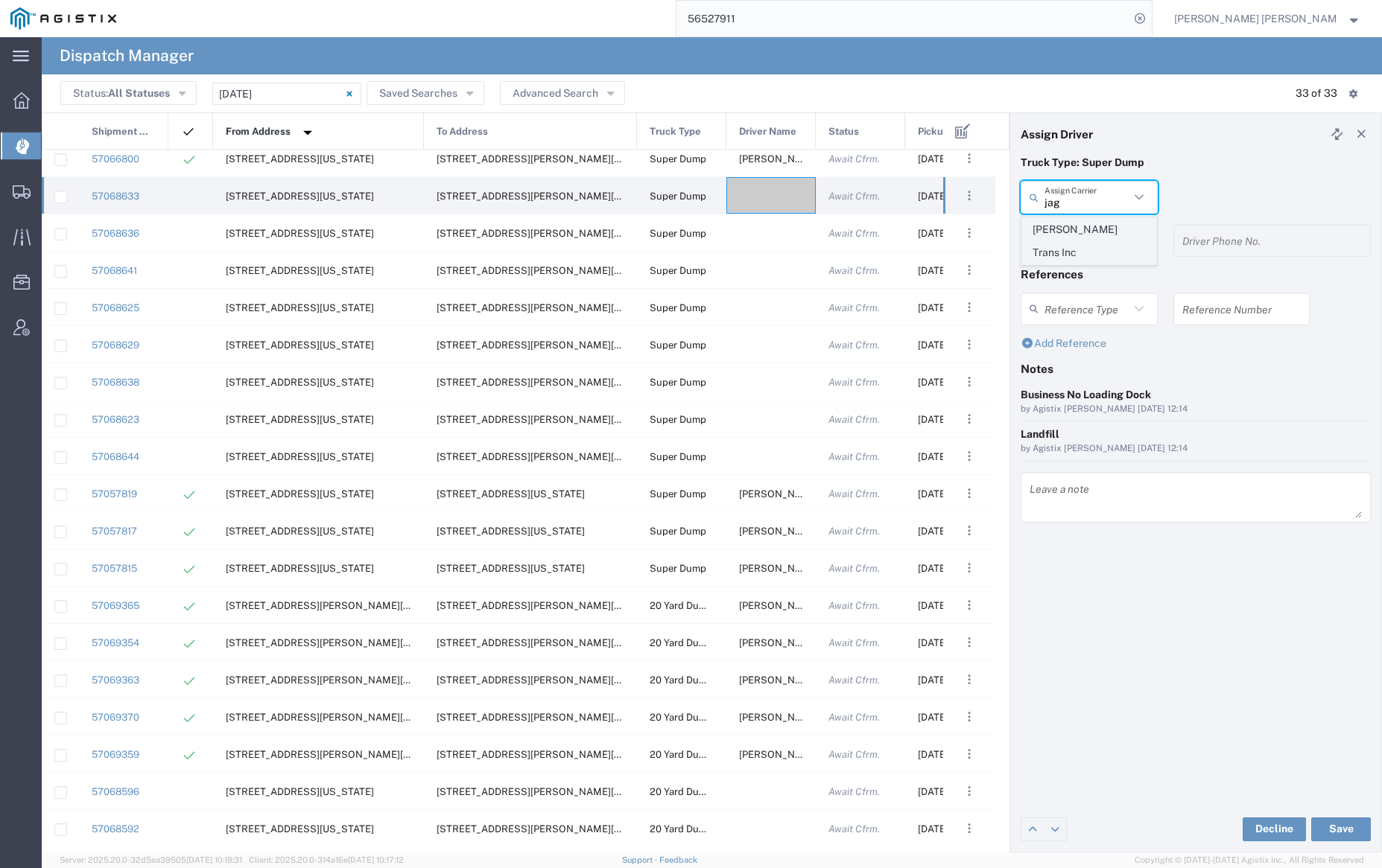
click at [1076, 228] on span "[PERSON_NAME] Trans Inc" at bounding box center [1089, 242] width 133 height 46
type input "[PERSON_NAME] Trans Inc"
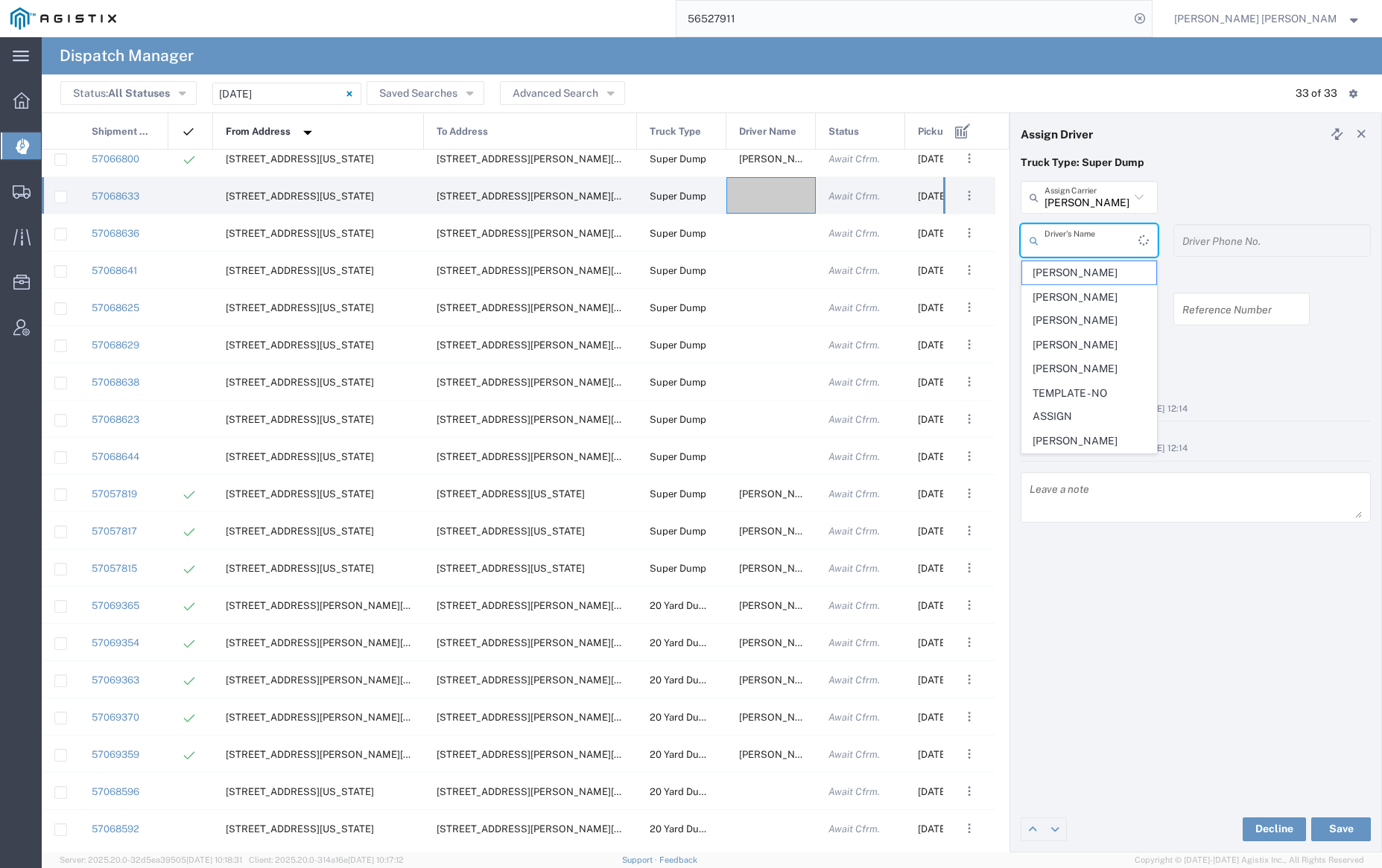
click at [1078, 241] on input "text" at bounding box center [1091, 241] width 94 height 26
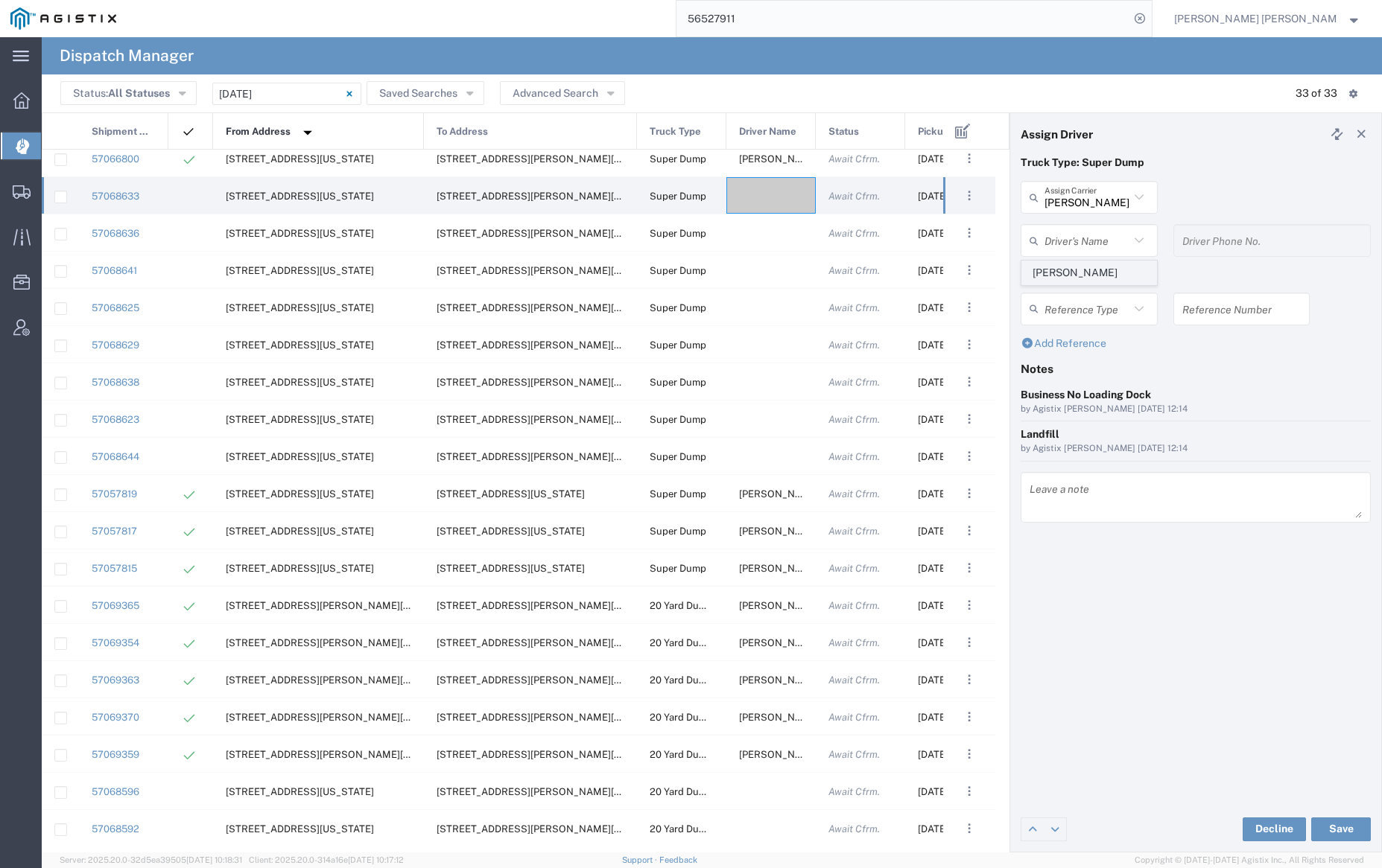
click at [1086, 275] on span "[PERSON_NAME]" at bounding box center [1089, 273] width 133 height 23
type input "[PERSON_NAME]"
type input "9253544313"
click at [1348, 828] on button "Save" at bounding box center [1341, 829] width 60 height 24
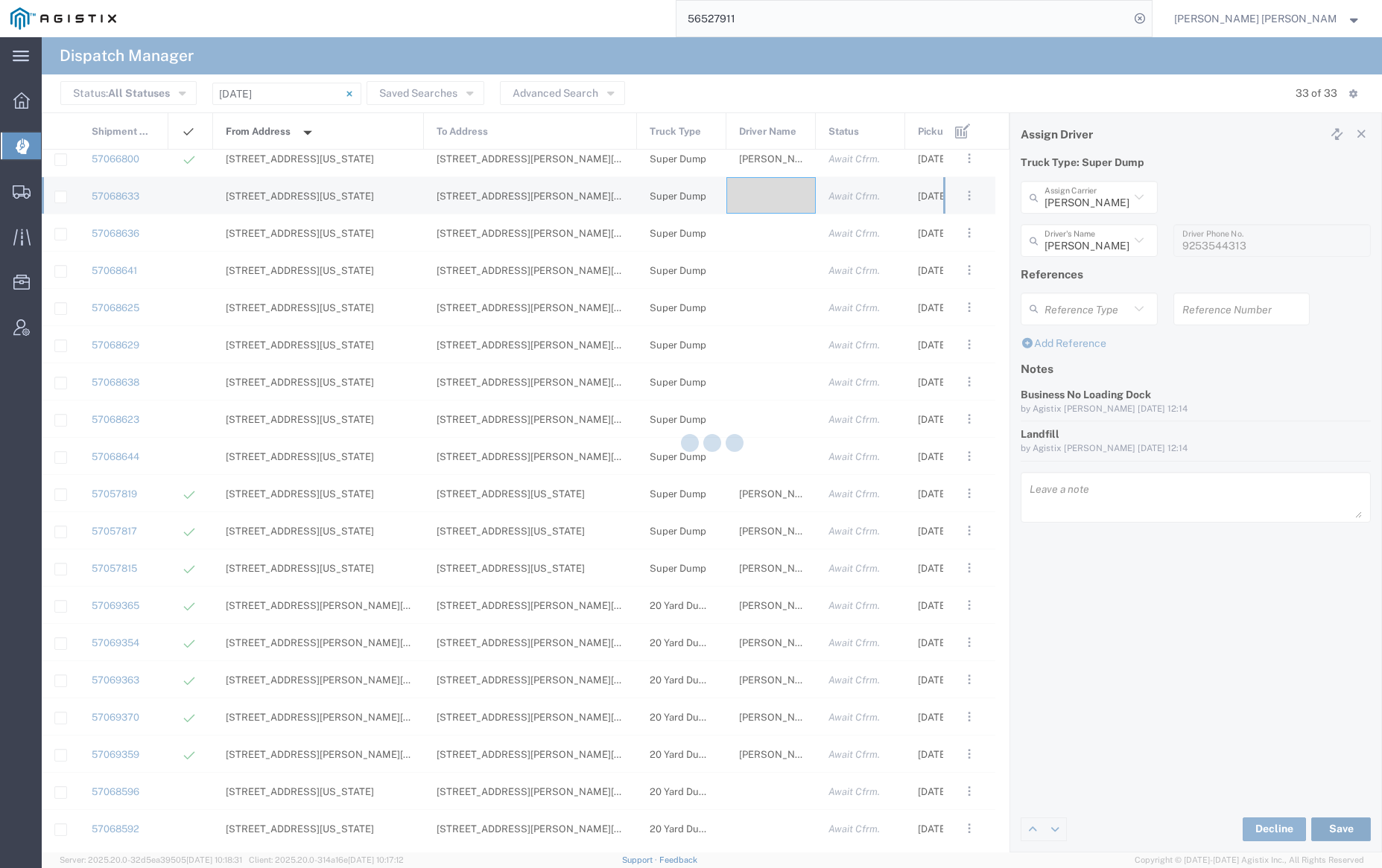
type input "[PERSON_NAME]"
type input "[PERSON_NAME] Trans Inc"
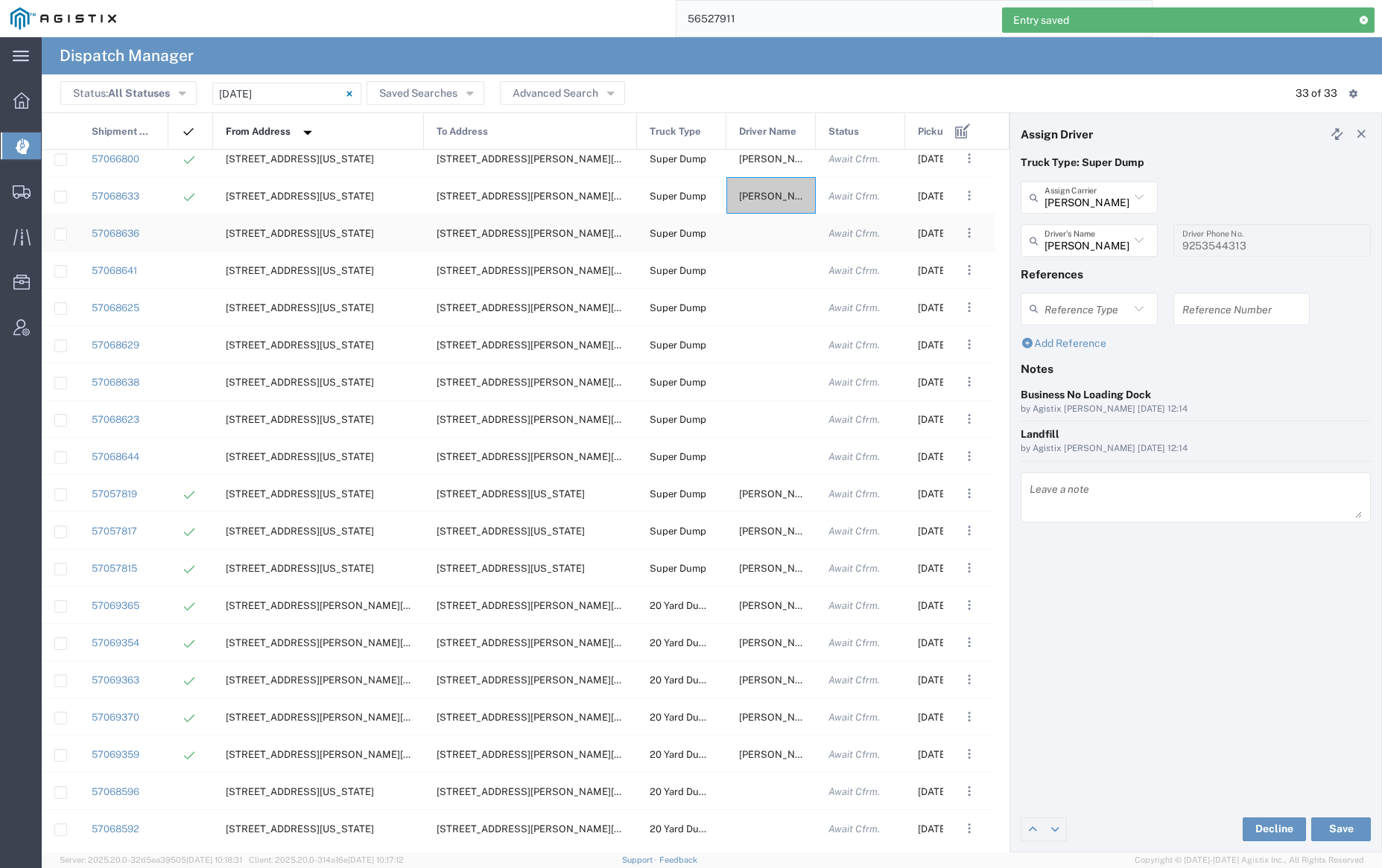
click at [767, 231] on div at bounding box center [771, 233] width 89 height 37
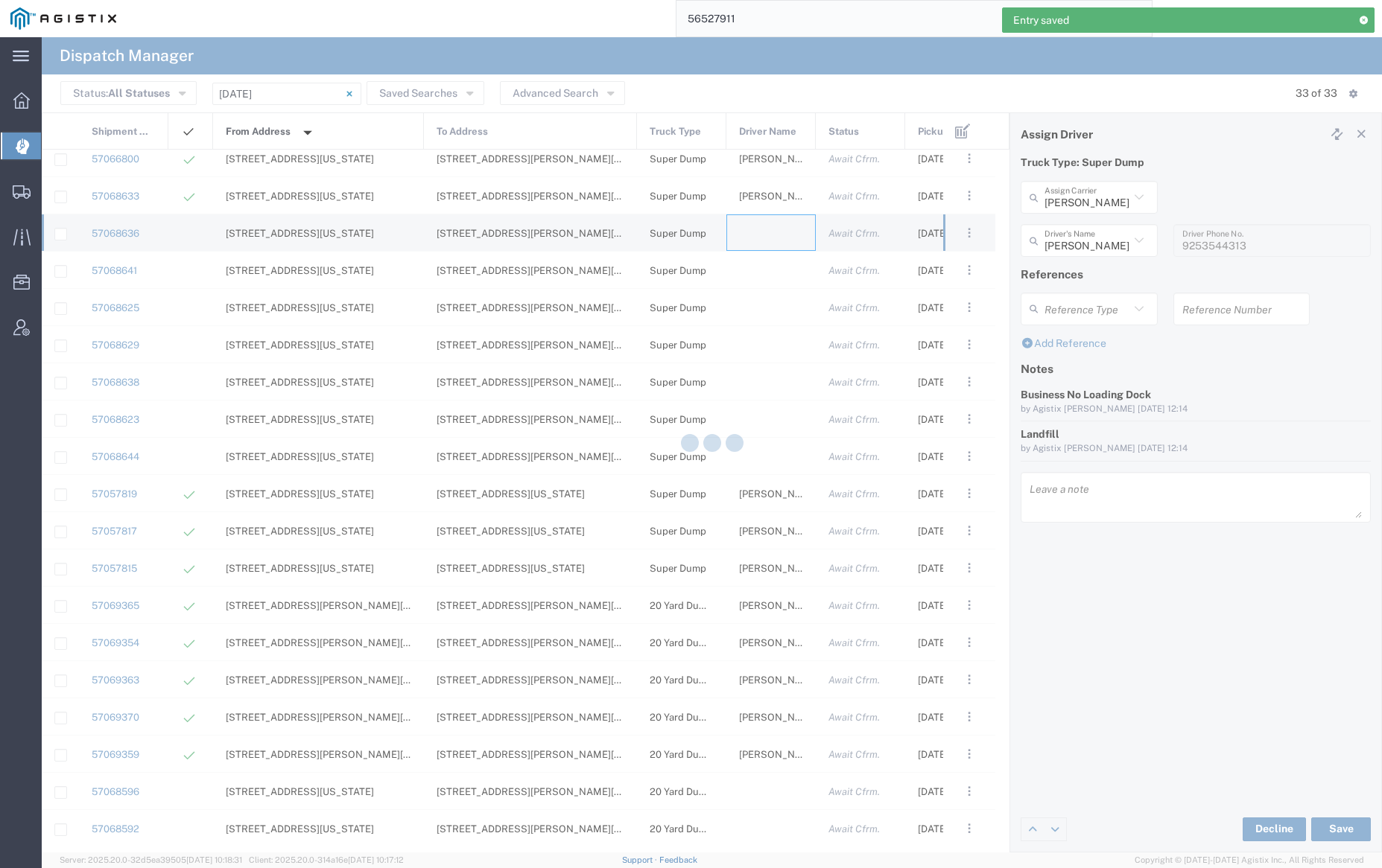
type input "[PERSON_NAME] Trucking"
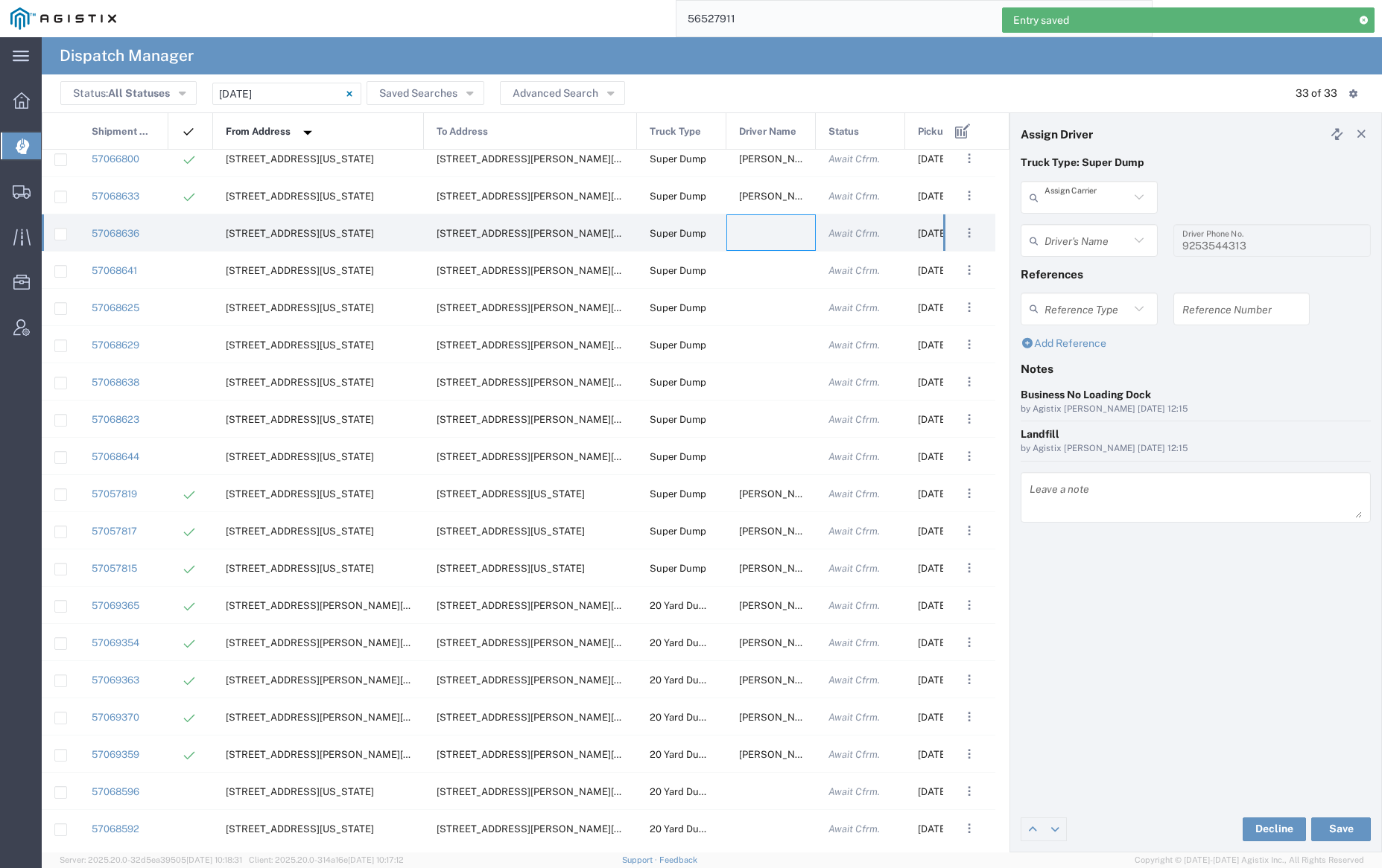
click at [1103, 190] on input "text" at bounding box center [1087, 197] width 85 height 26
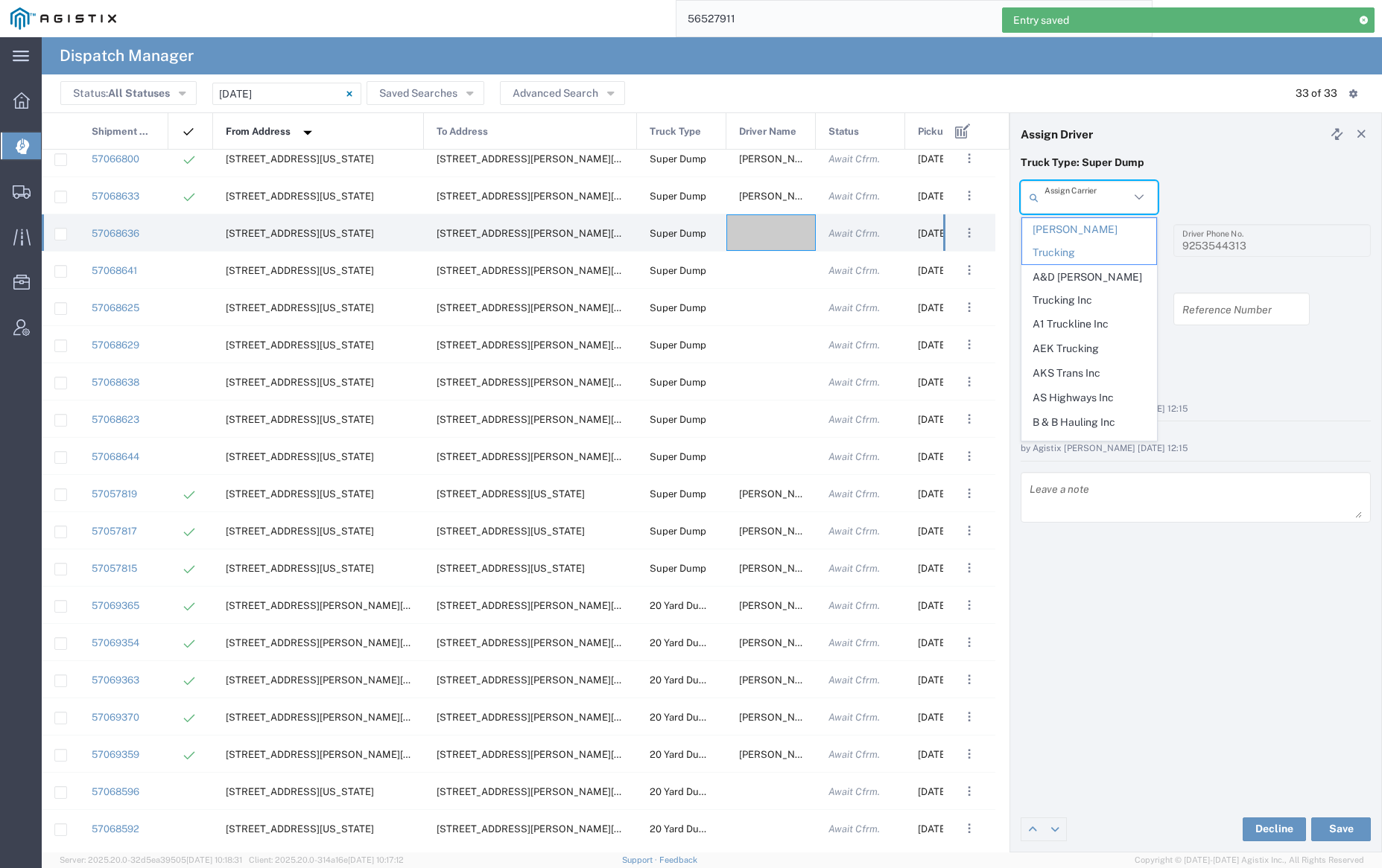
type input "k"
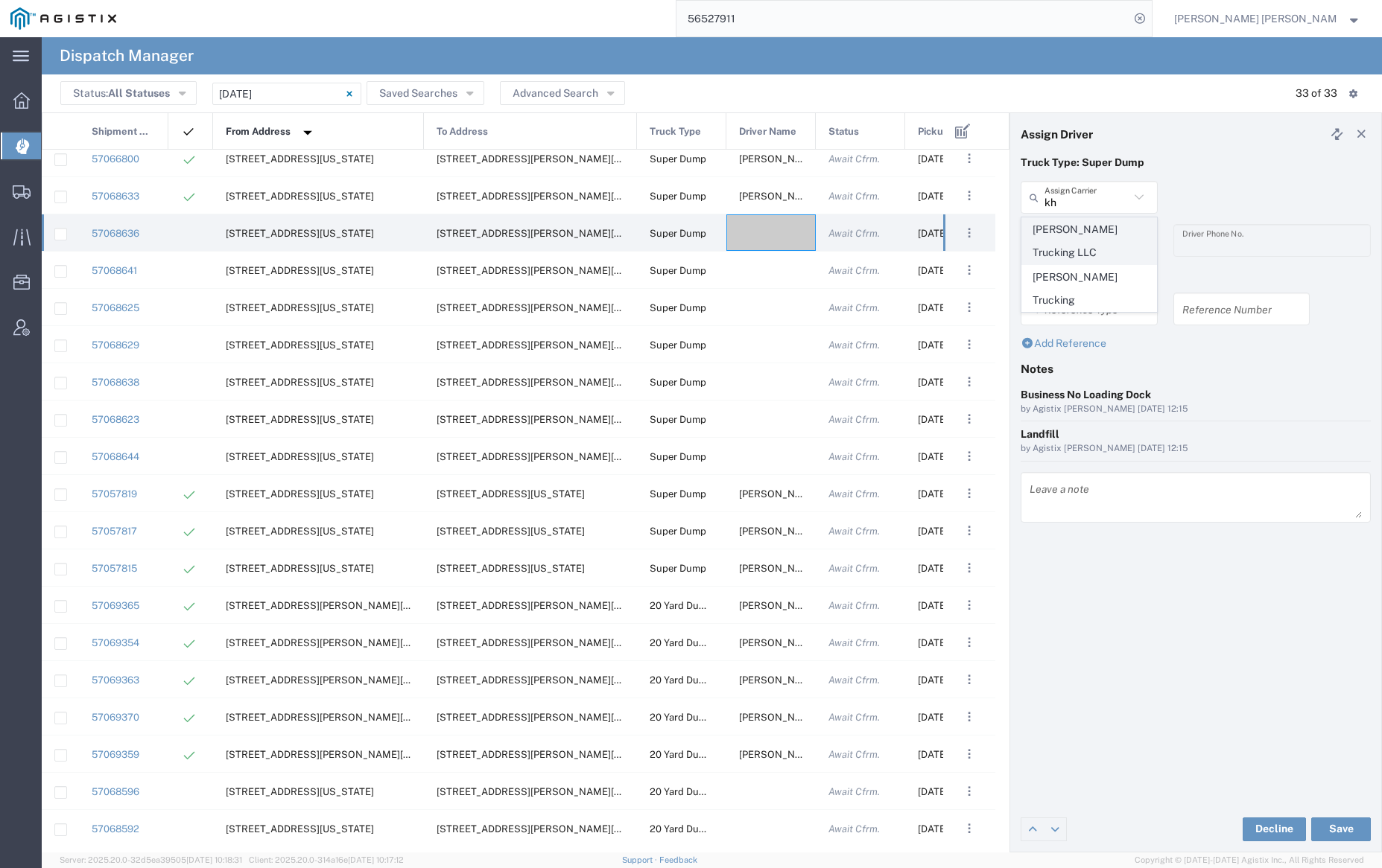
click at [1103, 227] on span "[PERSON_NAME] Trucking LLC" at bounding box center [1089, 242] width 133 height 46
type input "[PERSON_NAME] Trucking LLC"
click at [1097, 232] on input "text" at bounding box center [1091, 241] width 94 height 26
click at [1094, 265] on span "[PERSON_NAME]" at bounding box center [1089, 273] width 133 height 23
click at [1347, 827] on button "Save" at bounding box center [1341, 829] width 60 height 24
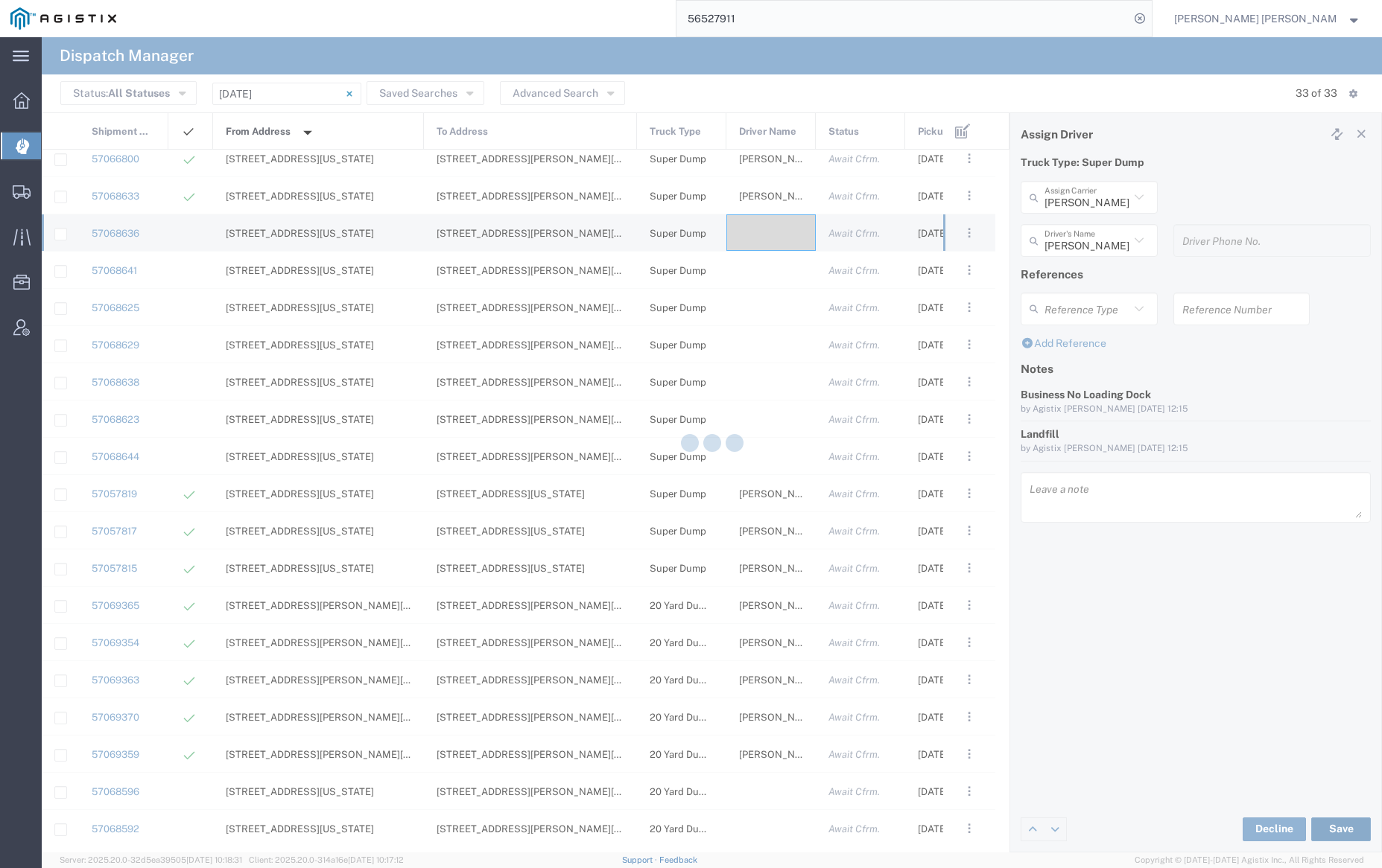
type input "[PERSON_NAME]"
type input "[PERSON_NAME] Trucking LLC"
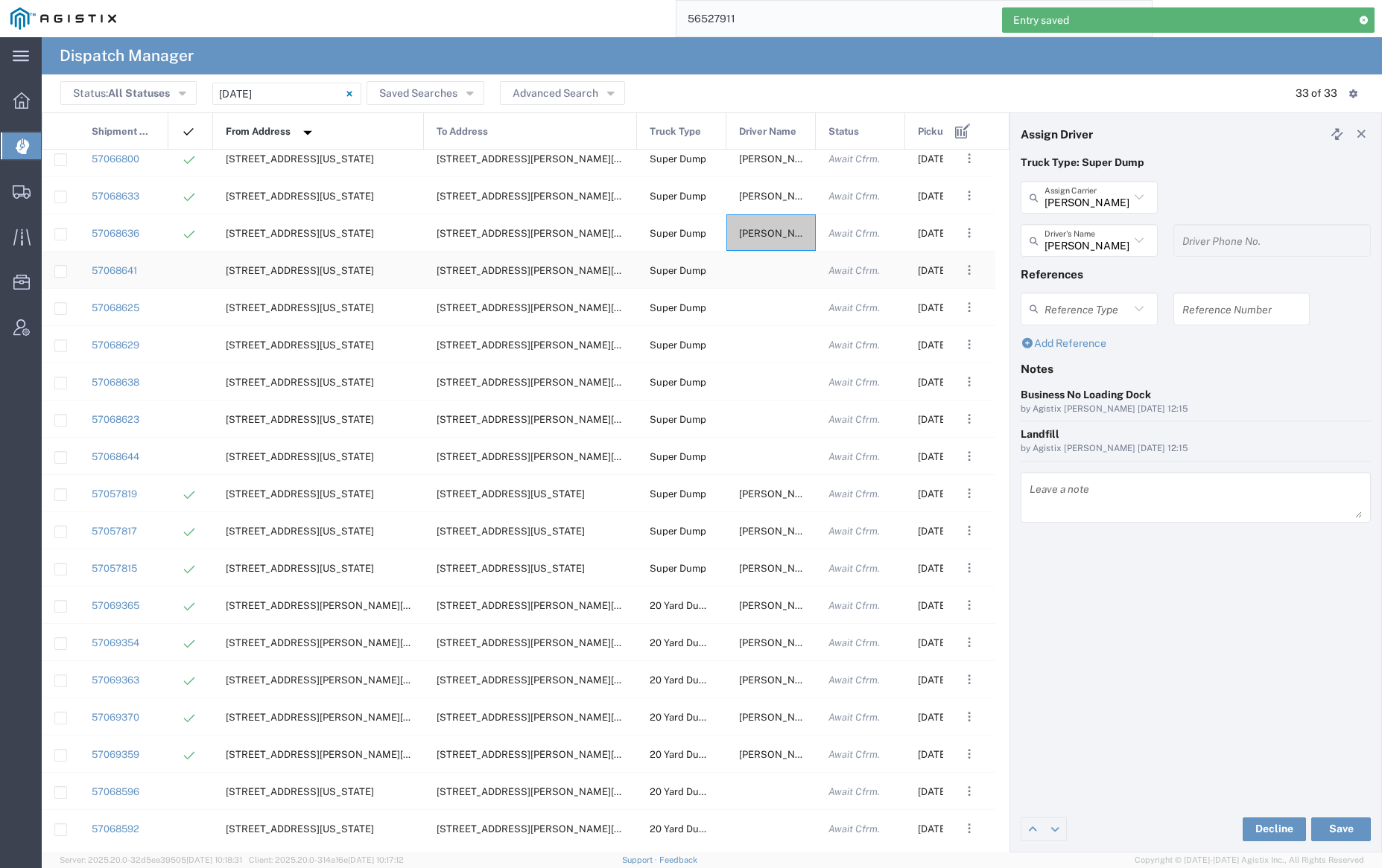
click at [757, 270] on div at bounding box center [771, 270] width 89 height 37
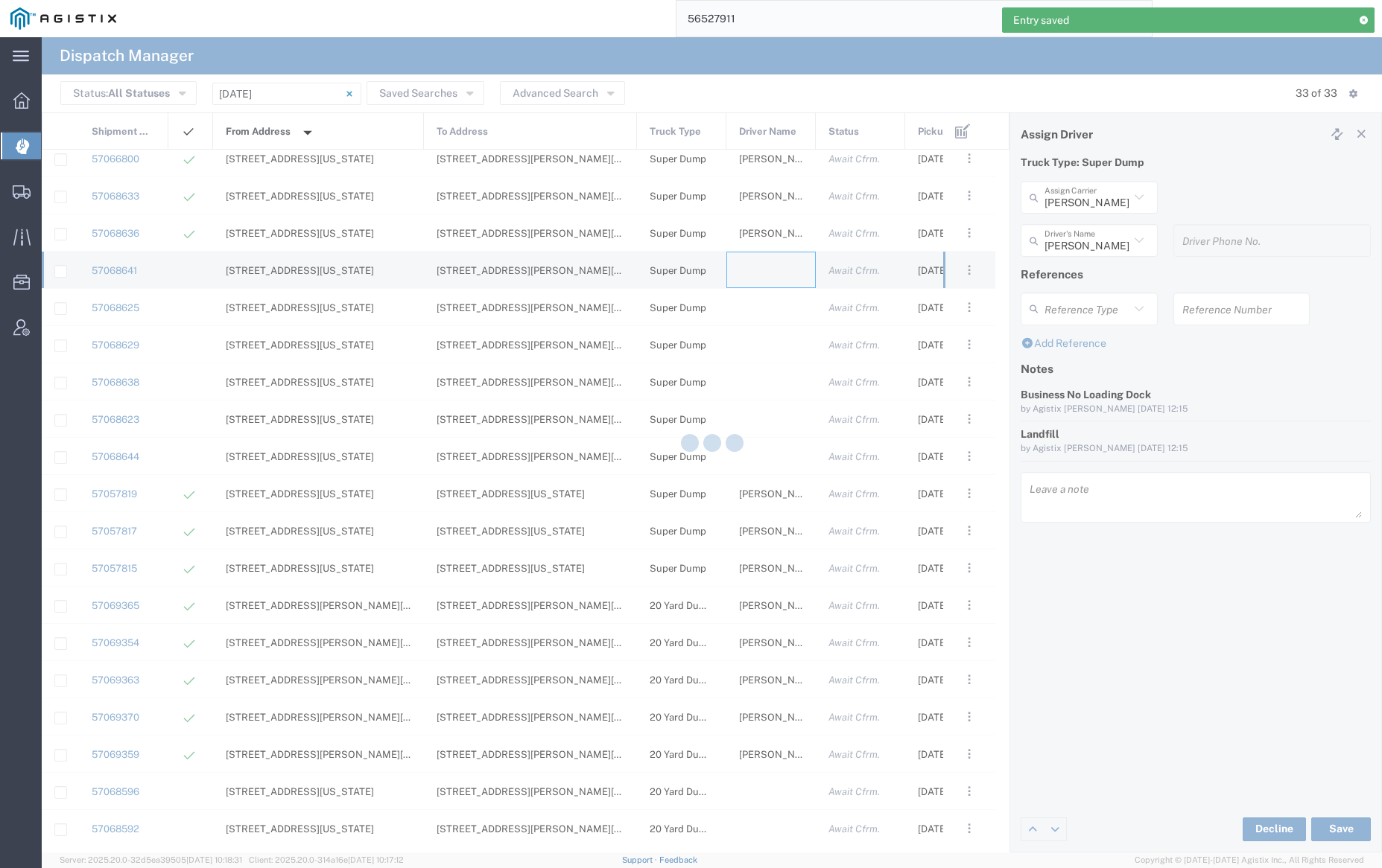
type input "[PERSON_NAME] Trucking"
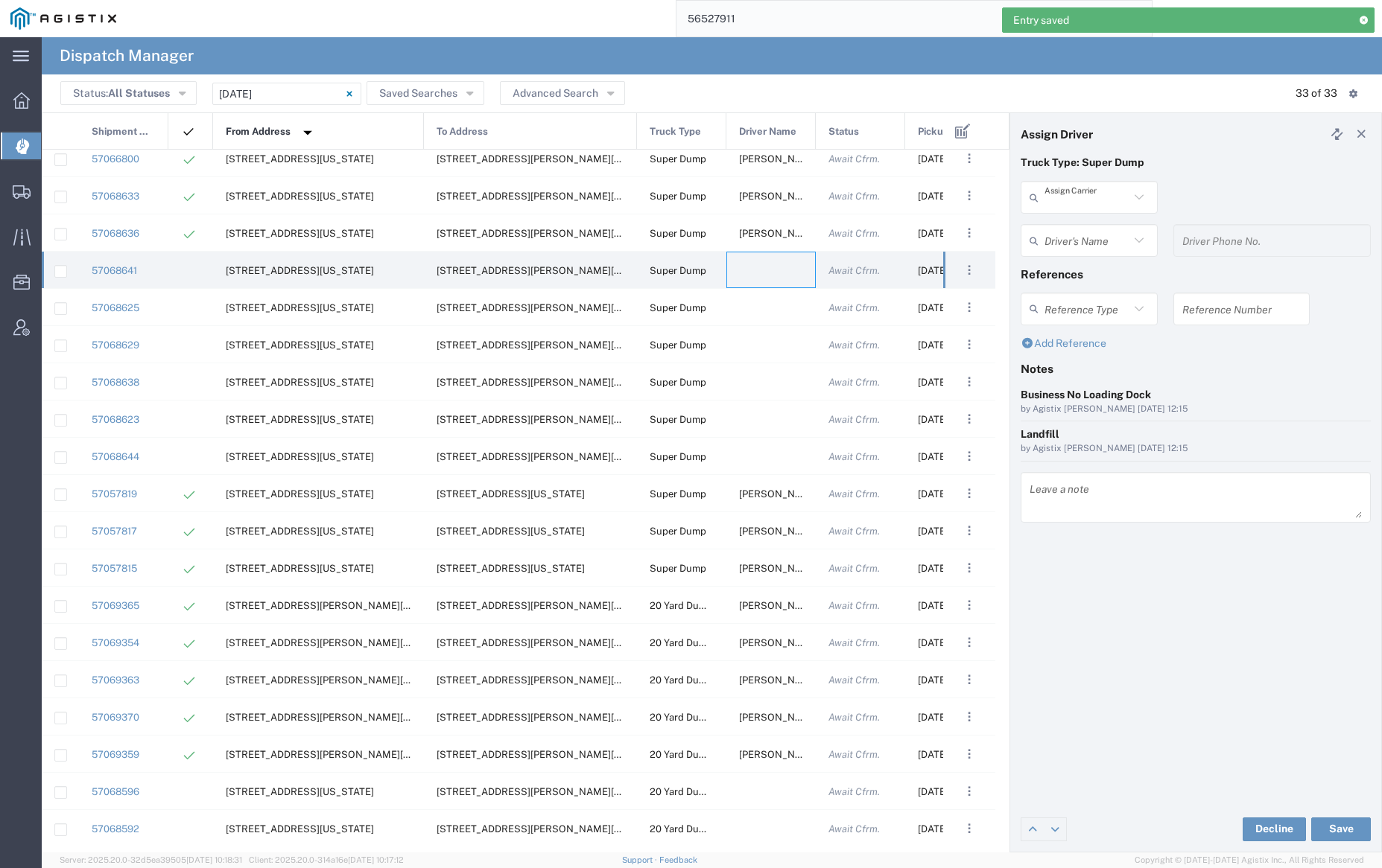
click at [1097, 195] on input "text" at bounding box center [1087, 197] width 85 height 26
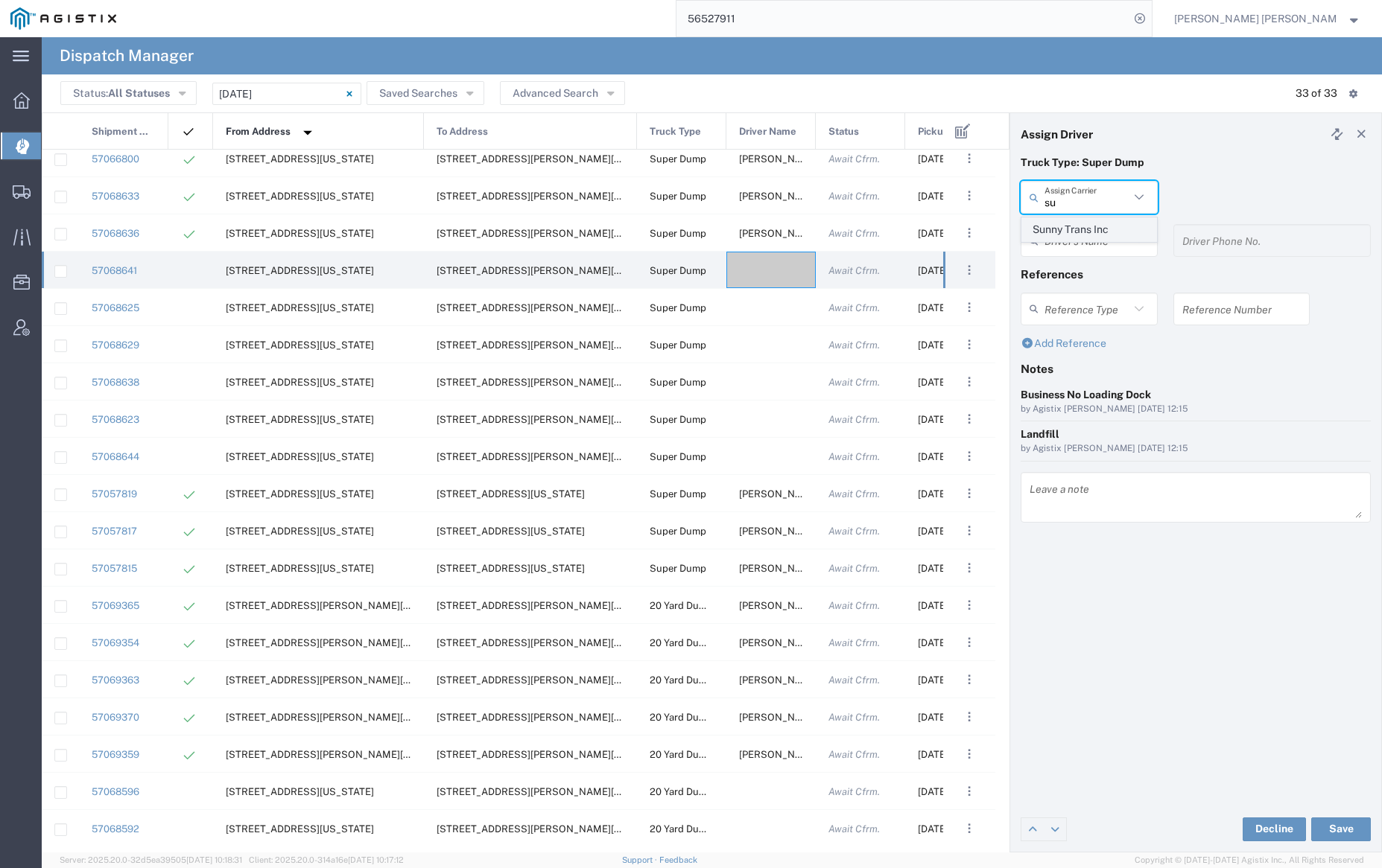
click at [1092, 223] on span "Sunny Trans Inc" at bounding box center [1089, 230] width 133 height 23
type input "Sunny Trans Inc"
click at [1091, 232] on input "text" at bounding box center [1091, 241] width 94 height 26
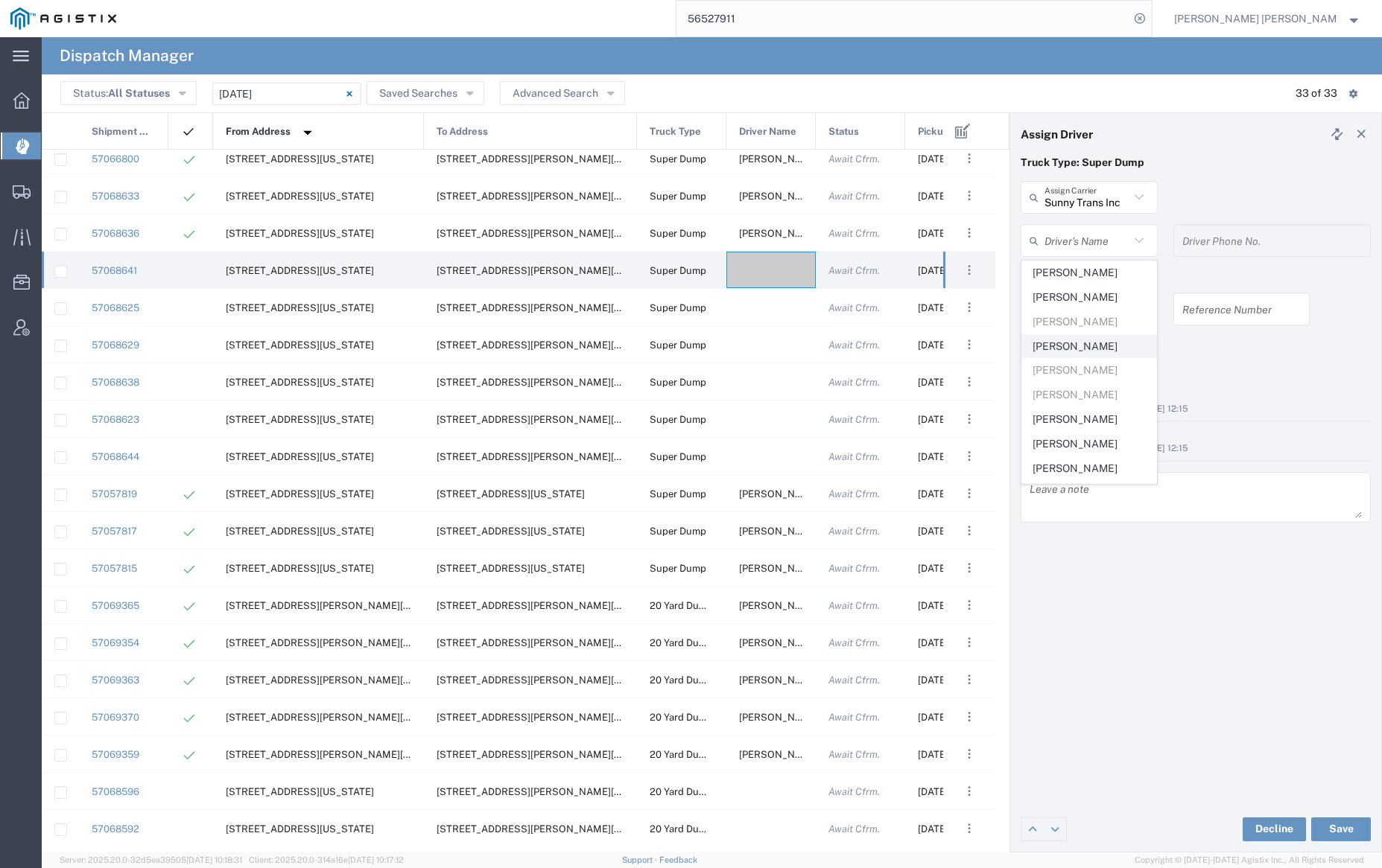
click at [1103, 335] on span "[PERSON_NAME]" at bounding box center [1089, 347] width 133 height 23
type input "[PERSON_NAME]"
type input "[PHONE_NUMBER]"
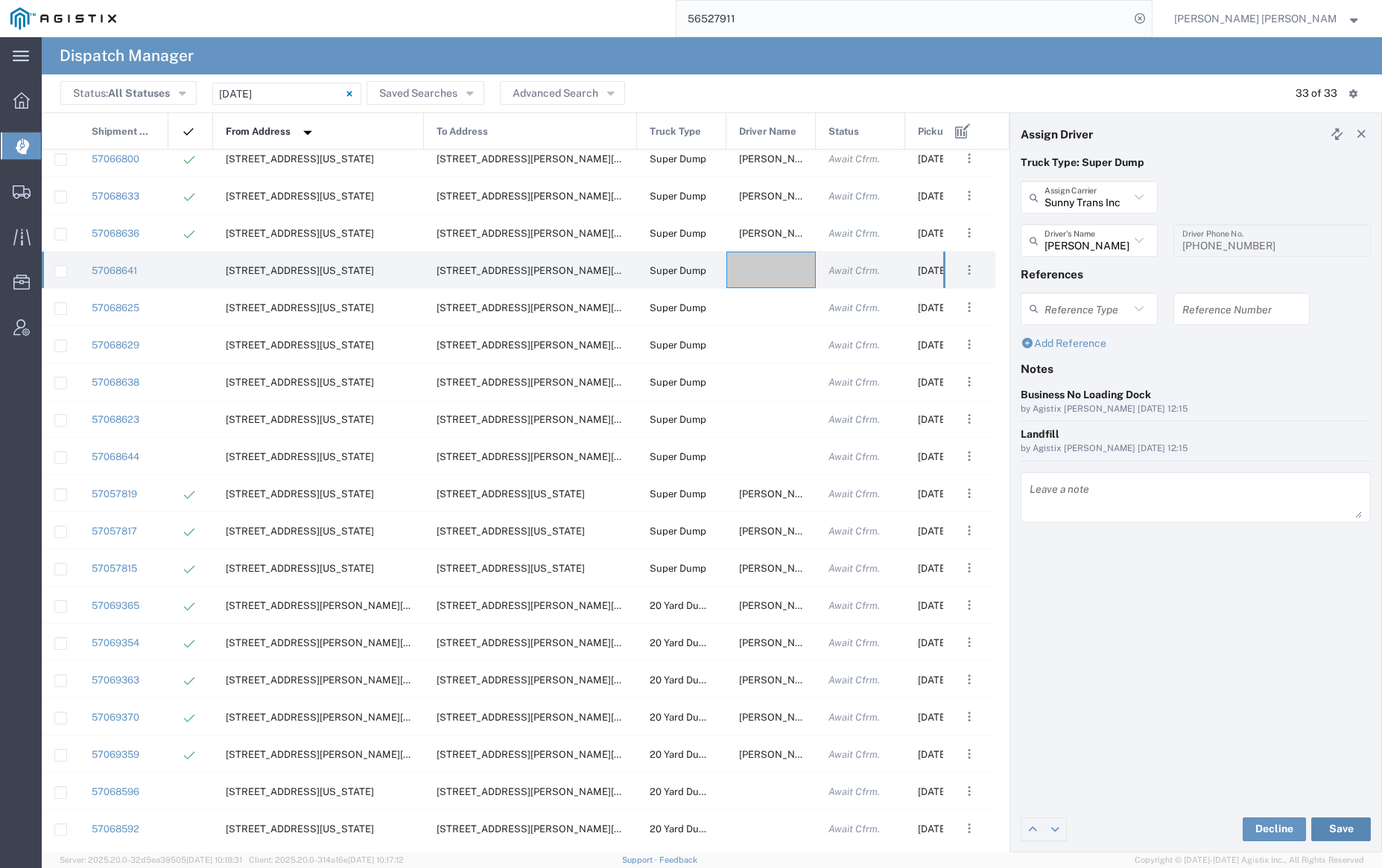
click at [1338, 825] on button "Save" at bounding box center [1341, 829] width 60 height 24
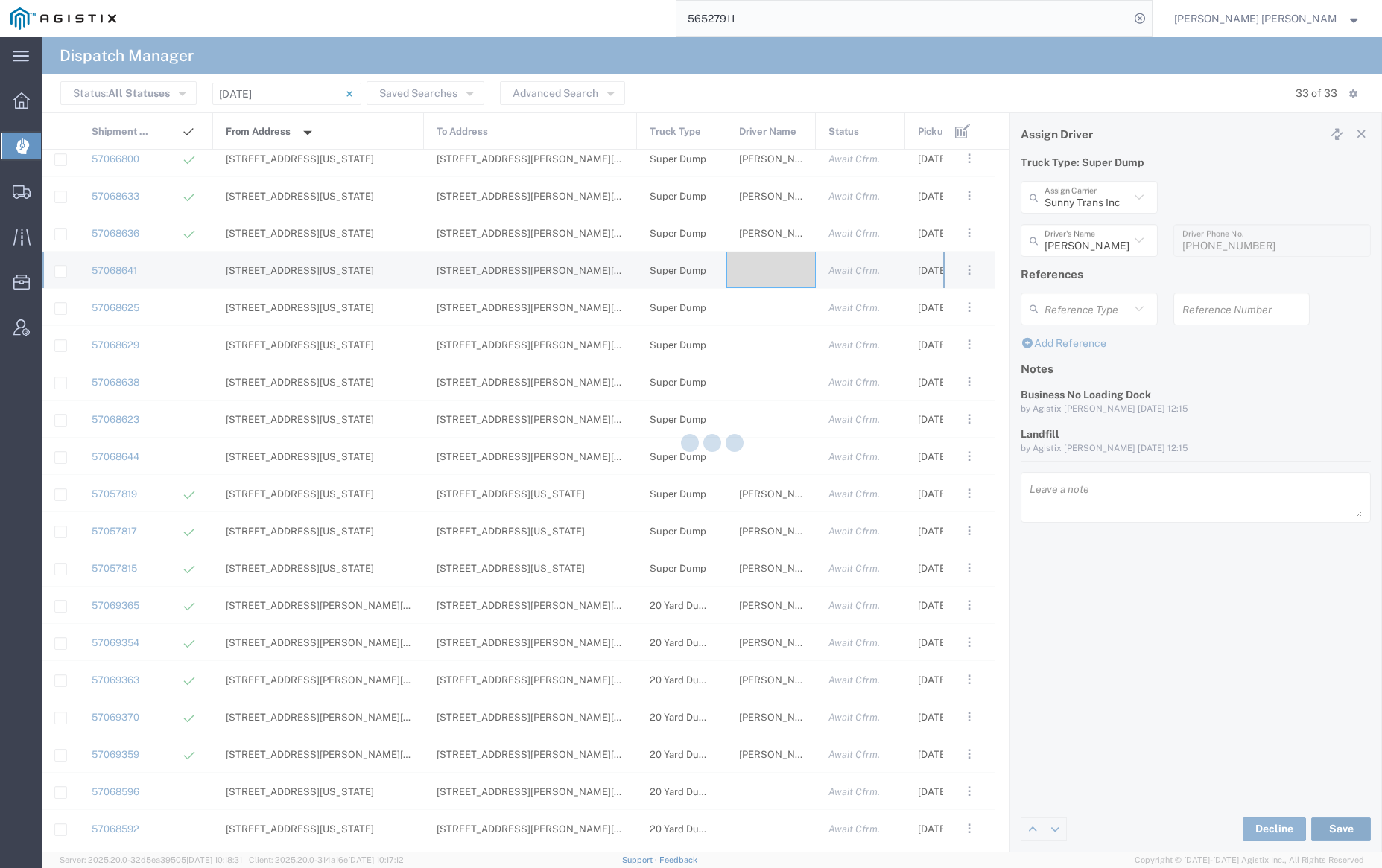
type input "[PERSON_NAME]"
type input "Sunny Trans Inc"
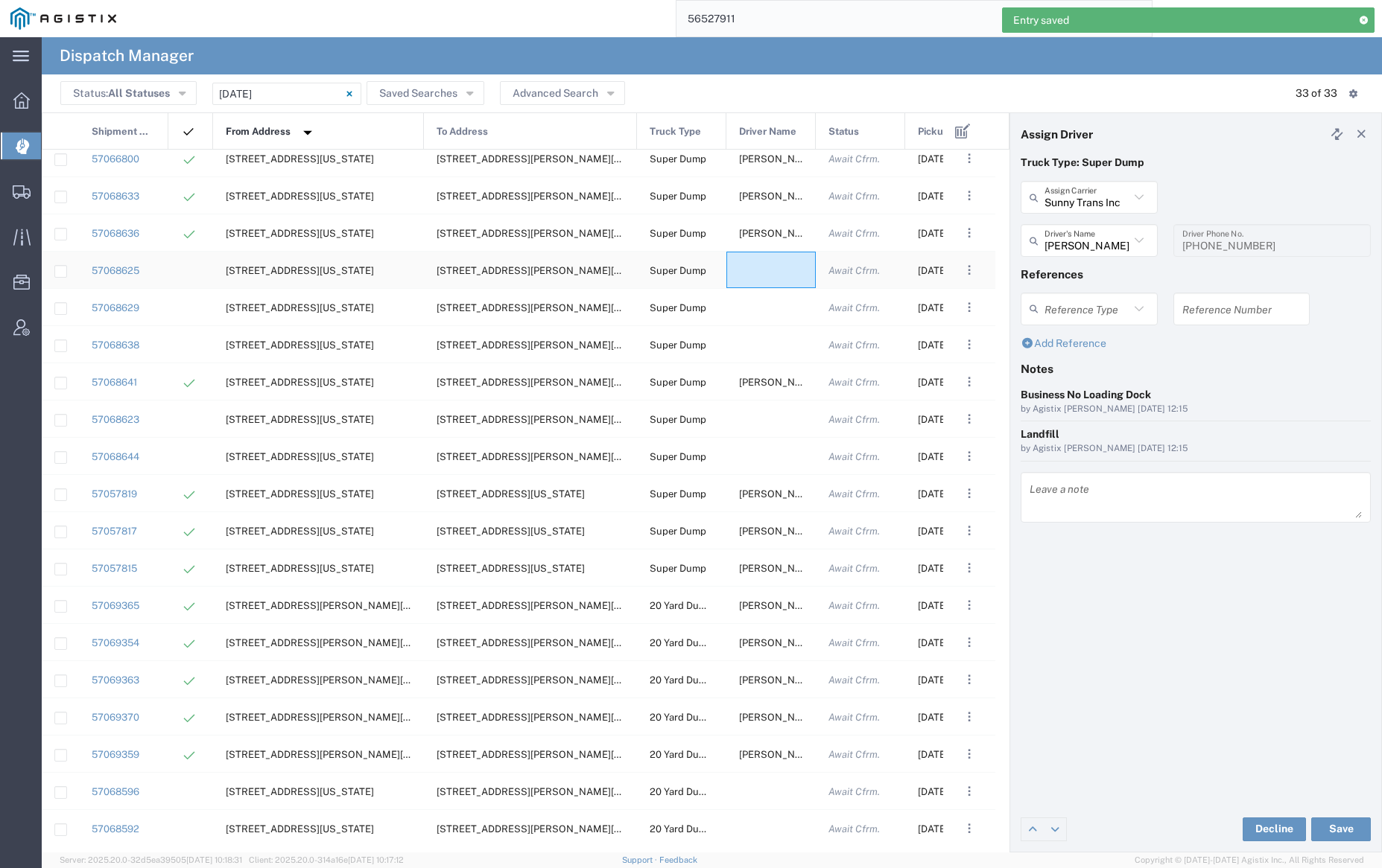
click at [765, 264] on div at bounding box center [771, 270] width 89 height 37
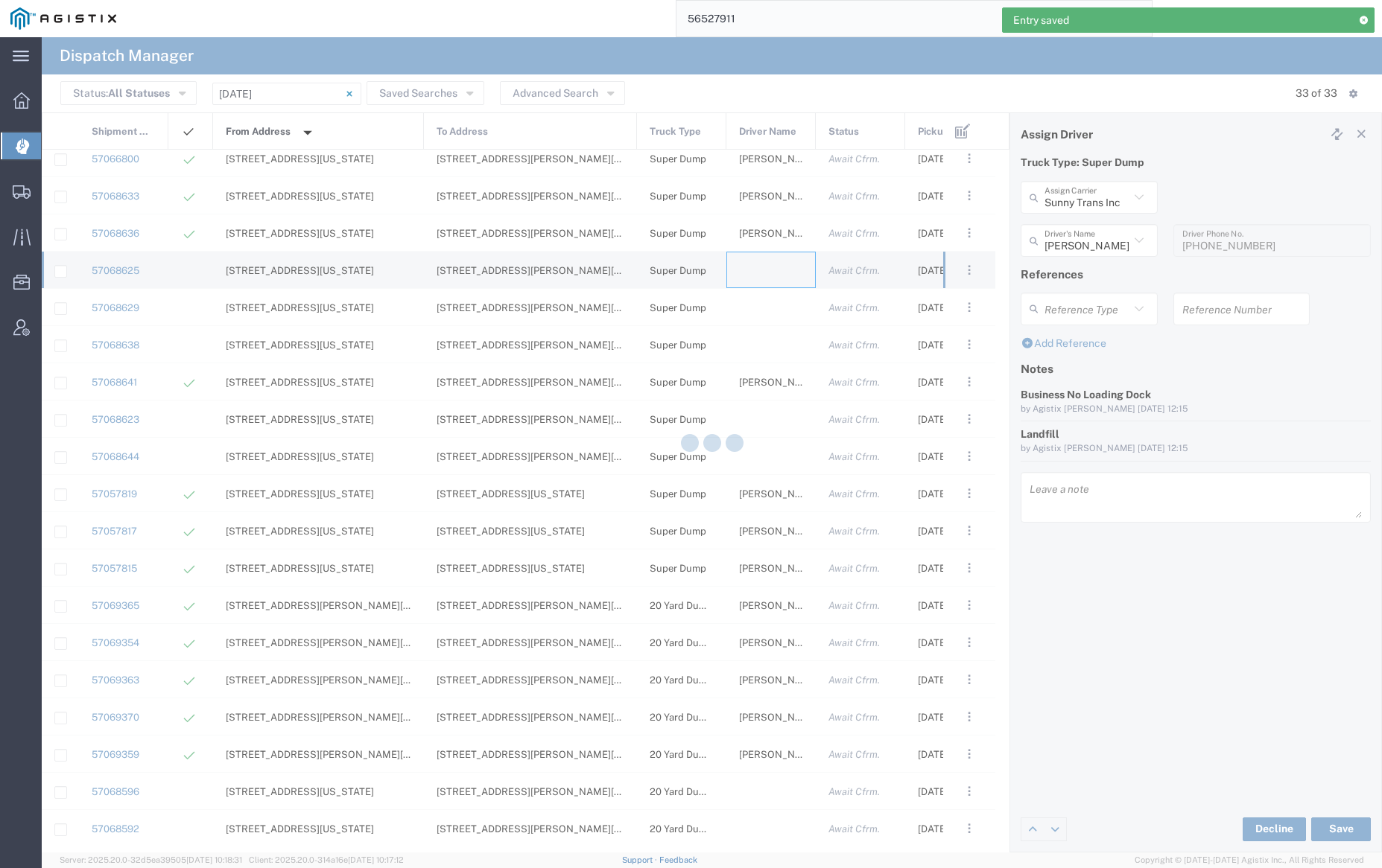
type input "[PERSON_NAME] Trucking"
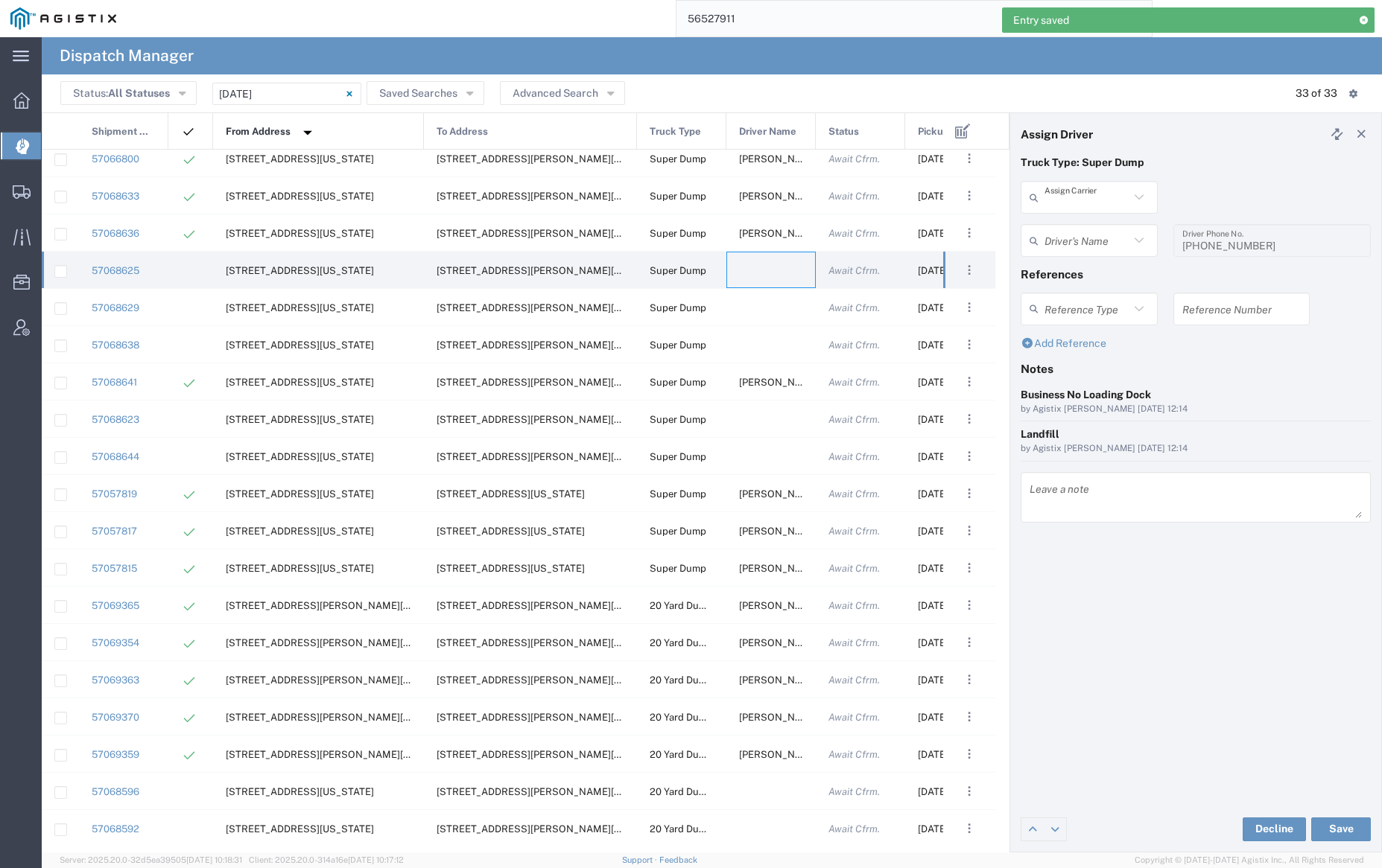
click at [1091, 196] on input "text" at bounding box center [1087, 197] width 85 height 26
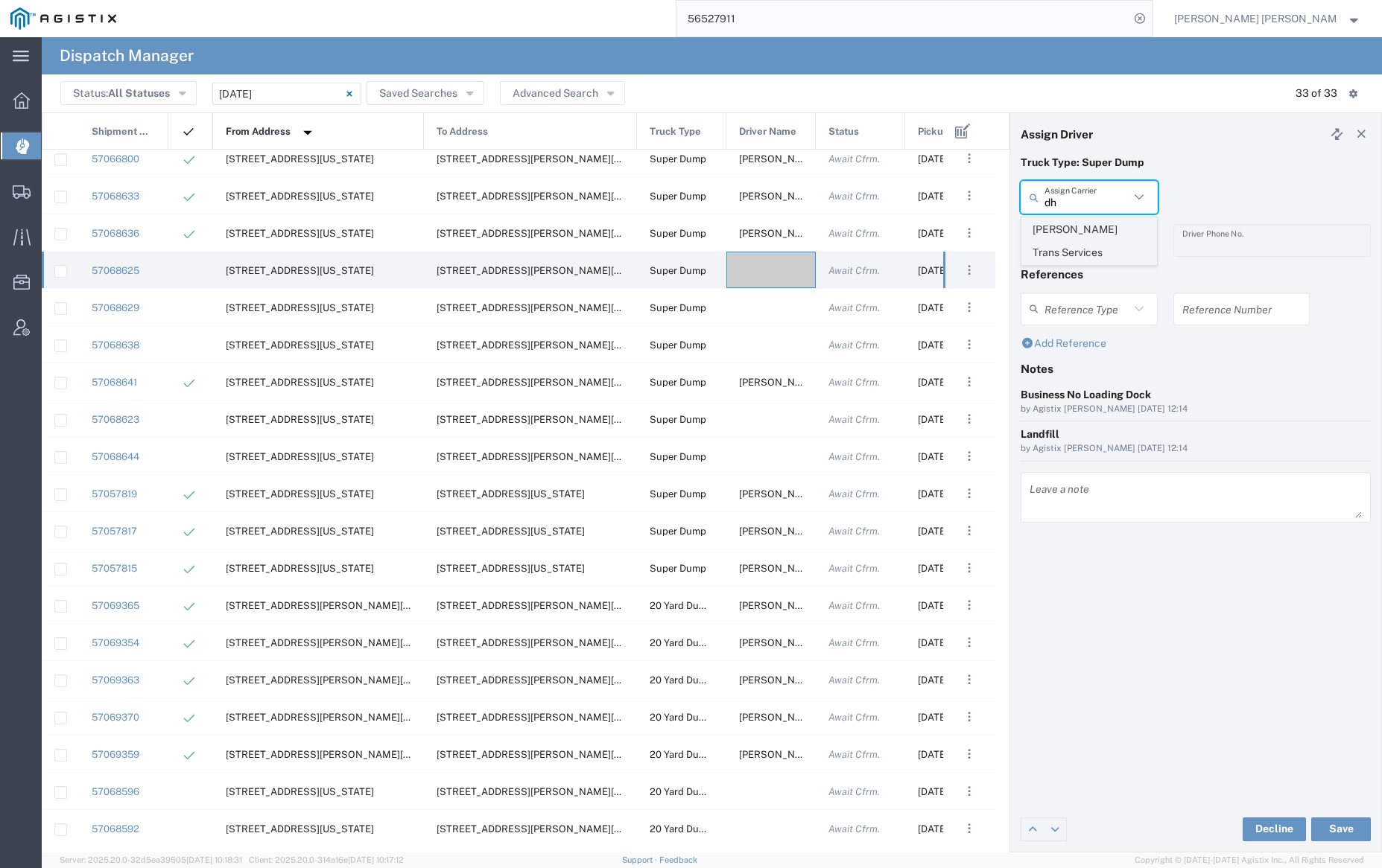
click at [1093, 235] on span "[PERSON_NAME] Trans Services" at bounding box center [1089, 242] width 133 height 46
type input "[PERSON_NAME] Trans Services"
click at [1094, 248] on input "text" at bounding box center [1091, 241] width 94 height 26
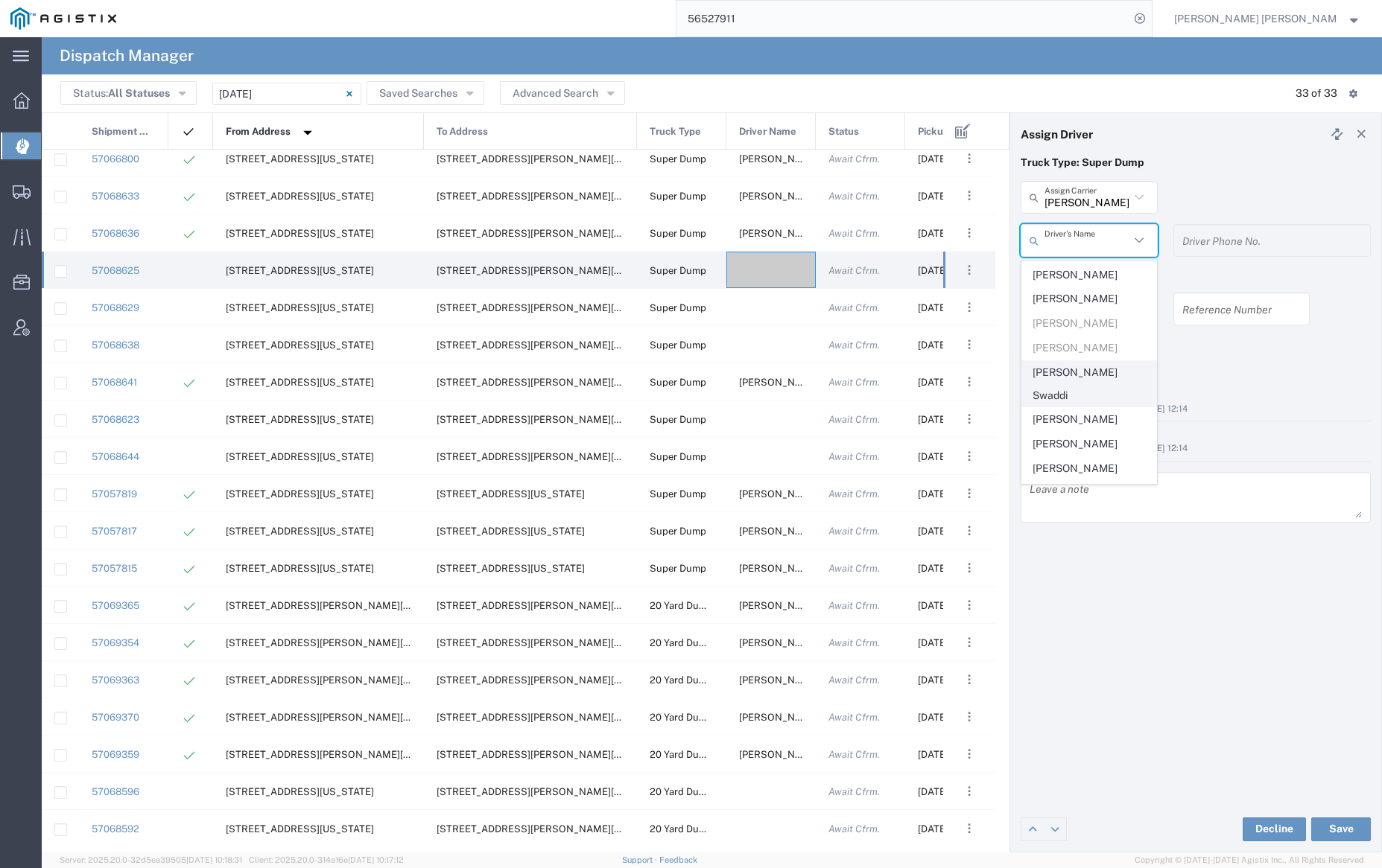
scroll to position [247, 0]
drag, startPoint x: 1073, startPoint y: 291, endPoint x: 1078, endPoint y: 298, distance: 8.6
click at [1073, 306] on span "[PERSON_NAME]" at bounding box center [1089, 318] width 133 height 23
type input "[PERSON_NAME]"
type input "[PHONE_NUMBER]"
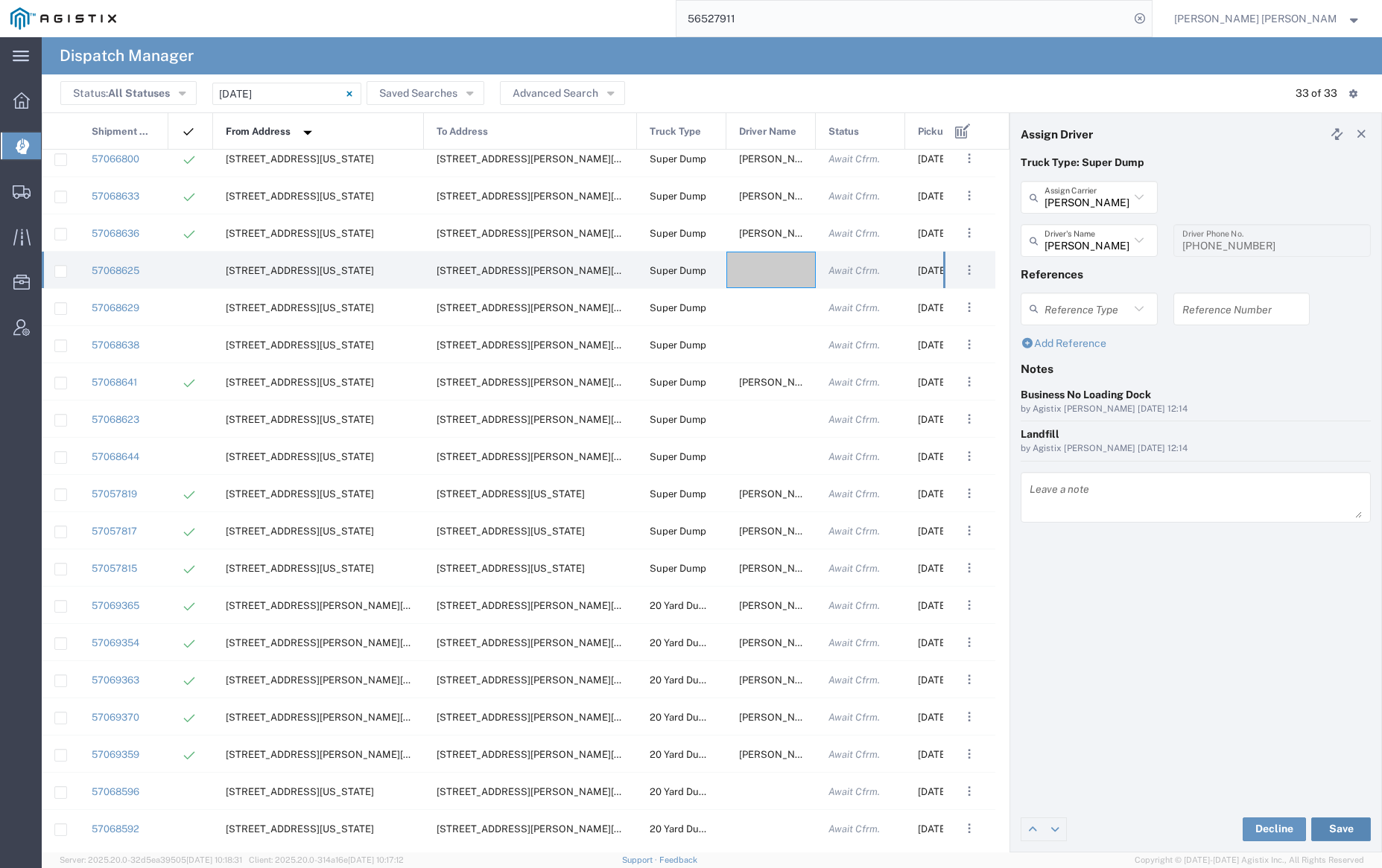
click at [1343, 825] on button "Save" at bounding box center [1341, 829] width 60 height 24
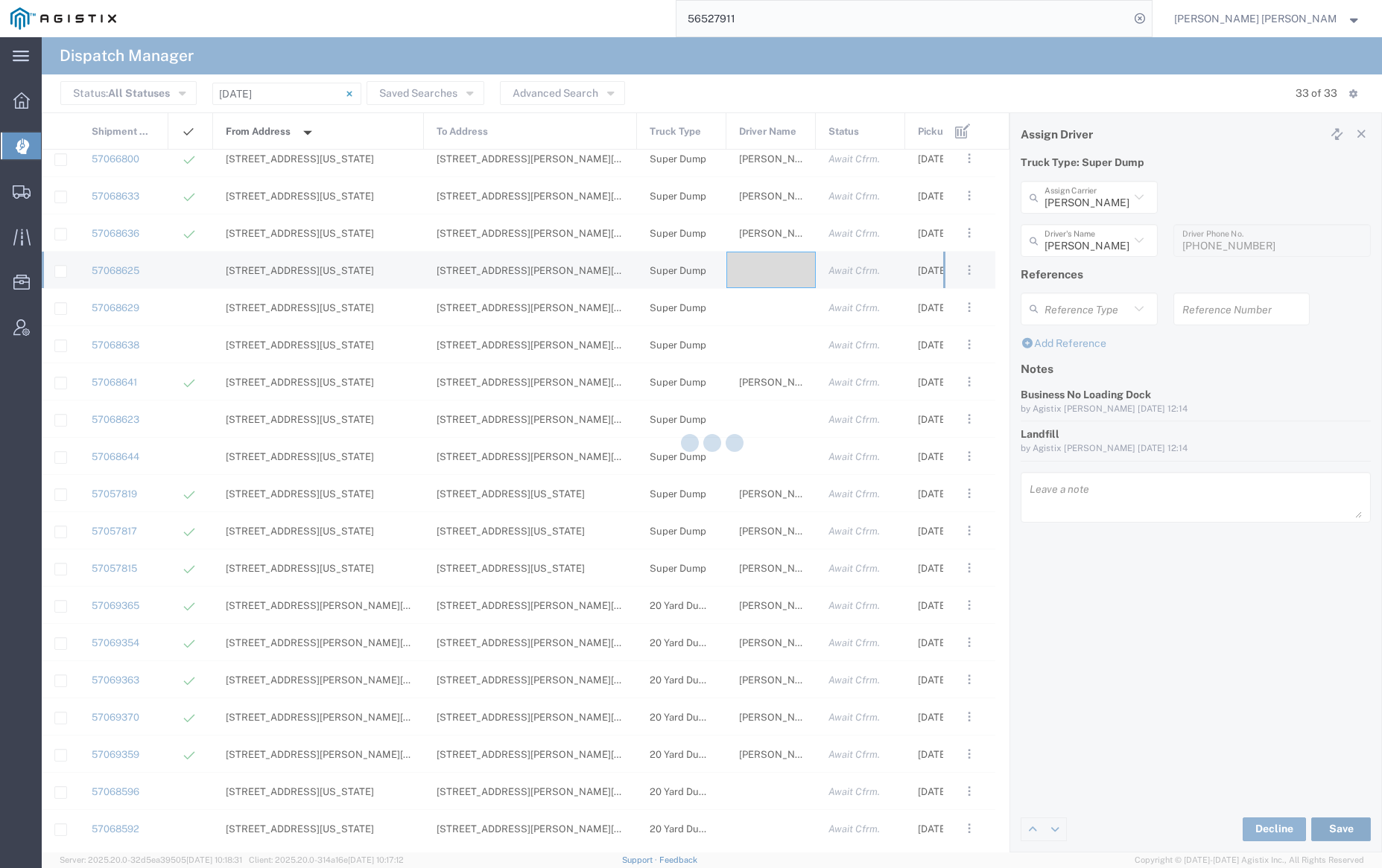
type input "[PERSON_NAME]"
type input "[PERSON_NAME] Trans Services"
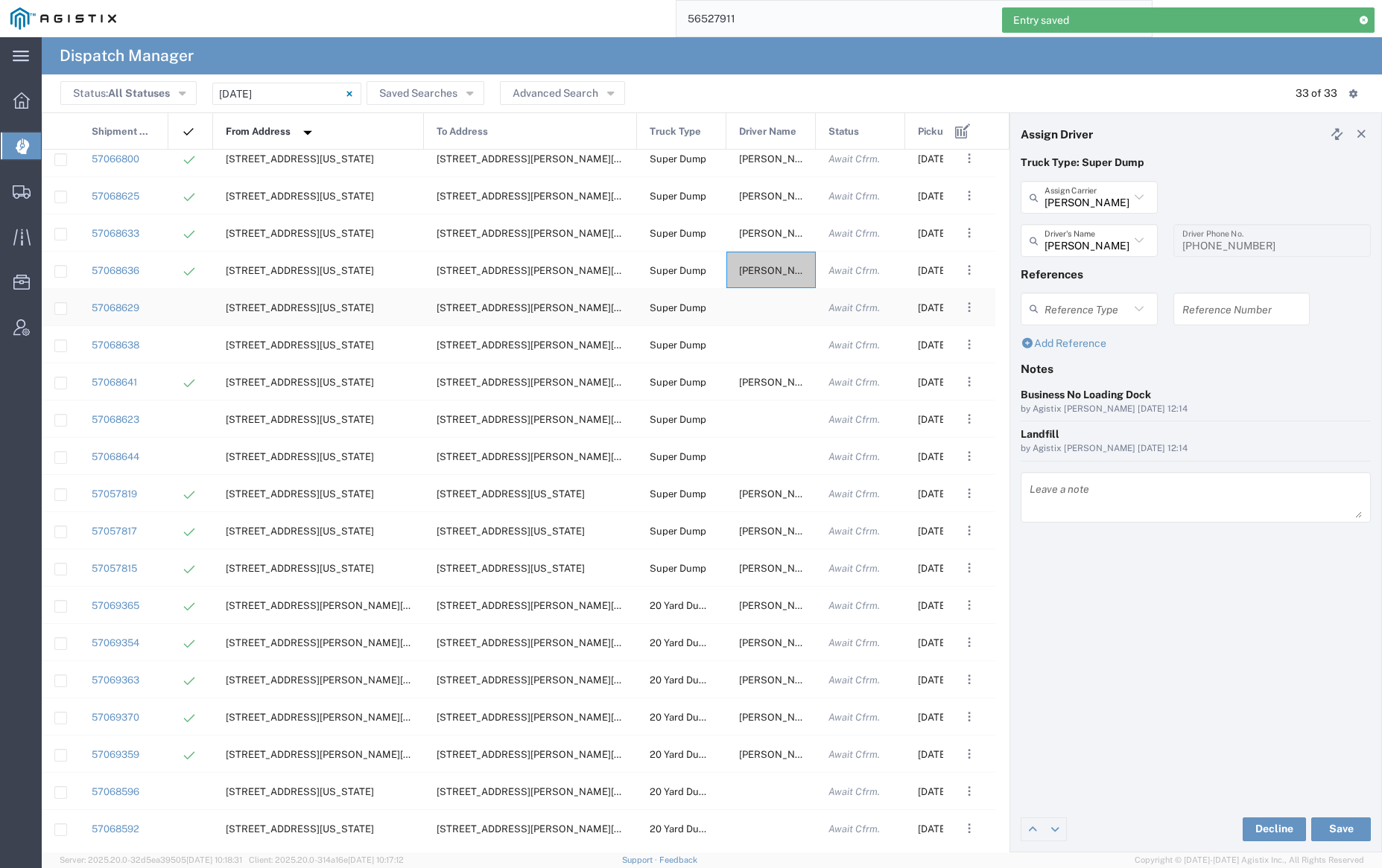
click at [769, 304] on div at bounding box center [771, 307] width 89 height 37
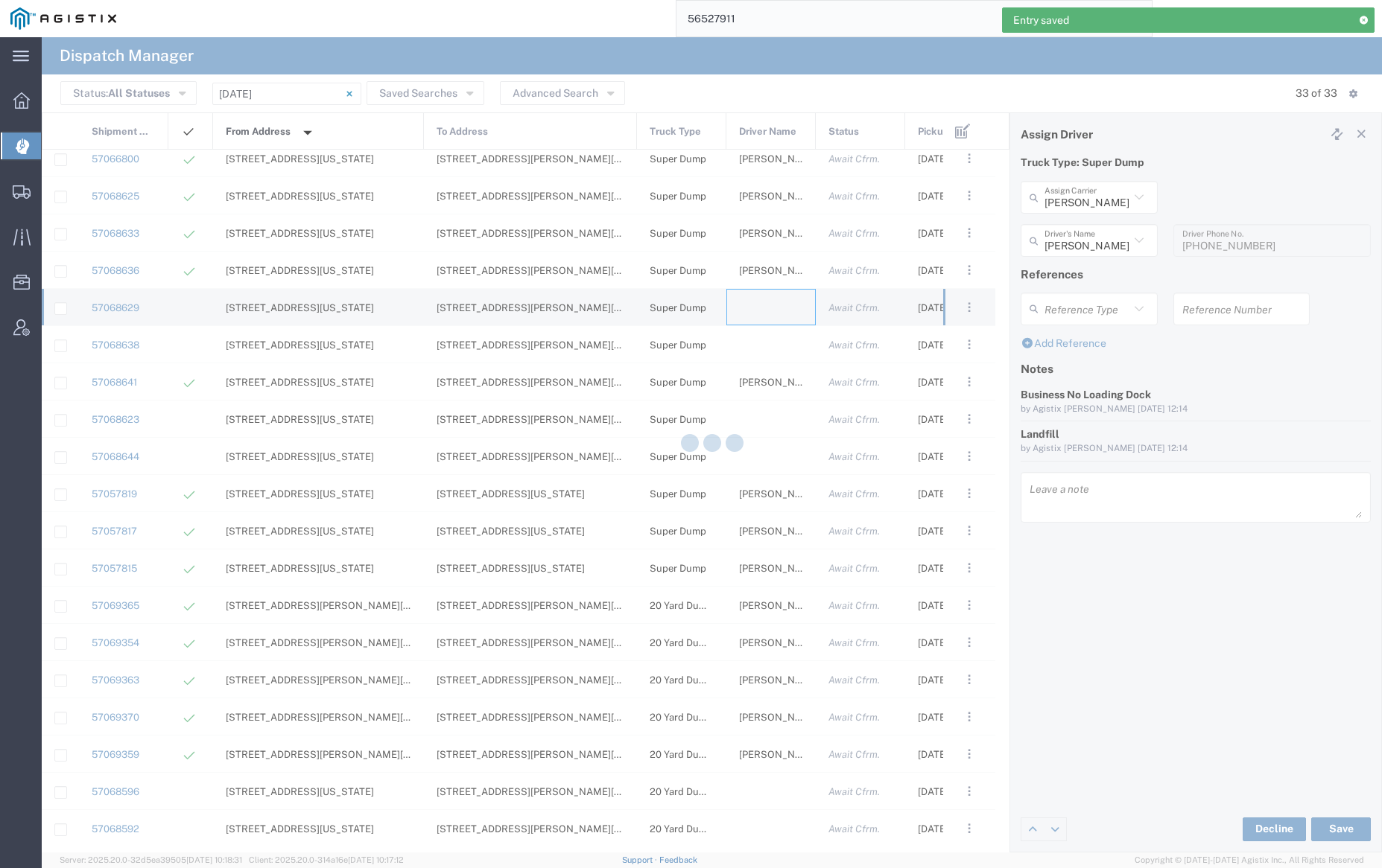
type input "[PERSON_NAME] Trucking"
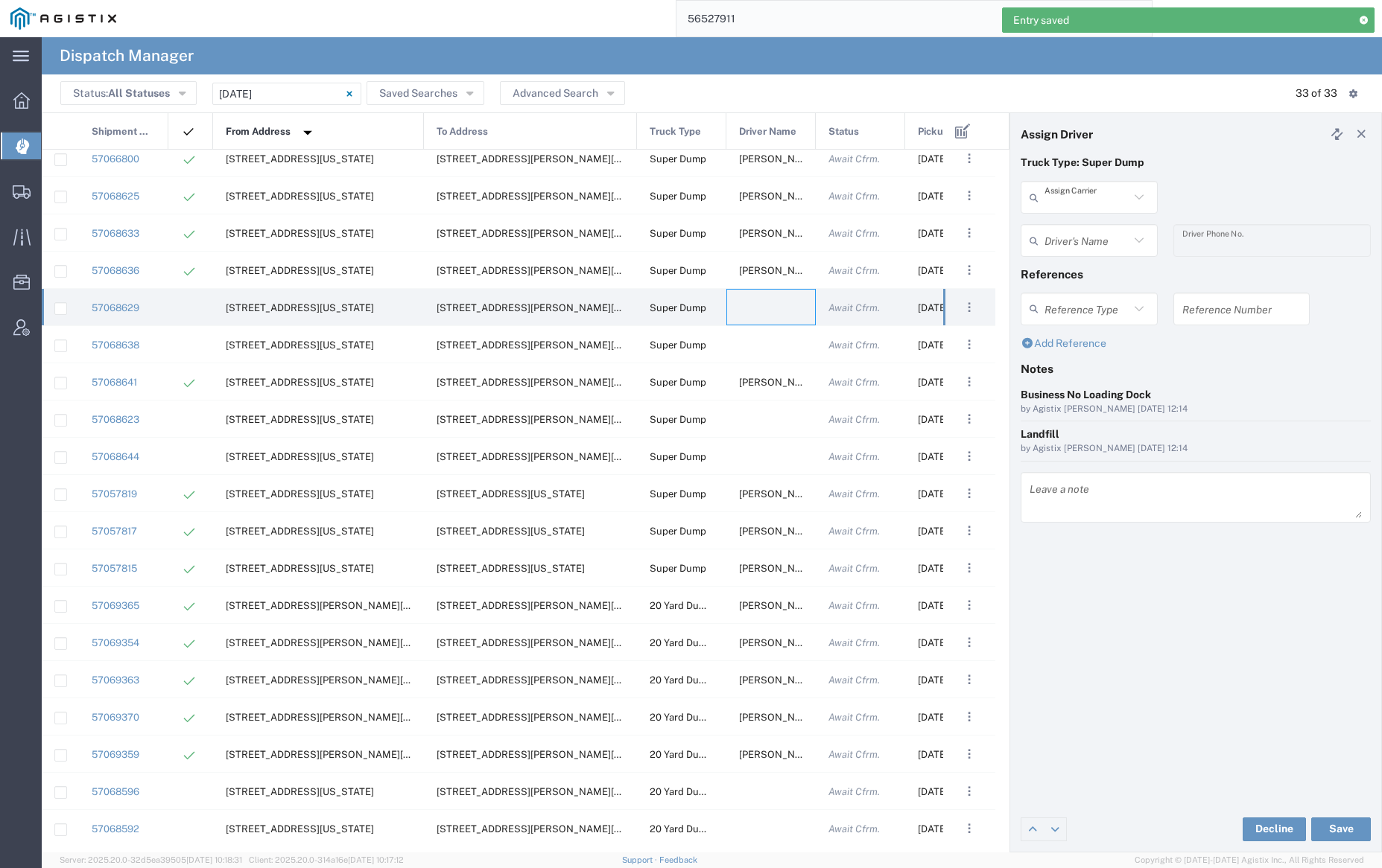
click at [1058, 189] on input "text" at bounding box center [1087, 197] width 85 height 26
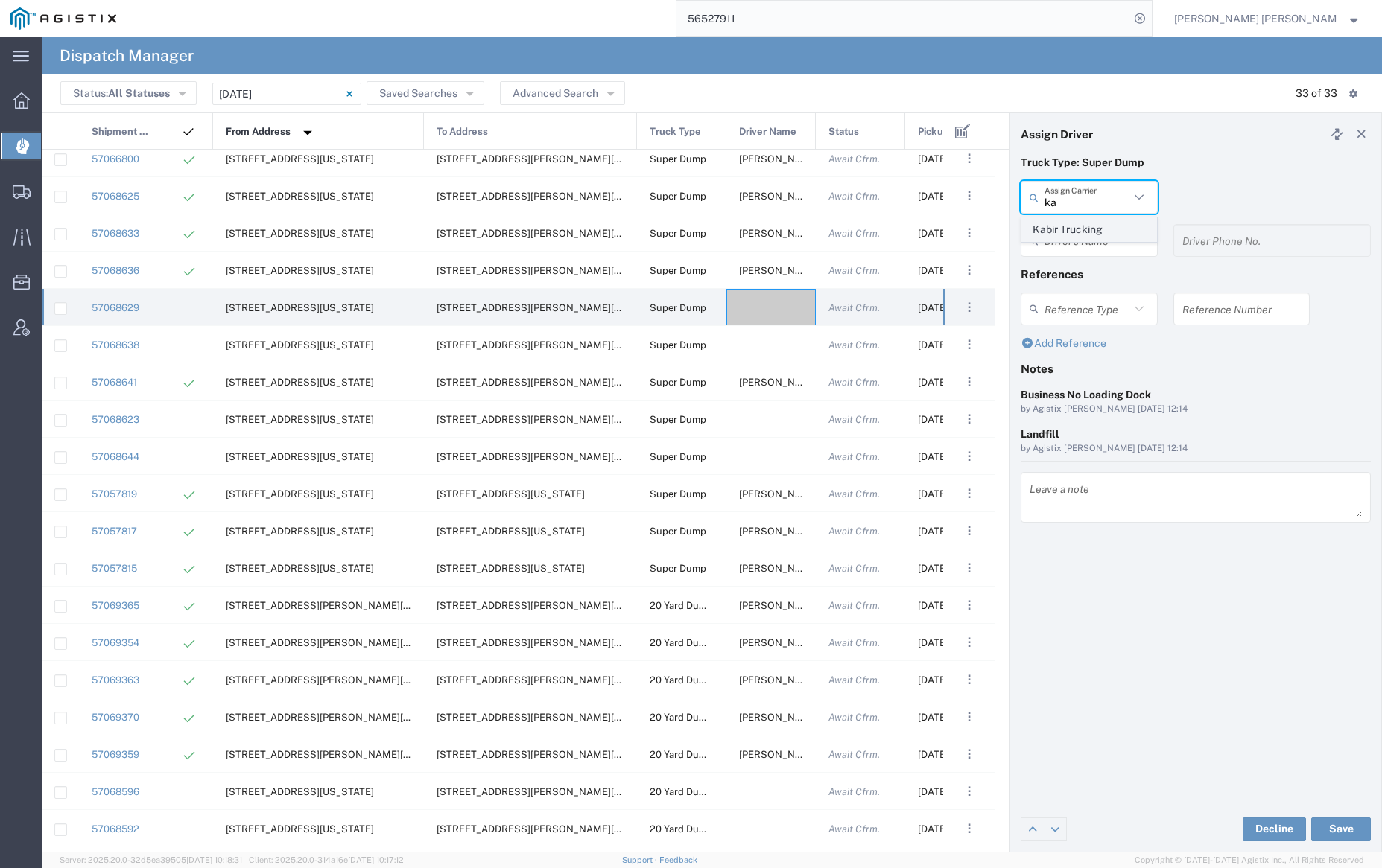
click at [1062, 224] on span "Kabir Trucking" at bounding box center [1089, 230] width 133 height 23
type input "Kabir Trucking"
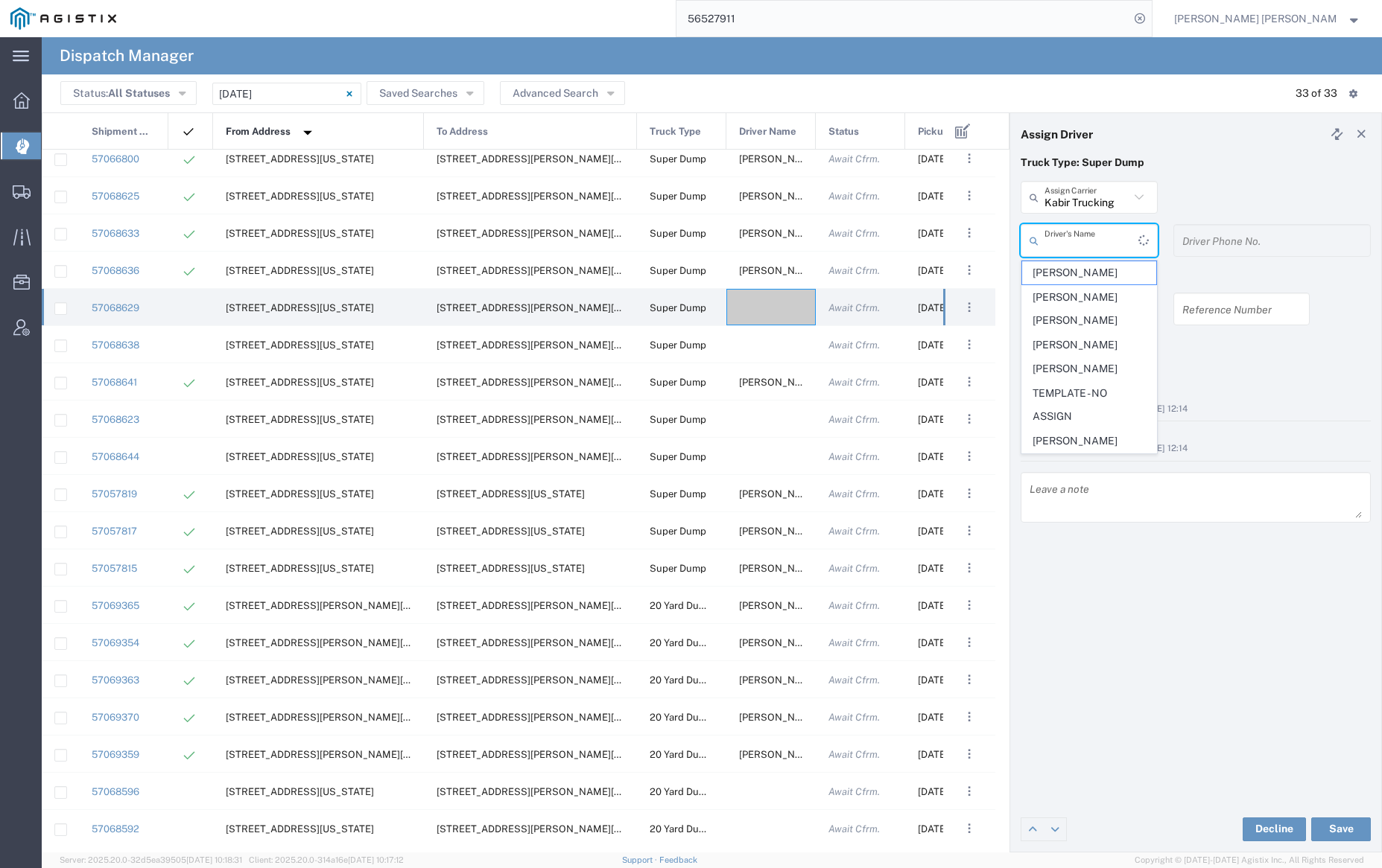
click at [1078, 236] on input "text" at bounding box center [1091, 241] width 94 height 26
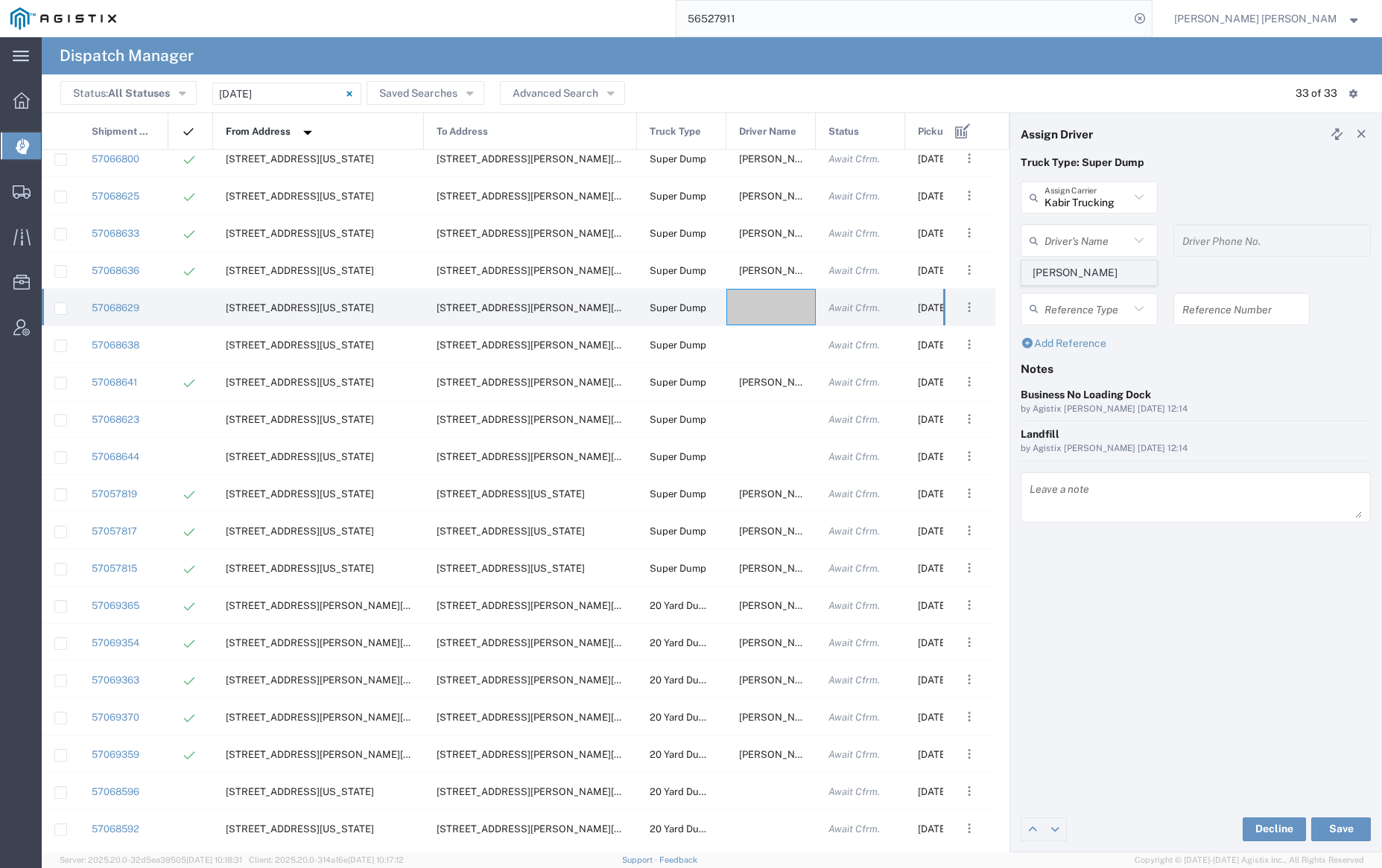
click at [1096, 268] on span "[PERSON_NAME]" at bounding box center [1089, 273] width 133 height 23
type input "[PERSON_NAME]"
type input "2096404172"
click at [1346, 828] on button "Save" at bounding box center [1341, 829] width 60 height 24
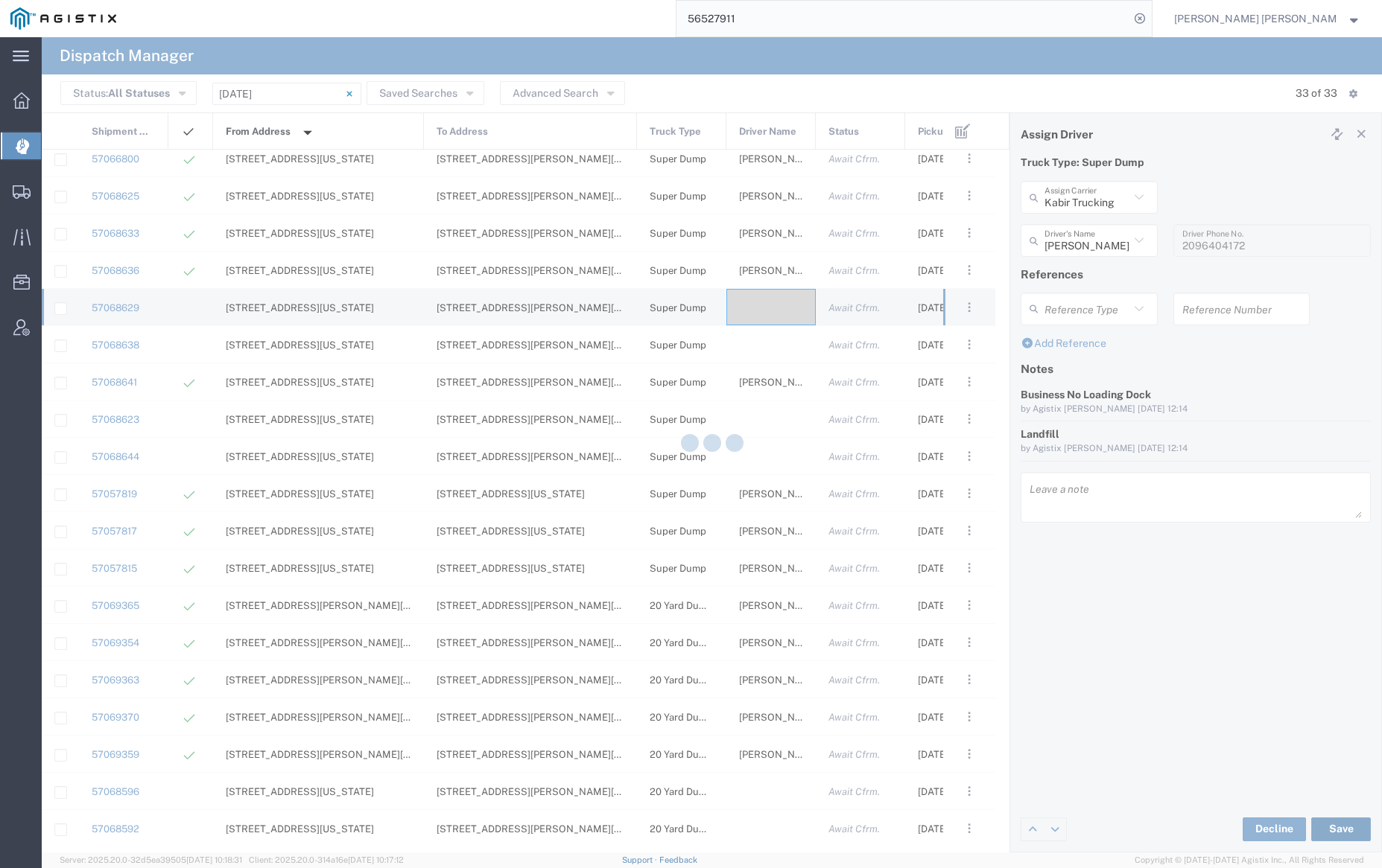
type input "[PERSON_NAME]"
type input "Kabir Trucking"
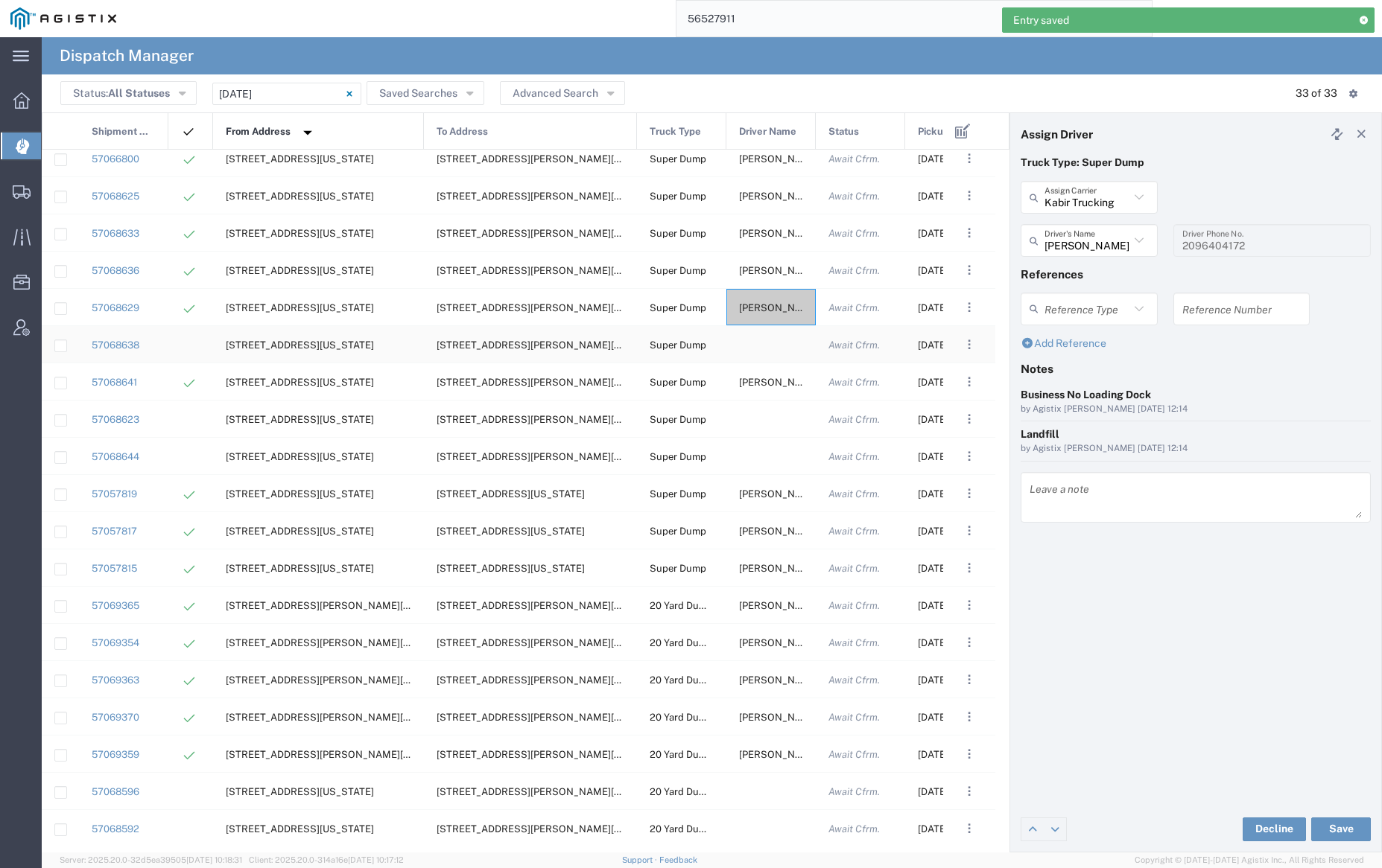
click at [765, 343] on div at bounding box center [771, 344] width 89 height 37
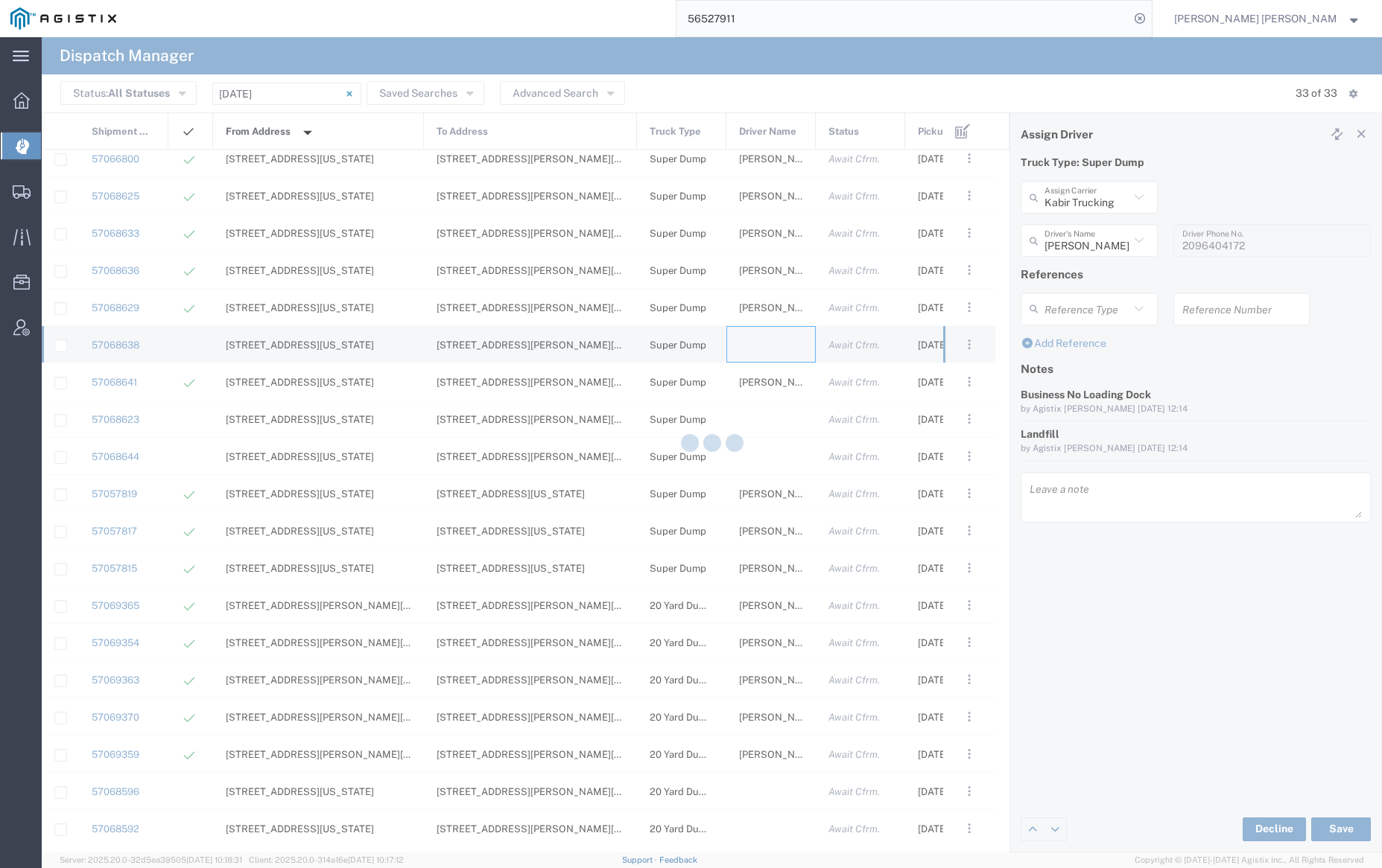
type input "[PERSON_NAME] Trucking"
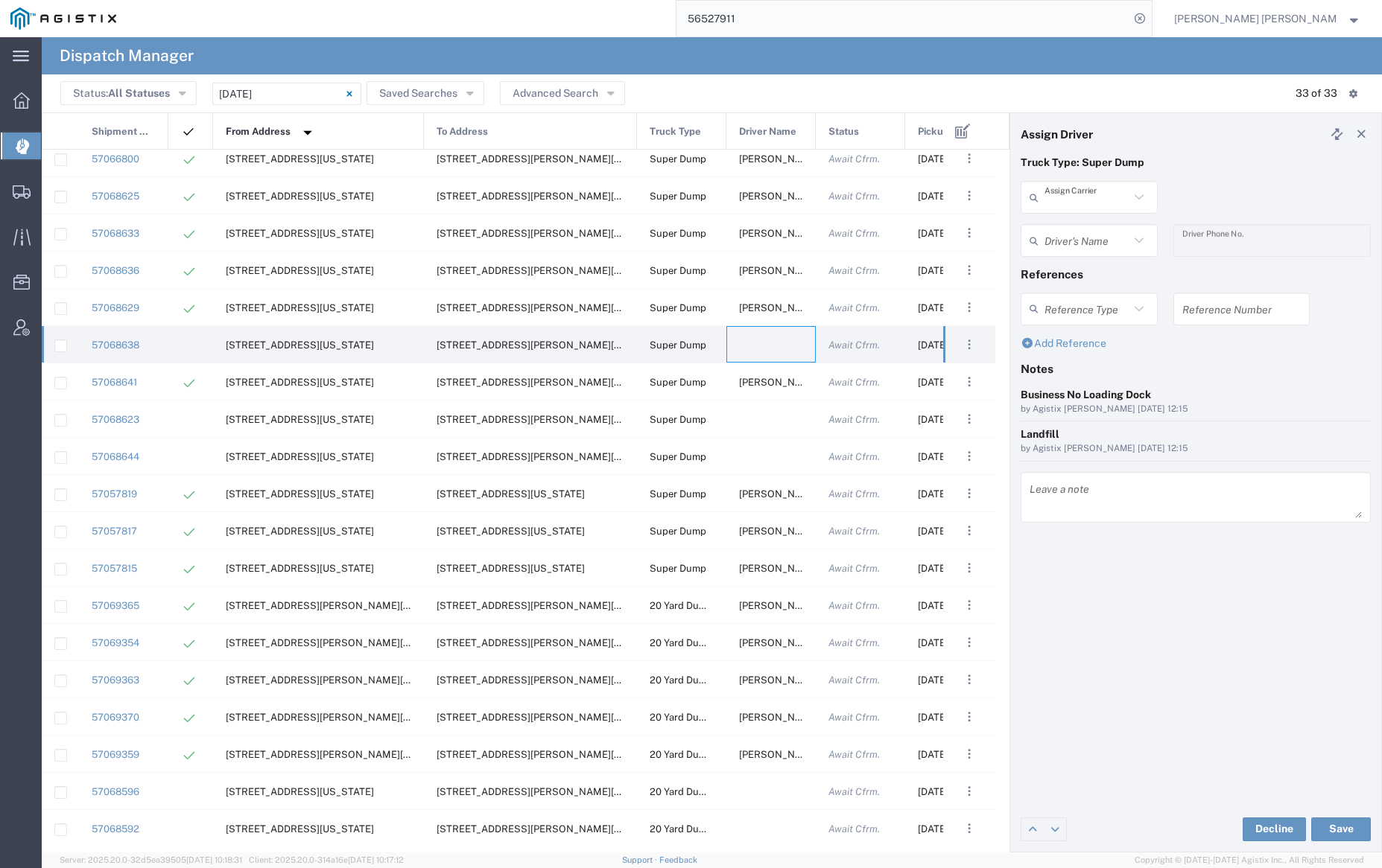
click at [1088, 193] on input "text" at bounding box center [1087, 197] width 85 height 26
click at [1088, 225] on span "Jovan Trucking" at bounding box center [1089, 230] width 133 height 23
type input "Jovan Trucking"
click at [1091, 249] on input "text" at bounding box center [1091, 241] width 94 height 26
click at [1096, 271] on span "[PERSON_NAME]" at bounding box center [1089, 273] width 133 height 23
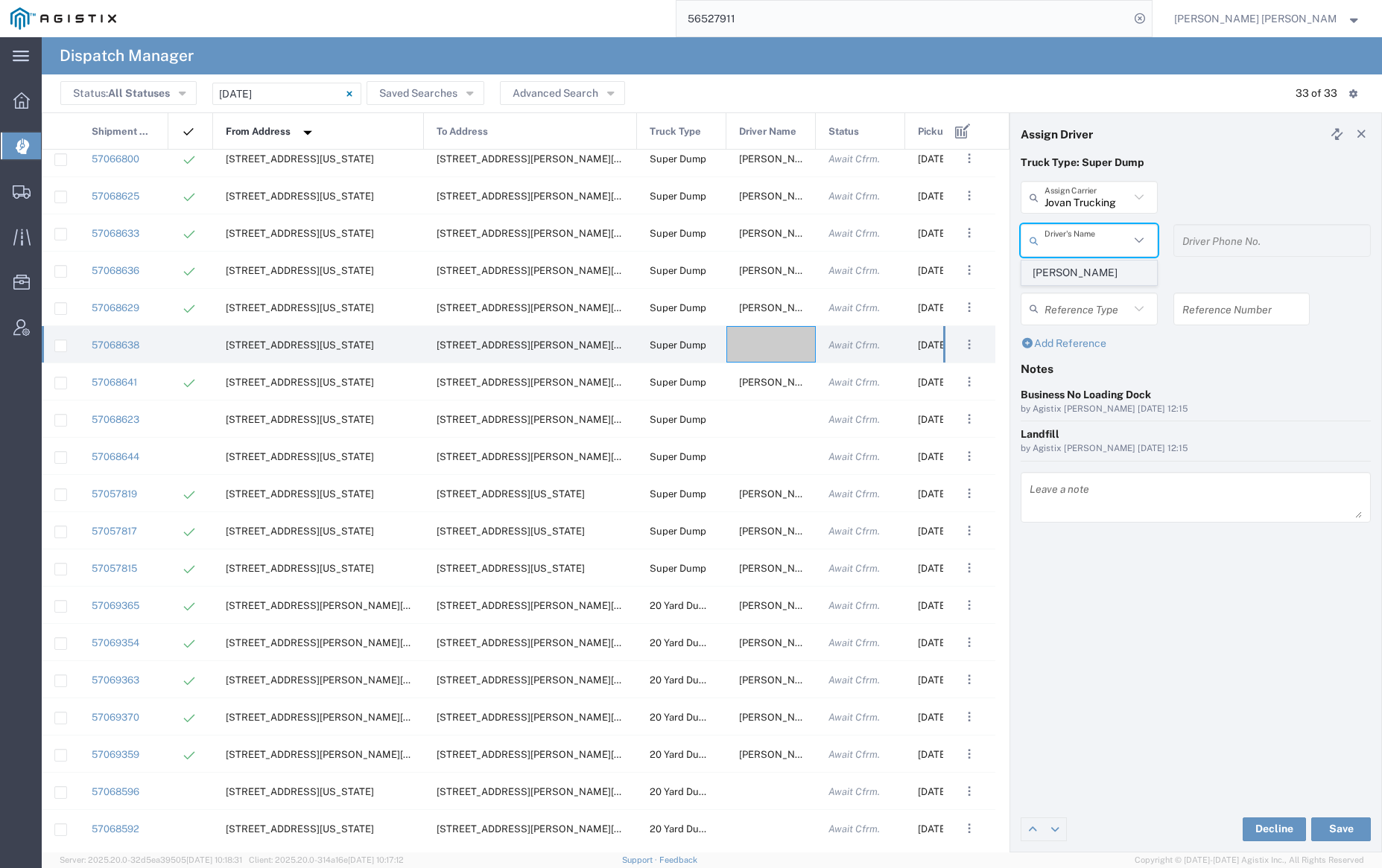
type input "[PERSON_NAME]"
type input "[PHONE_NUMBER]"
click at [1344, 828] on button "Save" at bounding box center [1341, 829] width 60 height 24
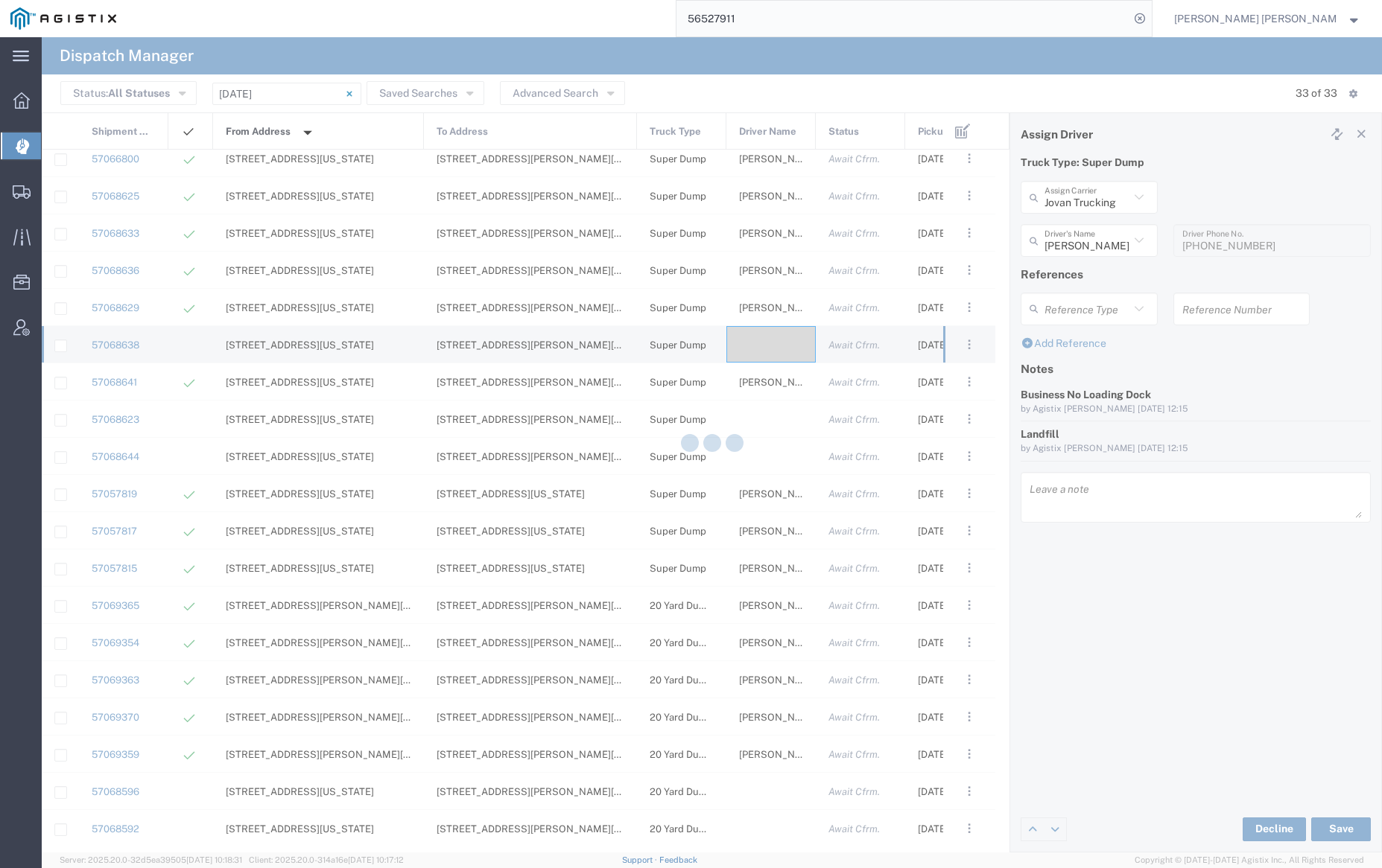
click at [777, 417] on div at bounding box center [712, 445] width 1340 height 815
type input "[PERSON_NAME]"
type input "Jovan Trucking"
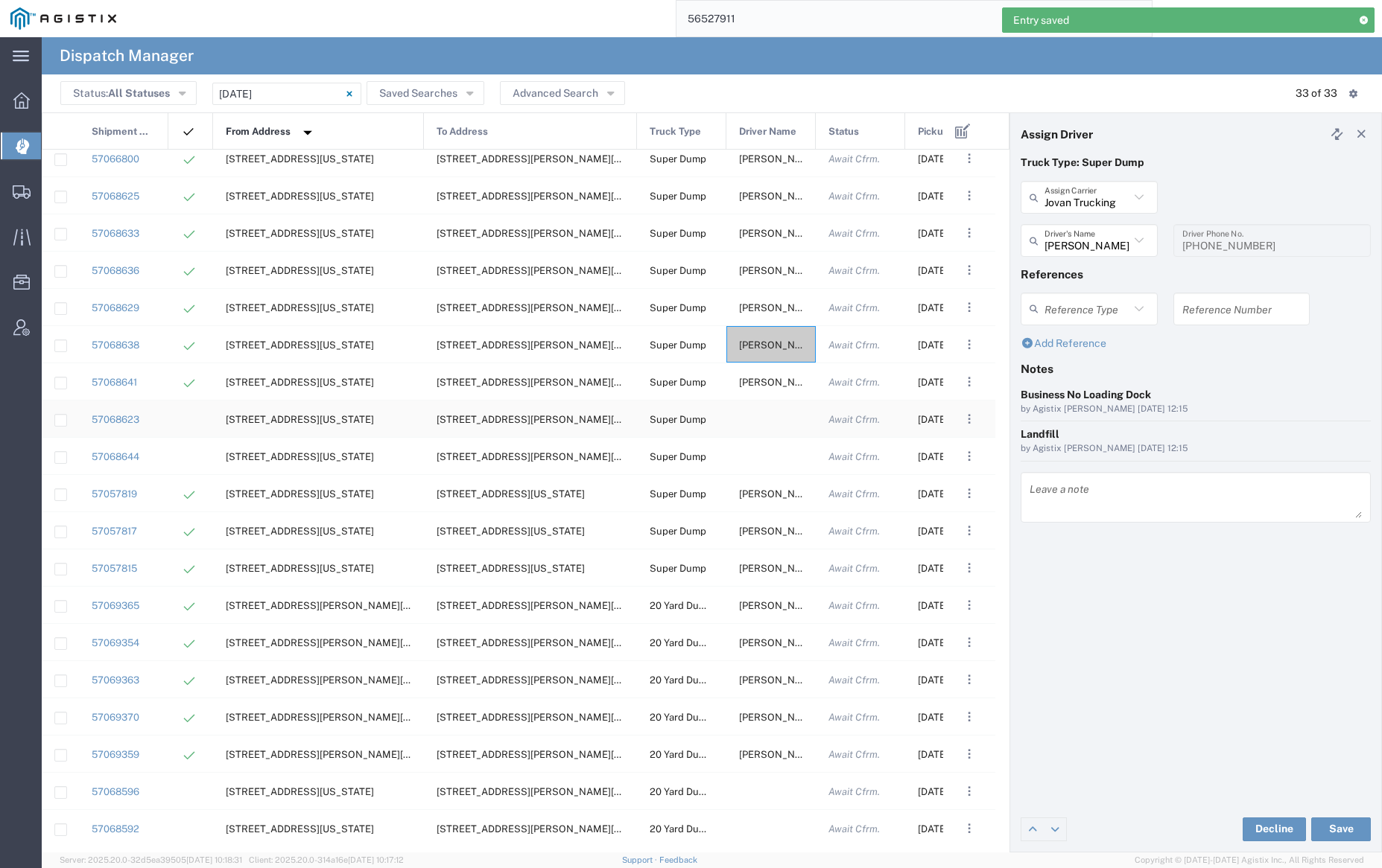
click at [777, 417] on div at bounding box center [771, 419] width 89 height 37
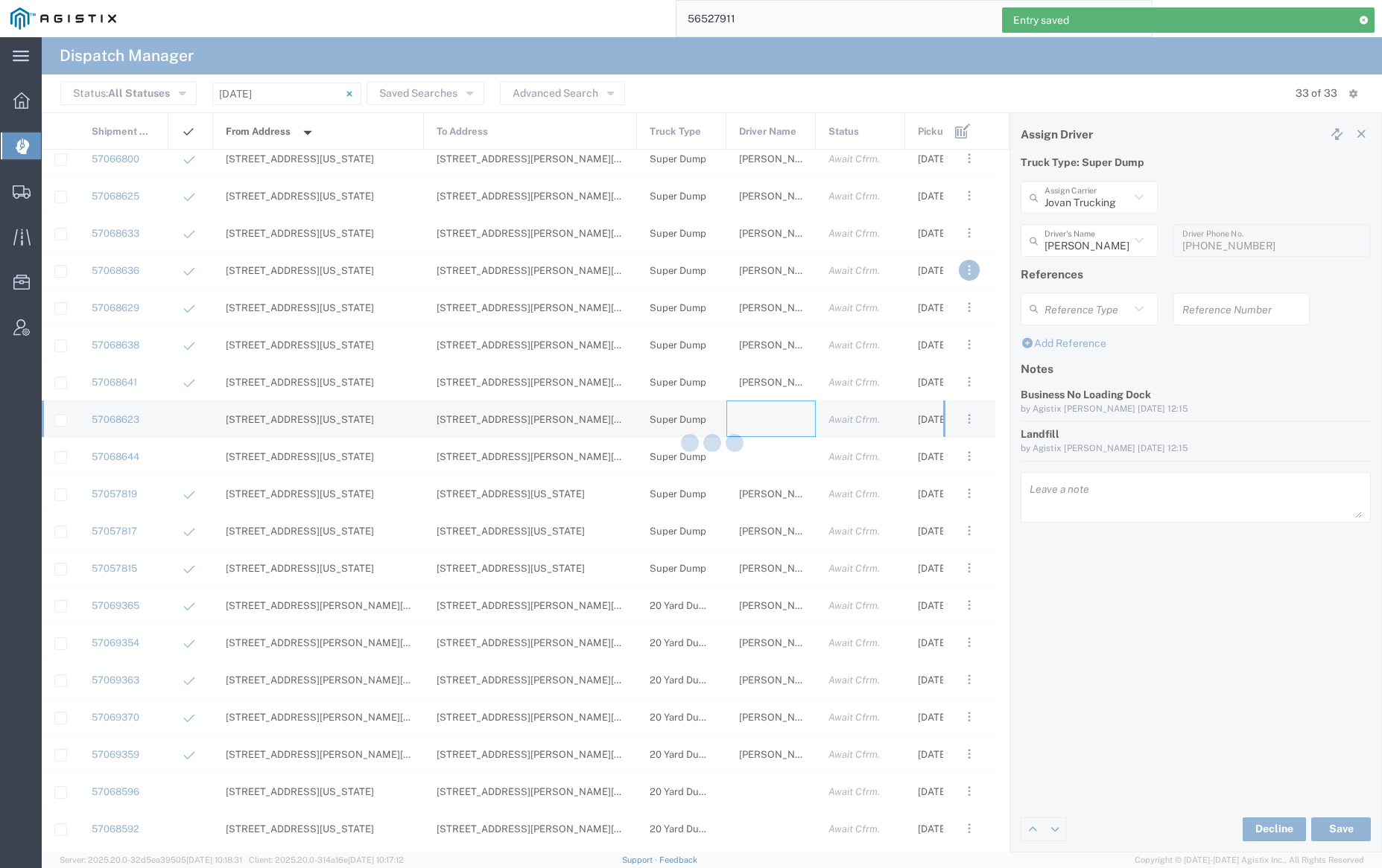
type input "[PERSON_NAME] Trucking"
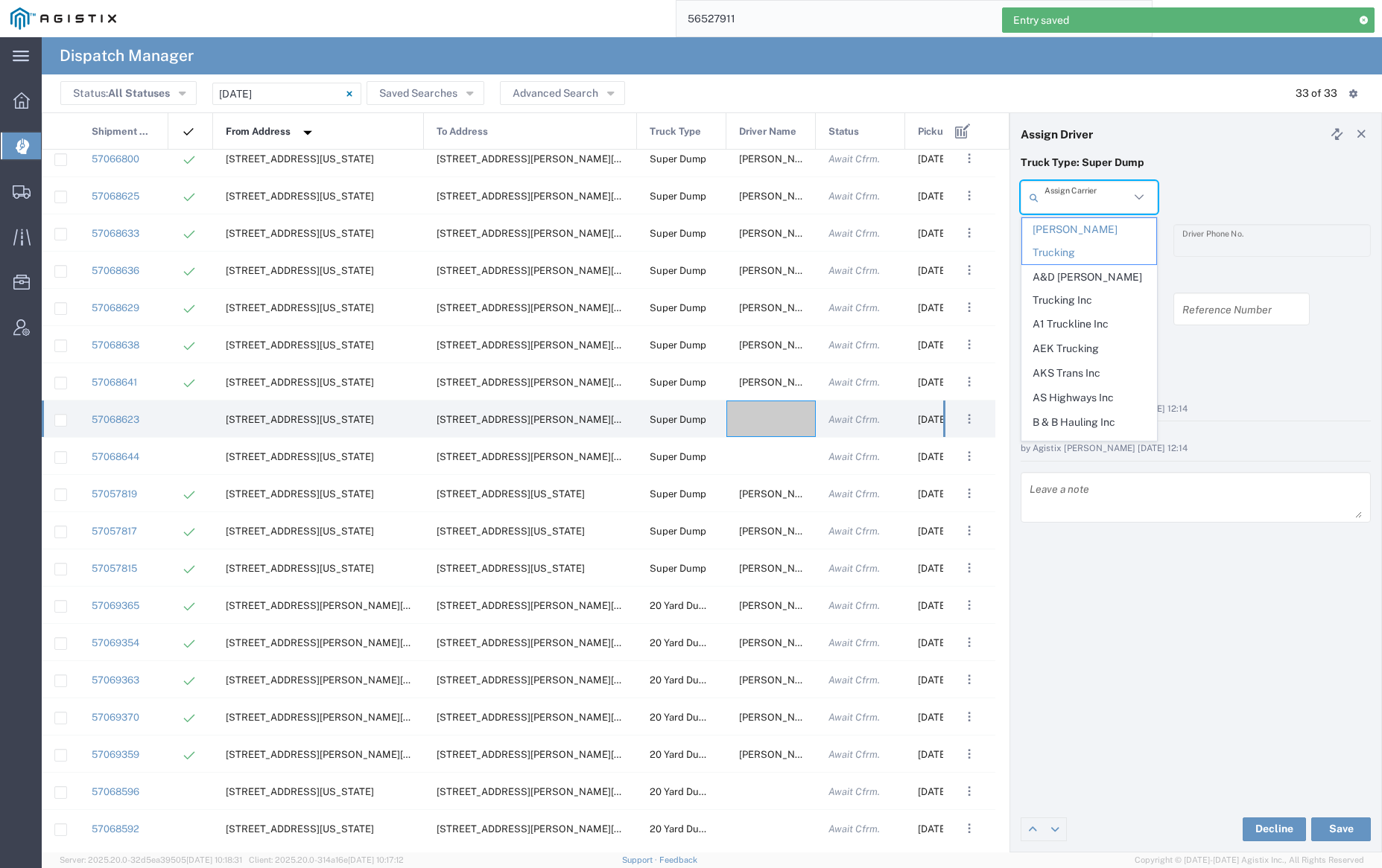
click at [1088, 192] on input "text" at bounding box center [1087, 197] width 85 height 26
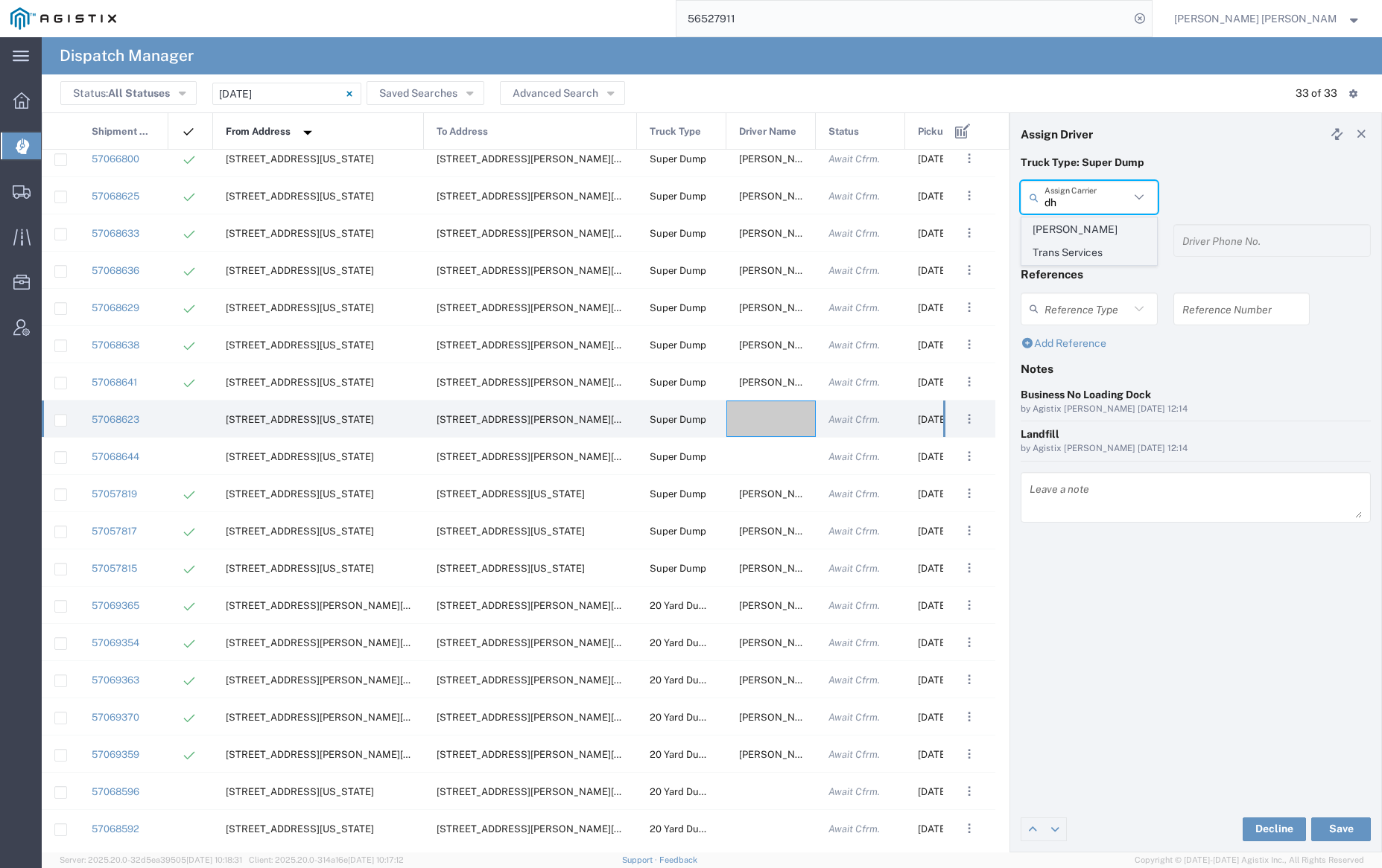
click at [1087, 230] on span "[PERSON_NAME] Trans Services" at bounding box center [1089, 242] width 133 height 46
type input "[PERSON_NAME] Trans Services"
click at [1089, 238] on input "text" at bounding box center [1091, 241] width 94 height 26
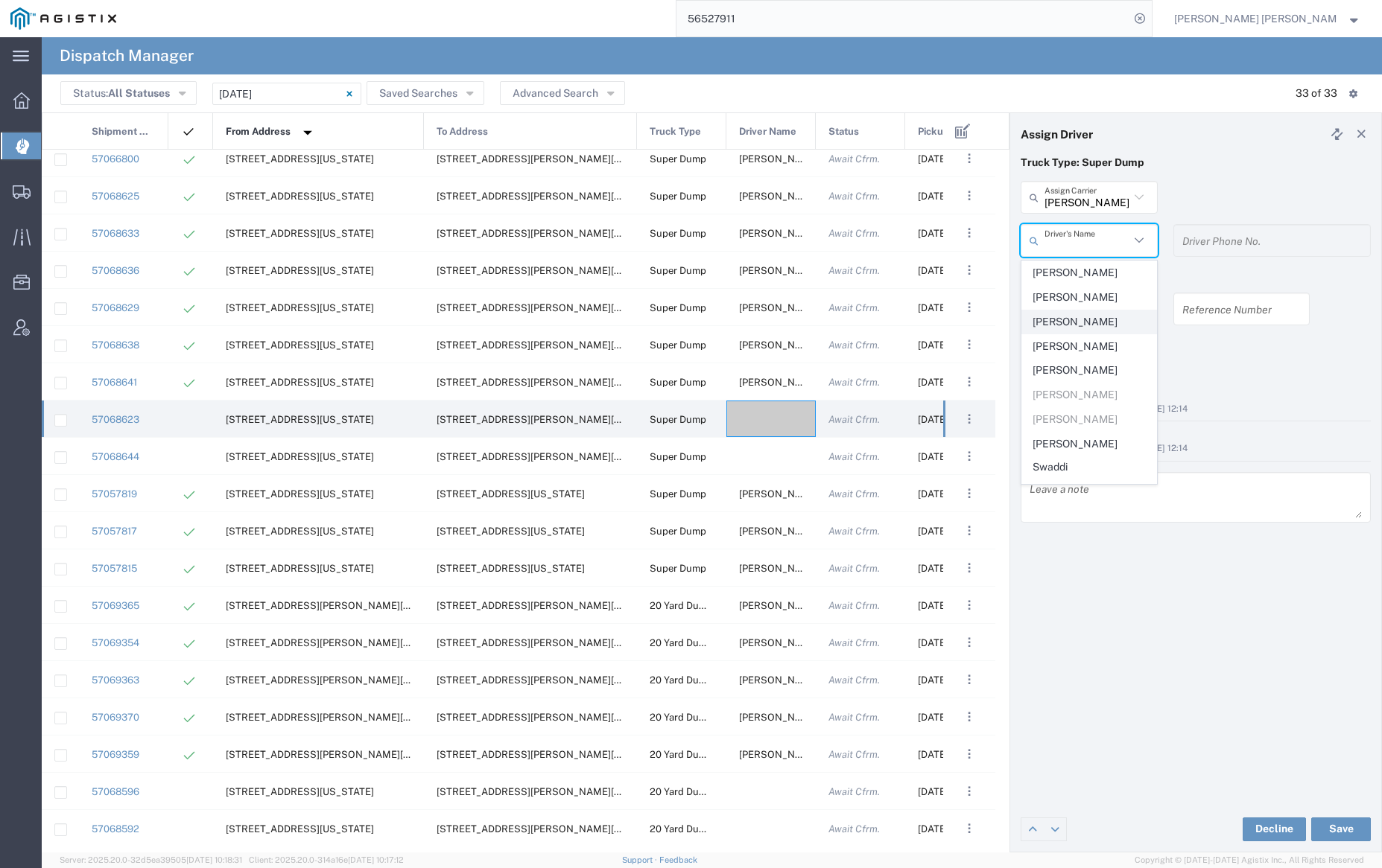
click at [1097, 315] on span "[PERSON_NAME]" at bounding box center [1089, 322] width 133 height 23
type input "[PERSON_NAME]"
type input "9255656443"
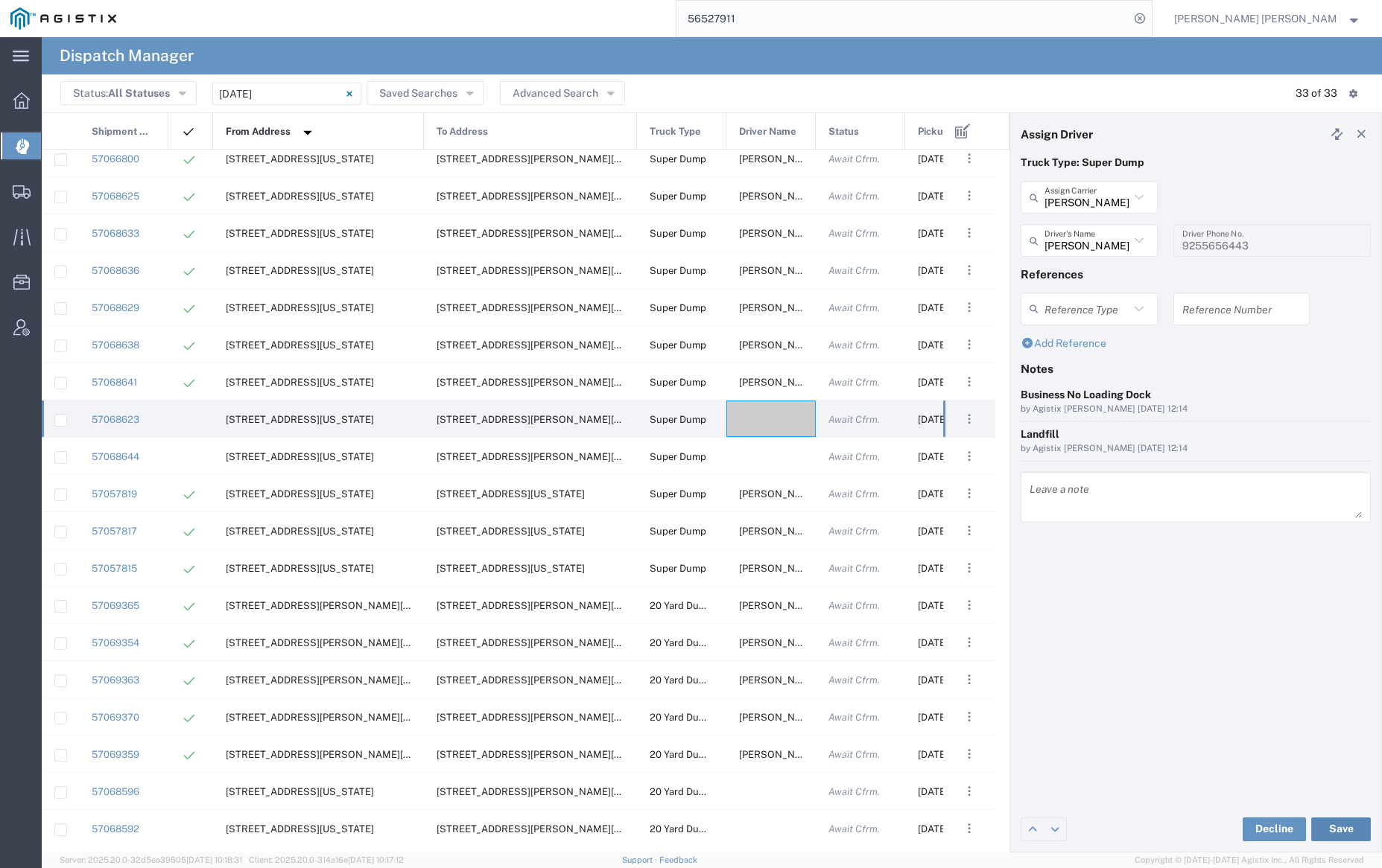
click at [1341, 823] on button "Save" at bounding box center [1341, 829] width 60 height 24
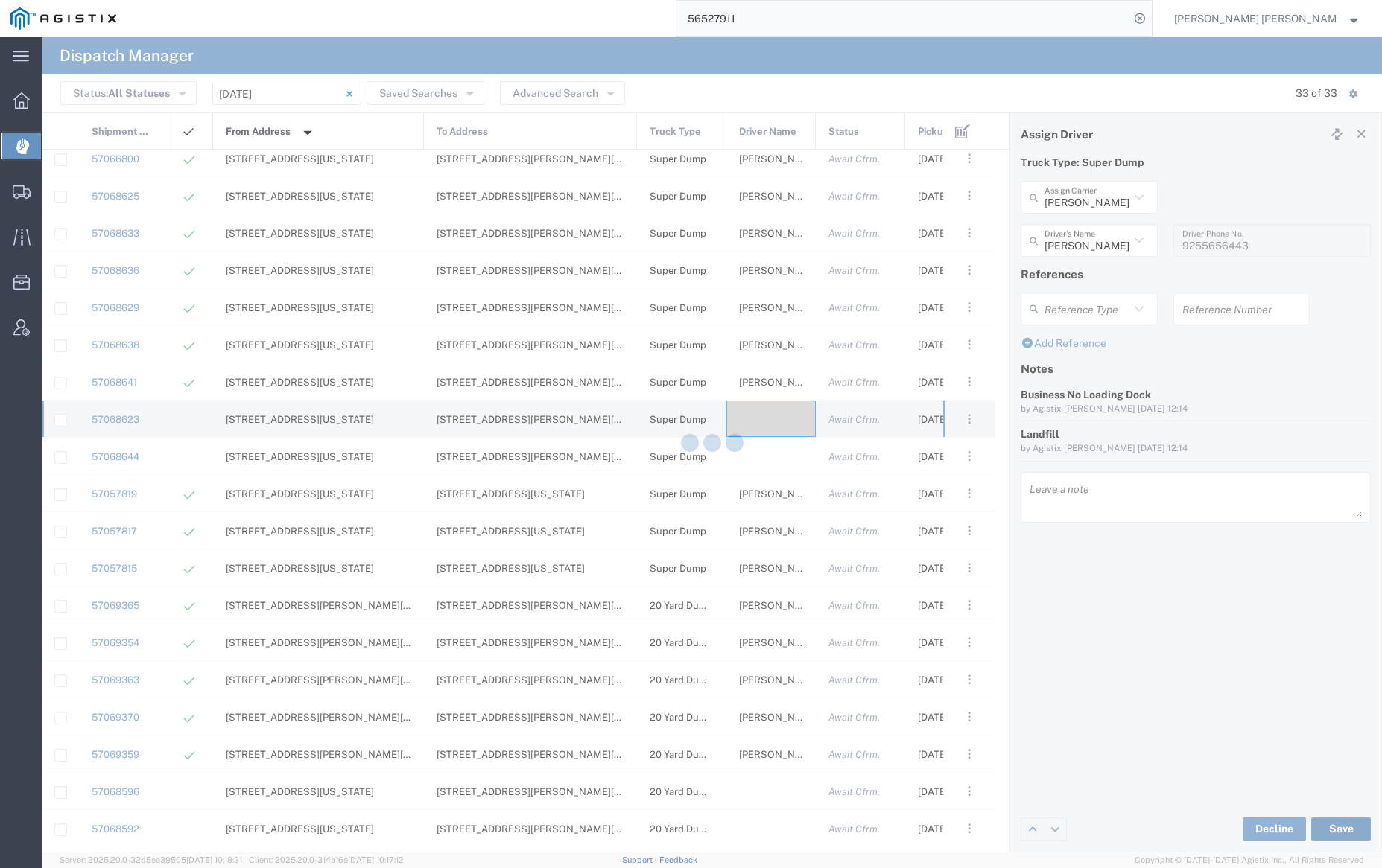
type input "[PERSON_NAME]"
type input "[PERSON_NAME] Trans Services"
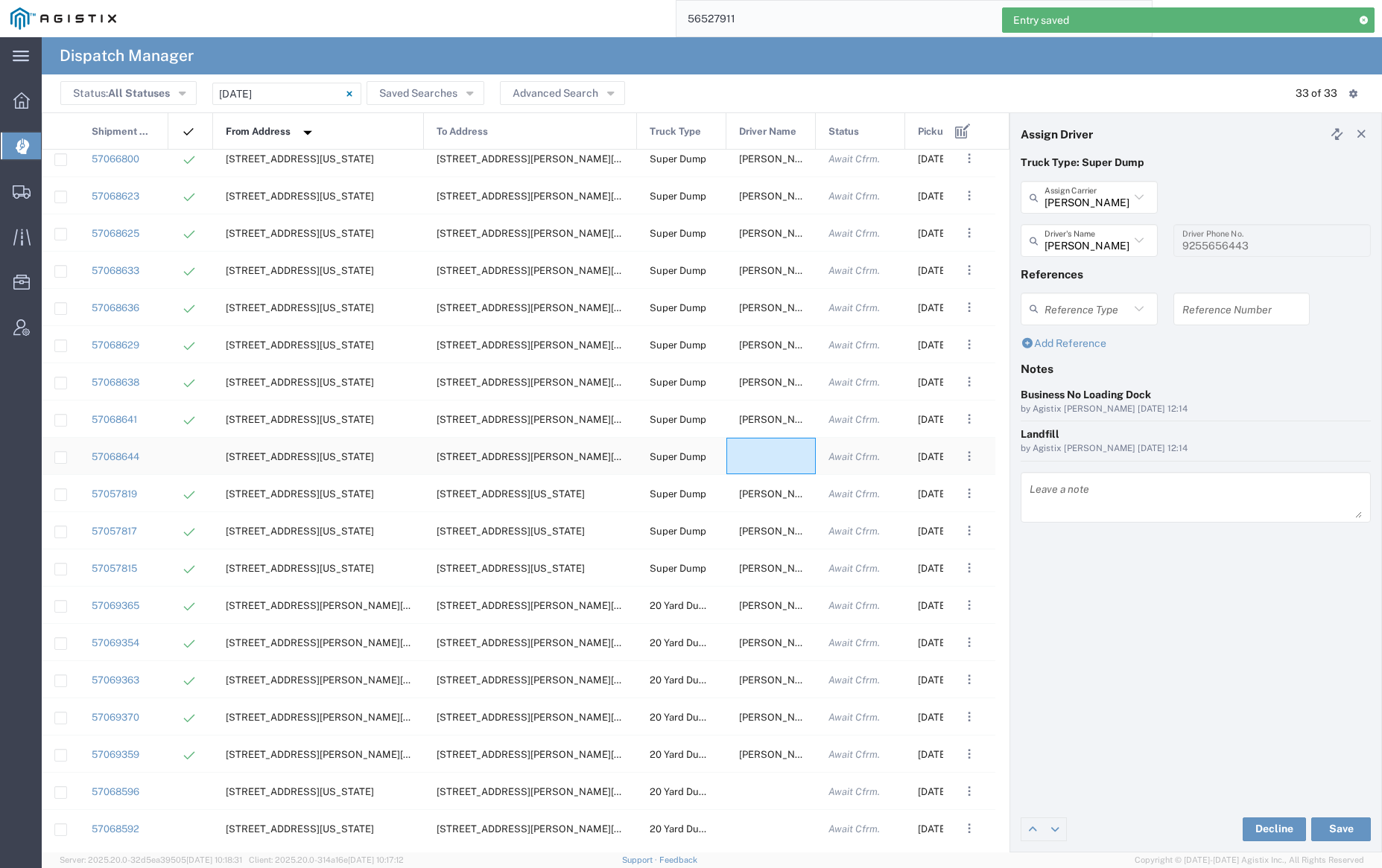
click at [776, 457] on div at bounding box center [771, 456] width 89 height 37
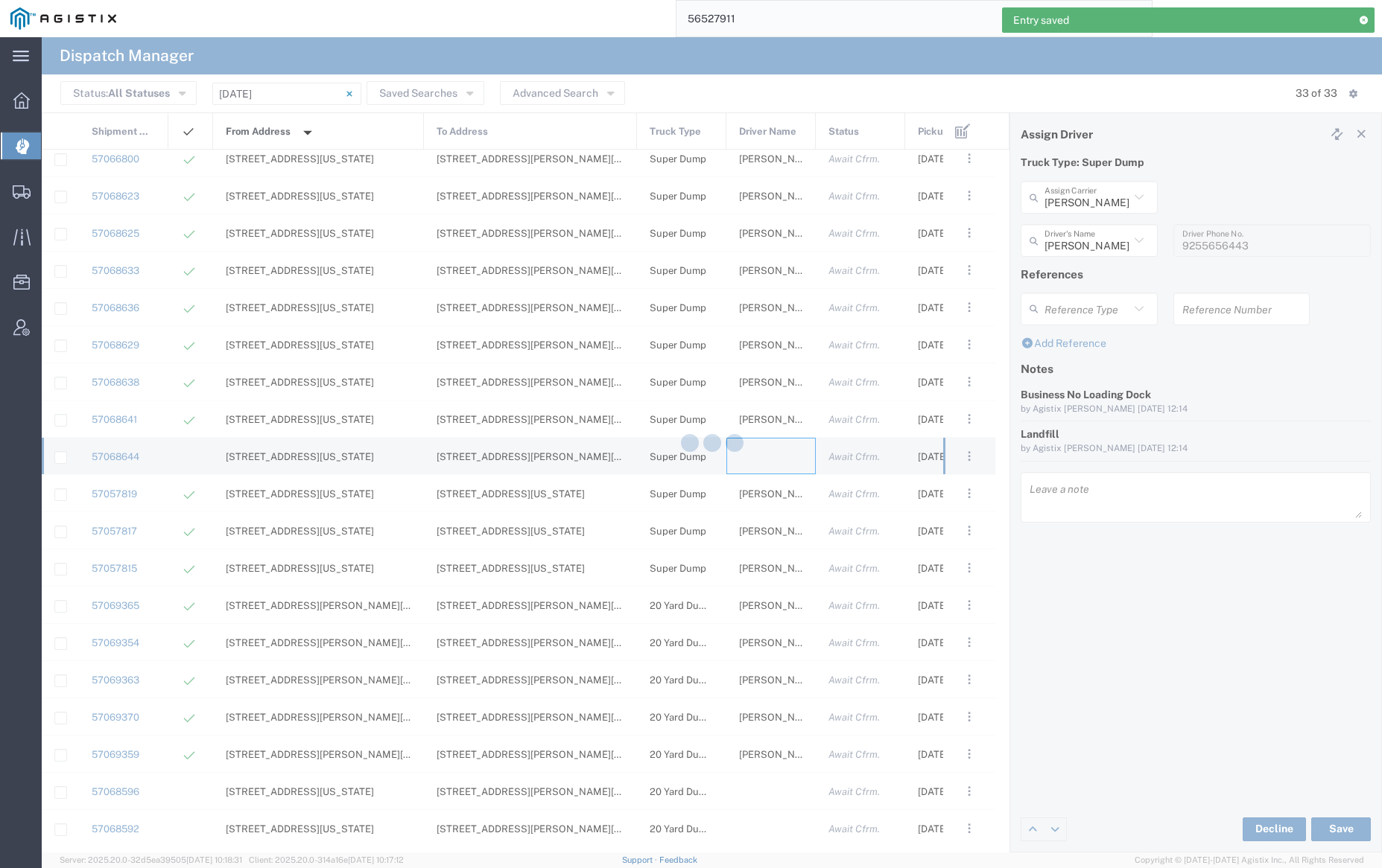
type input "[PERSON_NAME] Trucking"
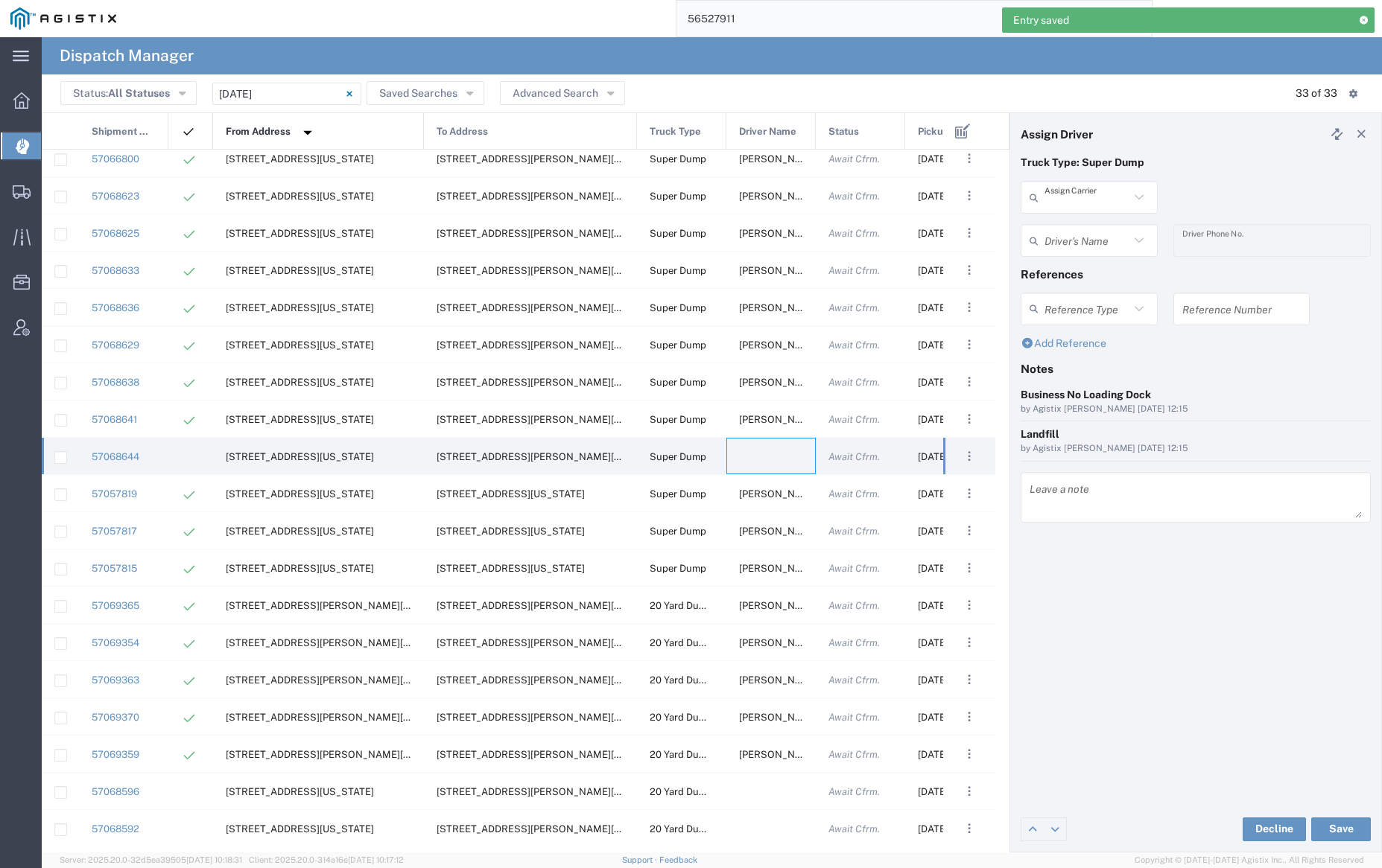
click at [1088, 197] on input "text" at bounding box center [1087, 197] width 85 height 26
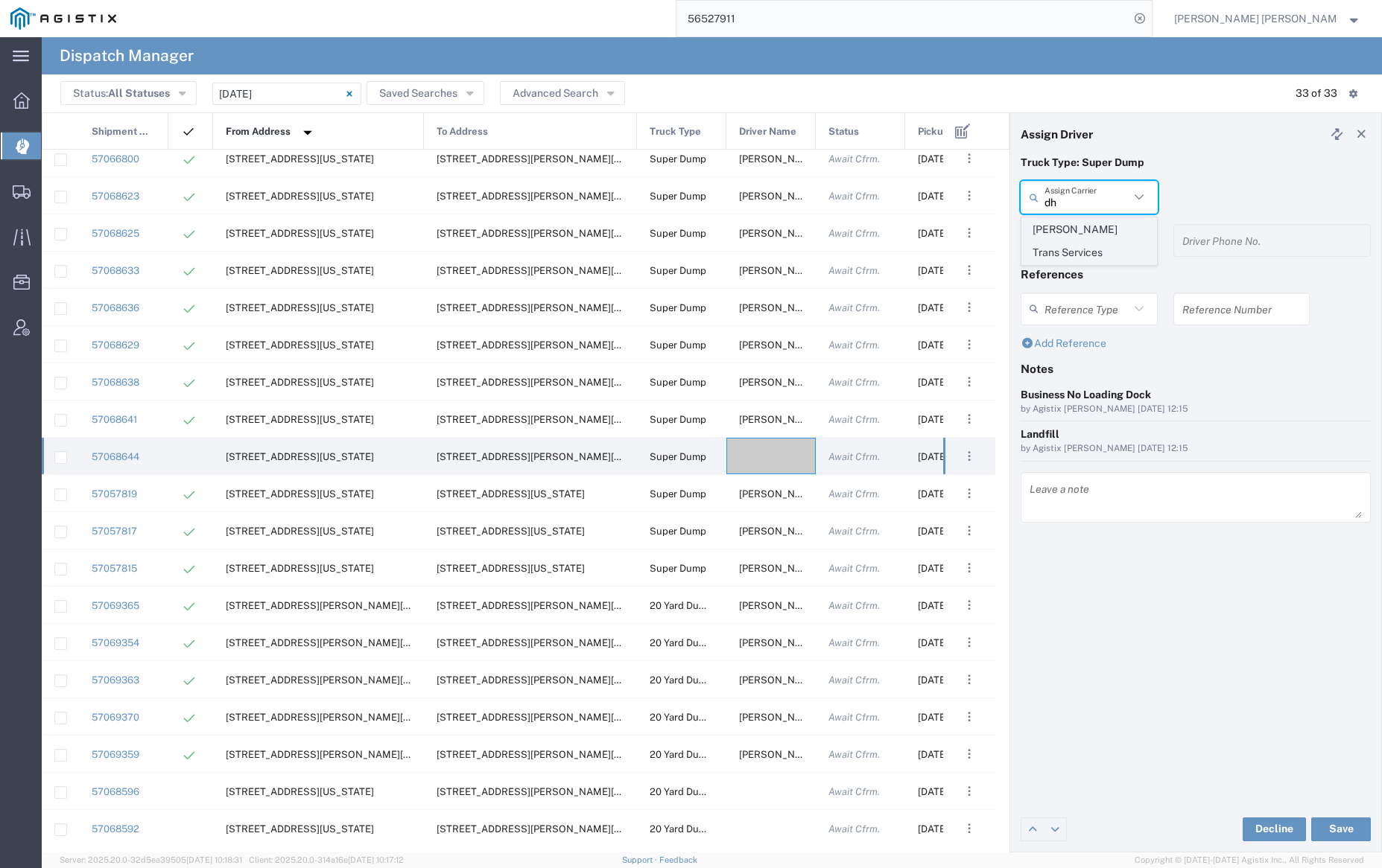
click at [1089, 225] on span "[PERSON_NAME] Trans Services" at bounding box center [1089, 242] width 133 height 46
type input "[PERSON_NAME] Trans Services"
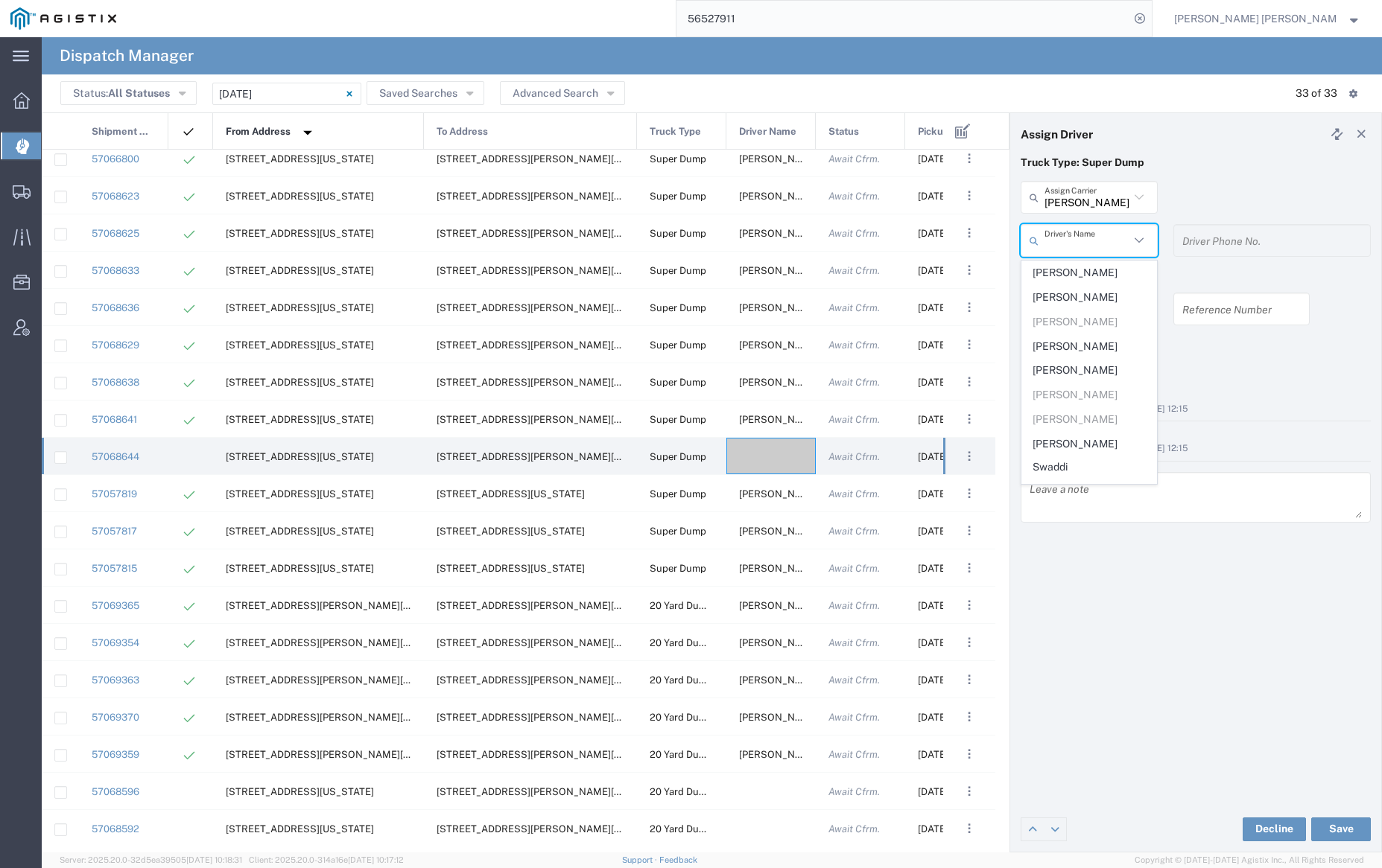
click at [1091, 240] on input "text" at bounding box center [1087, 241] width 85 height 26
click at [1093, 270] on span "[PERSON_NAME]" at bounding box center [1089, 273] width 133 height 23
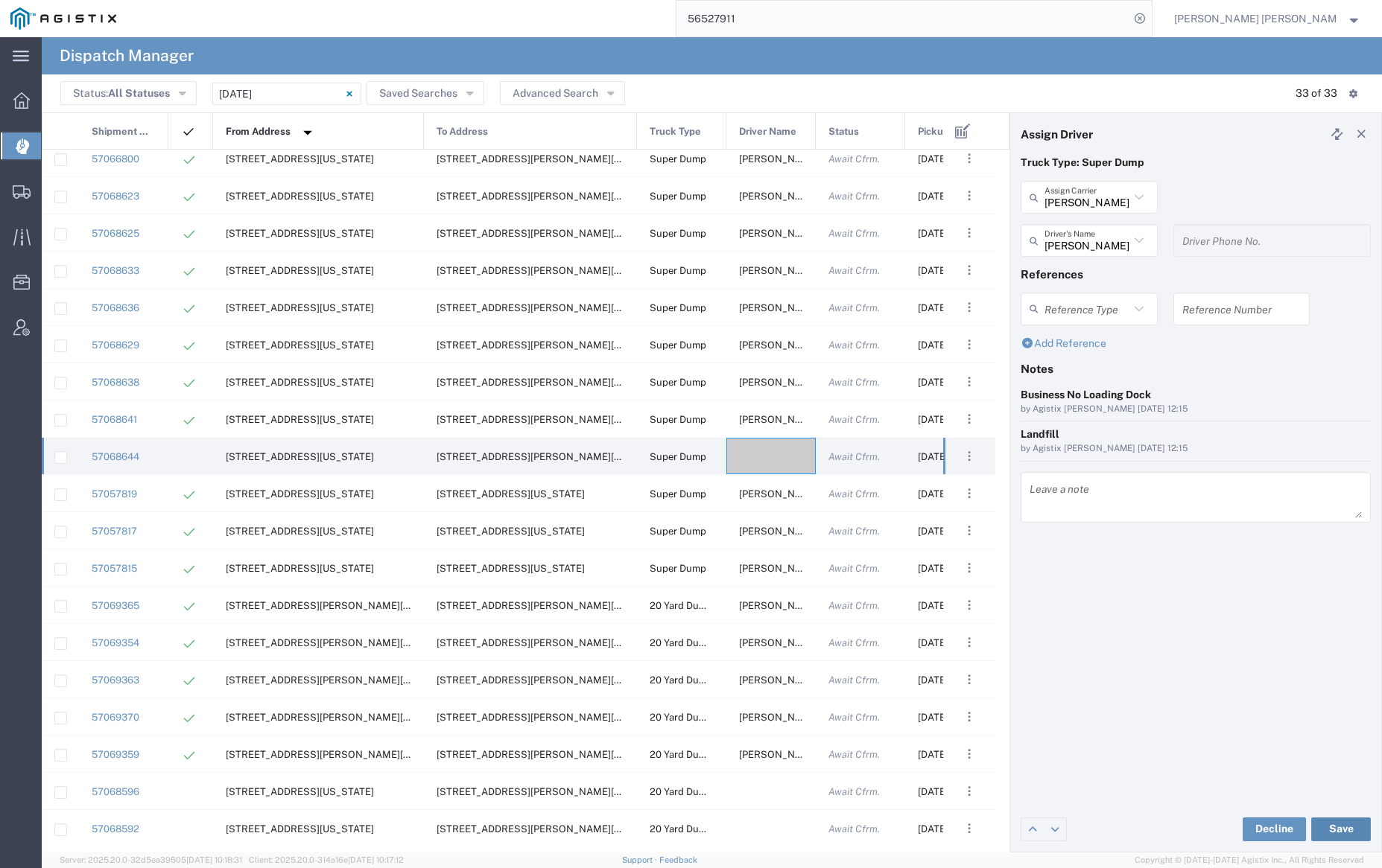
click at [1343, 828] on button "Save" at bounding box center [1341, 829] width 60 height 24
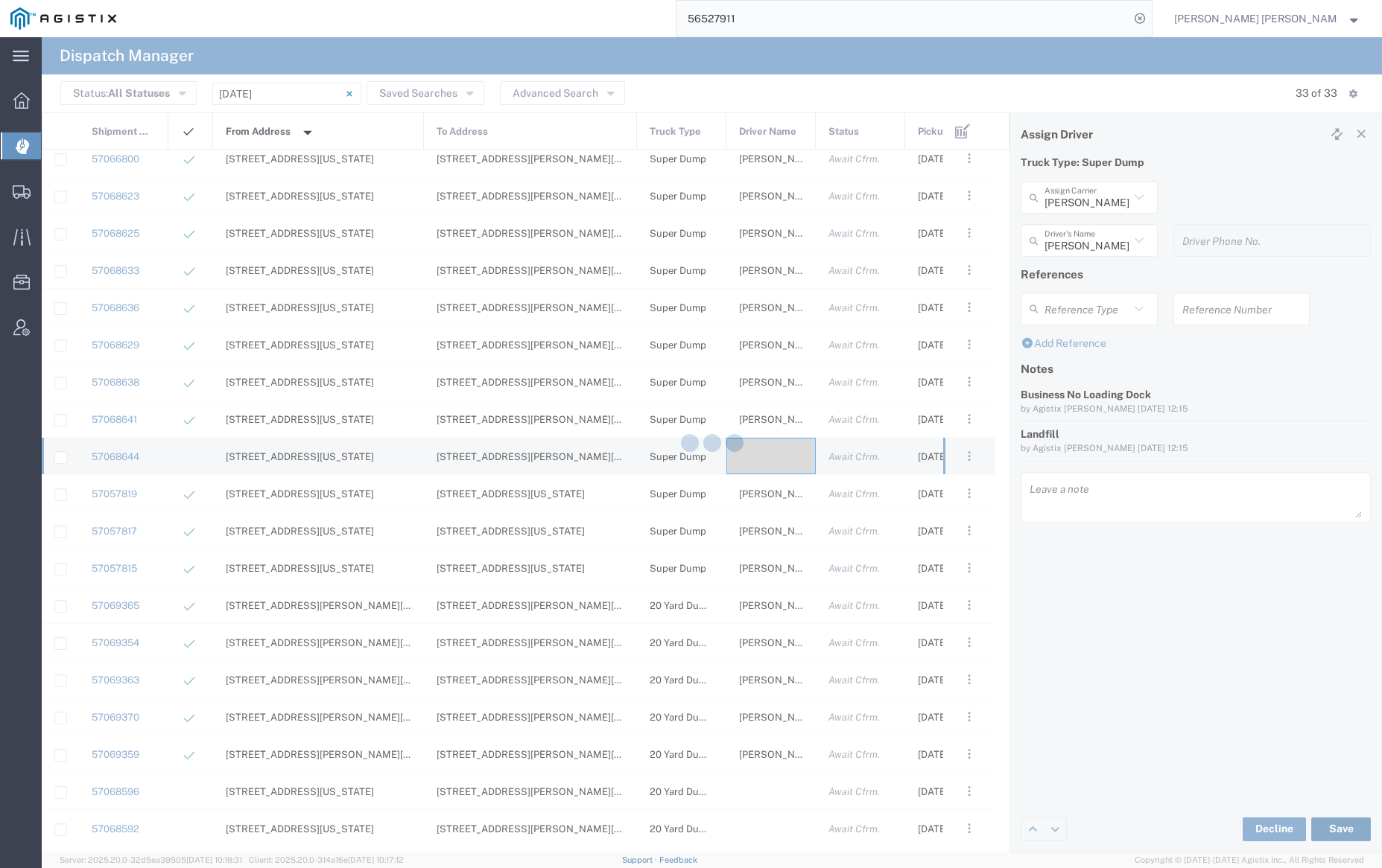
type input "[PERSON_NAME]"
type input "[PERSON_NAME] Trans Services"
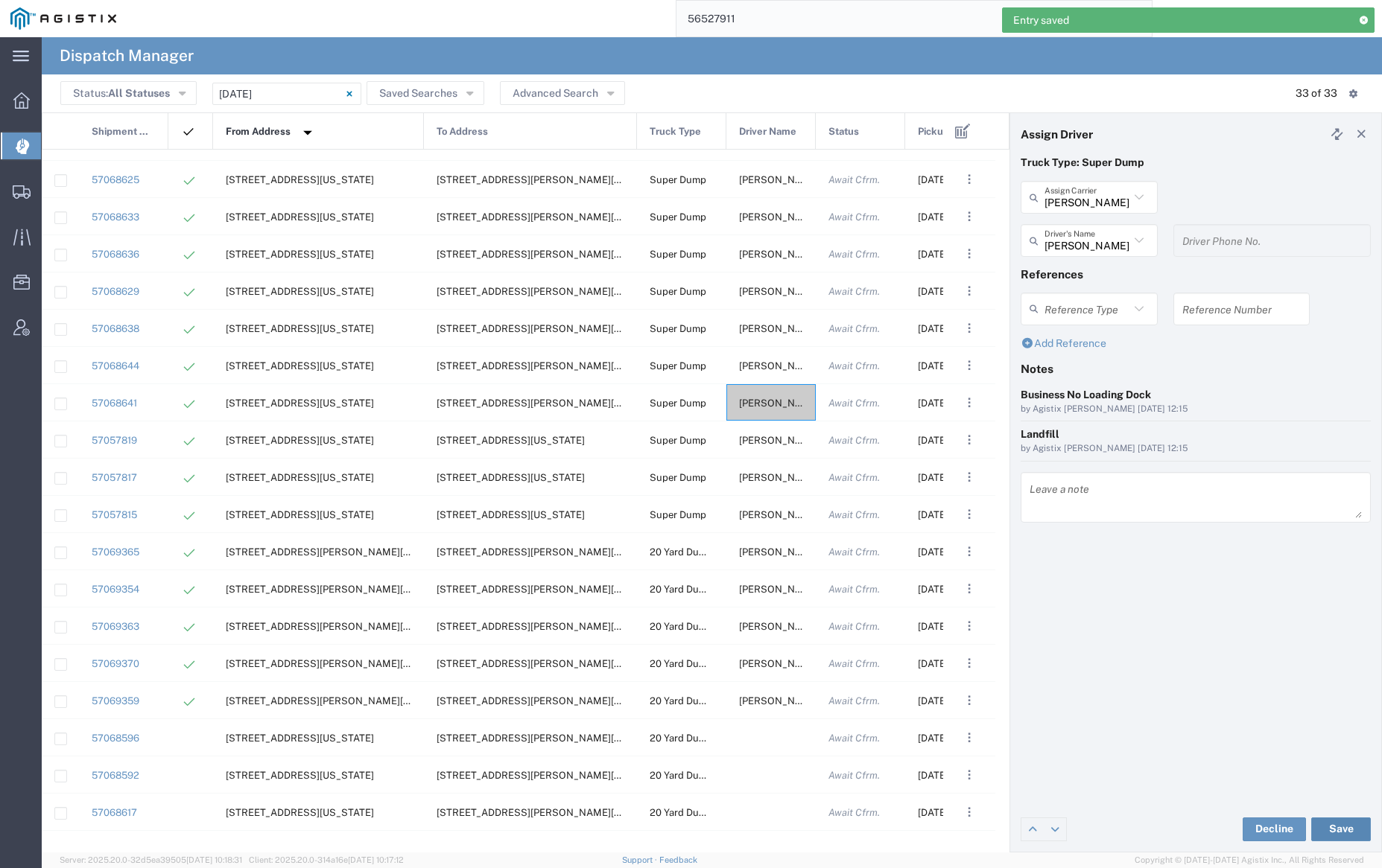
scroll to position [539, 0]
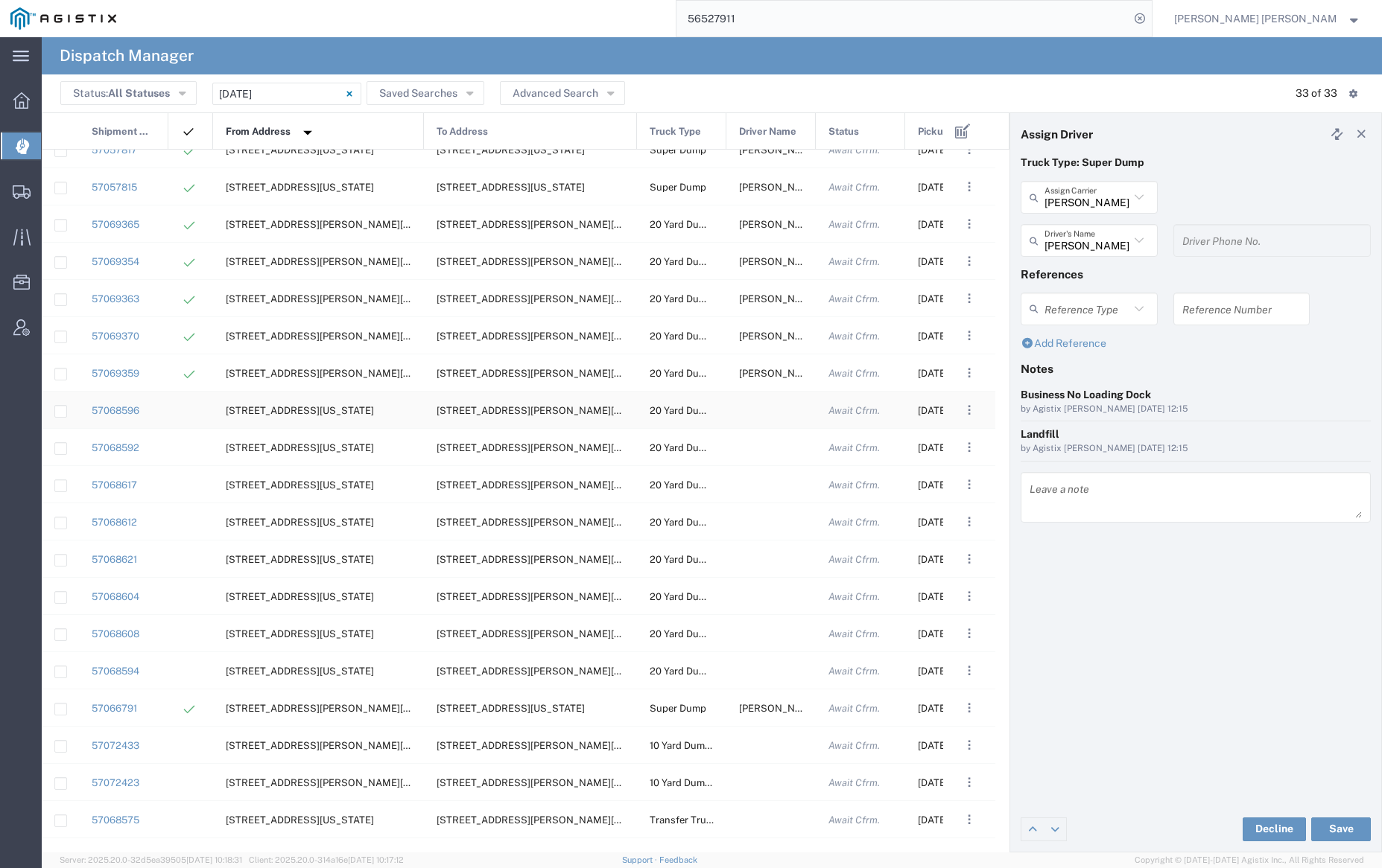
click at [758, 420] on div at bounding box center [771, 410] width 89 height 37
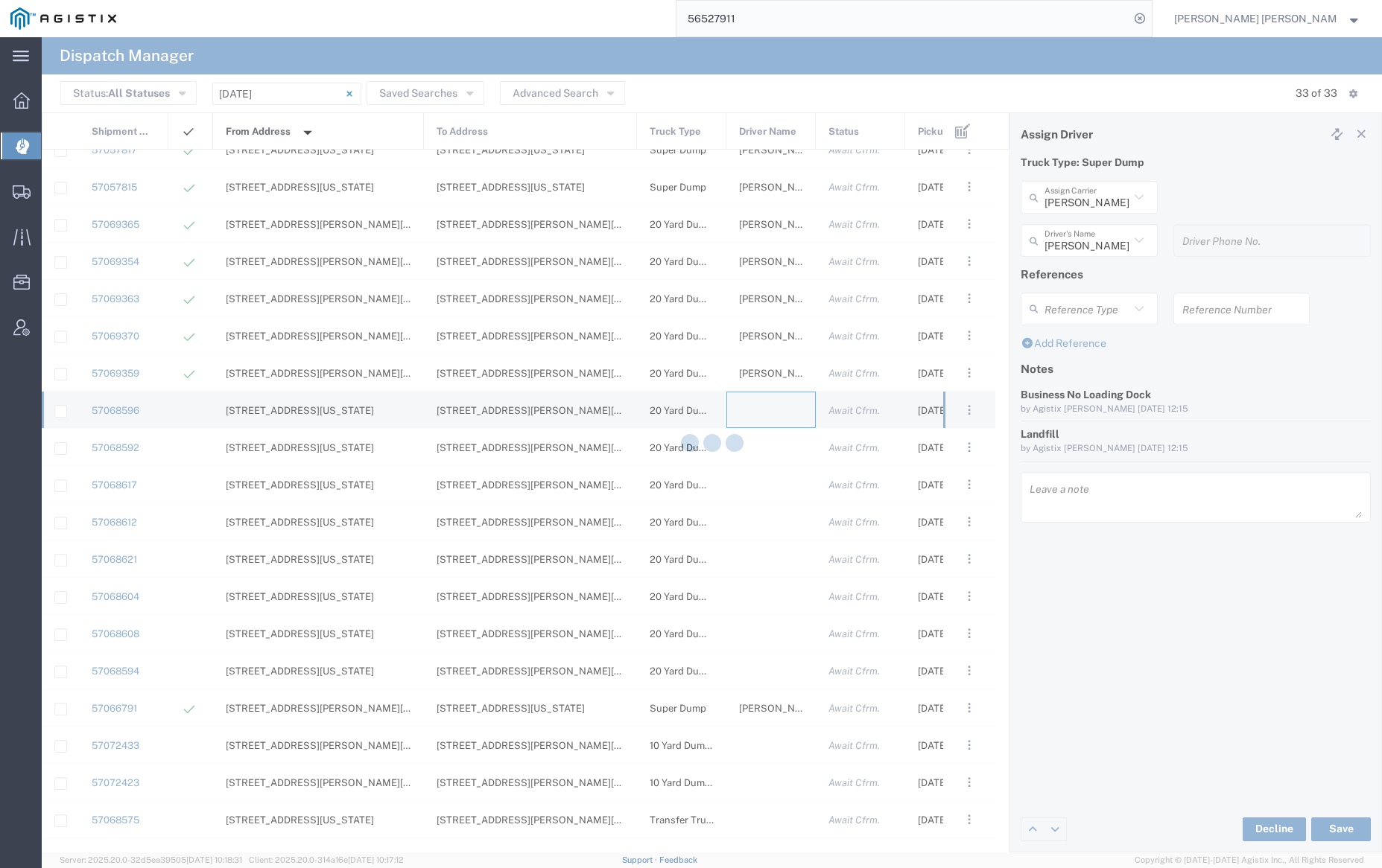
type input "[PERSON_NAME] Trucking"
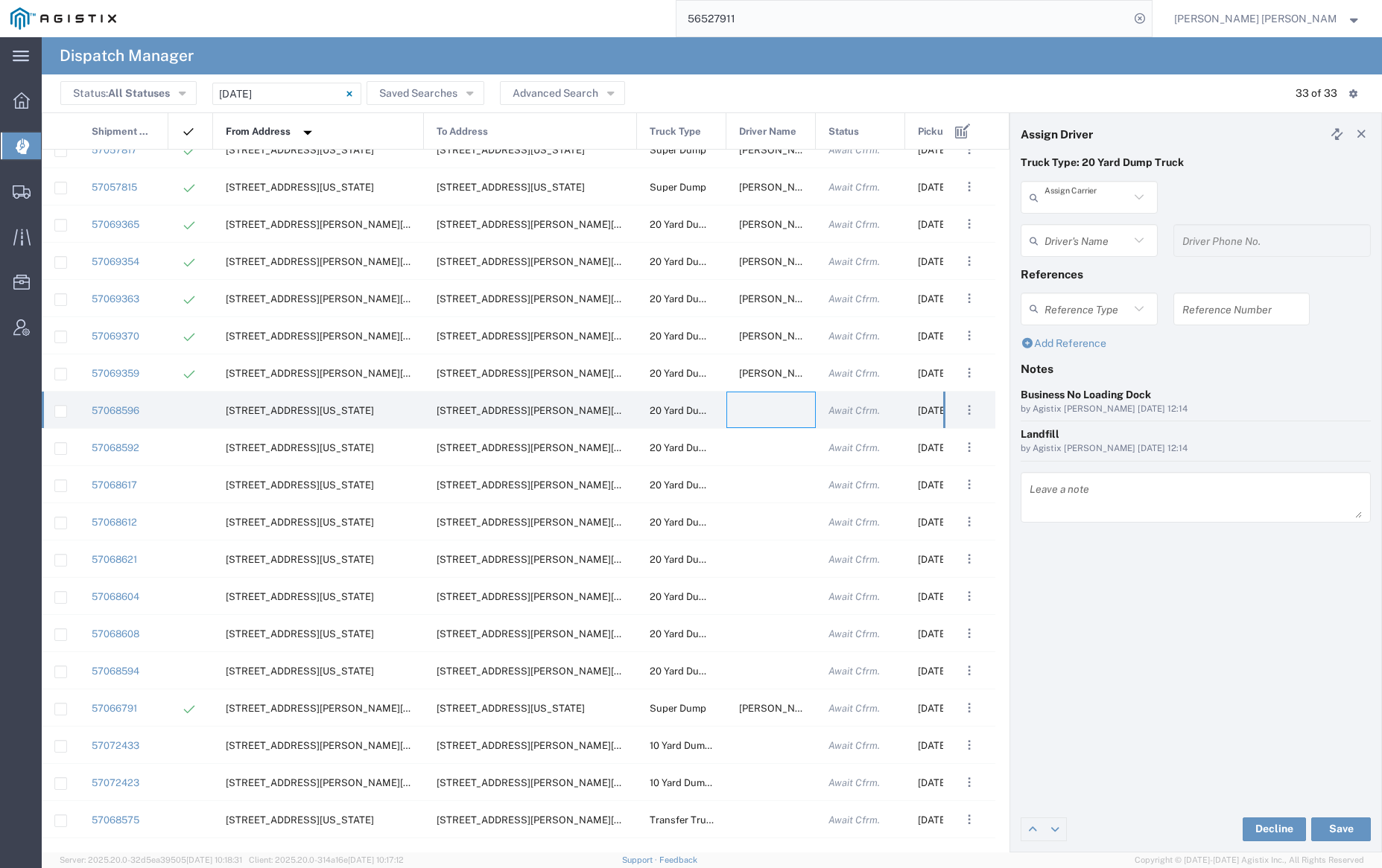
click at [1083, 201] on input "text" at bounding box center [1087, 197] width 85 height 26
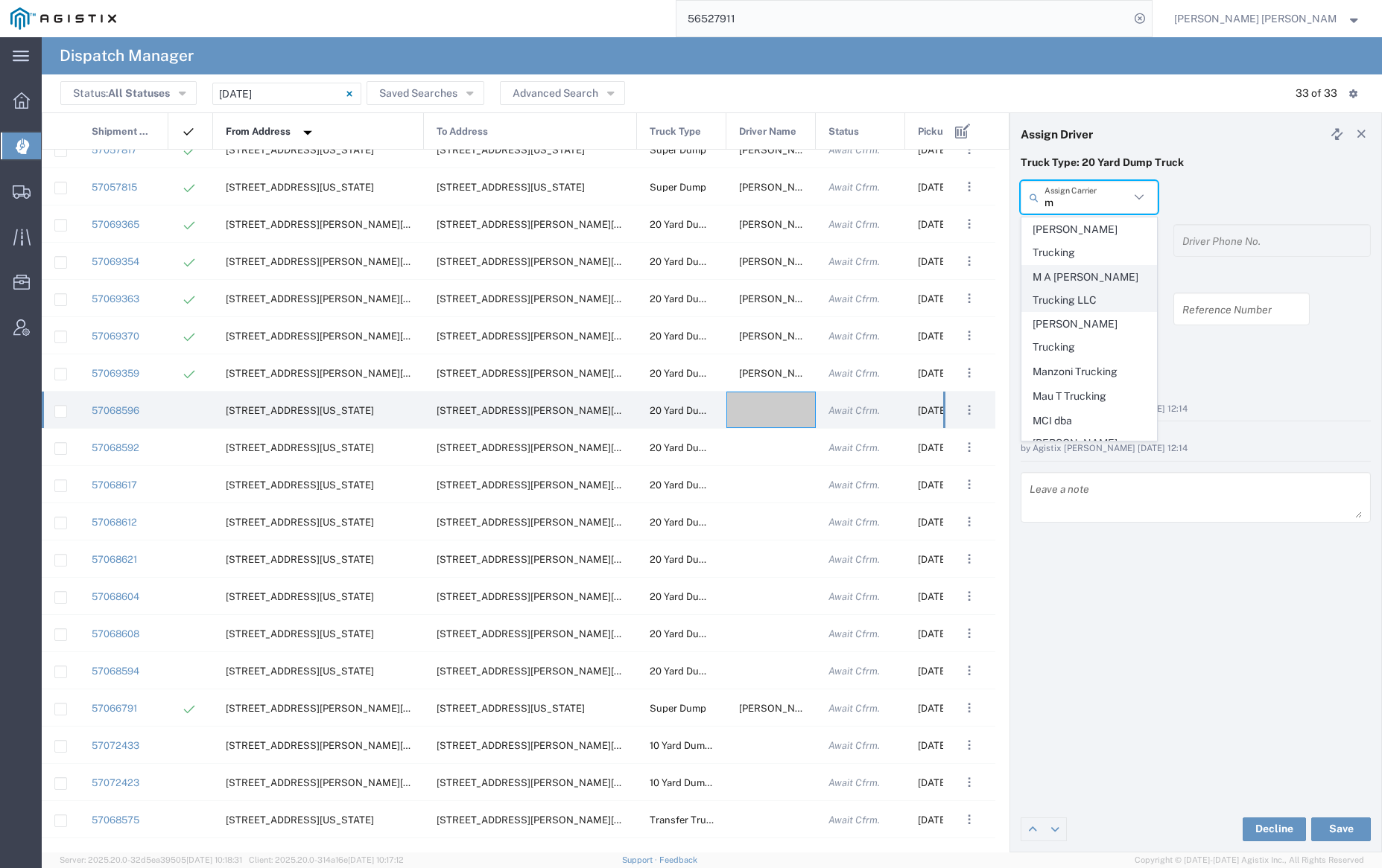
click at [1112, 266] on span "M A [PERSON_NAME] Trucking LLC" at bounding box center [1089, 289] width 133 height 46
type input "M A [PERSON_NAME] Trucking LLC"
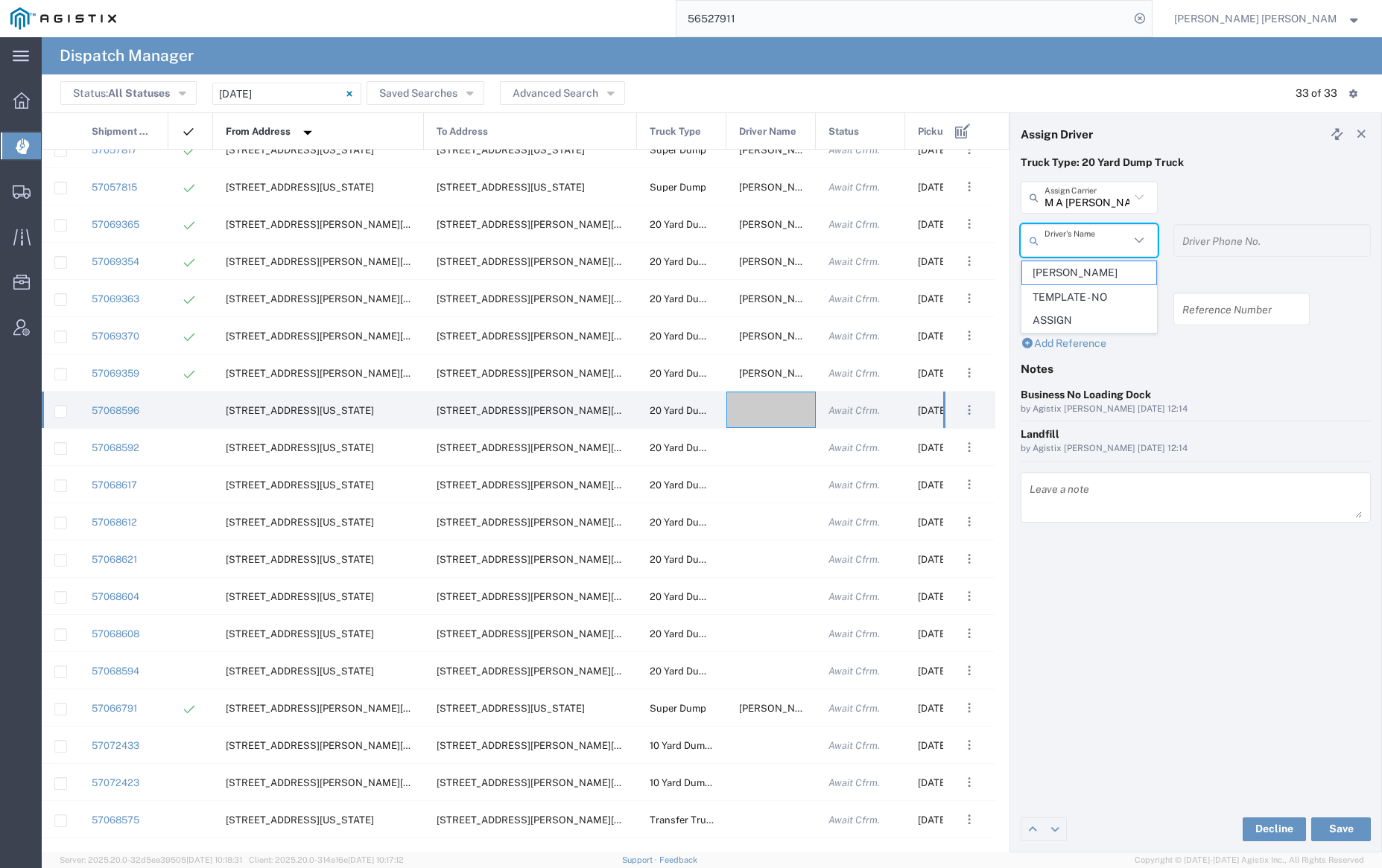
click at [1105, 238] on input "text" at bounding box center [1087, 241] width 85 height 26
click at [1108, 271] on span "[PERSON_NAME]" at bounding box center [1089, 273] width 133 height 23
type input "[PERSON_NAME]"
type input "[PHONE_NUMBER]"
click at [1335, 824] on button "Save" at bounding box center [1341, 829] width 60 height 24
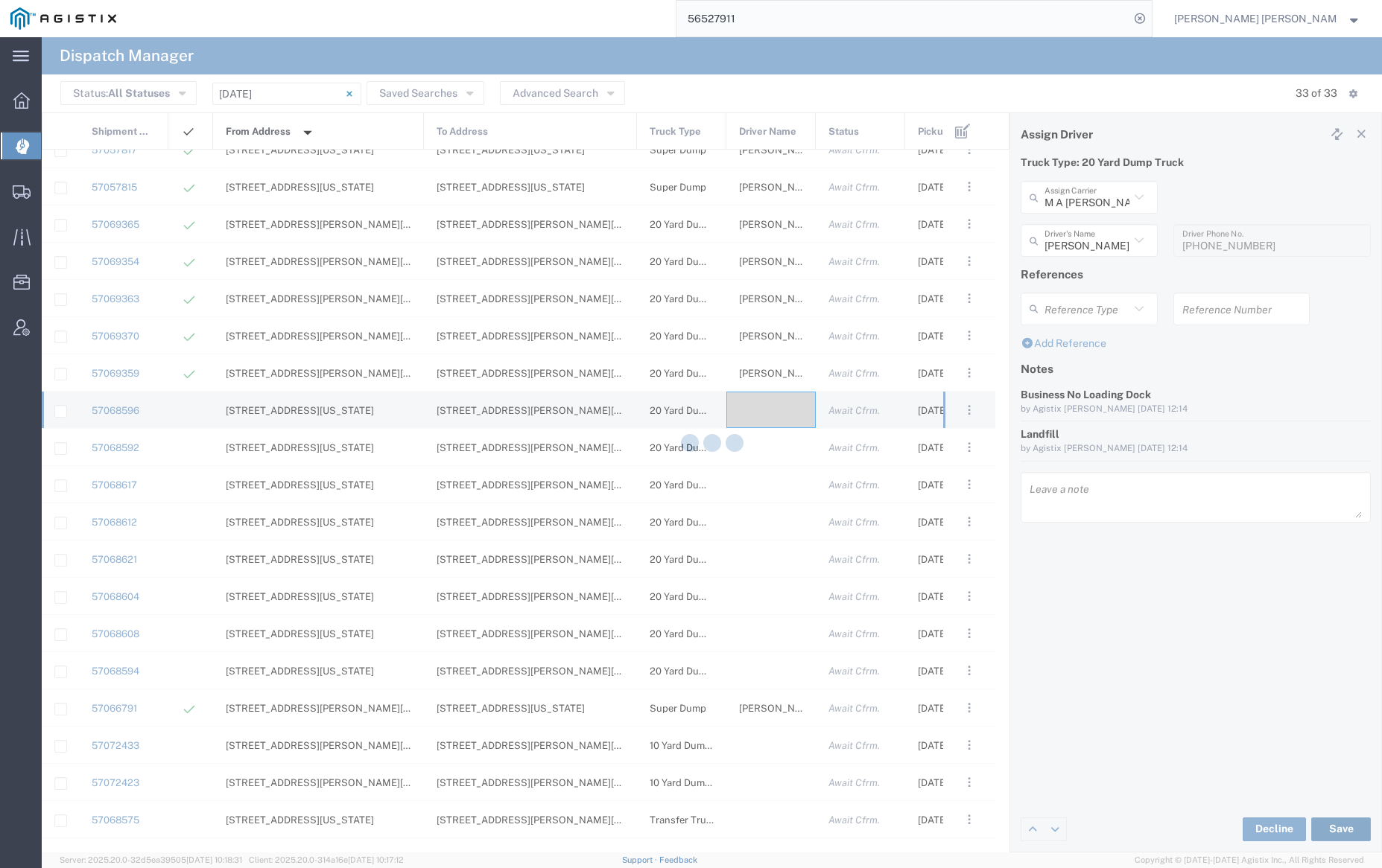
type input "[PERSON_NAME]"
type input "M A [PERSON_NAME] Trucking LLC"
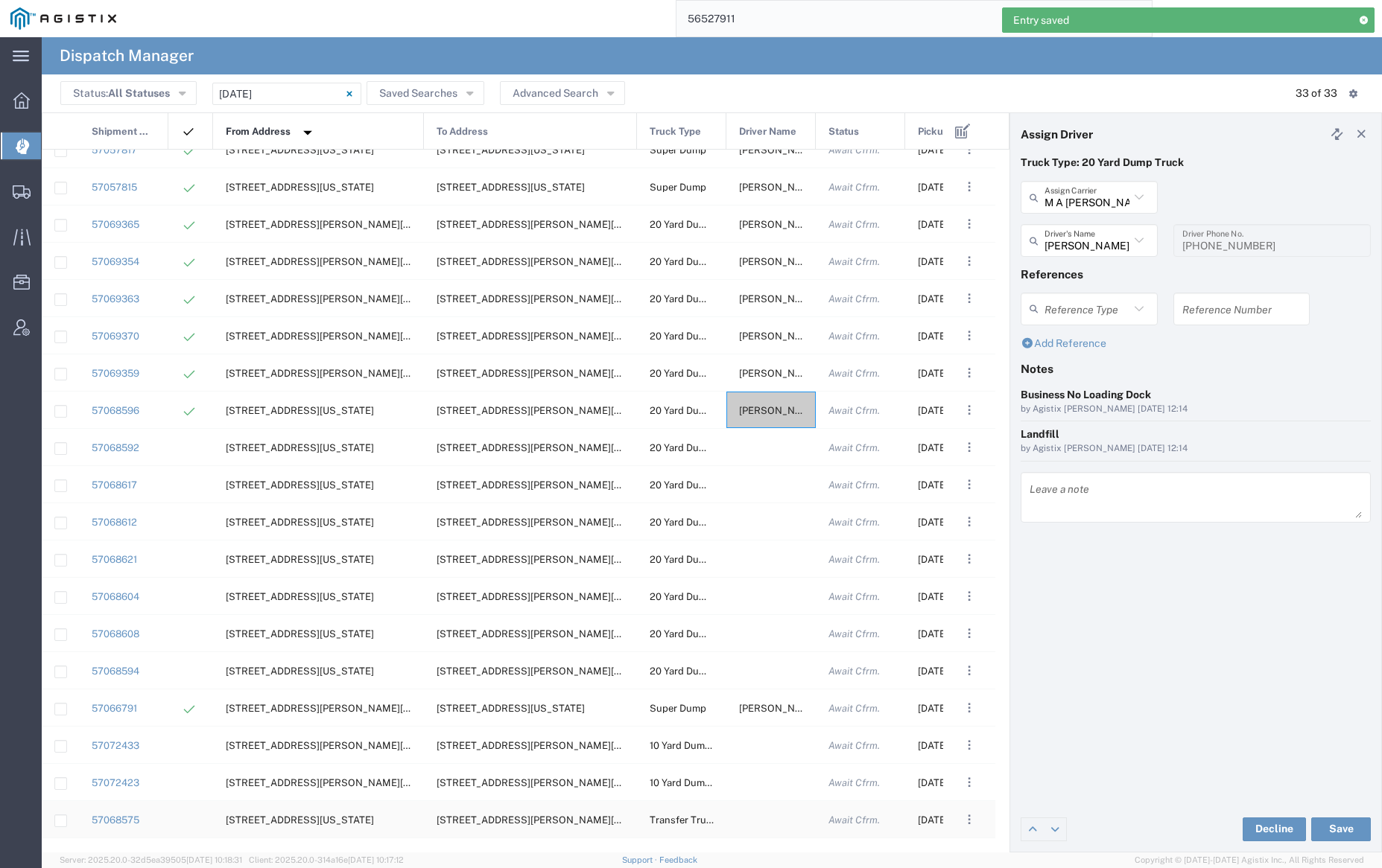
click at [769, 819] on div at bounding box center [771, 820] width 89 height 37
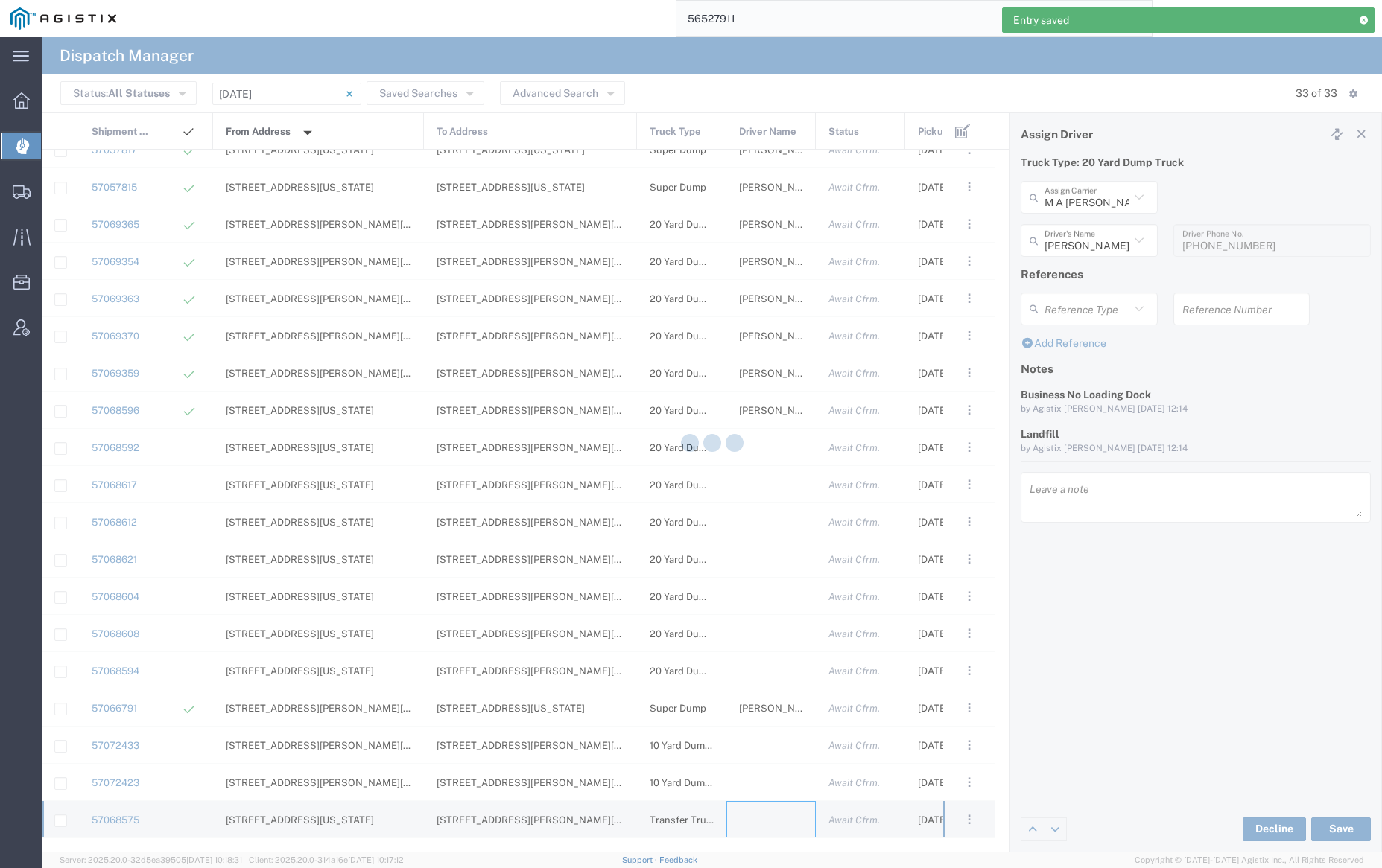
type input "[PERSON_NAME] Trucking"
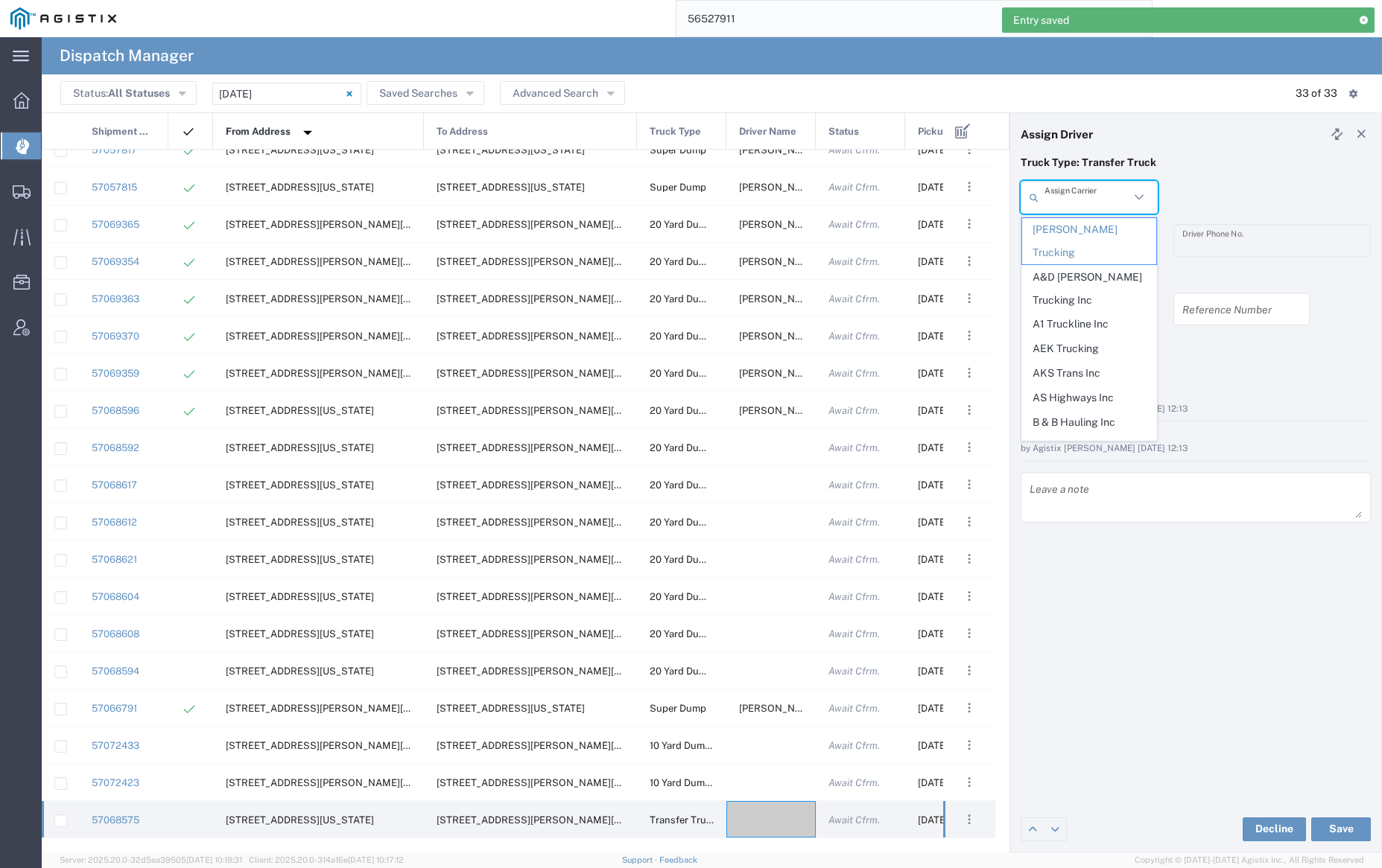
click at [1091, 203] on input "text" at bounding box center [1087, 197] width 85 height 26
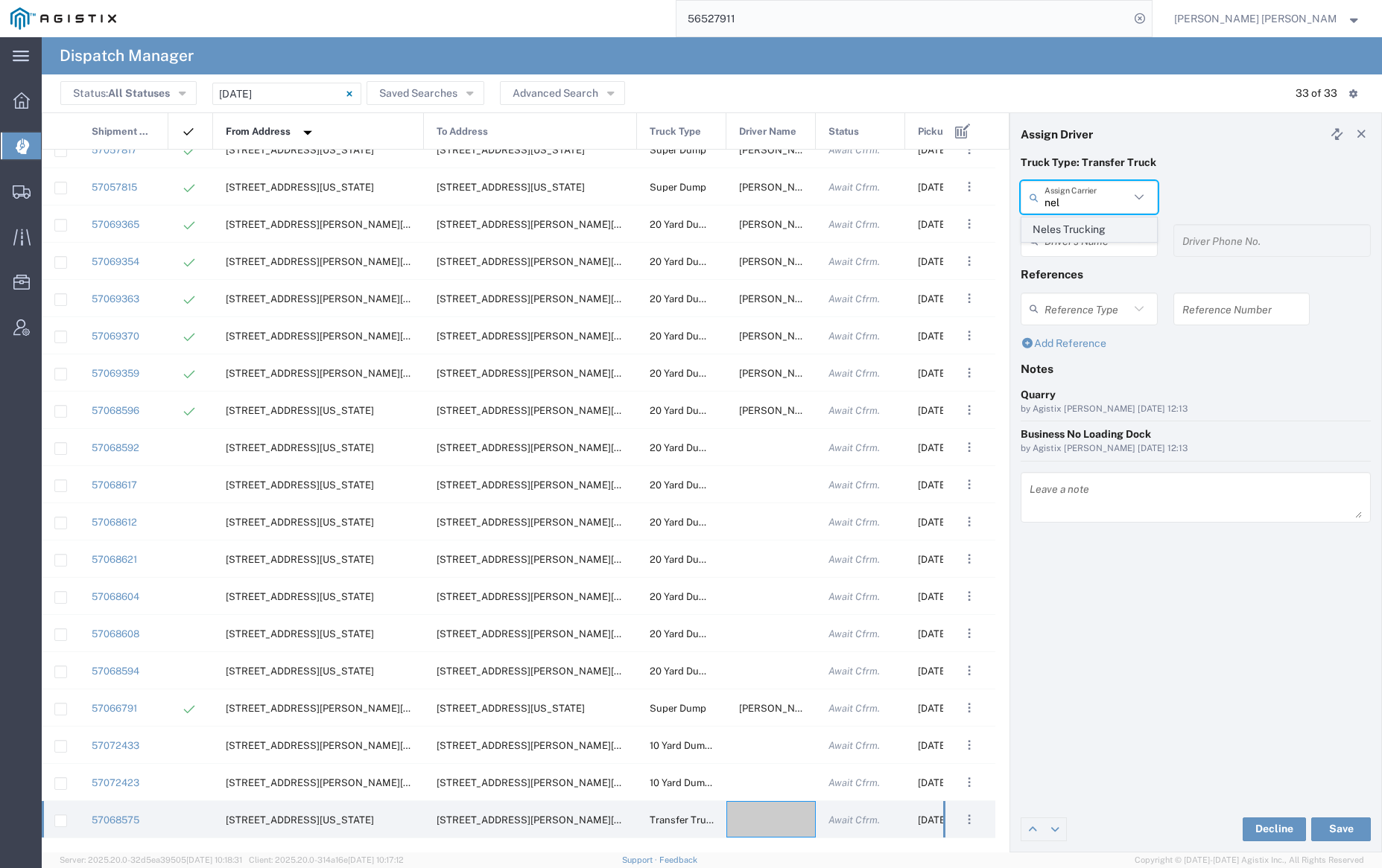
click at [1096, 222] on span "Neles Trucking" at bounding box center [1089, 230] width 133 height 23
type input "Neles Trucking"
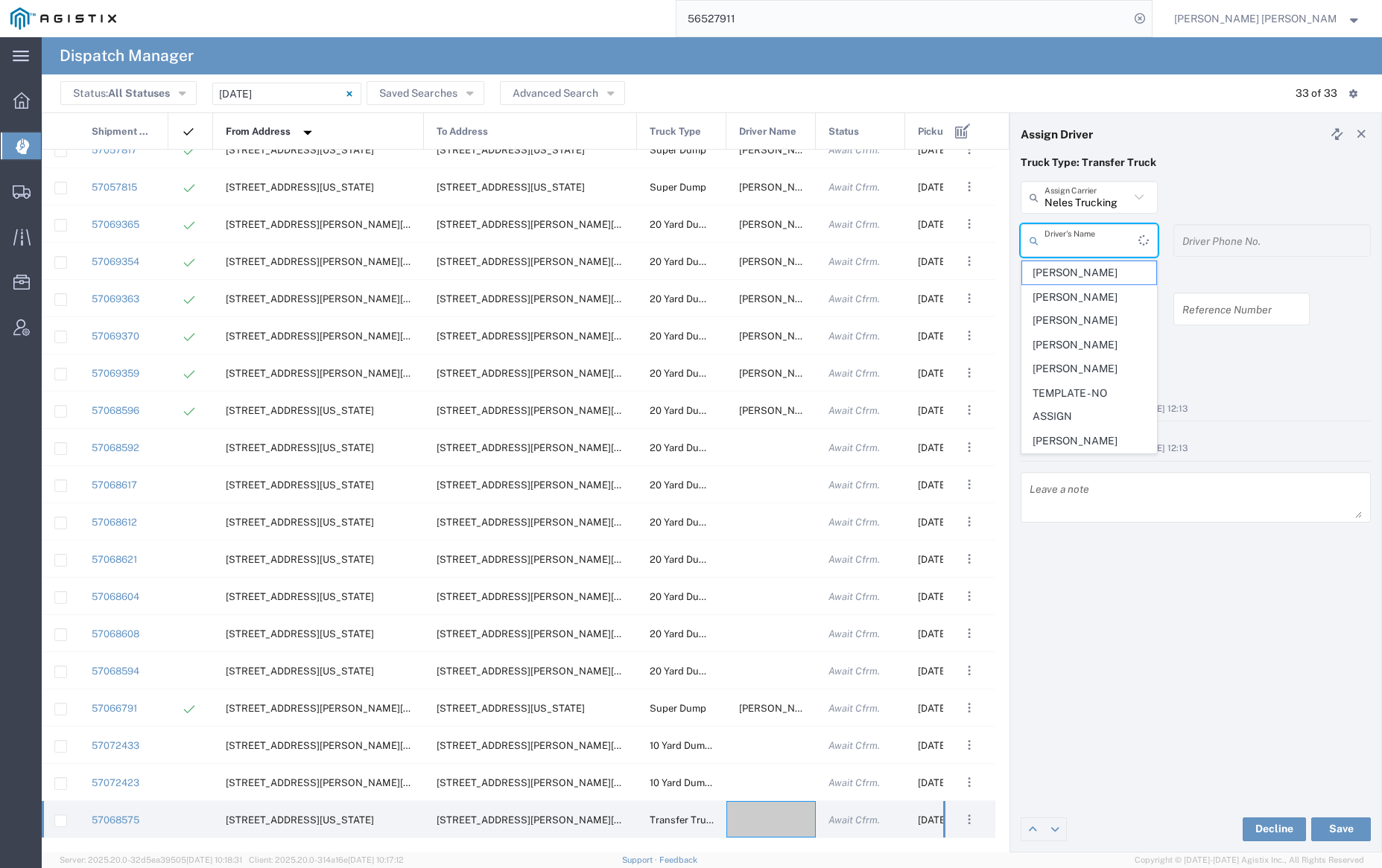
click at [1101, 242] on input "text" at bounding box center [1091, 241] width 94 height 26
click at [1101, 462] on span "[PERSON_NAME]" at bounding box center [1089, 469] width 133 height 23
type input "[PERSON_NAME]"
type input "[PHONE_NUMBER]"
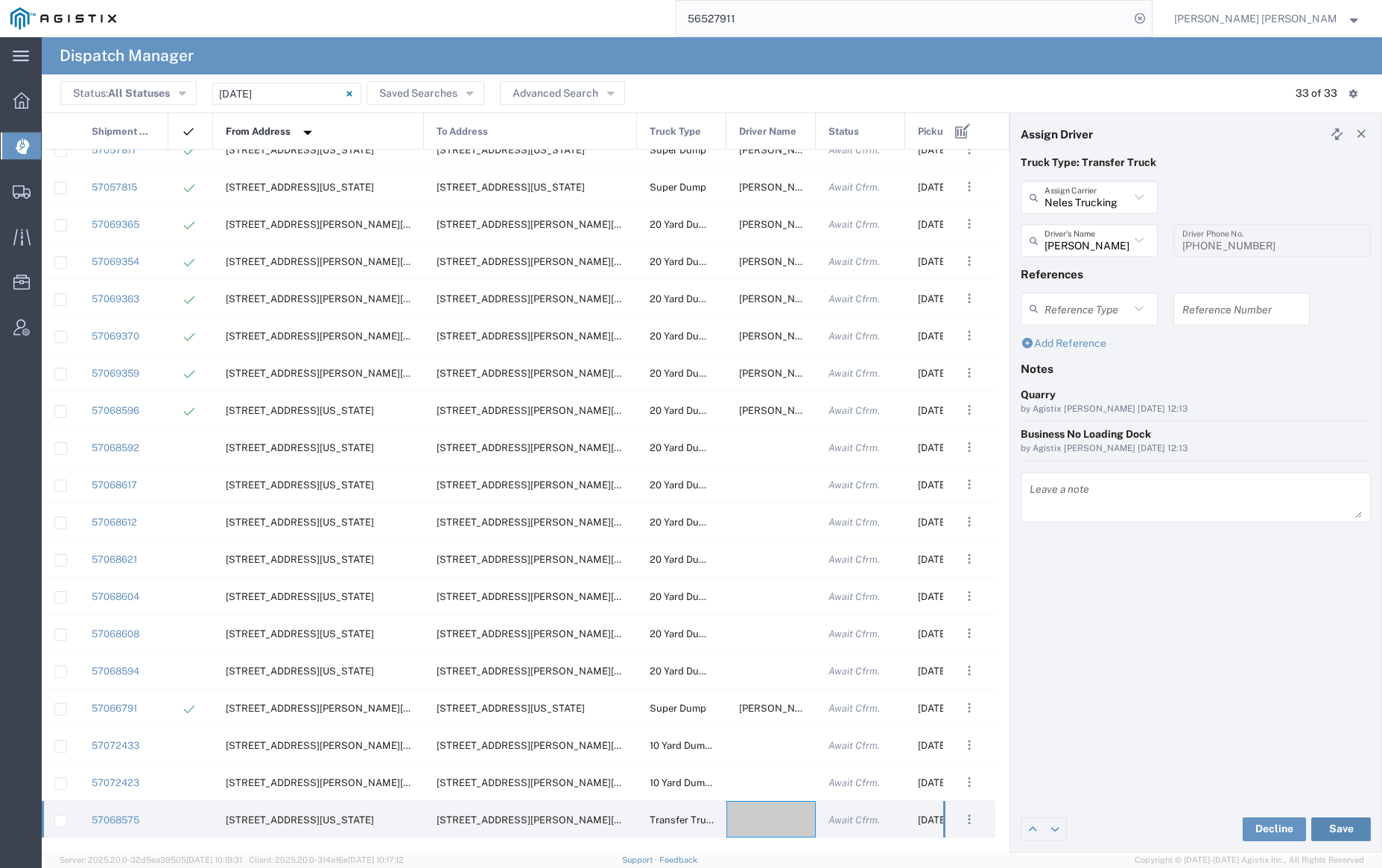
click at [1340, 825] on button "Save" at bounding box center [1341, 829] width 60 height 24
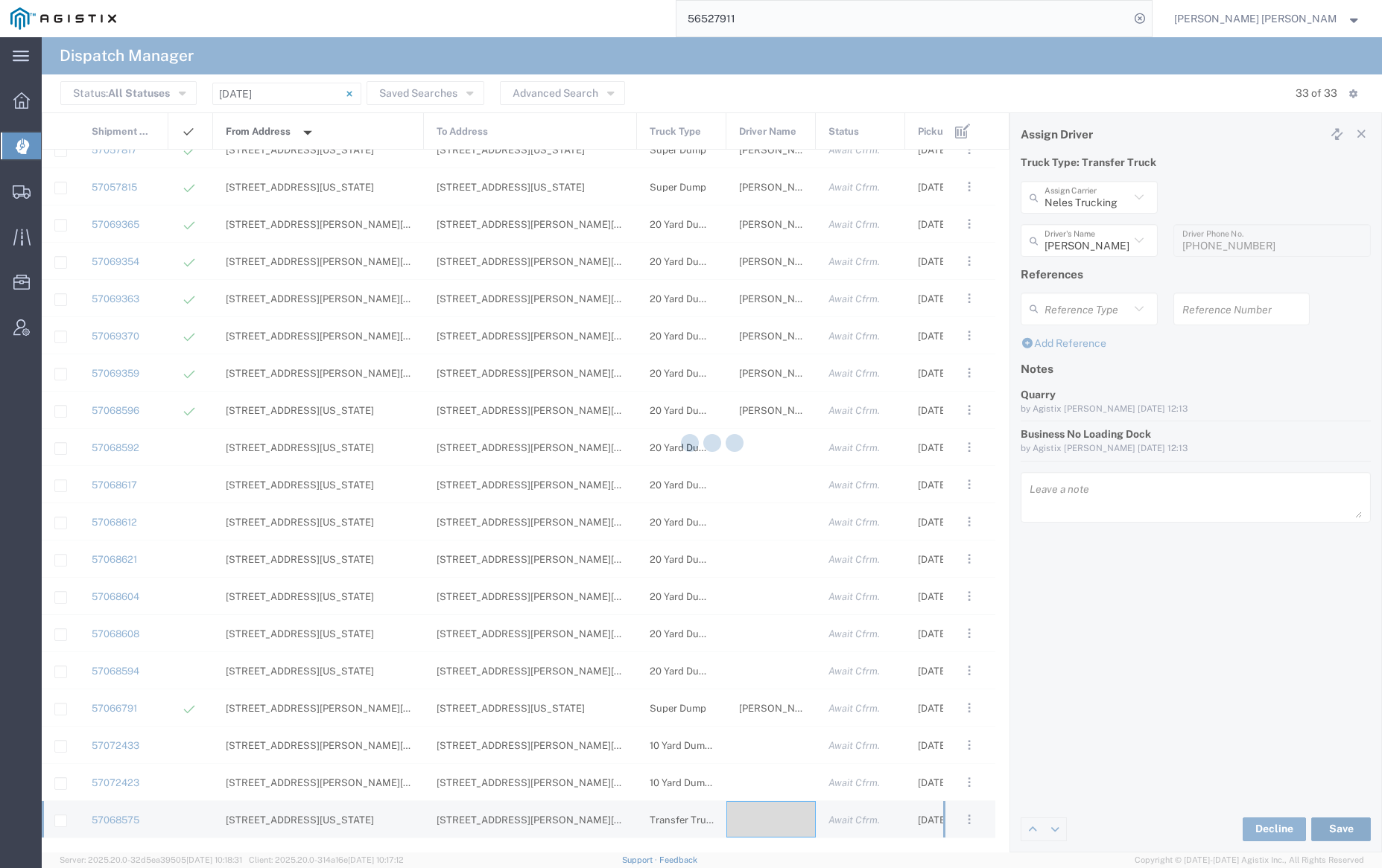
type input "[PERSON_NAME]"
type input "Neles Trucking"
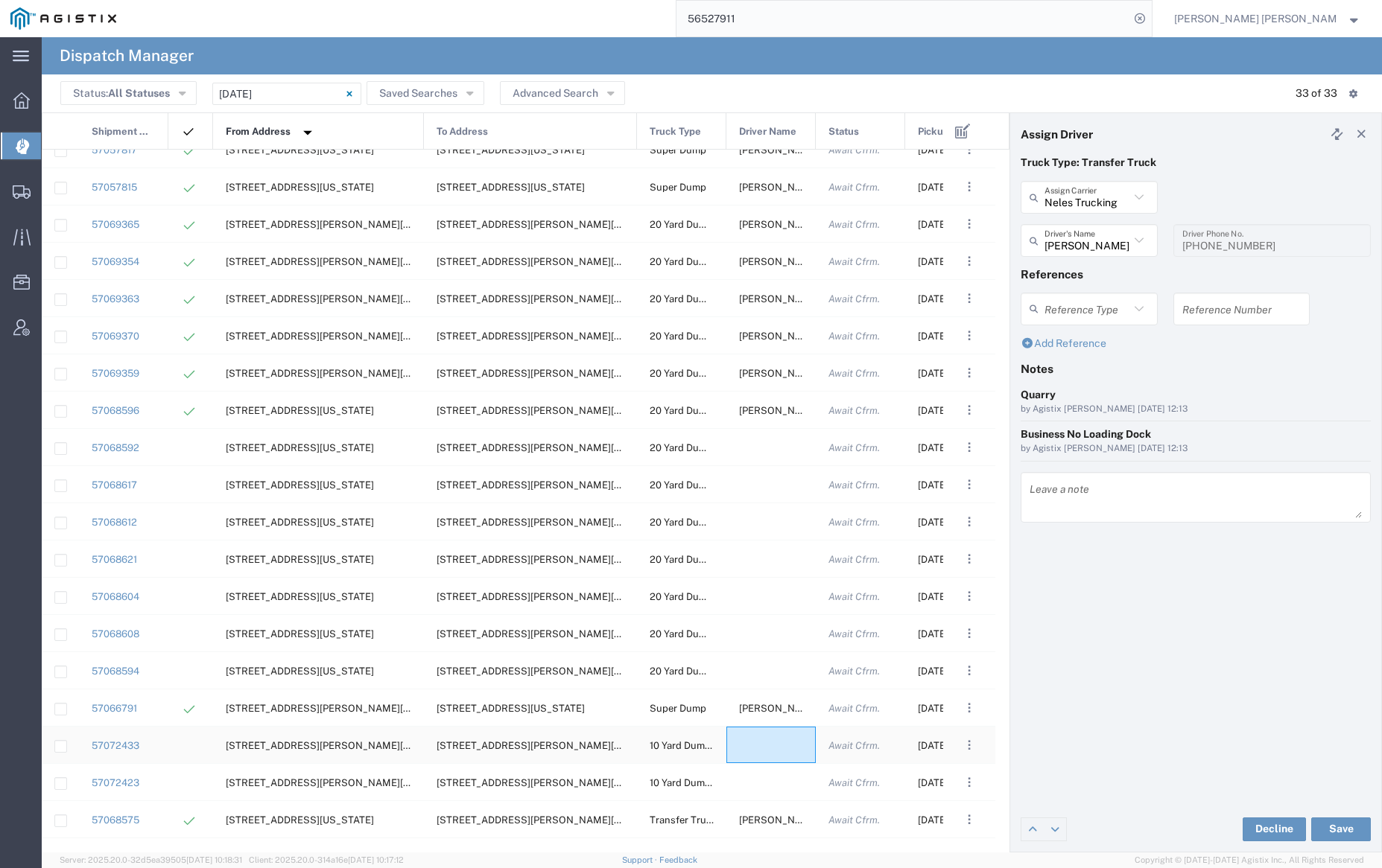
click at [773, 747] on div at bounding box center [771, 745] width 89 height 37
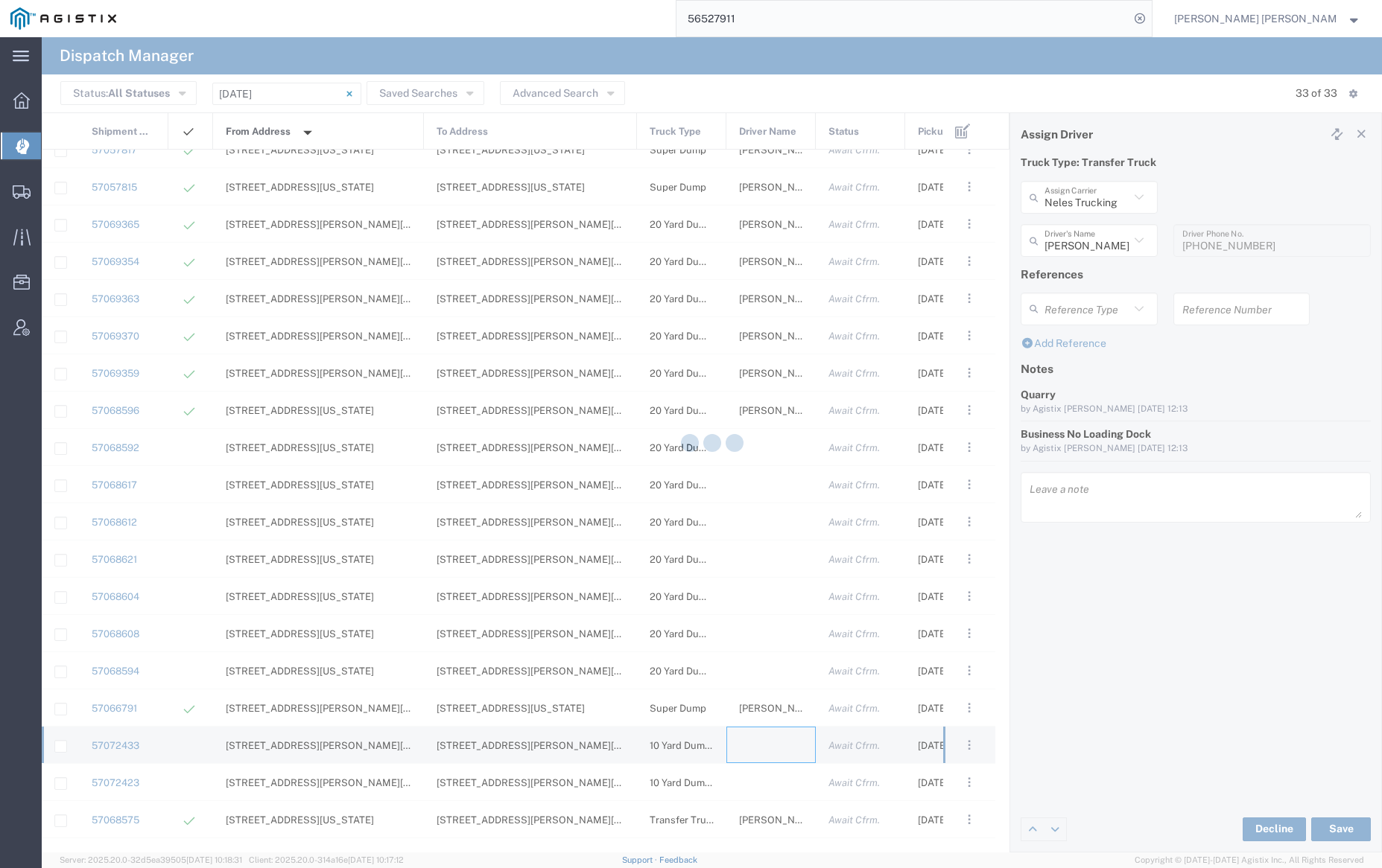
type input "[PERSON_NAME] Trucking"
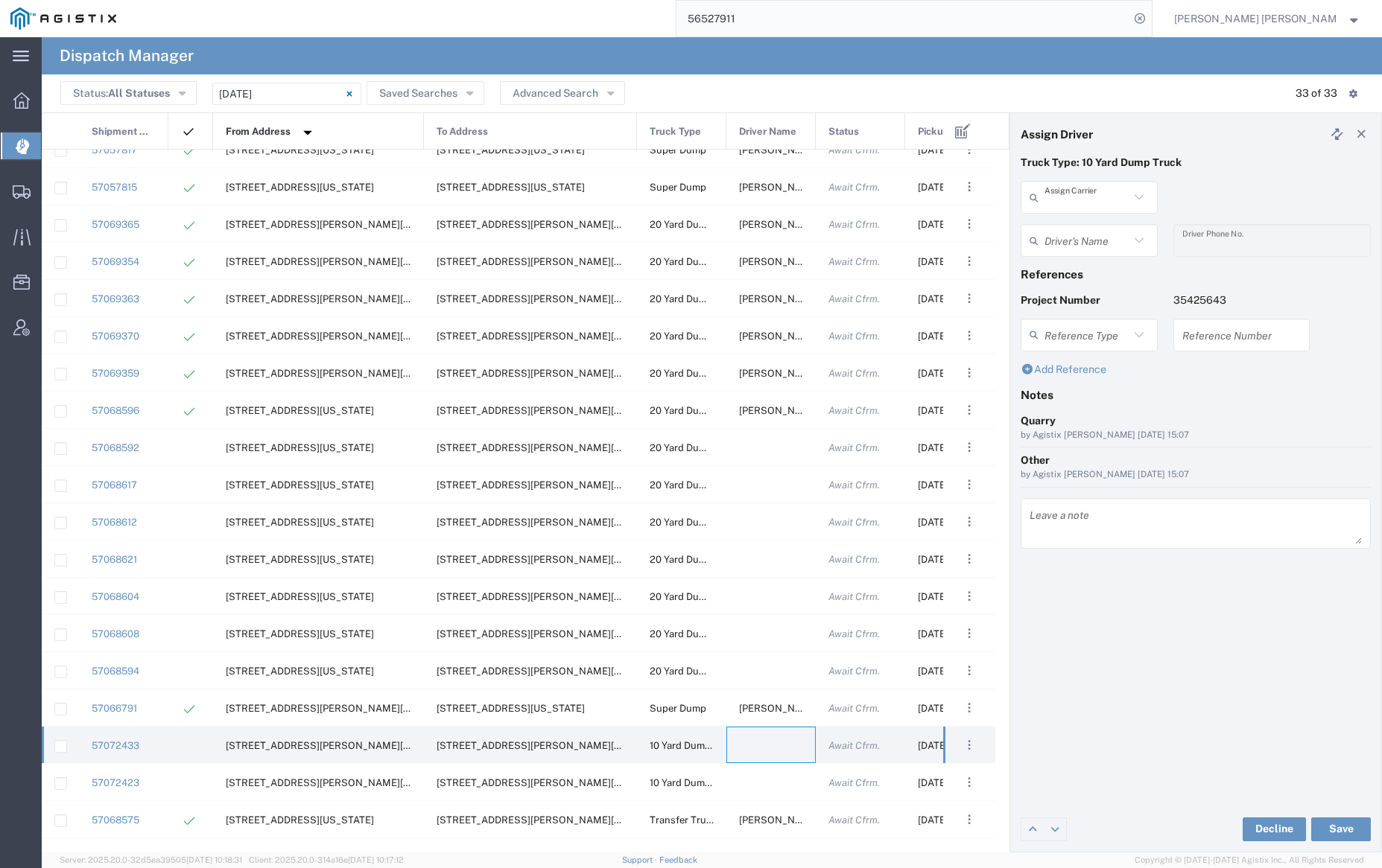
click at [1059, 201] on input "text" at bounding box center [1087, 197] width 85 height 26
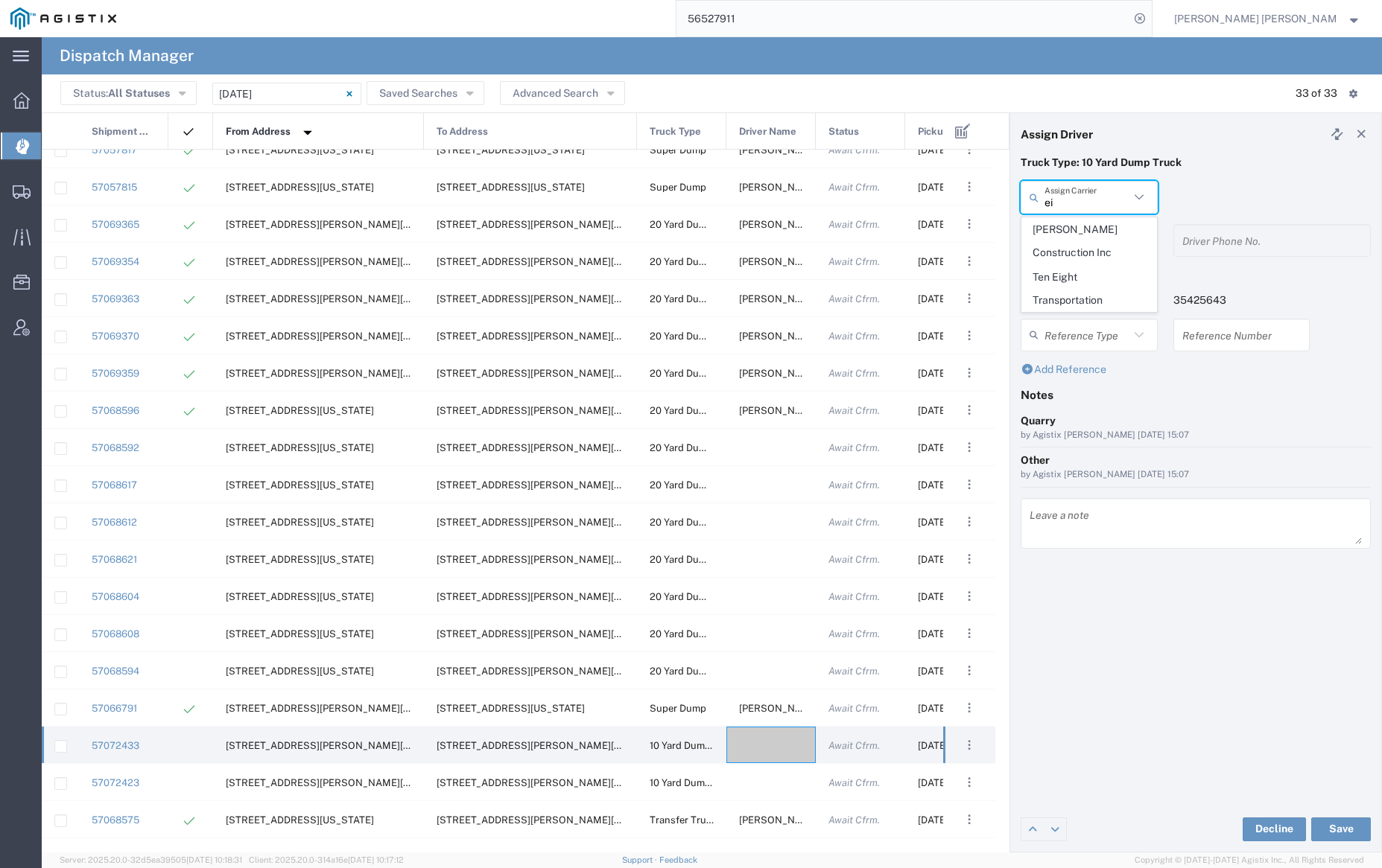
click at [1075, 235] on span "[PERSON_NAME] Construction Inc" at bounding box center [1089, 242] width 133 height 46
type input "[PERSON_NAME] Construction Inc"
click at [1077, 235] on input "text" at bounding box center [1091, 241] width 94 height 26
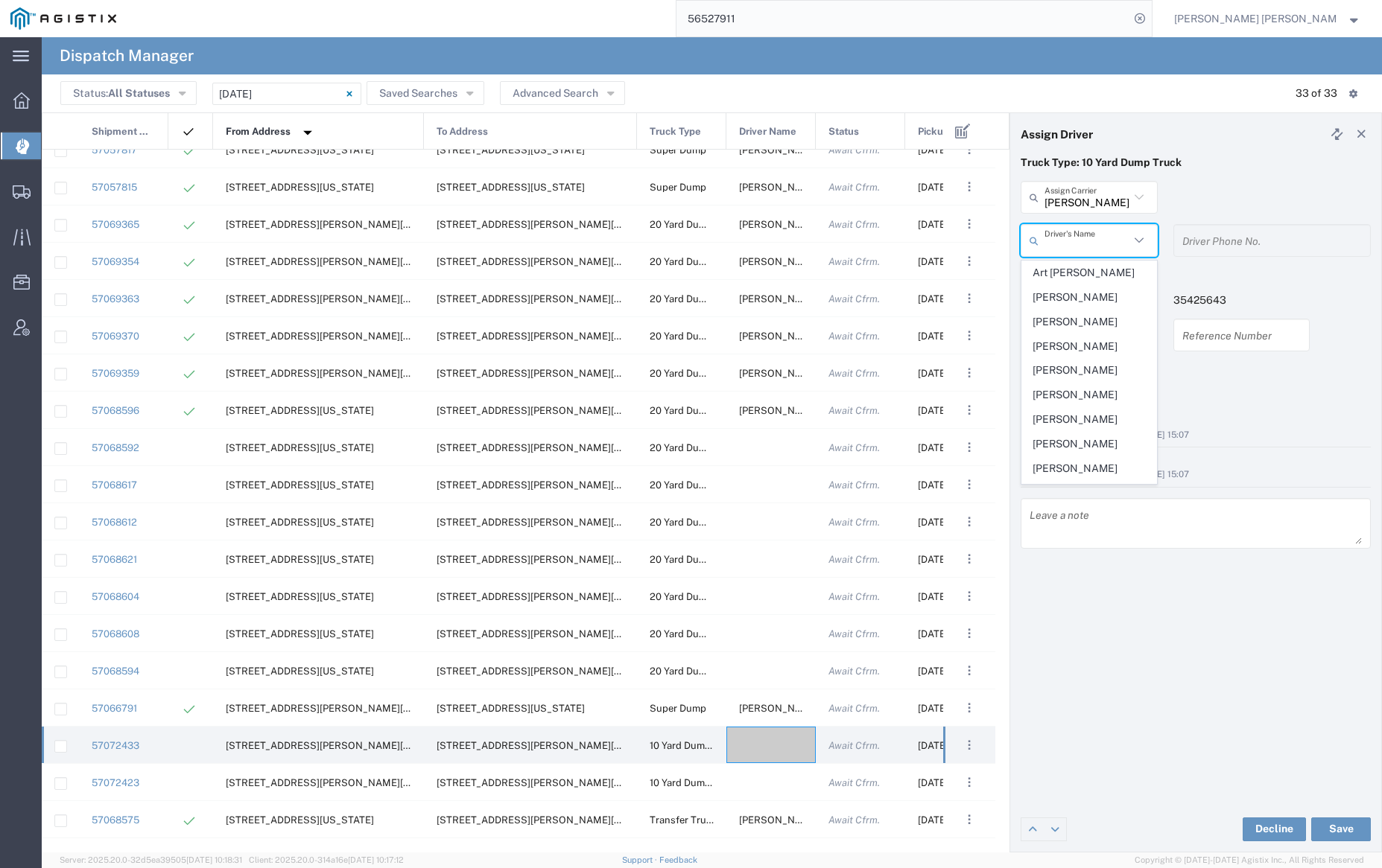
click at [1085, 273] on span "Art [PERSON_NAME]" at bounding box center [1089, 273] width 133 height 23
type input "Art [PERSON_NAME]"
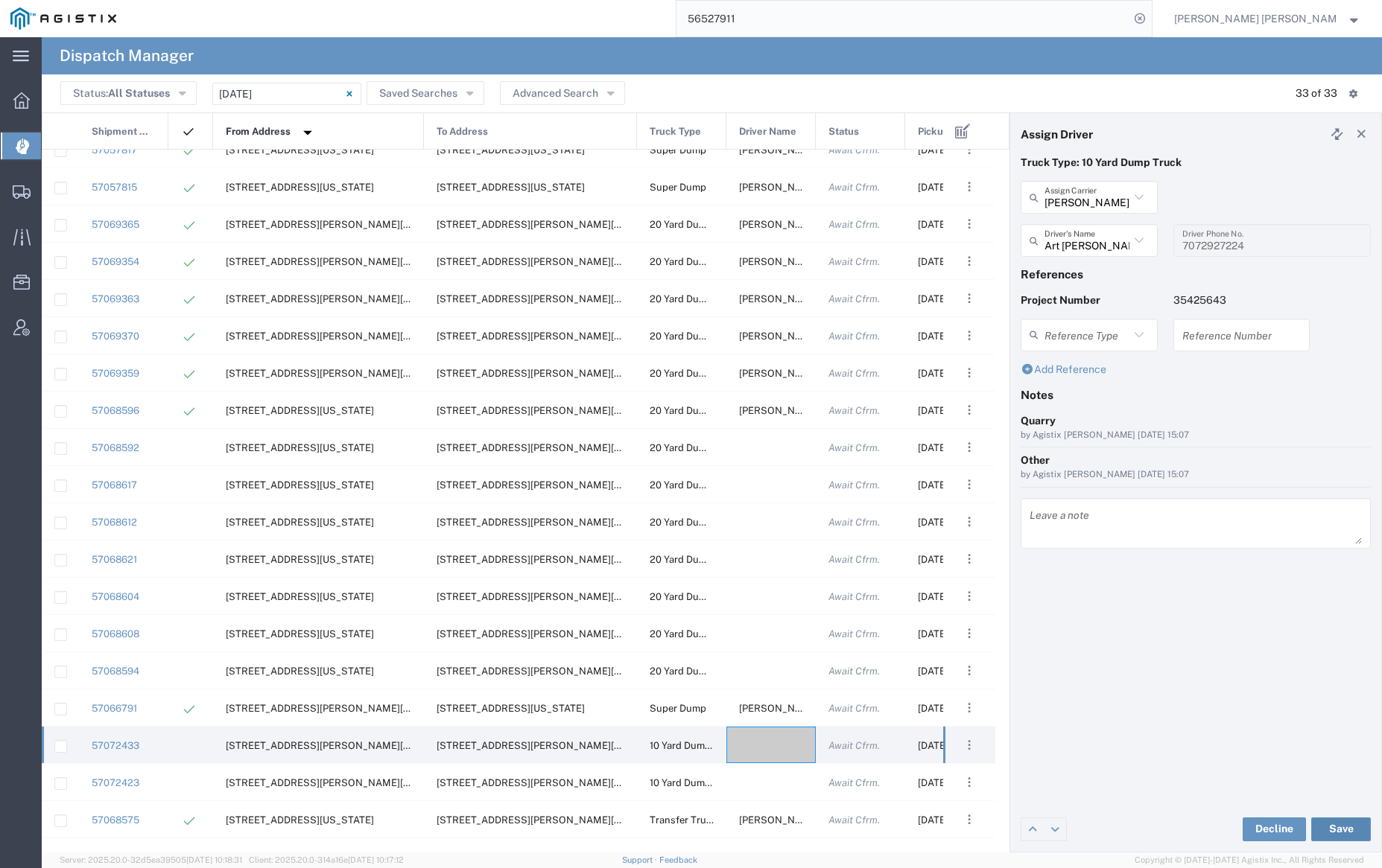
click at [1343, 825] on button "Save" at bounding box center [1341, 829] width 60 height 24
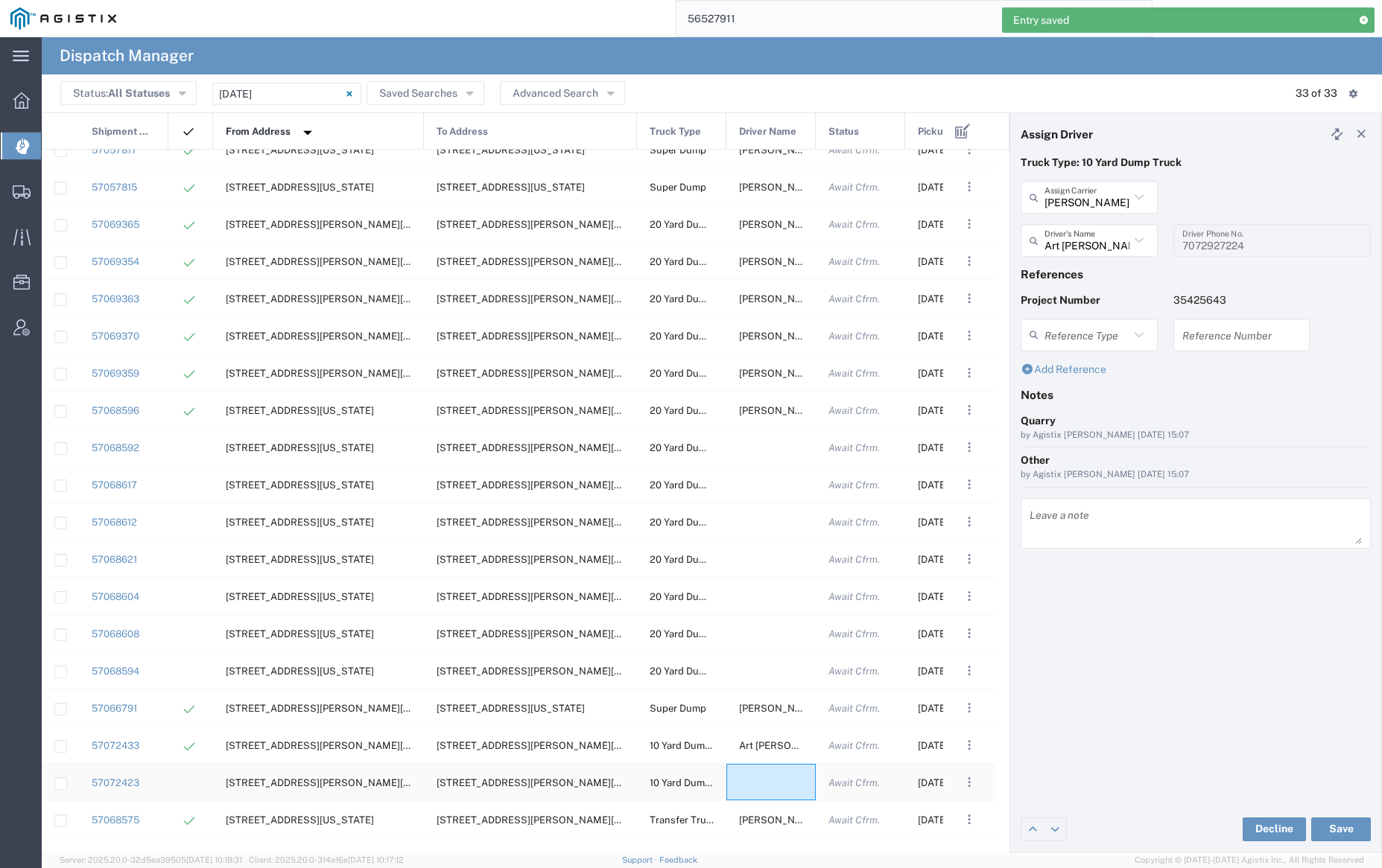
click at [768, 783] on div at bounding box center [771, 782] width 89 height 37
click at [1098, 202] on input "text" at bounding box center [1087, 197] width 85 height 26
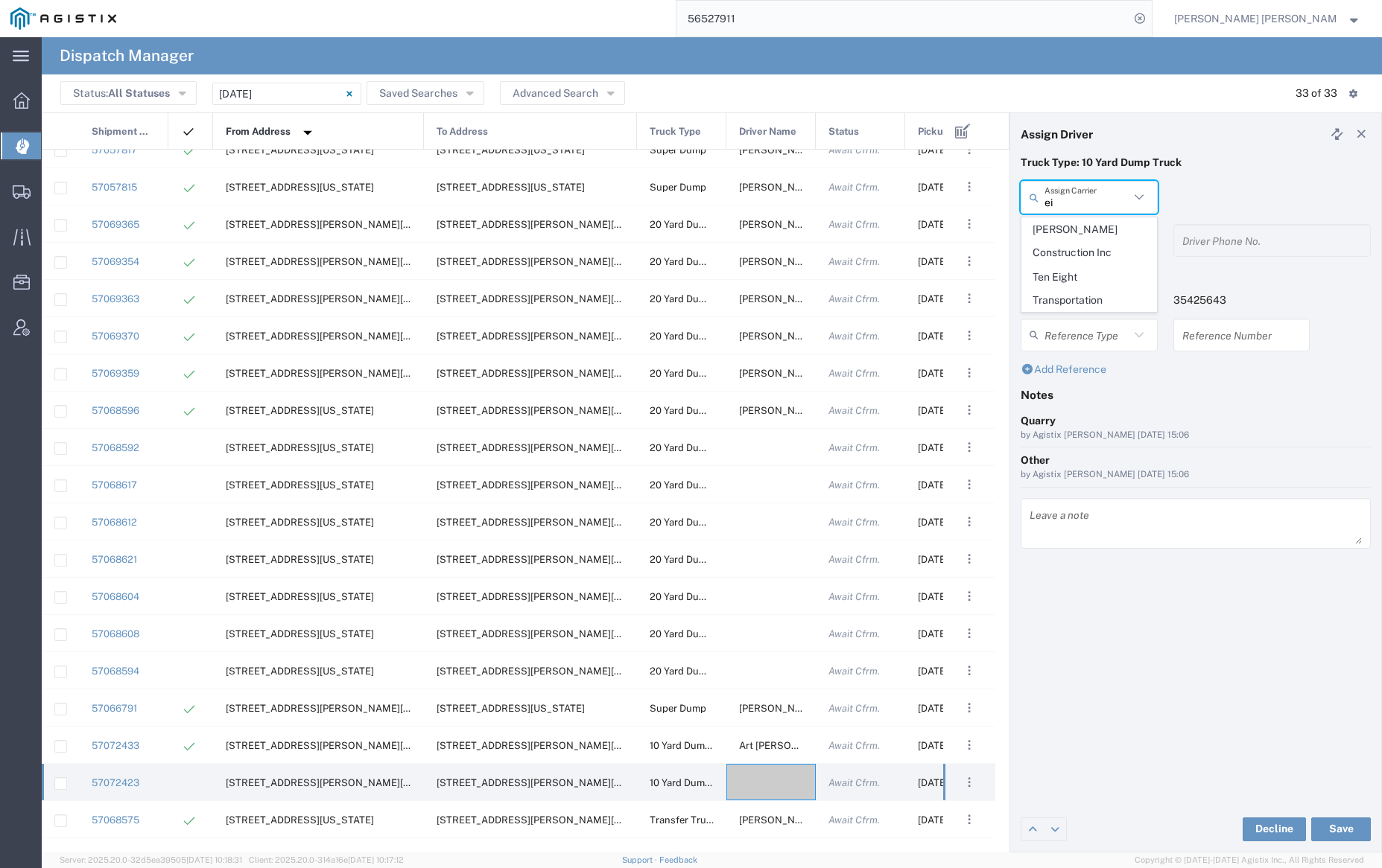
click at [1110, 237] on span "[PERSON_NAME] Construction Inc" at bounding box center [1089, 242] width 133 height 46
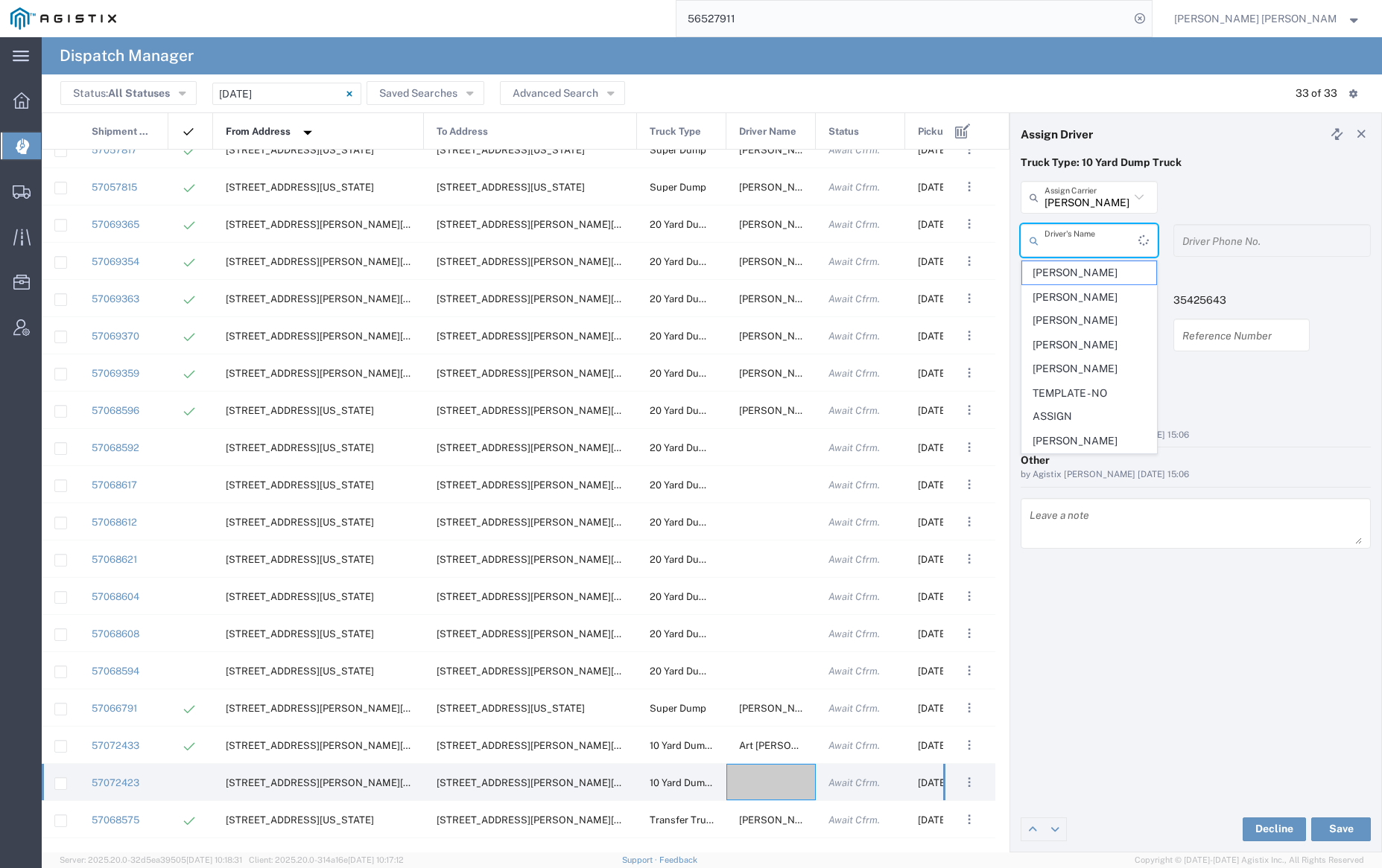
click at [1106, 243] on input "text" at bounding box center [1091, 241] width 94 height 26
click at [1081, 411] on span "[PERSON_NAME]" at bounding box center [1089, 404] width 133 height 23
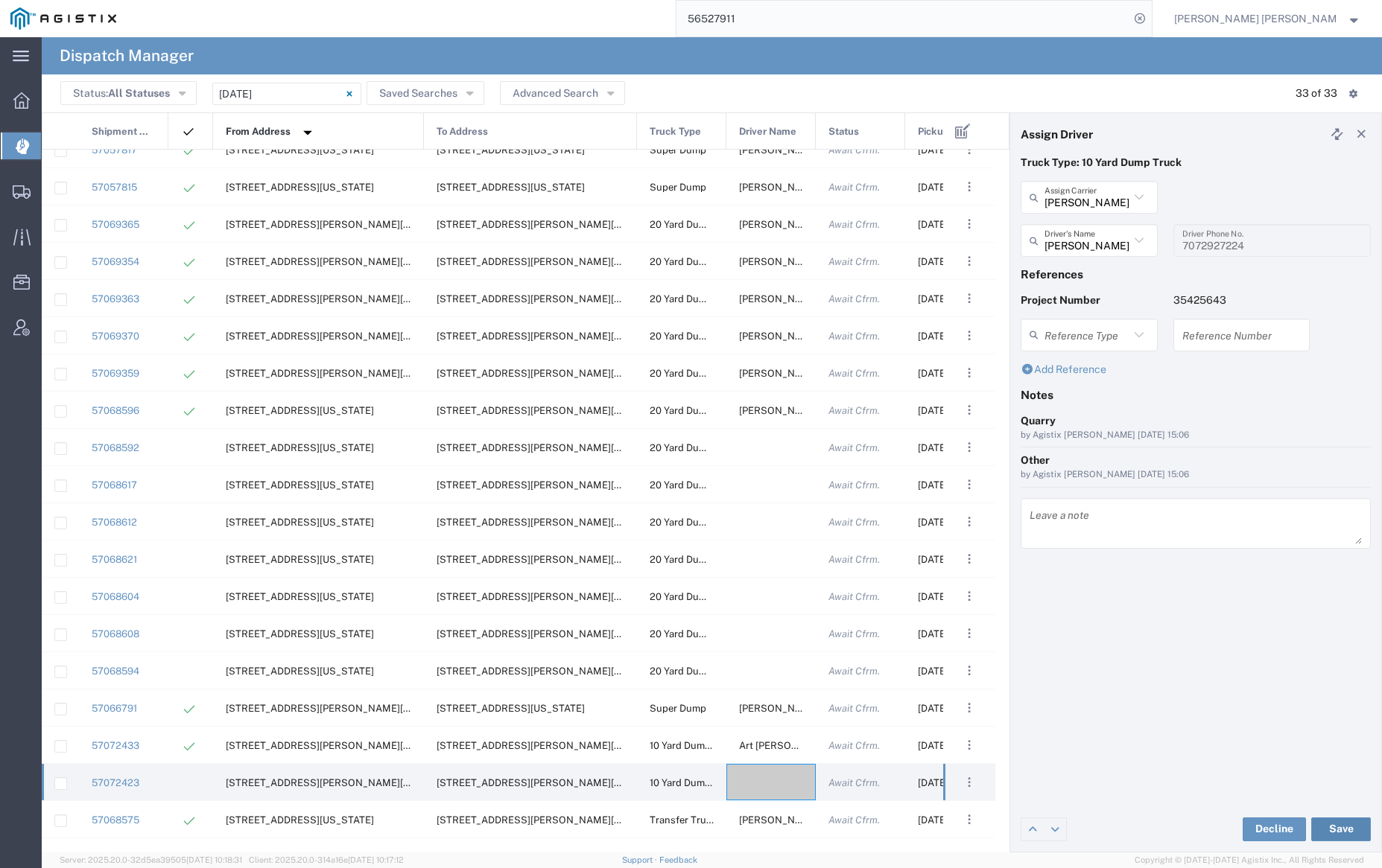
click at [1340, 827] on button "Save" at bounding box center [1341, 829] width 60 height 24
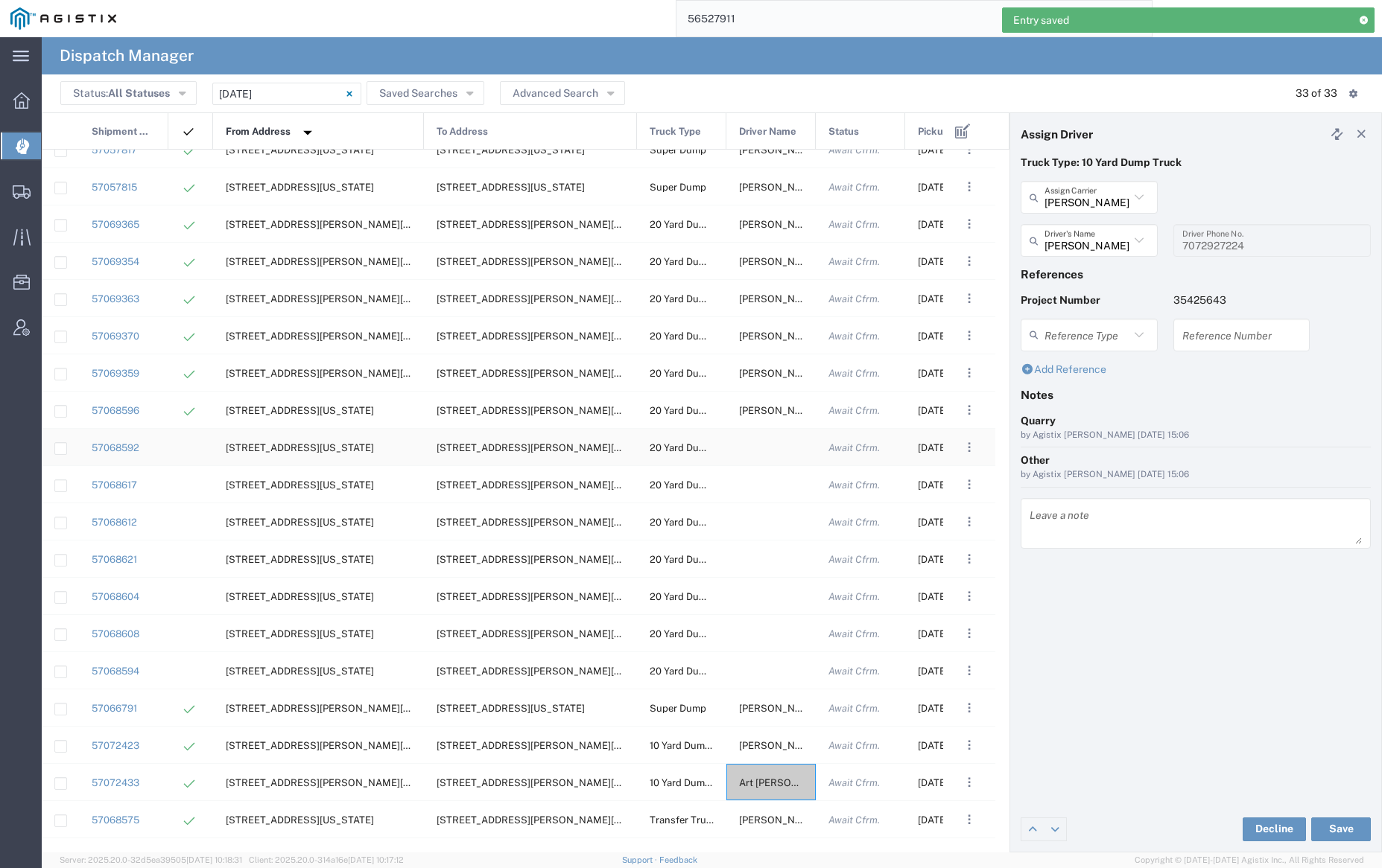
click at [769, 447] on div at bounding box center [771, 448] width 89 height 37
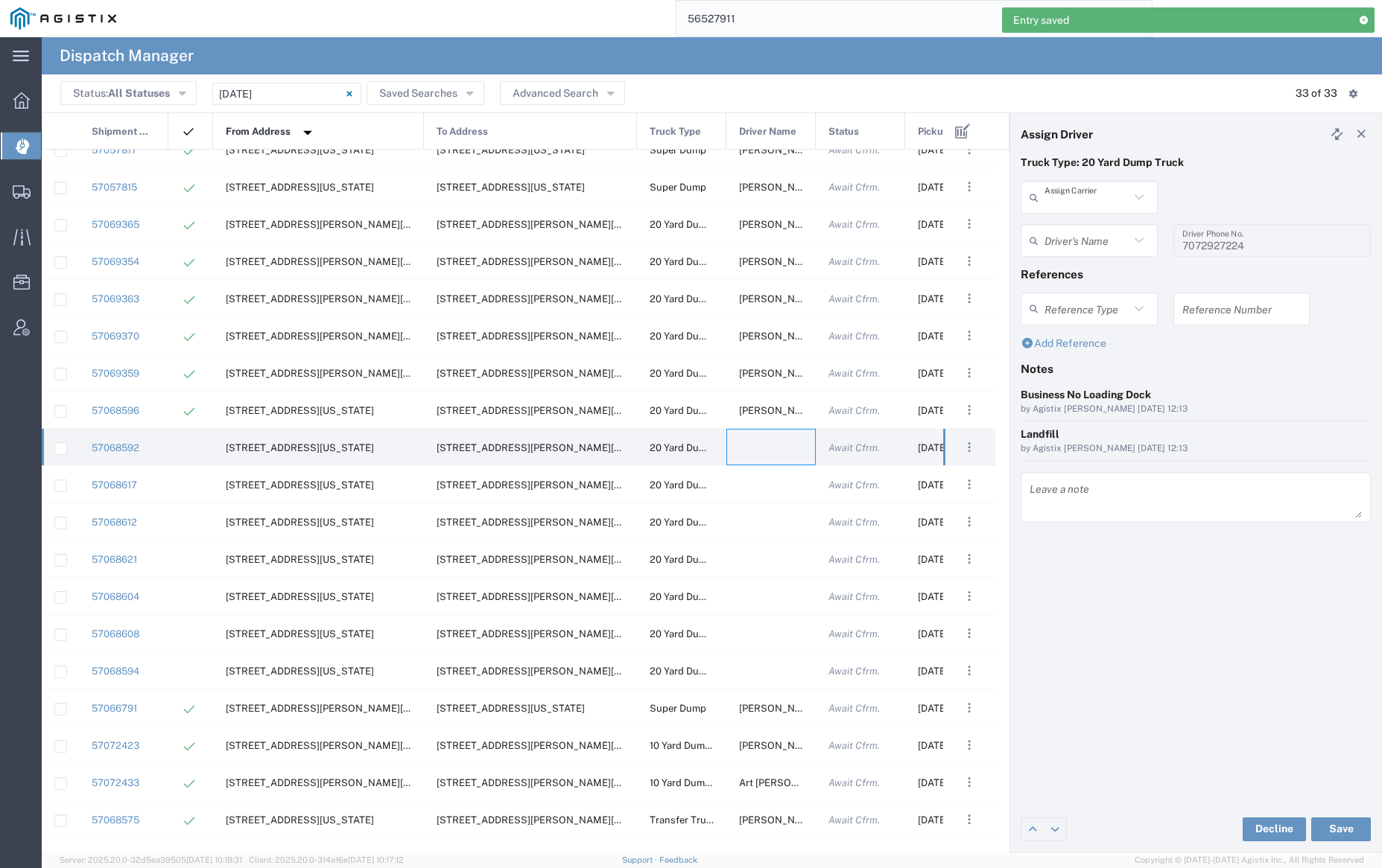
click at [1095, 193] on input "text" at bounding box center [1087, 197] width 85 height 26
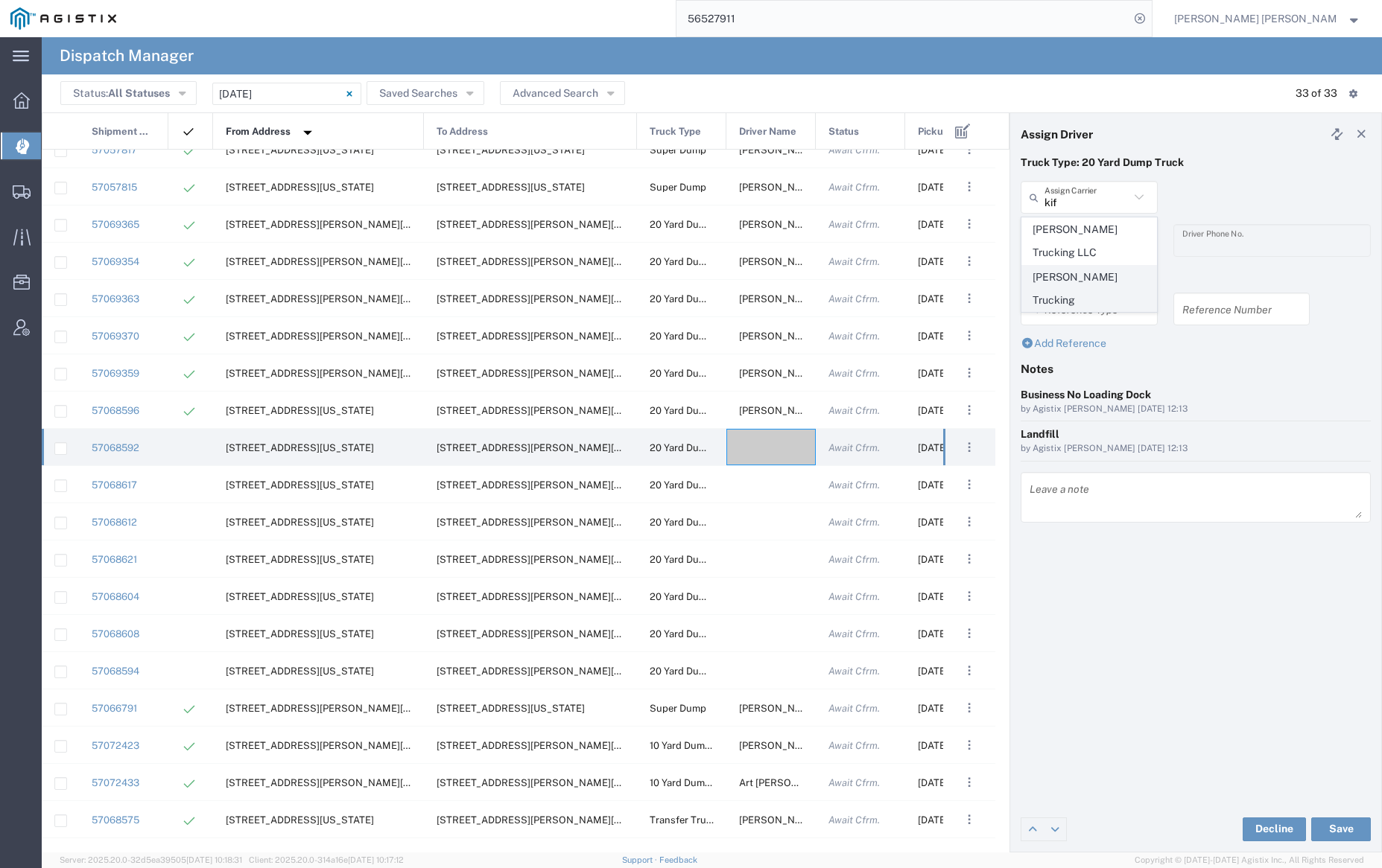
click at [1112, 279] on span "[PERSON_NAME] Trucking" at bounding box center [1089, 289] width 133 height 46
click at [1091, 241] on input "text" at bounding box center [1091, 241] width 94 height 26
click at [1100, 274] on span "[PERSON_NAME]" at bounding box center [1089, 273] width 133 height 23
click at [1345, 825] on button "Save" at bounding box center [1341, 829] width 60 height 24
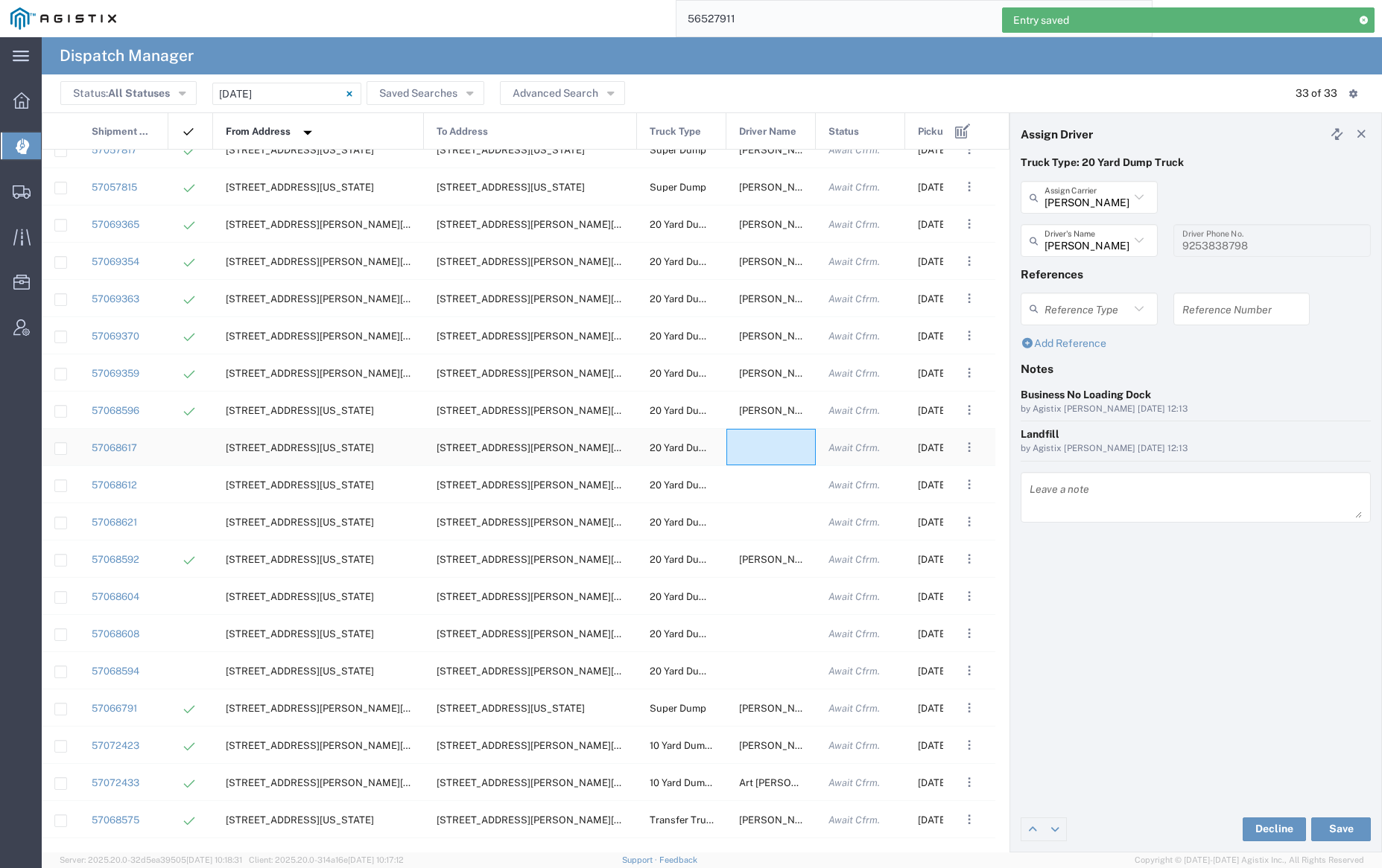
click at [767, 456] on div at bounding box center [771, 448] width 89 height 37
click at [1077, 203] on input "text" at bounding box center [1087, 197] width 85 height 26
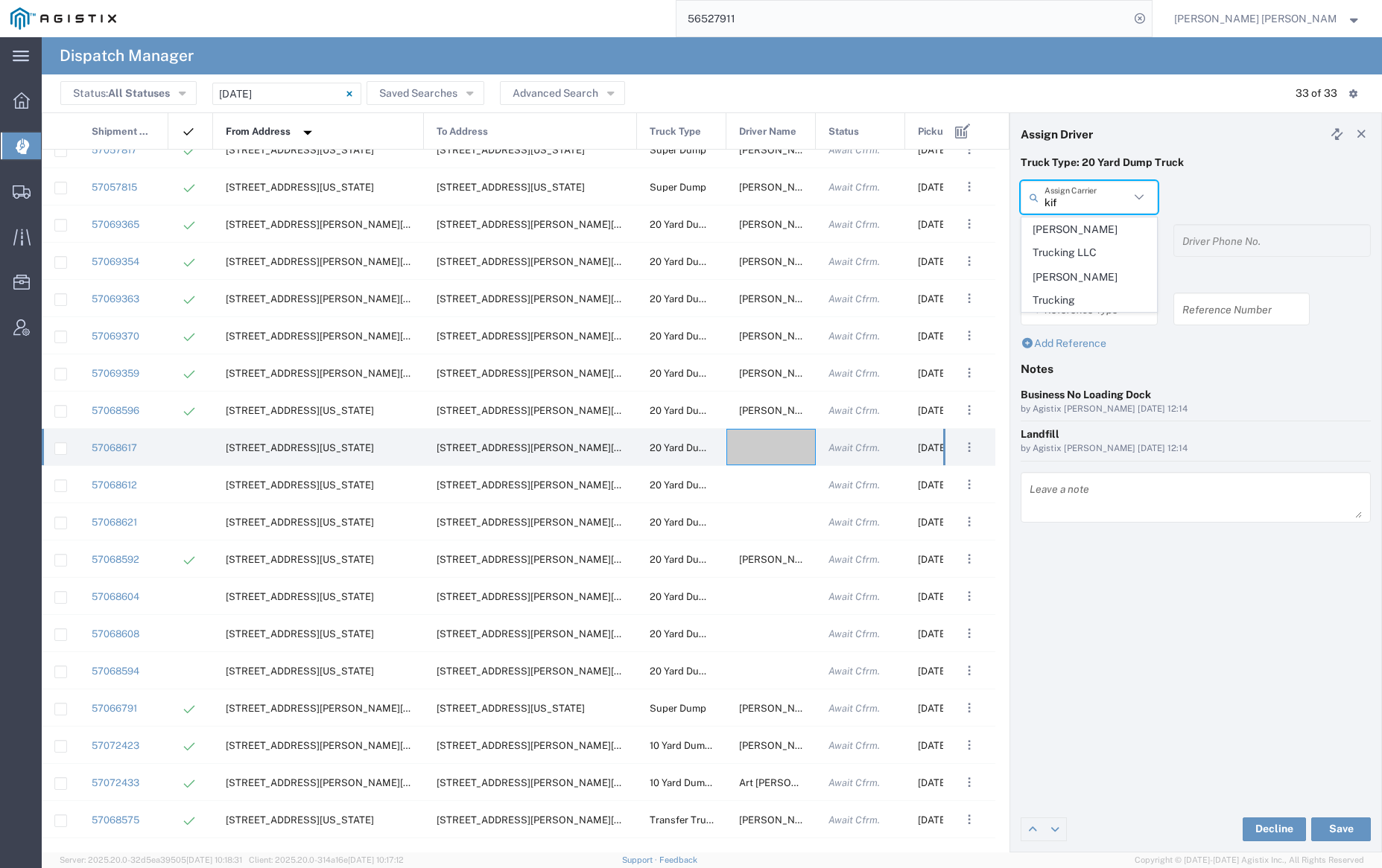
click at [1075, 243] on span "[PERSON_NAME] Trucking LLC" at bounding box center [1089, 242] width 133 height 46
click at [1078, 232] on input "text" at bounding box center [1091, 241] width 94 height 26
click at [1091, 267] on span "[PERSON_NAME]" at bounding box center [1089, 273] width 133 height 23
click at [1354, 827] on button "Save" at bounding box center [1341, 829] width 60 height 24
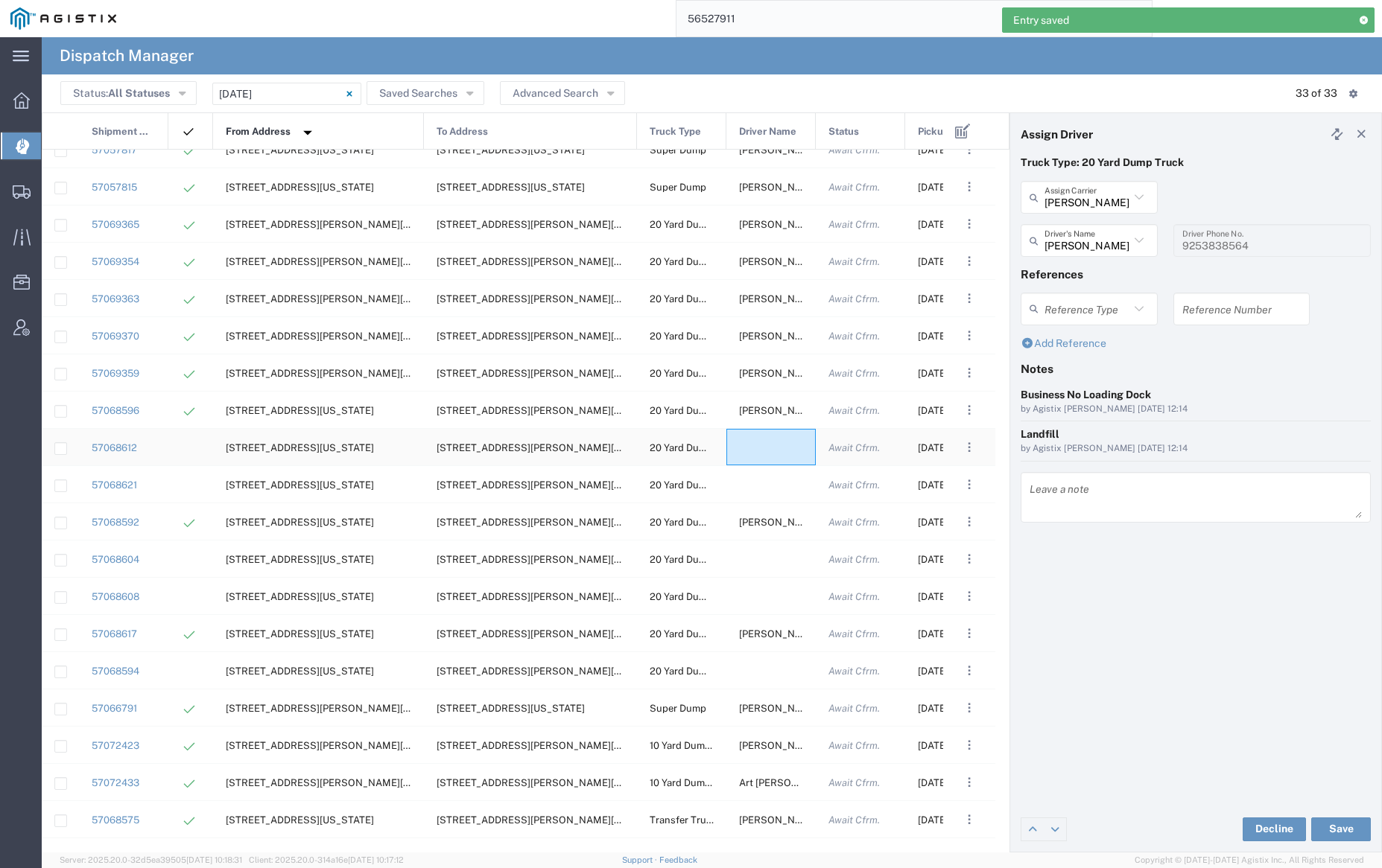
click at [760, 436] on div at bounding box center [771, 448] width 89 height 37
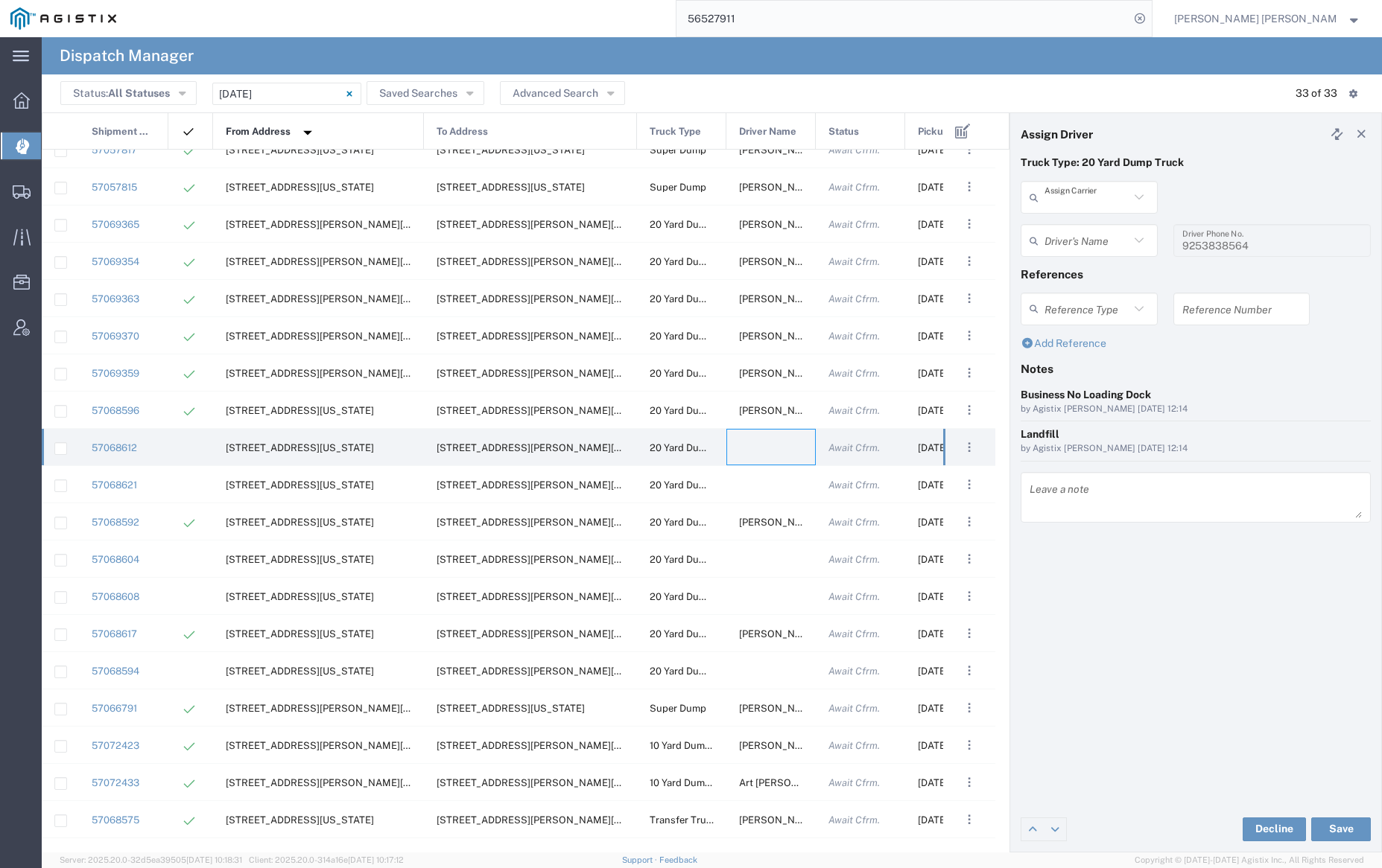
click at [1087, 193] on input "text" at bounding box center [1087, 197] width 85 height 26
click at [1088, 225] on span "GSH Transport" at bounding box center [1089, 230] width 133 height 23
click at [1090, 233] on input "text" at bounding box center [1091, 241] width 94 height 26
click at [1088, 274] on span "[PERSON_NAME]" at bounding box center [1089, 273] width 133 height 23
click at [1344, 832] on button "Save" at bounding box center [1341, 829] width 60 height 24
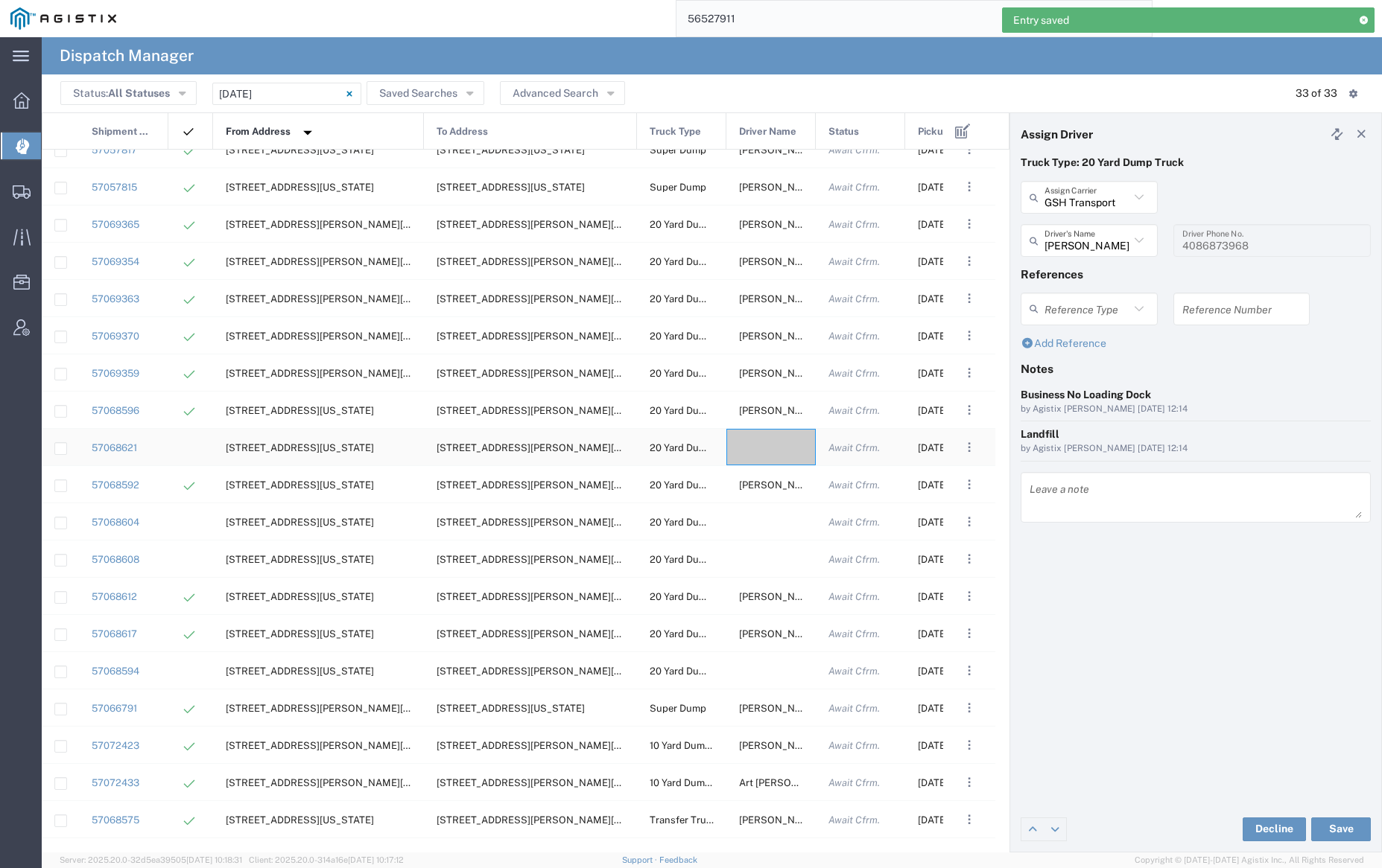
click at [762, 444] on div at bounding box center [771, 448] width 89 height 37
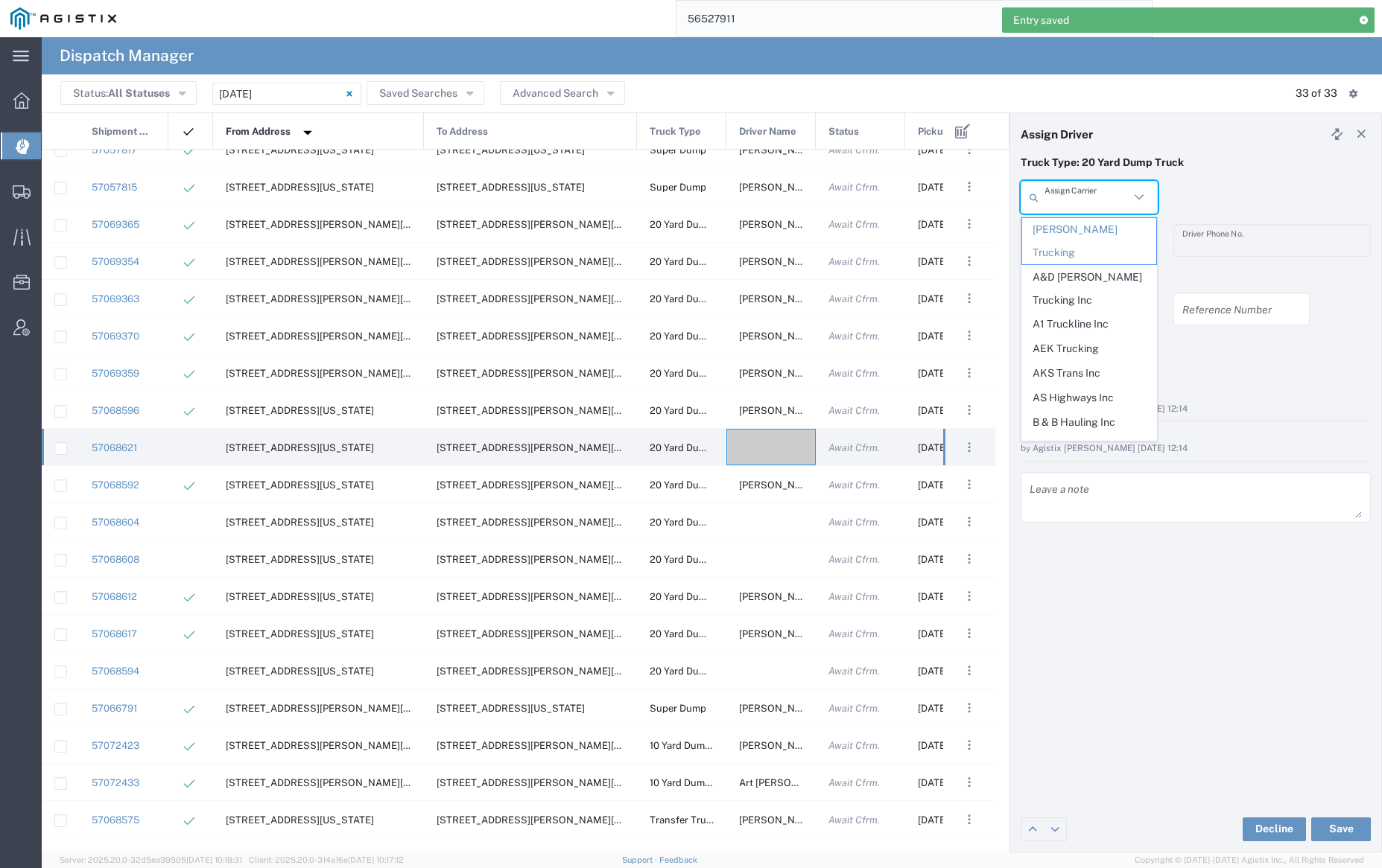
click at [1074, 195] on input "text" at bounding box center [1087, 197] width 85 height 26
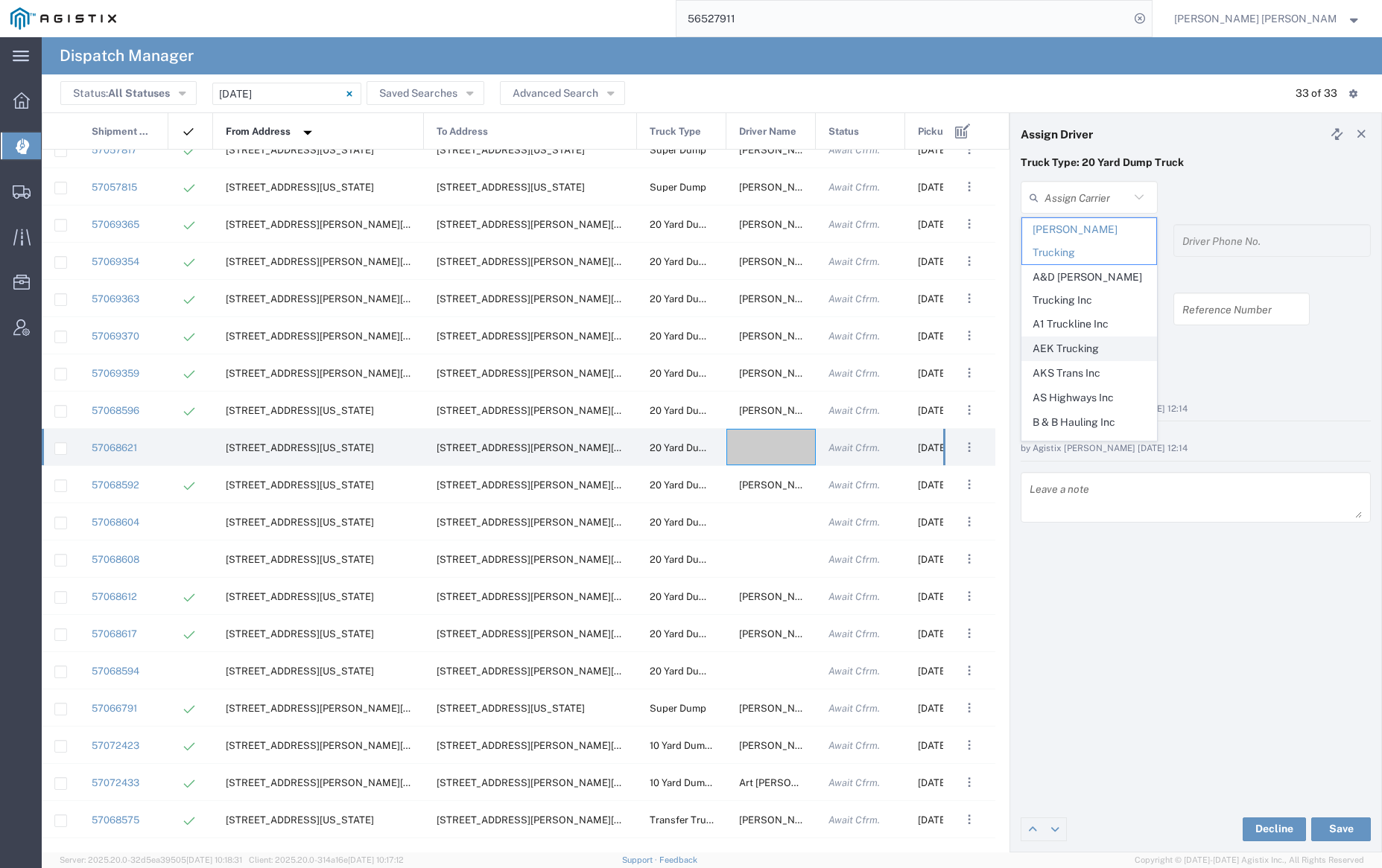
click at [1085, 337] on span "AEK Trucking" at bounding box center [1089, 349] width 133 height 23
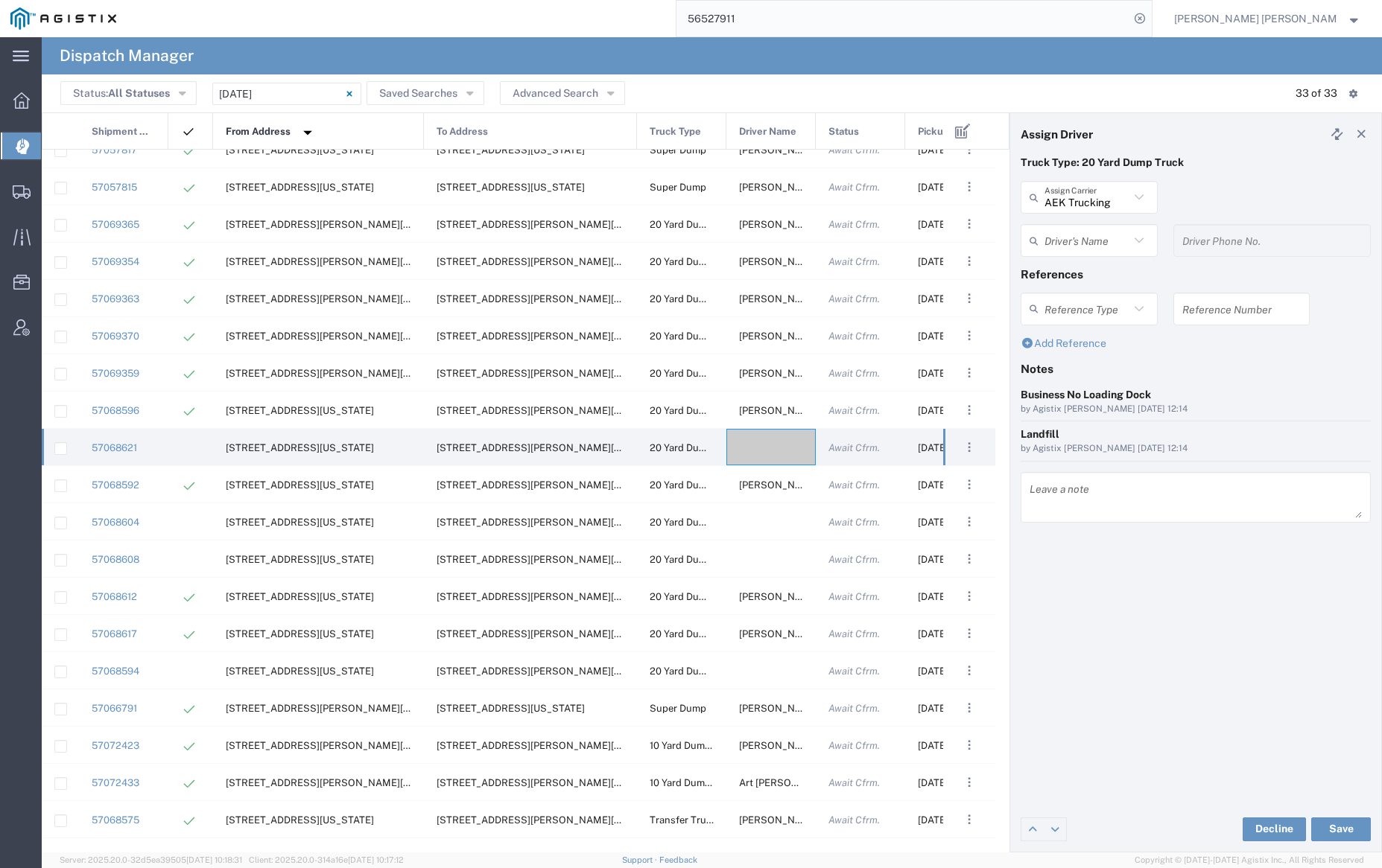
click at [1093, 247] on input "text" at bounding box center [1087, 241] width 85 height 26
click at [1105, 280] on span "[PERSON_NAME]" at bounding box center [1089, 273] width 133 height 23
click at [1347, 828] on button "Save" at bounding box center [1341, 829] width 60 height 24
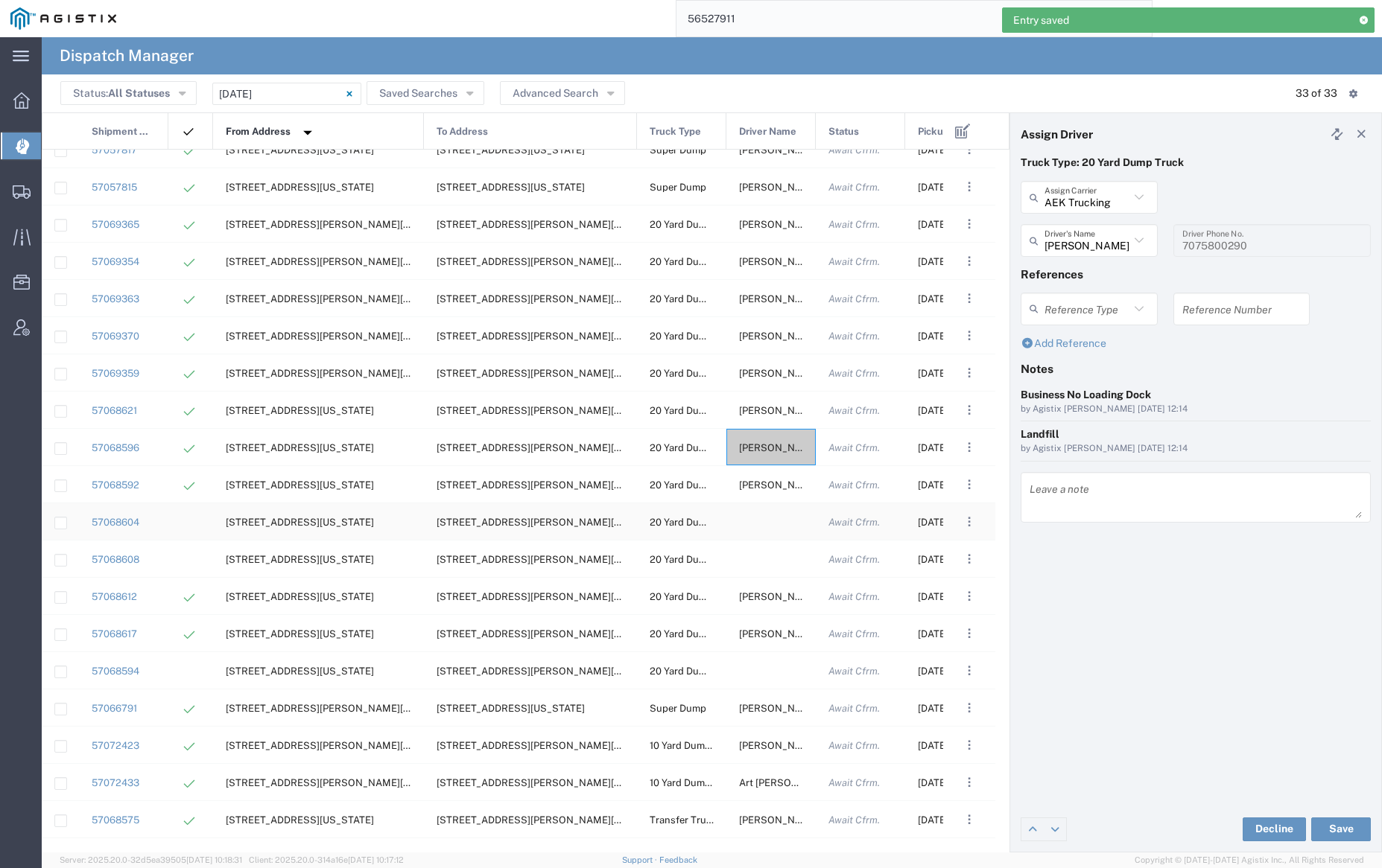
click at [767, 518] on div at bounding box center [771, 522] width 89 height 37
click at [1078, 191] on input "text" at bounding box center [1087, 197] width 85 height 26
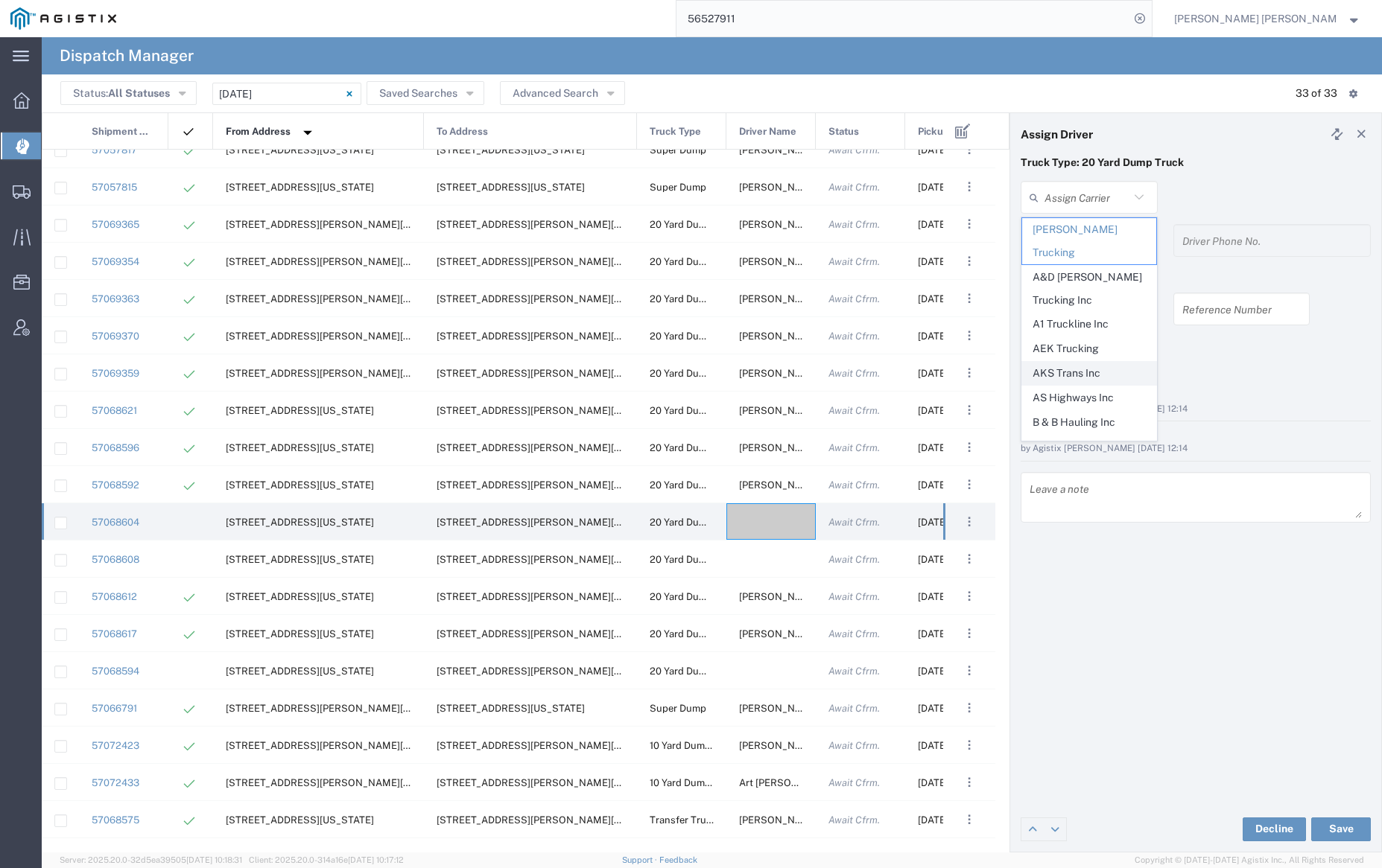
click at [1092, 362] on span "AKS Trans Inc" at bounding box center [1089, 373] width 133 height 23
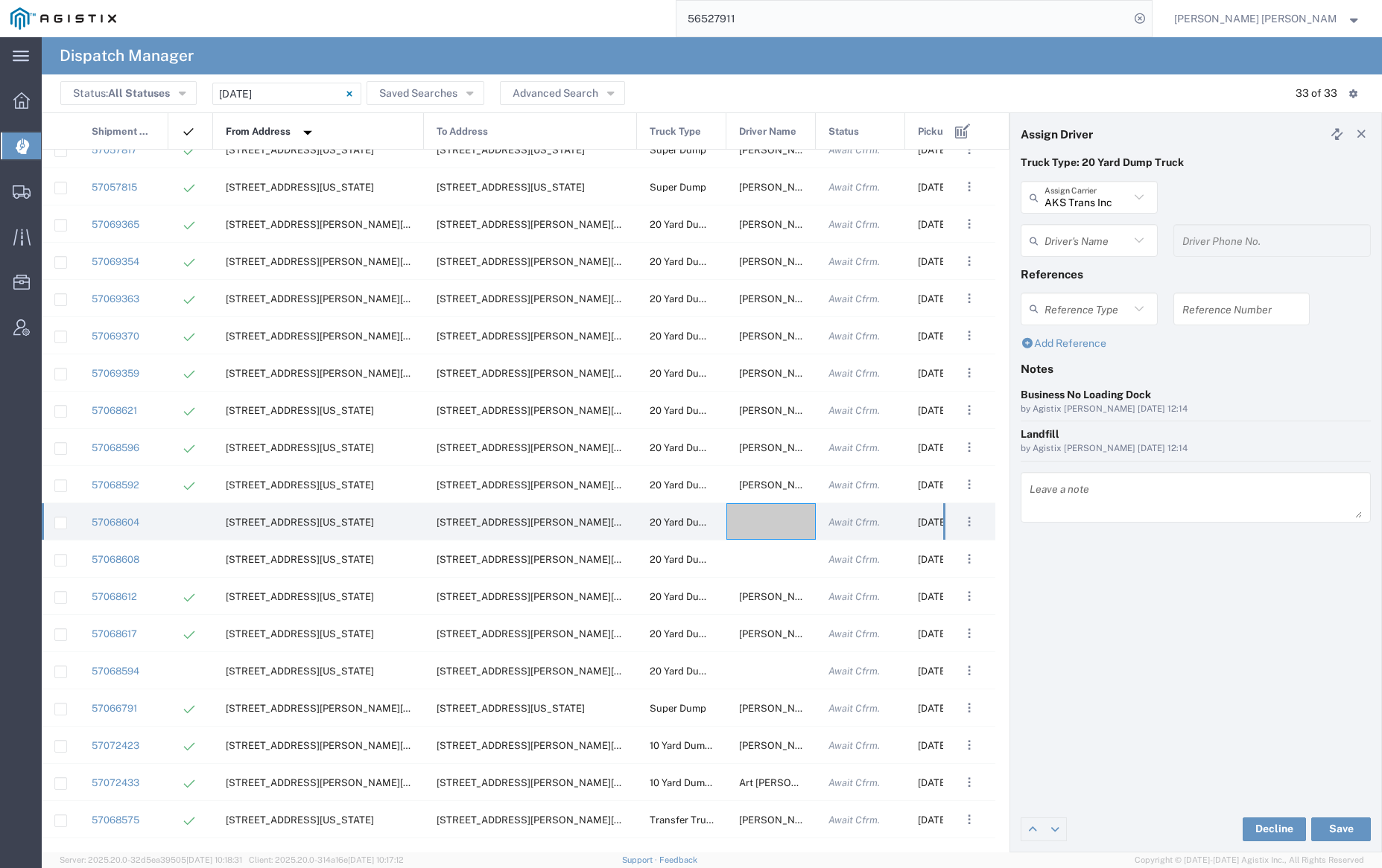
click at [1091, 235] on input "text" at bounding box center [1087, 241] width 85 height 26
click at [1098, 275] on span "Ak Rohit" at bounding box center [1089, 273] width 133 height 23
click at [1335, 827] on button "Save" at bounding box center [1341, 829] width 60 height 24
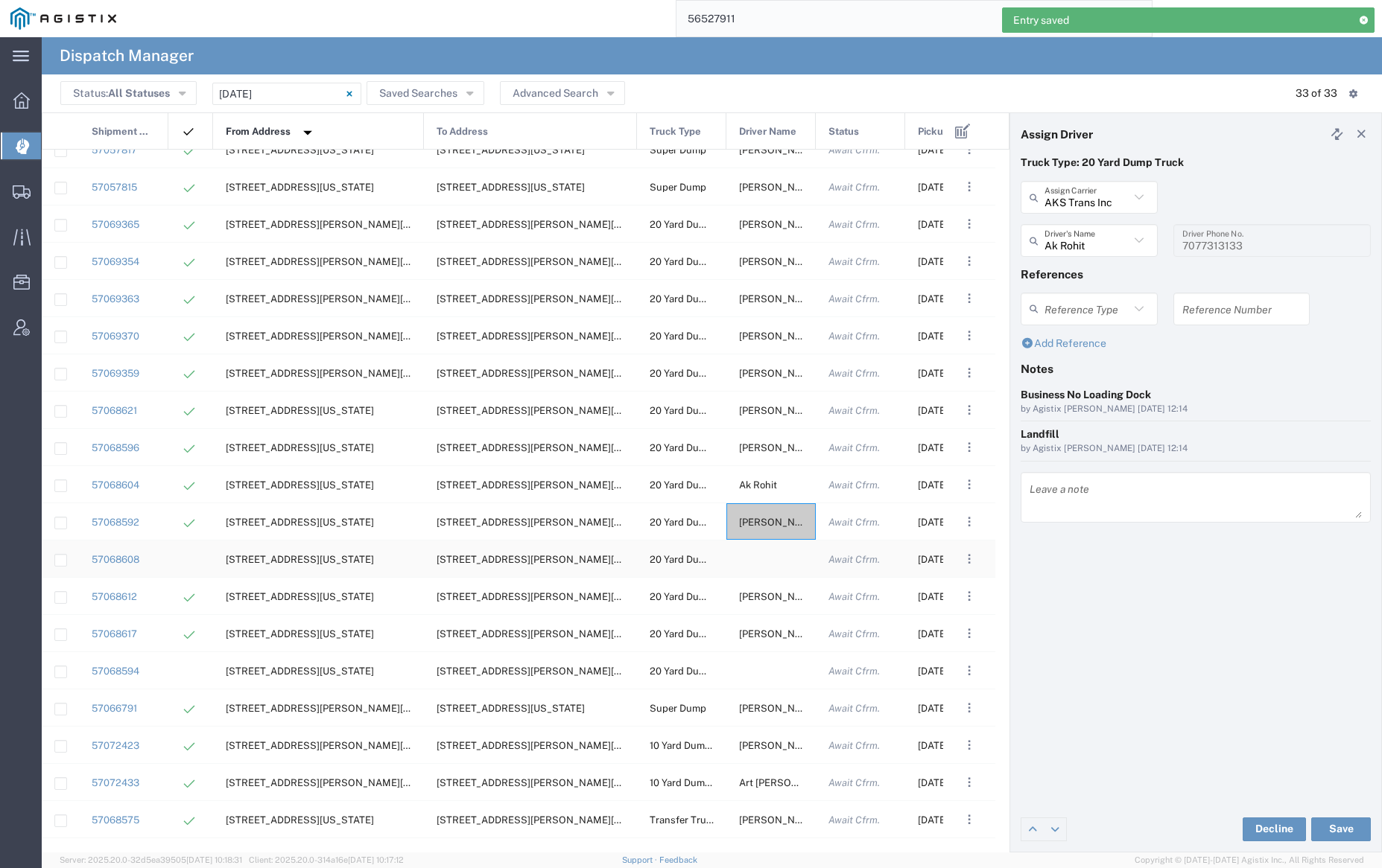
click at [760, 560] on div at bounding box center [771, 559] width 89 height 37
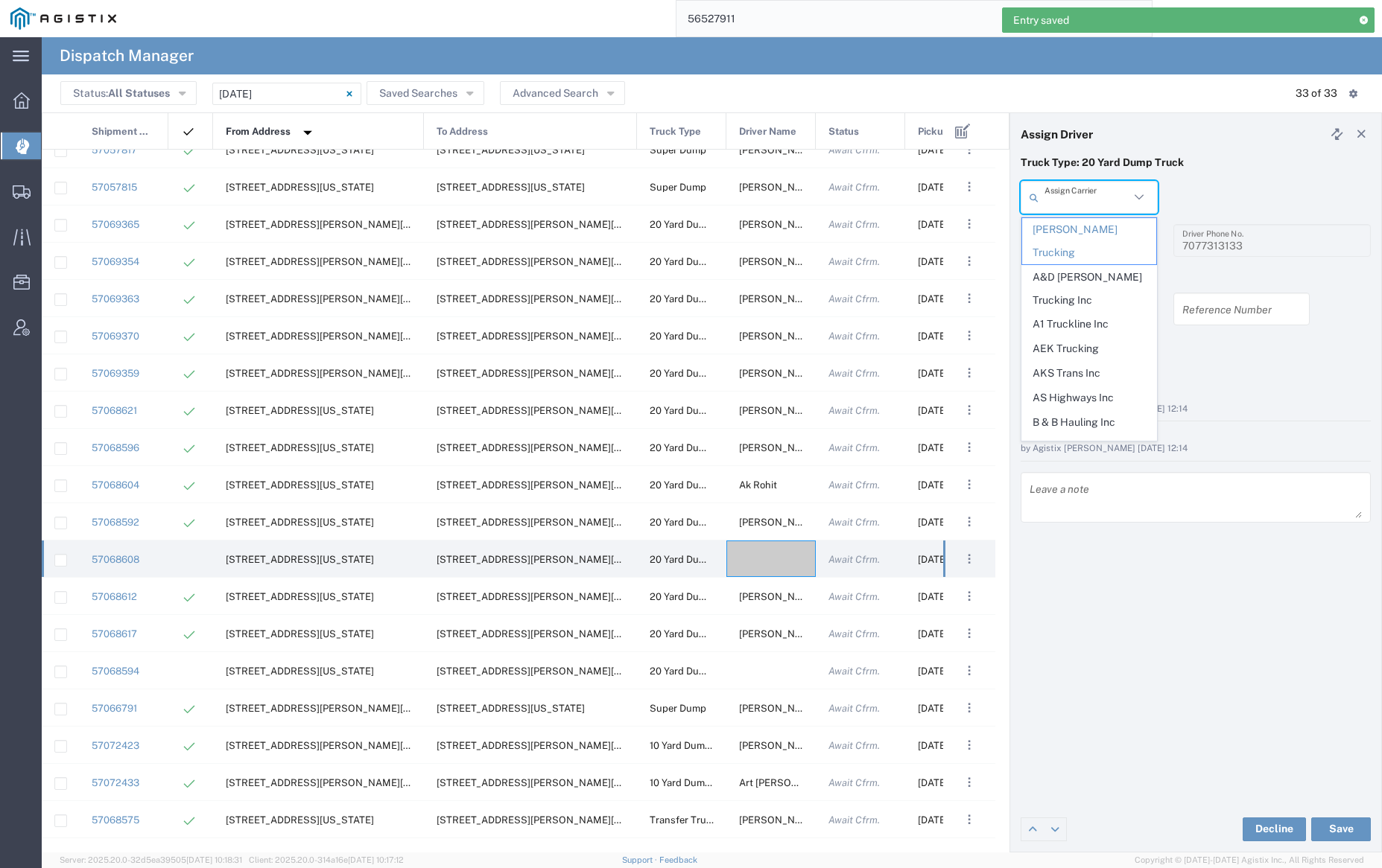
click at [1089, 199] on input "text" at bounding box center [1087, 197] width 85 height 26
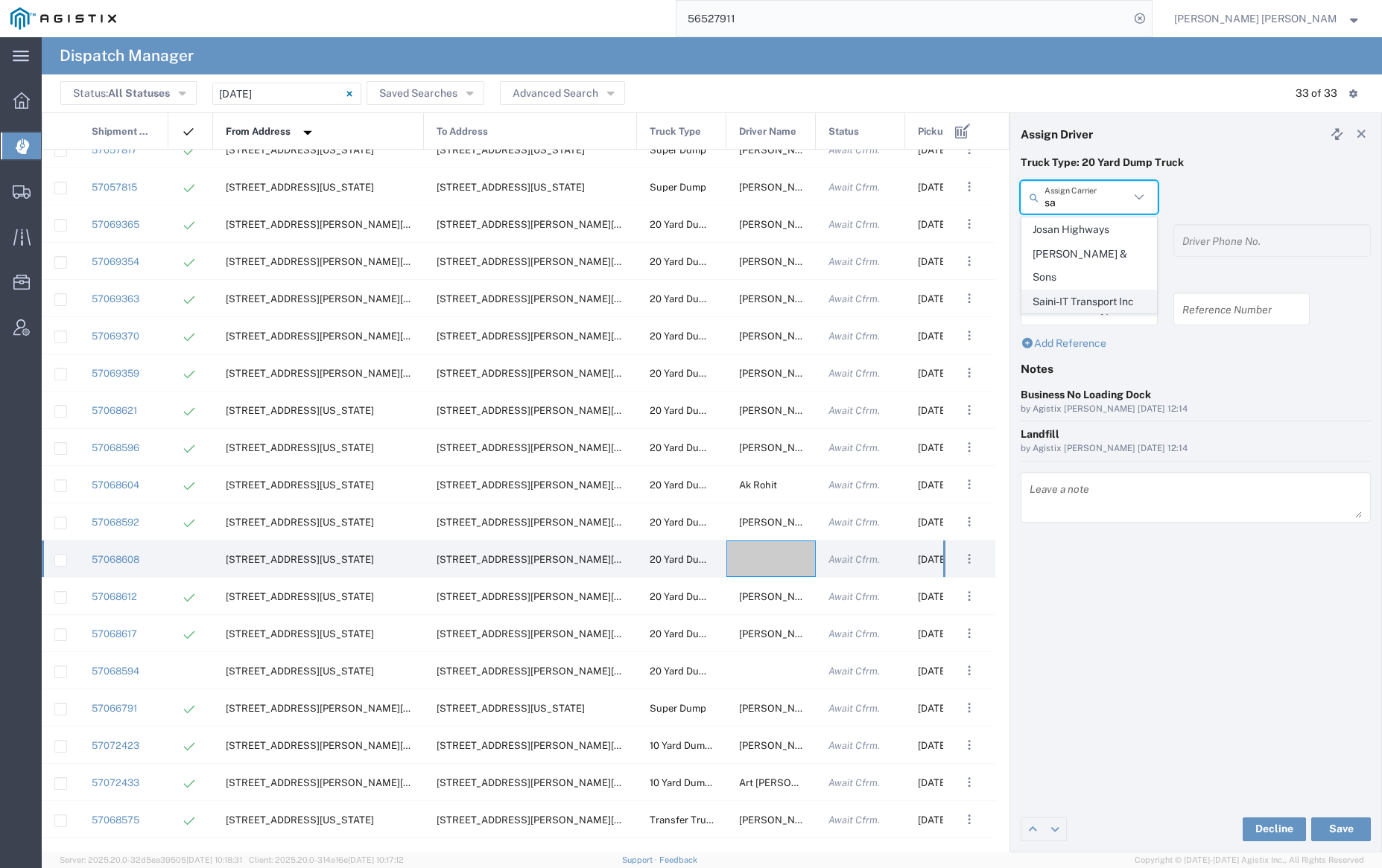
click at [1096, 290] on span "Saini-IT Transport Inc" at bounding box center [1089, 302] width 133 height 23
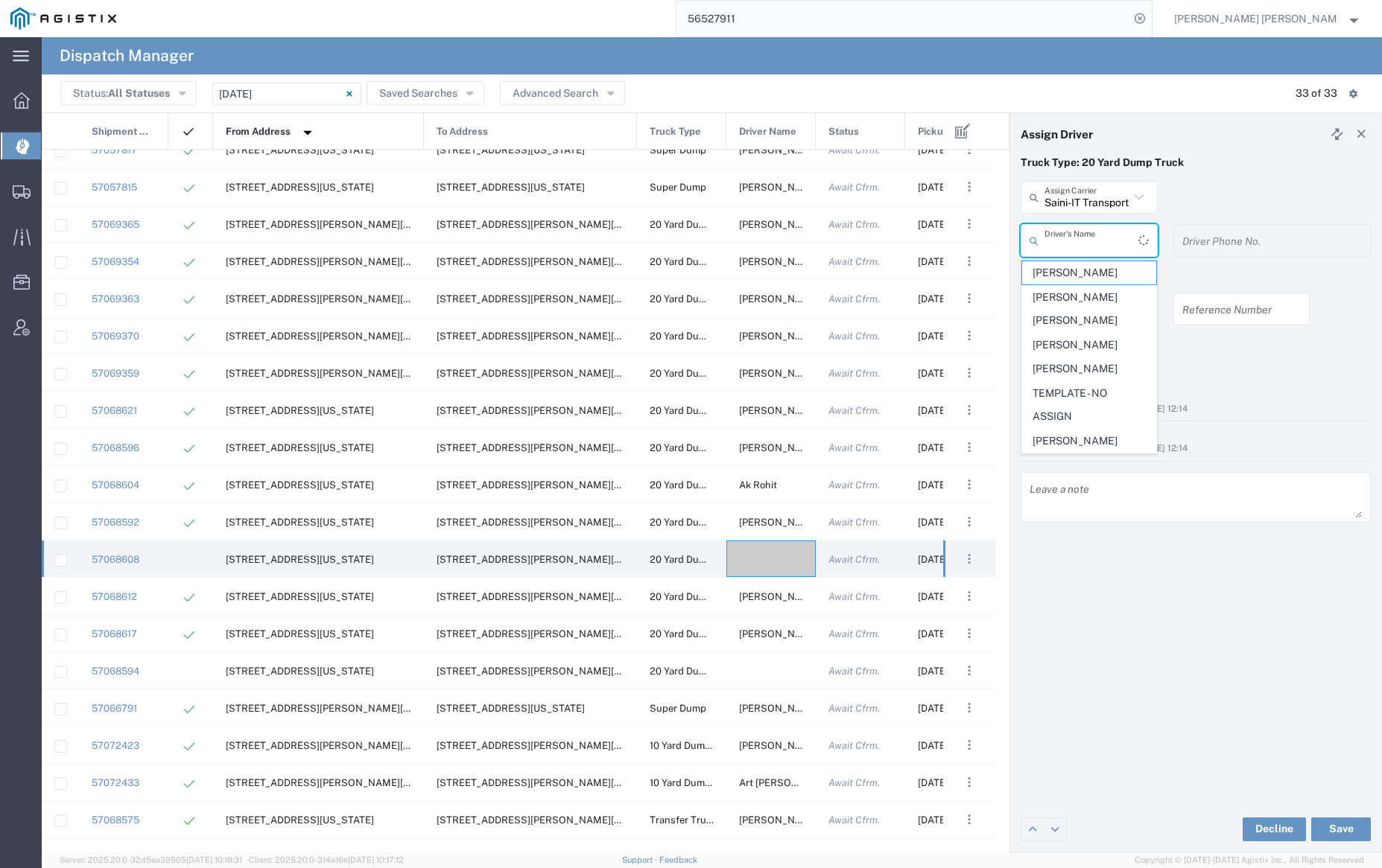
drag, startPoint x: 1092, startPoint y: 235, endPoint x: 1095, endPoint y: 242, distance: 7.6
click at [1092, 235] on input "text" at bounding box center [1091, 241] width 94 height 26
click at [1098, 268] on span "[PERSON_NAME]" at bounding box center [1089, 273] width 133 height 23
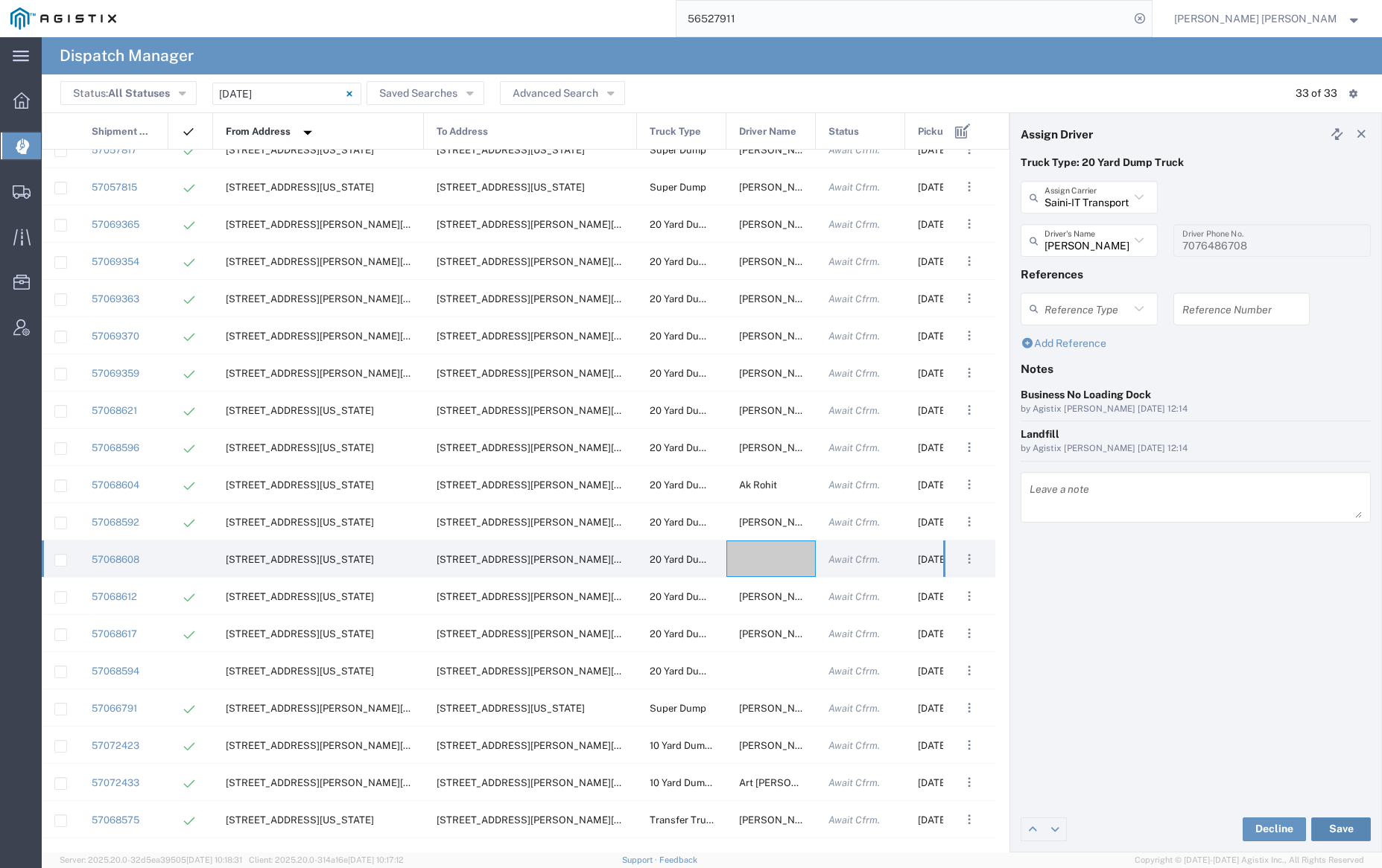
click at [1345, 822] on button "Save" at bounding box center [1341, 829] width 60 height 24
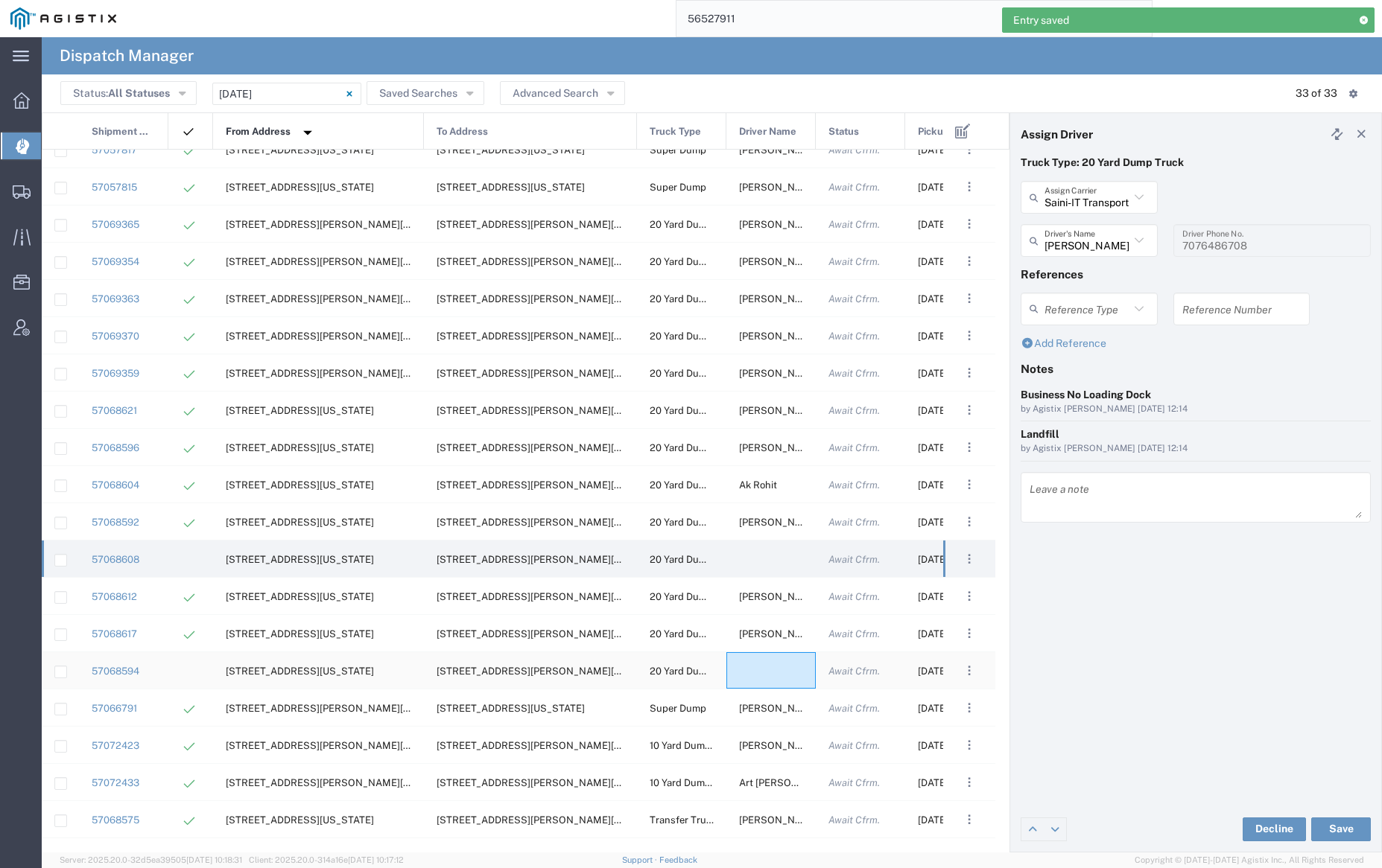
click at [751, 666] on div at bounding box center [771, 671] width 89 height 37
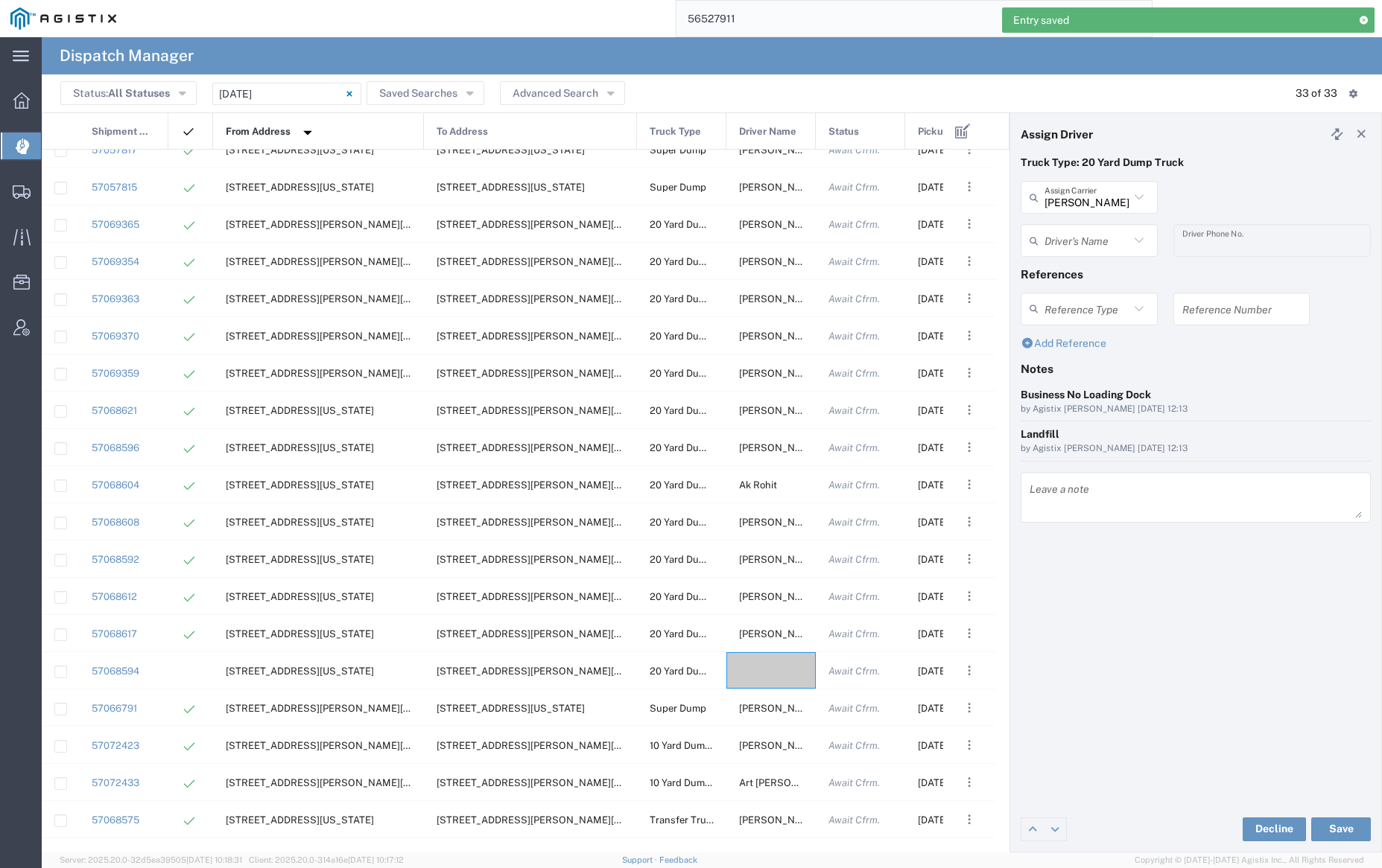
click at [1070, 183] on div "[PERSON_NAME] Trucking Assign Carrier" at bounding box center [1089, 197] width 137 height 33
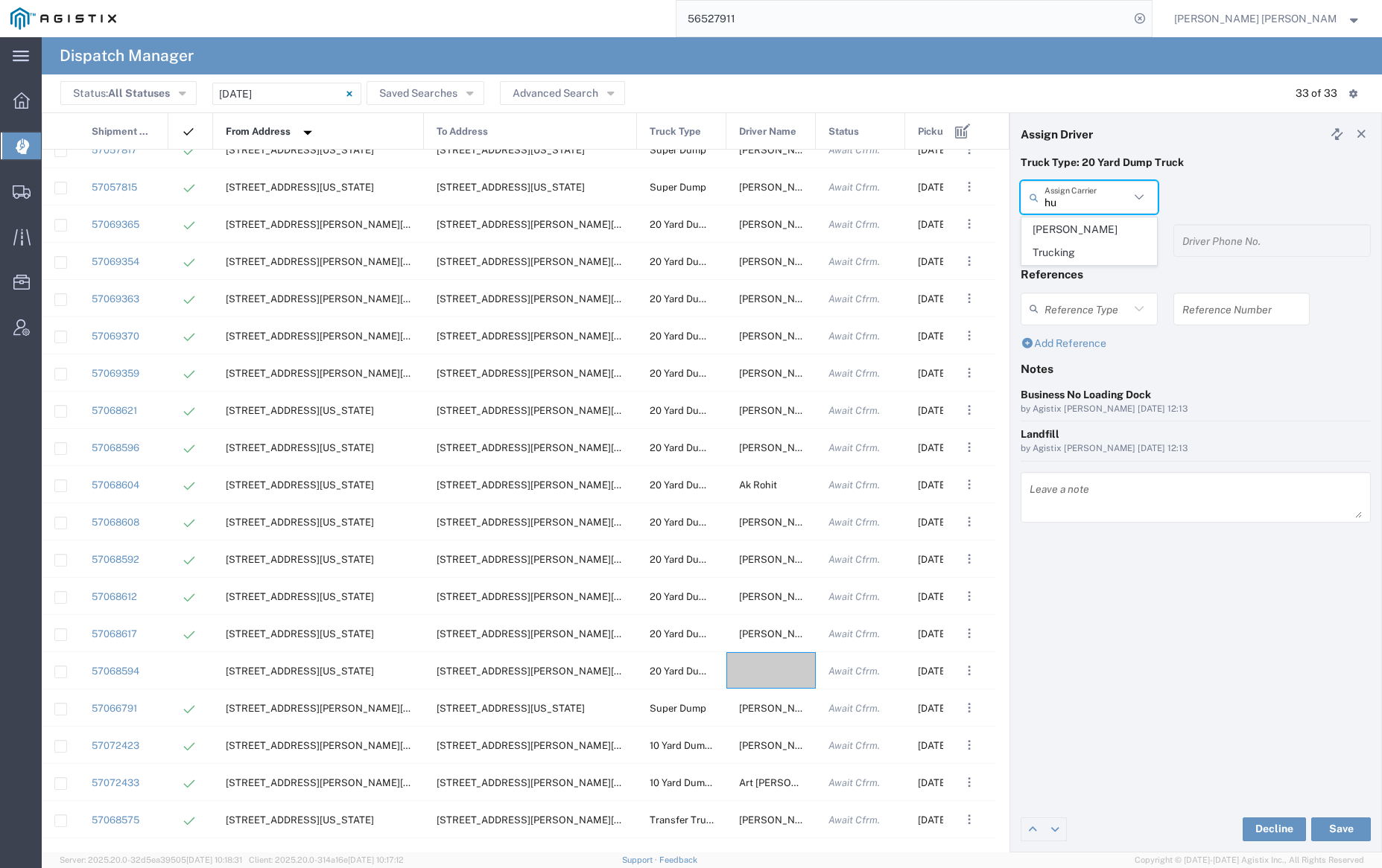
click at [1084, 226] on span "[PERSON_NAME] Trucking" at bounding box center [1089, 242] width 133 height 46
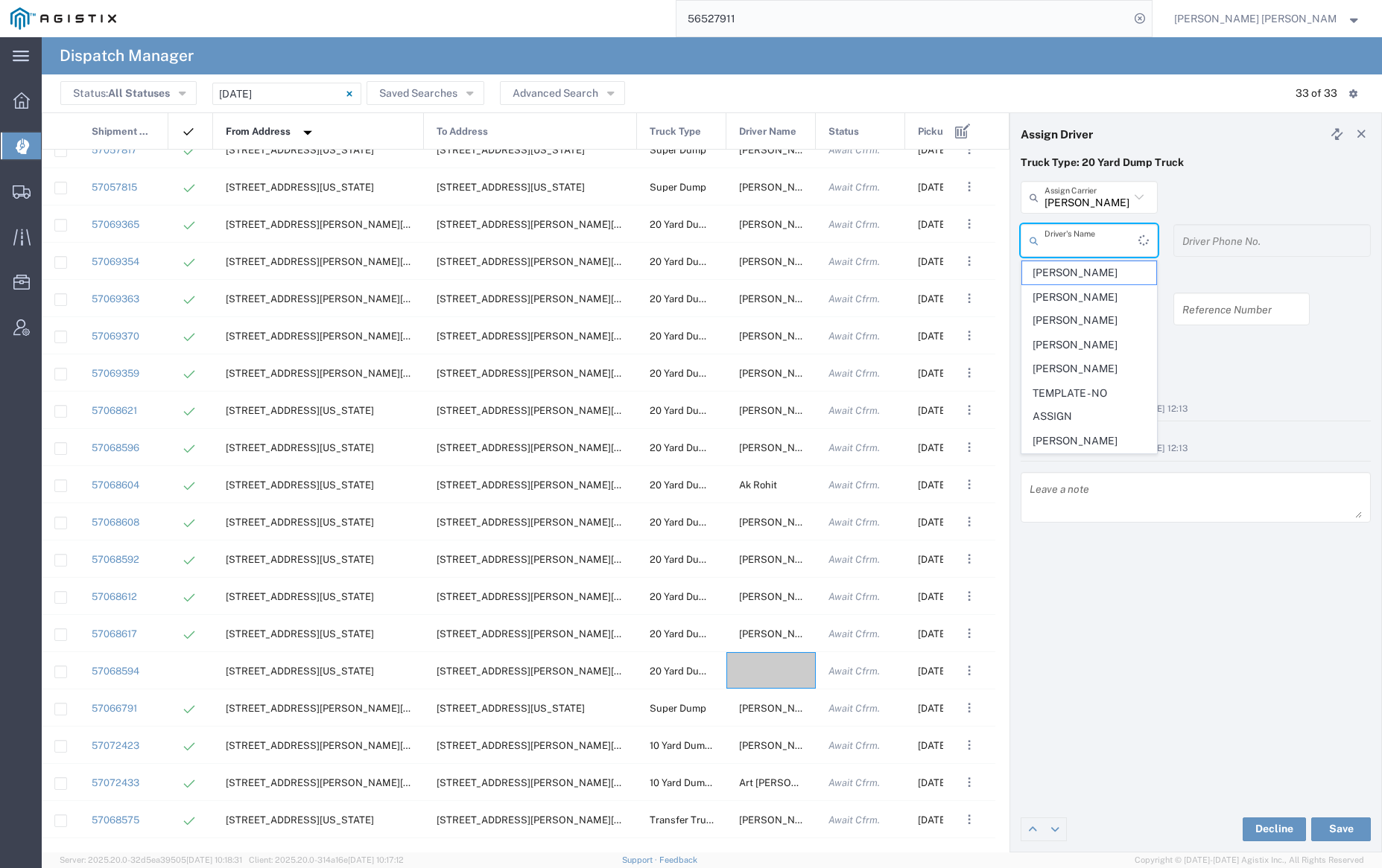
click at [1086, 239] on input "text" at bounding box center [1091, 241] width 94 height 26
click at [1091, 273] on span "[PERSON_NAME]" at bounding box center [1089, 273] width 133 height 23
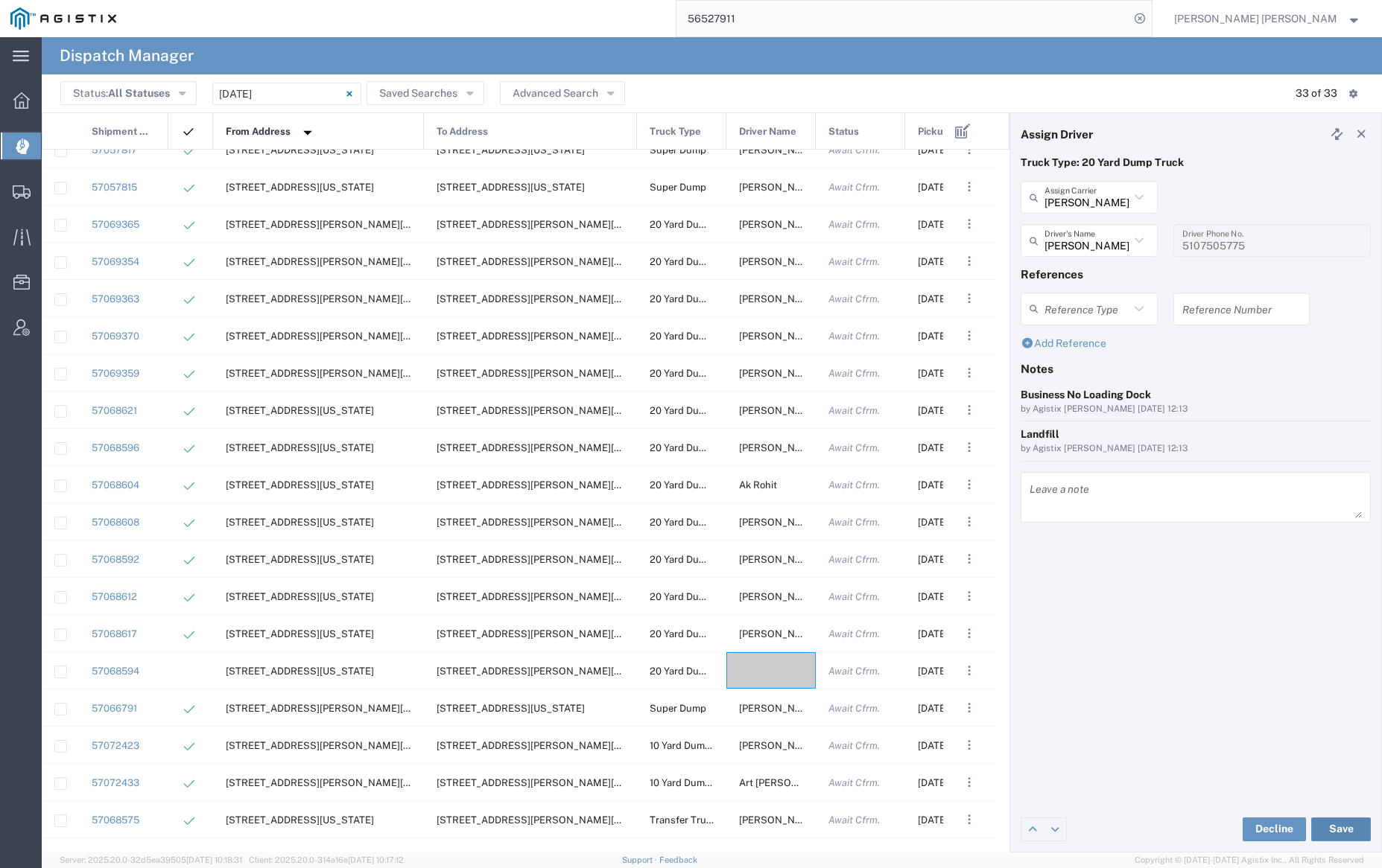
click at [1347, 827] on button "Save" at bounding box center [1341, 829] width 60 height 24
